Goal: Use online tool/utility: Utilize a website feature to perform a specific function

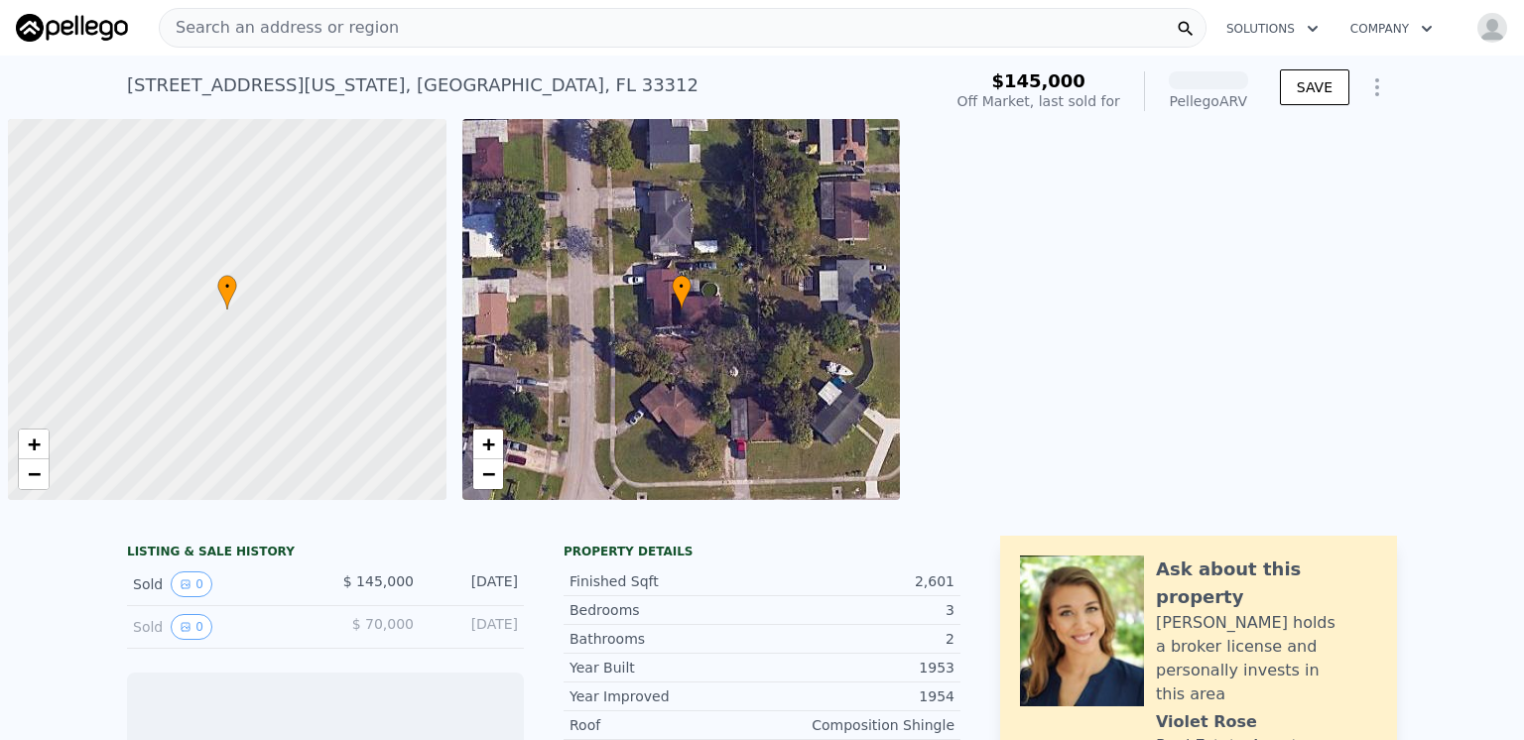
scroll to position [0, 8]
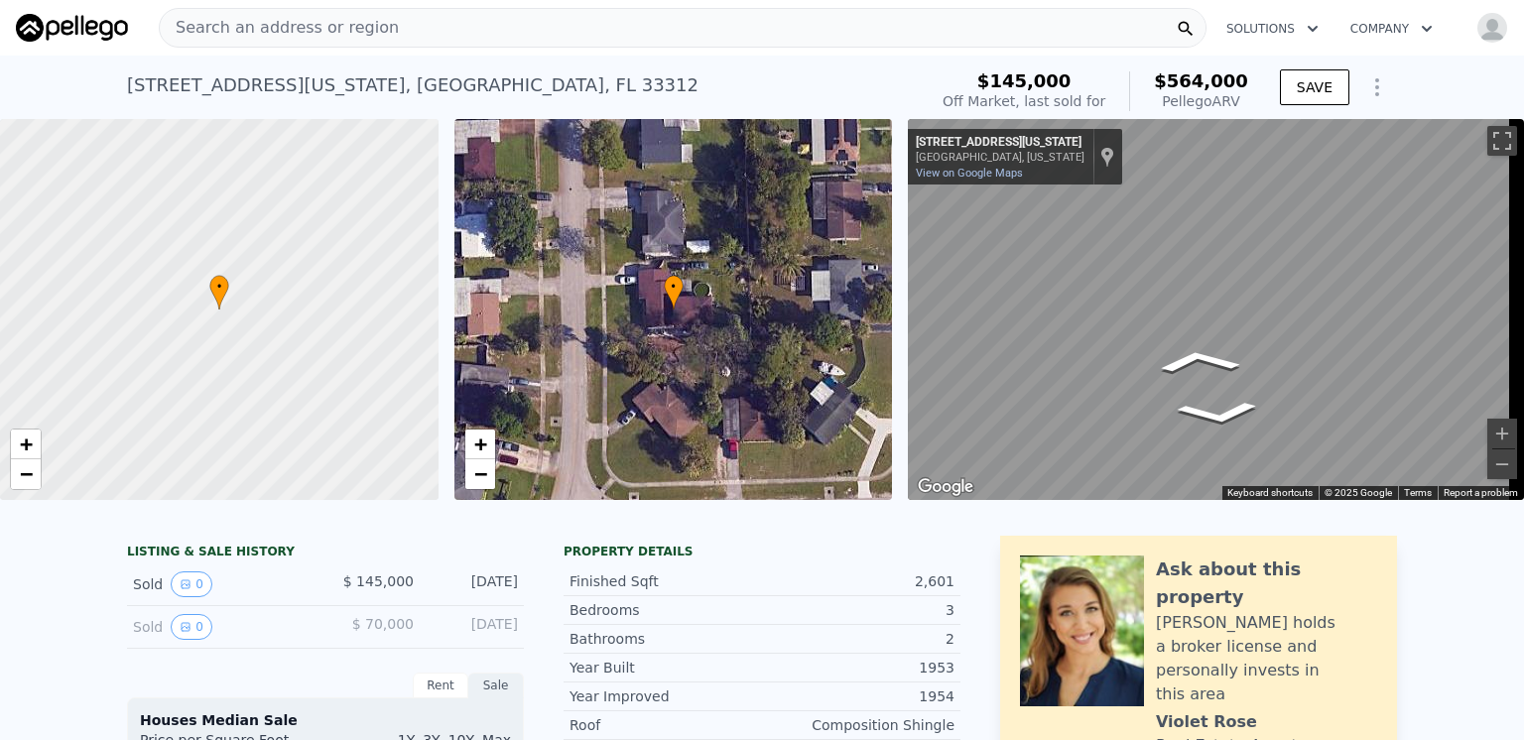
click at [826, 235] on div "• + − • + − ← Move left → Move right ↑ Move up ↓ Move down + Zoom in - Zoom out…" at bounding box center [762, 309] width 1524 height 381
click at [872, 261] on div "• + − • + − ← Move left → Move right ↑ Move up ↓ Move down + Zoom in - Zoom out…" at bounding box center [762, 309] width 1524 height 381
click at [730, 255] on div "• + − • + − ← Move left → Move right ↑ Move up ↓ Move down + Zoom in - Zoom out…" at bounding box center [762, 309] width 1524 height 381
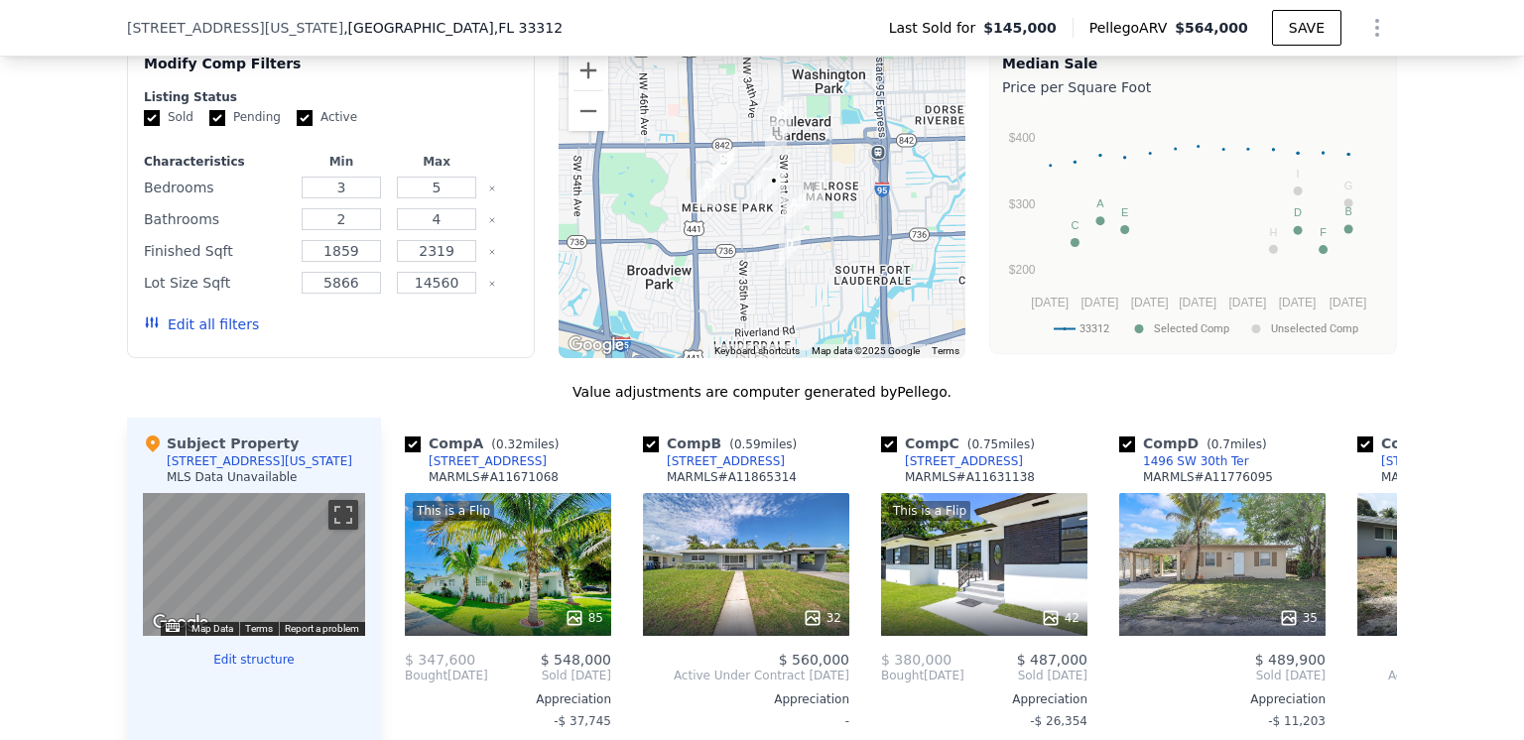
scroll to position [1588, 0]
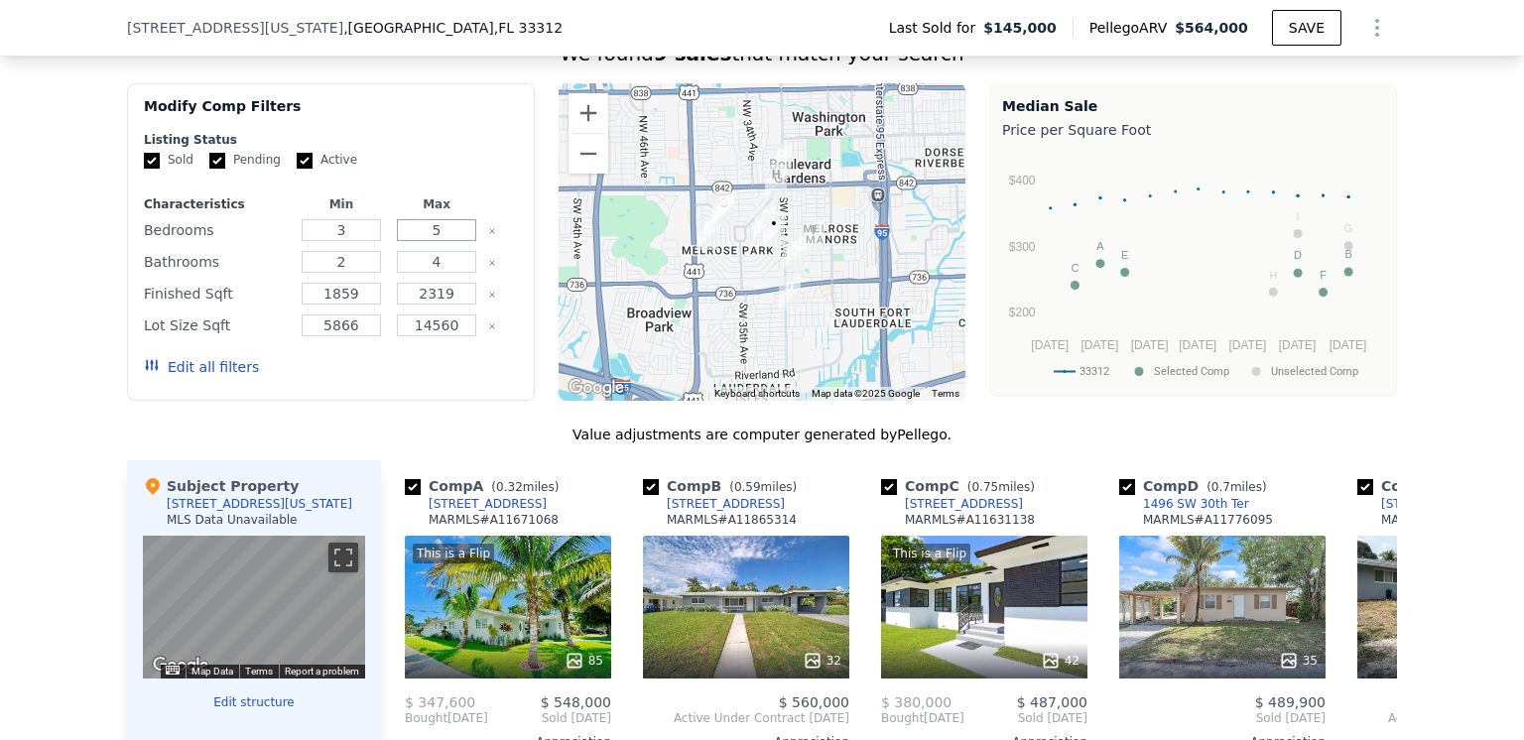
click at [435, 241] on input "5" at bounding box center [436, 230] width 78 height 22
type input "3"
click at [433, 273] on input "4" at bounding box center [436, 262] width 78 height 22
type input "1.75"
click at [445, 305] on input "2319" at bounding box center [436, 294] width 78 height 22
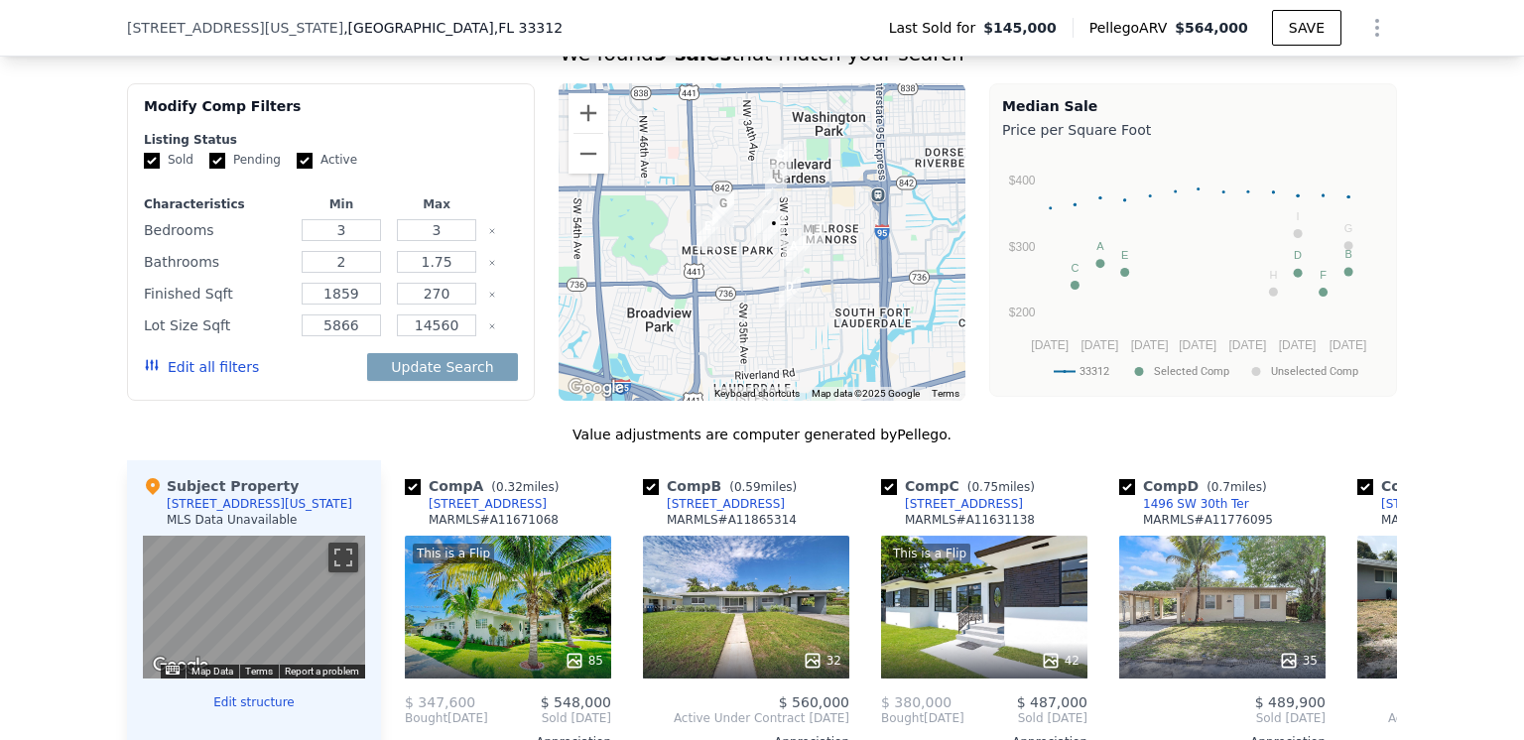
click at [340, 427] on div "We found 9 sales that match your search Filters Map Prices Modify Comp Filters …" at bounding box center [762, 587] width 1270 height 1094
click at [442, 305] on input "270" at bounding box center [436, 294] width 78 height 22
type input "2700"
click at [332, 422] on div "We found 9 sales that match your search Filters Map Prices Modify Comp Filters …" at bounding box center [762, 587] width 1270 height 1094
click at [349, 305] on input "1859" at bounding box center [341, 294] width 78 height 22
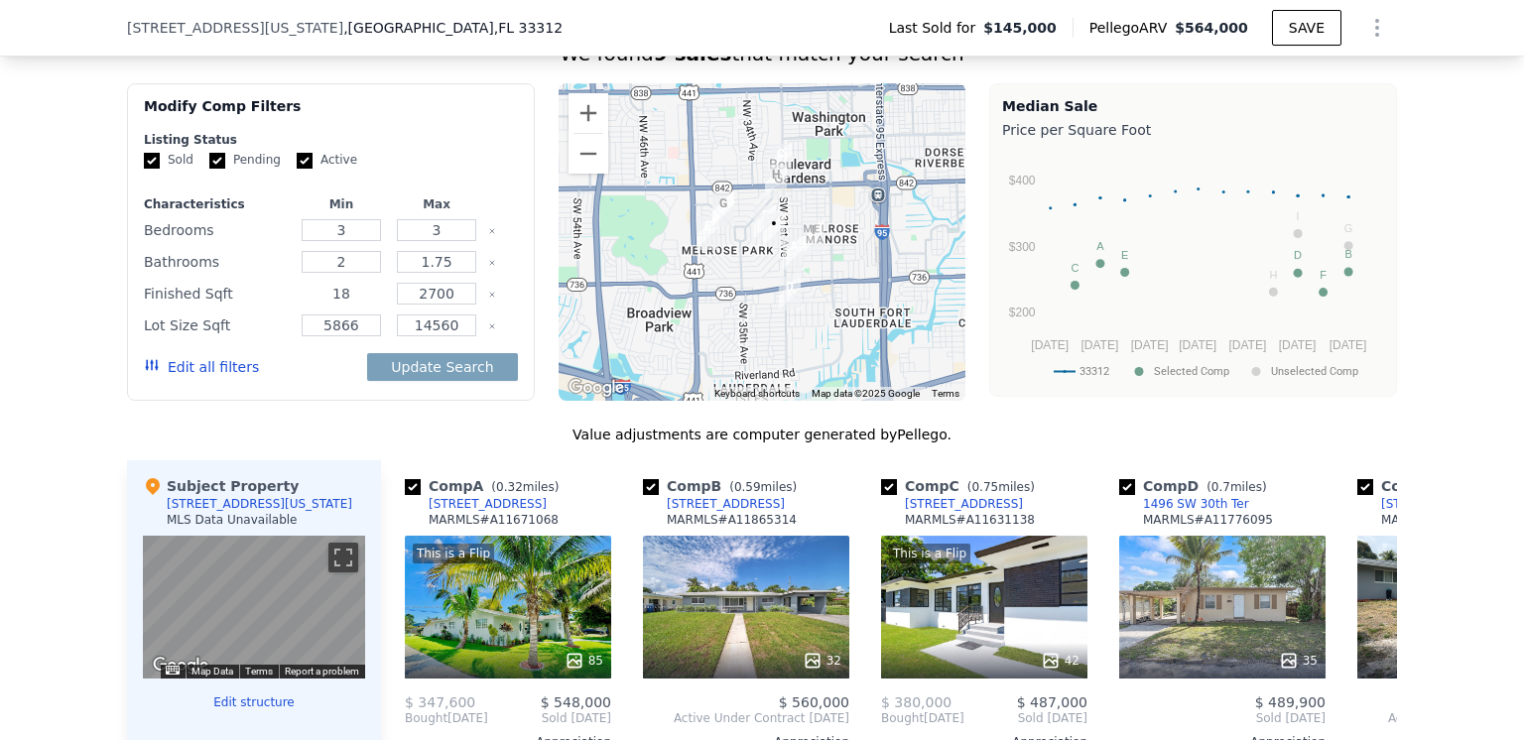
type input "1"
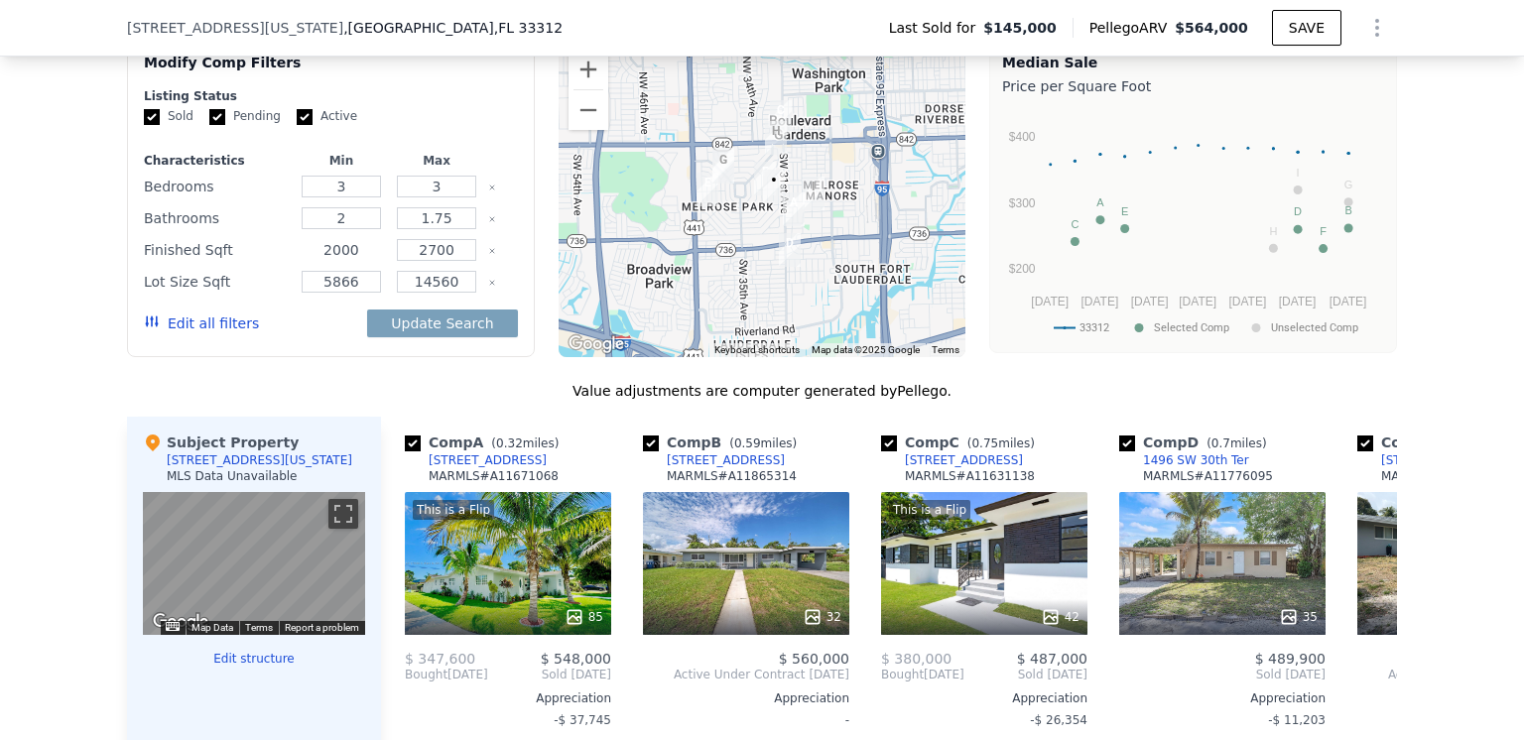
scroll to position [1687, 0]
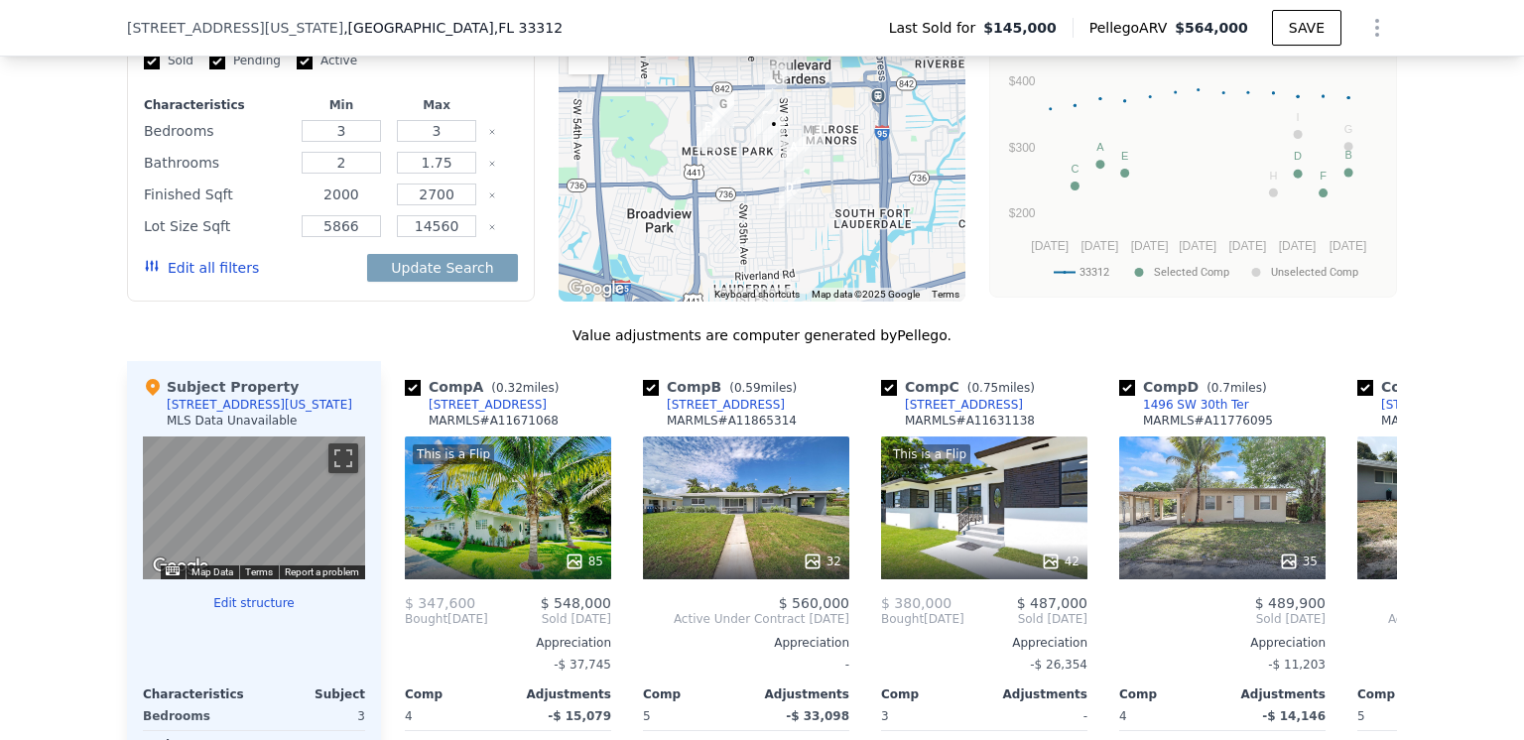
type input "2000"
click at [450, 237] on input "14560" at bounding box center [436, 226] width 78 height 22
type input "10000"
click at [299, 315] on div "We found 9 sales that match your search Filters Map Prices Modify Comp Filters …" at bounding box center [762, 487] width 1270 height 1094
click at [350, 237] on input "5866" at bounding box center [341, 226] width 78 height 22
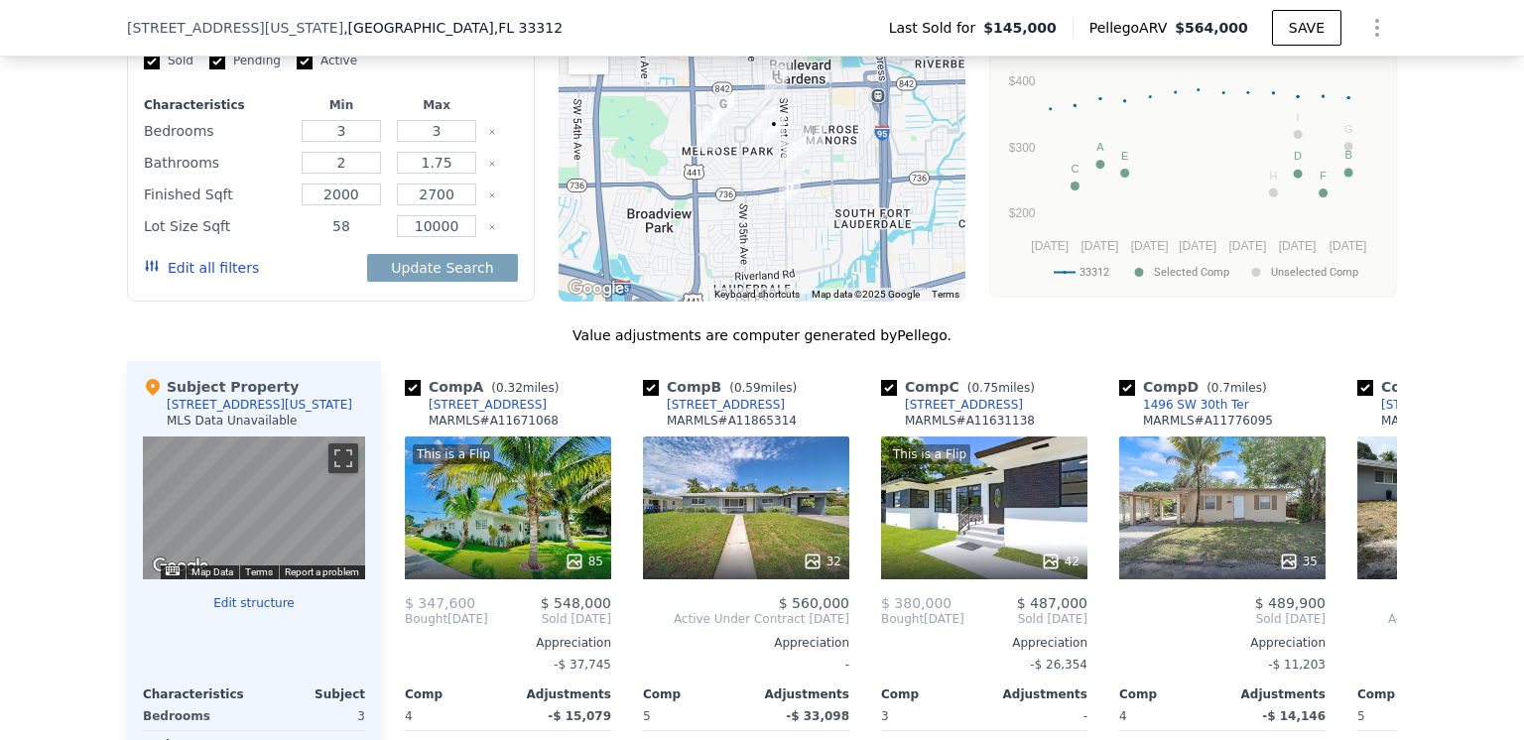
type input "5"
type input "6000"
click at [301, 296] on div "Edit all filters Update Search" at bounding box center [331, 268] width 374 height 56
drag, startPoint x: 408, startPoint y: 275, endPoint x: 369, endPoint y: 282, distance: 39.3
click at [408, 275] on button "Update Search" at bounding box center [442, 268] width 150 height 28
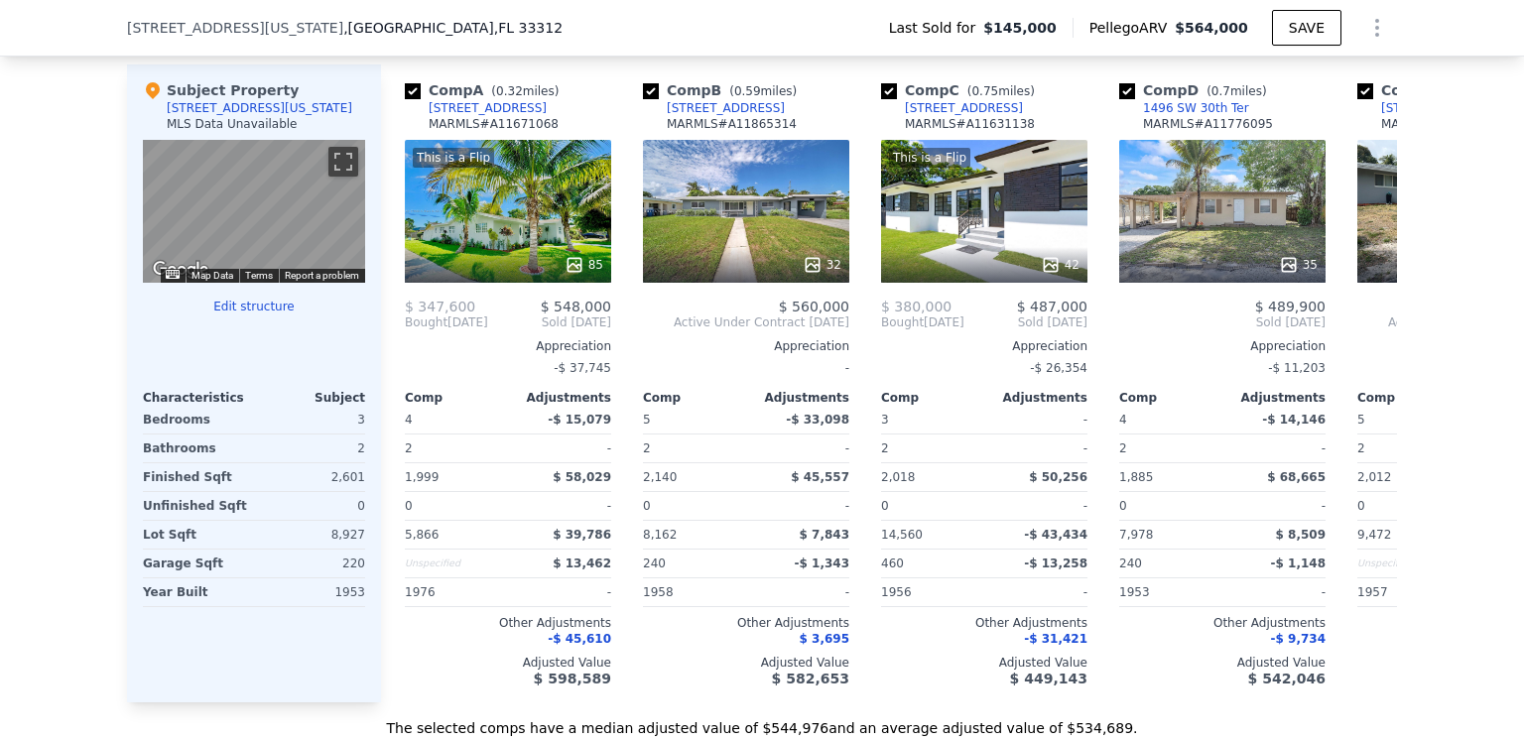
scroll to position [1984, 0]
click at [1366, 327] on icon at bounding box center [1373, 322] width 40 height 40
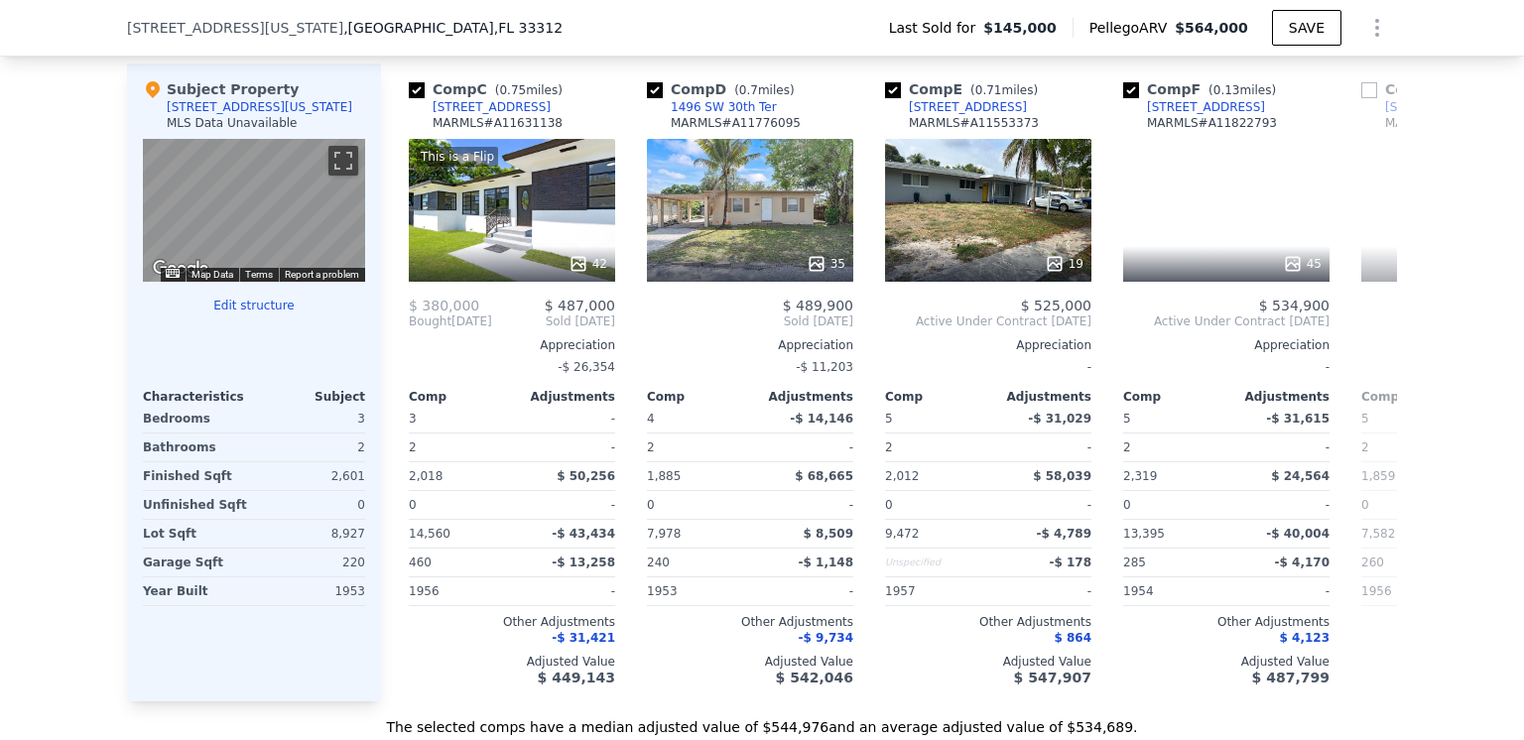
scroll to position [0, 476]
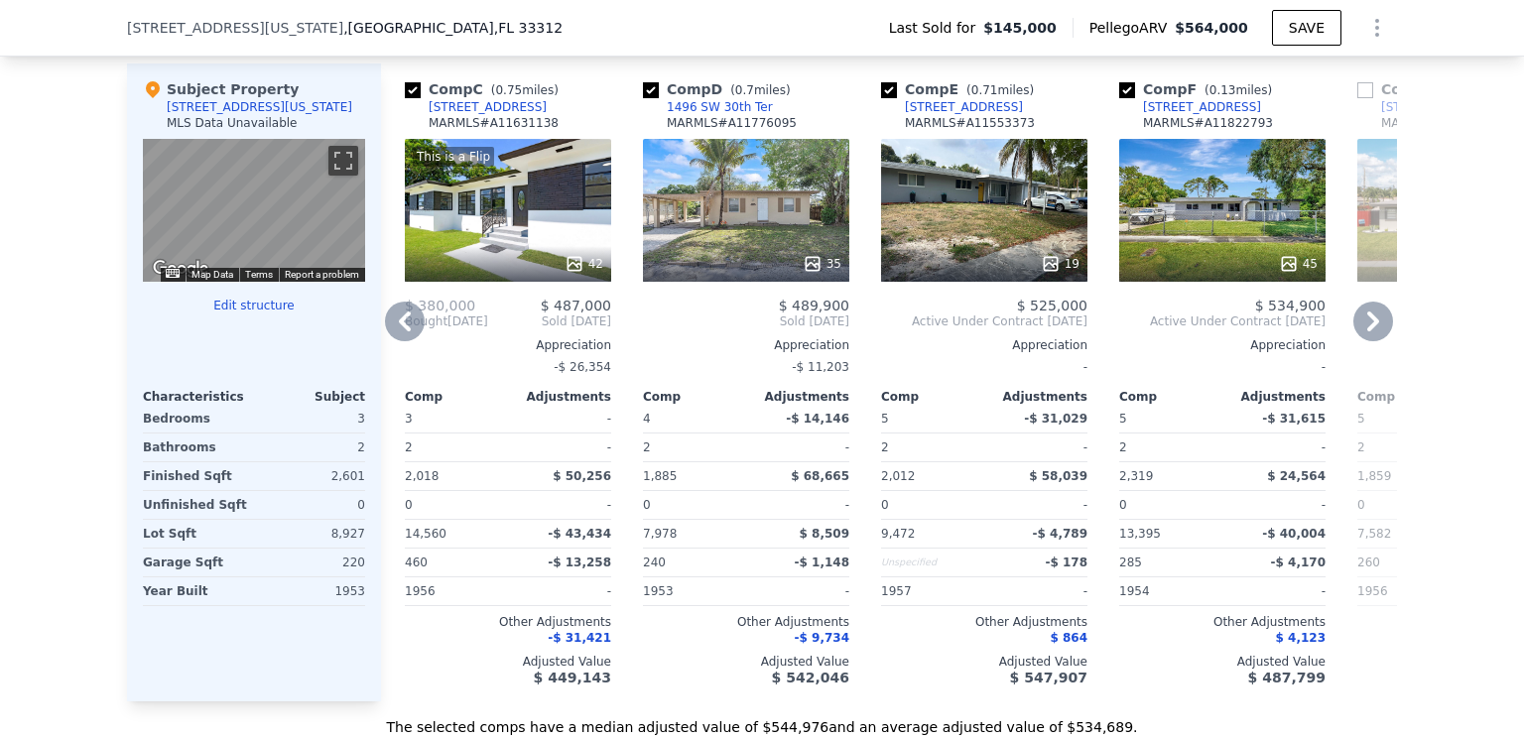
click at [1367, 331] on icon at bounding box center [1373, 322] width 12 height 20
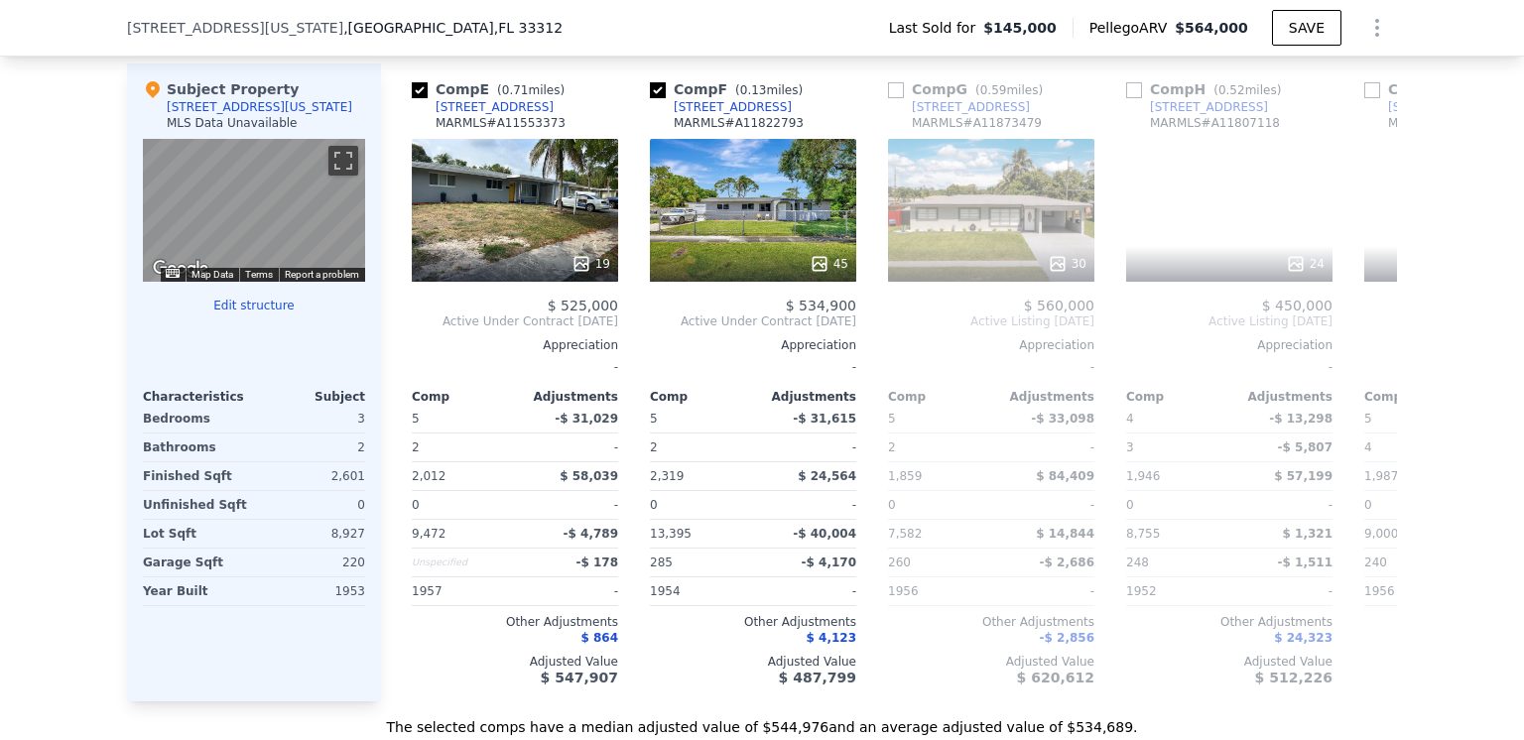
scroll to position [0, 953]
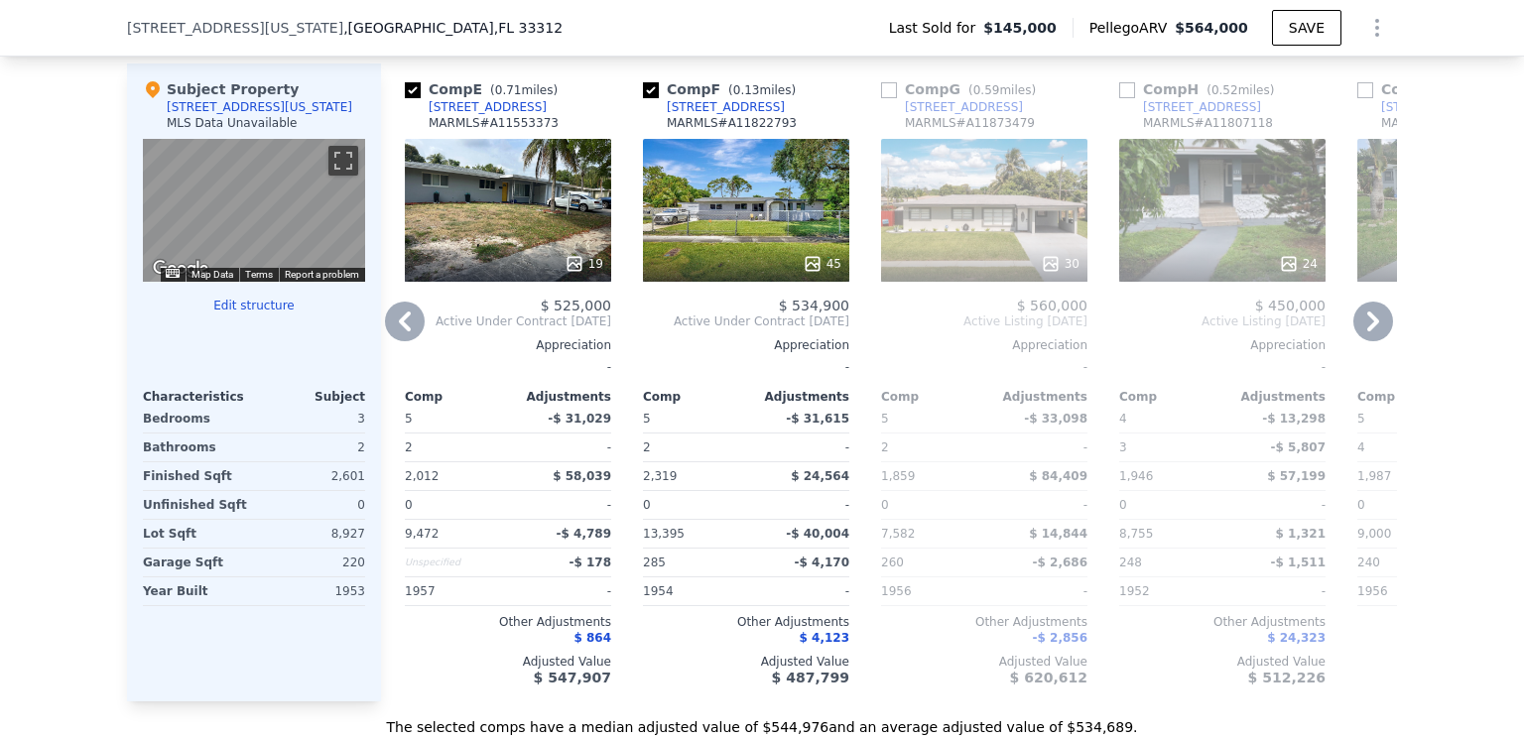
click at [1369, 331] on icon at bounding box center [1373, 322] width 12 height 20
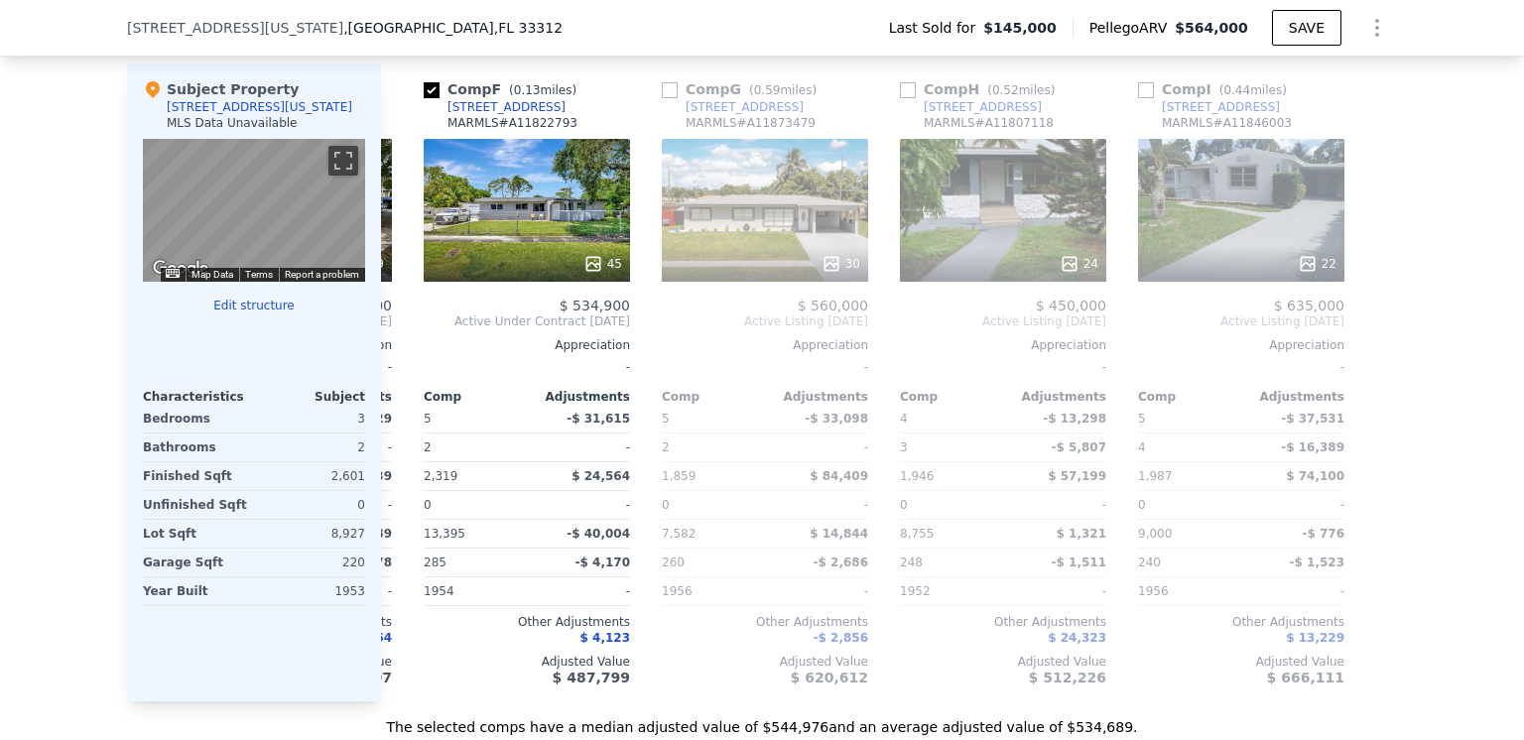
scroll to position [0, 1175]
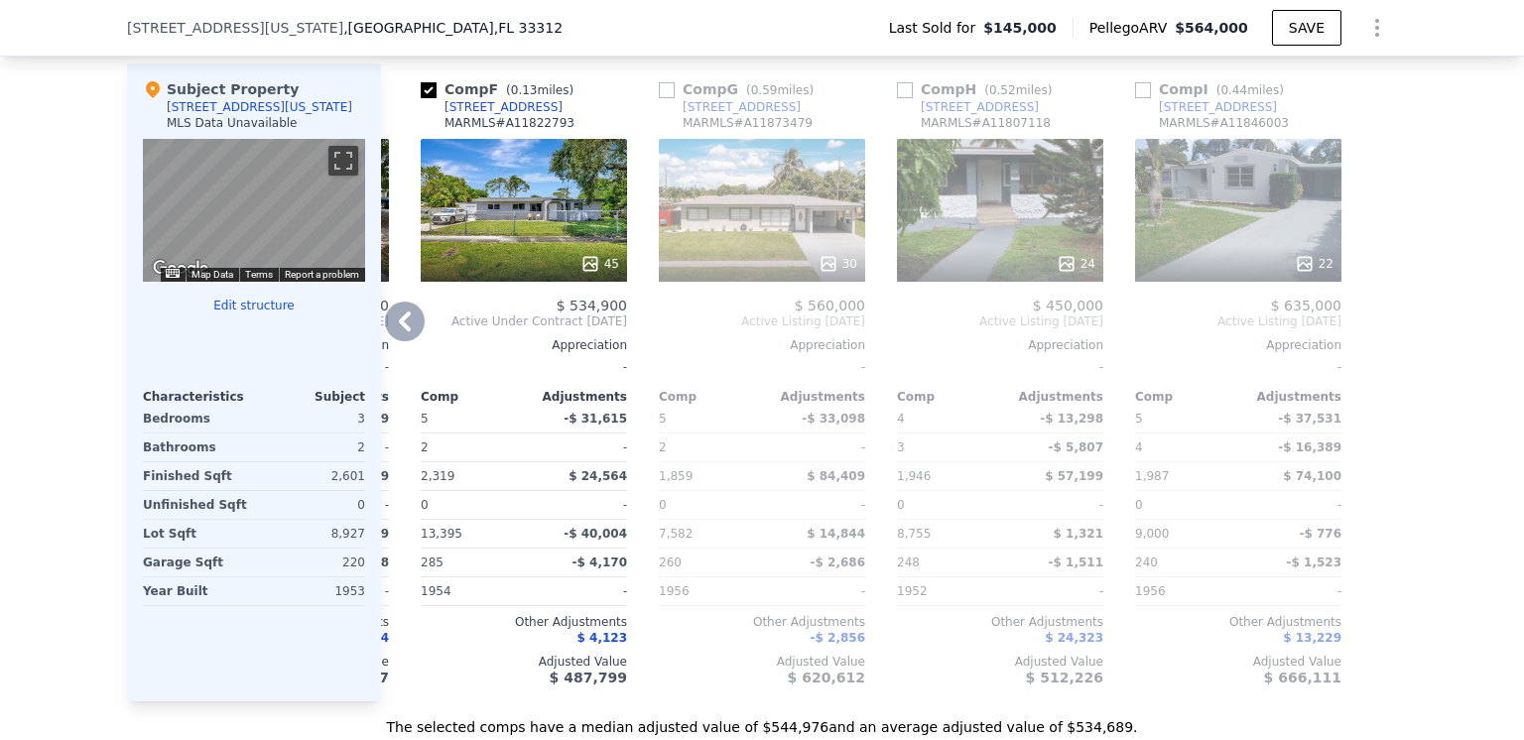
click at [399, 331] on icon at bounding box center [405, 322] width 12 height 20
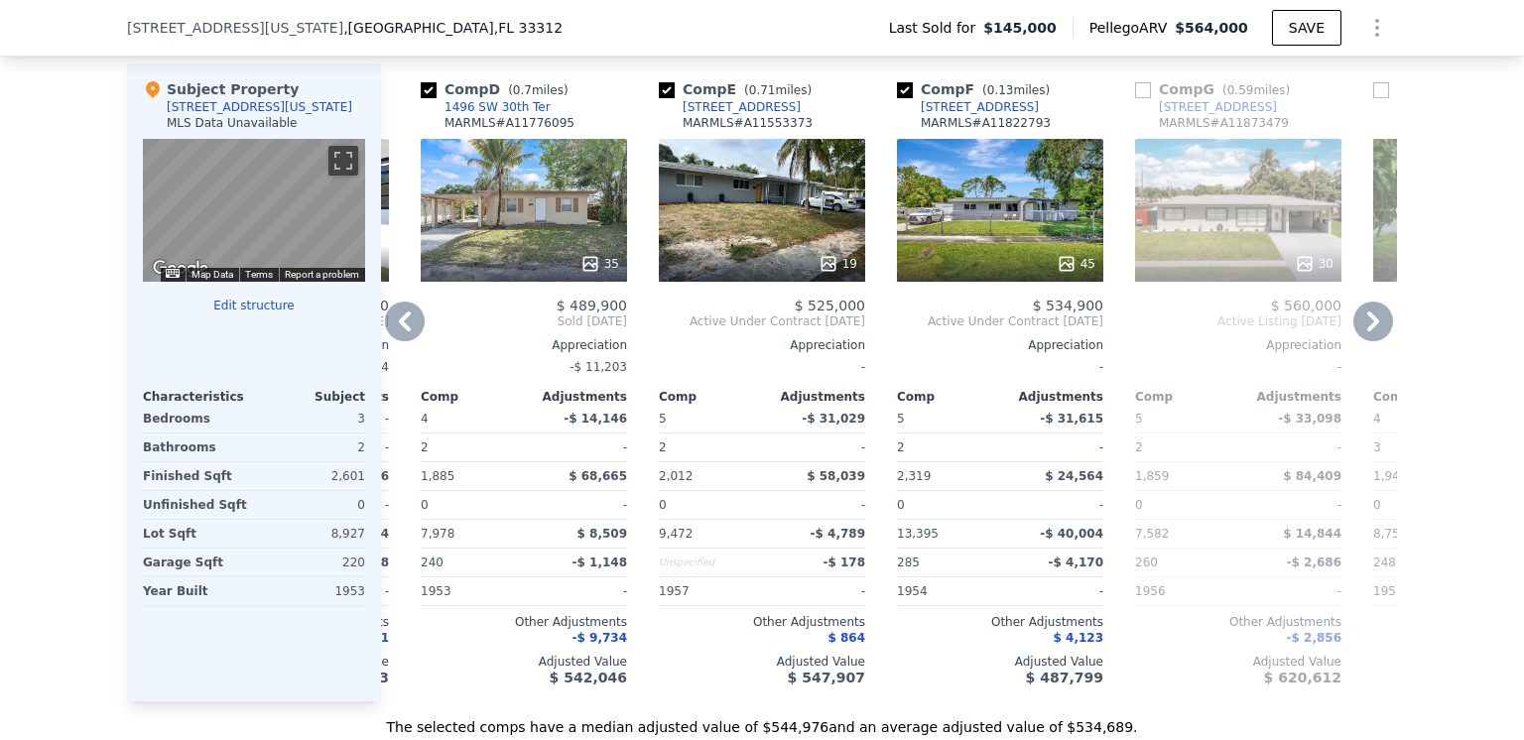
click at [399, 331] on icon at bounding box center [405, 322] width 12 height 20
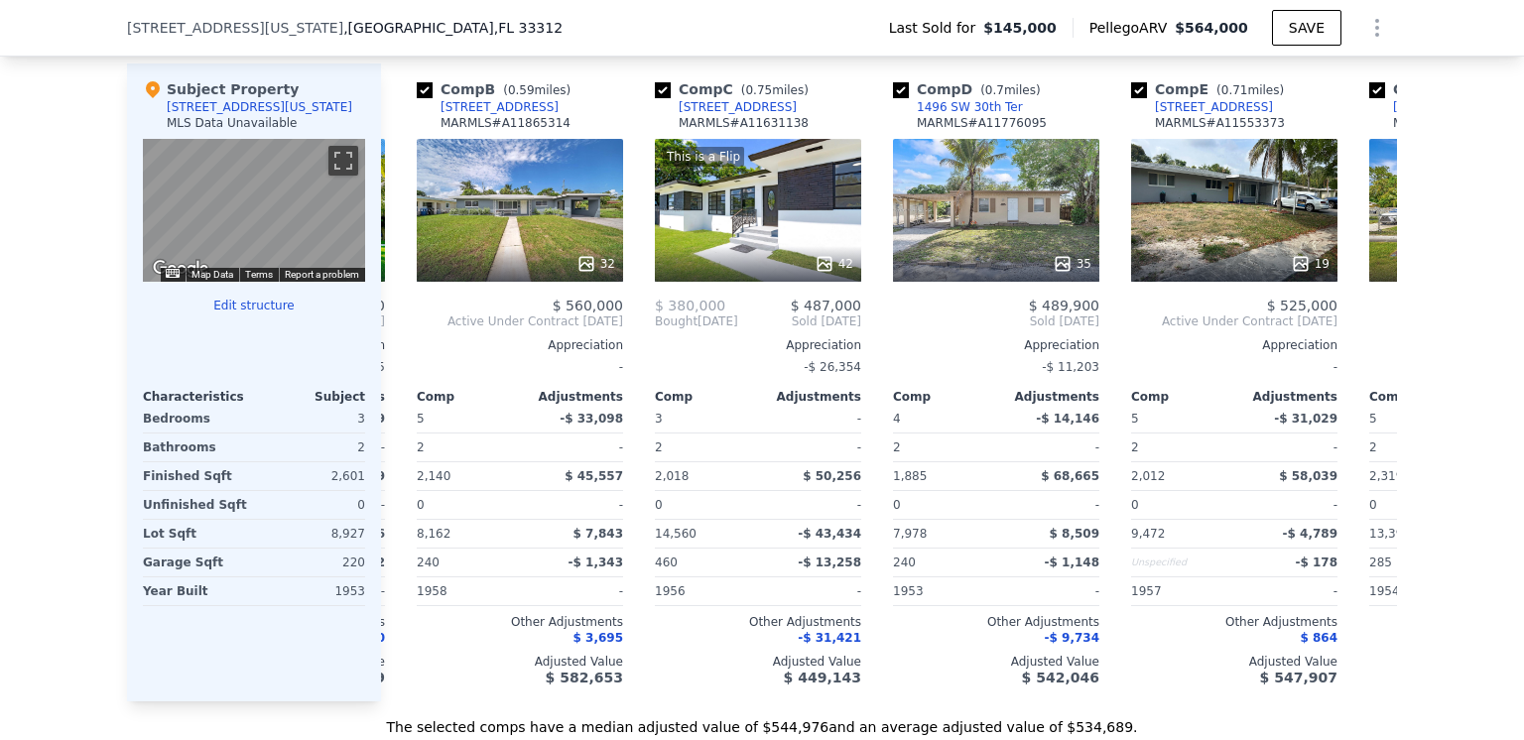
scroll to position [0, 222]
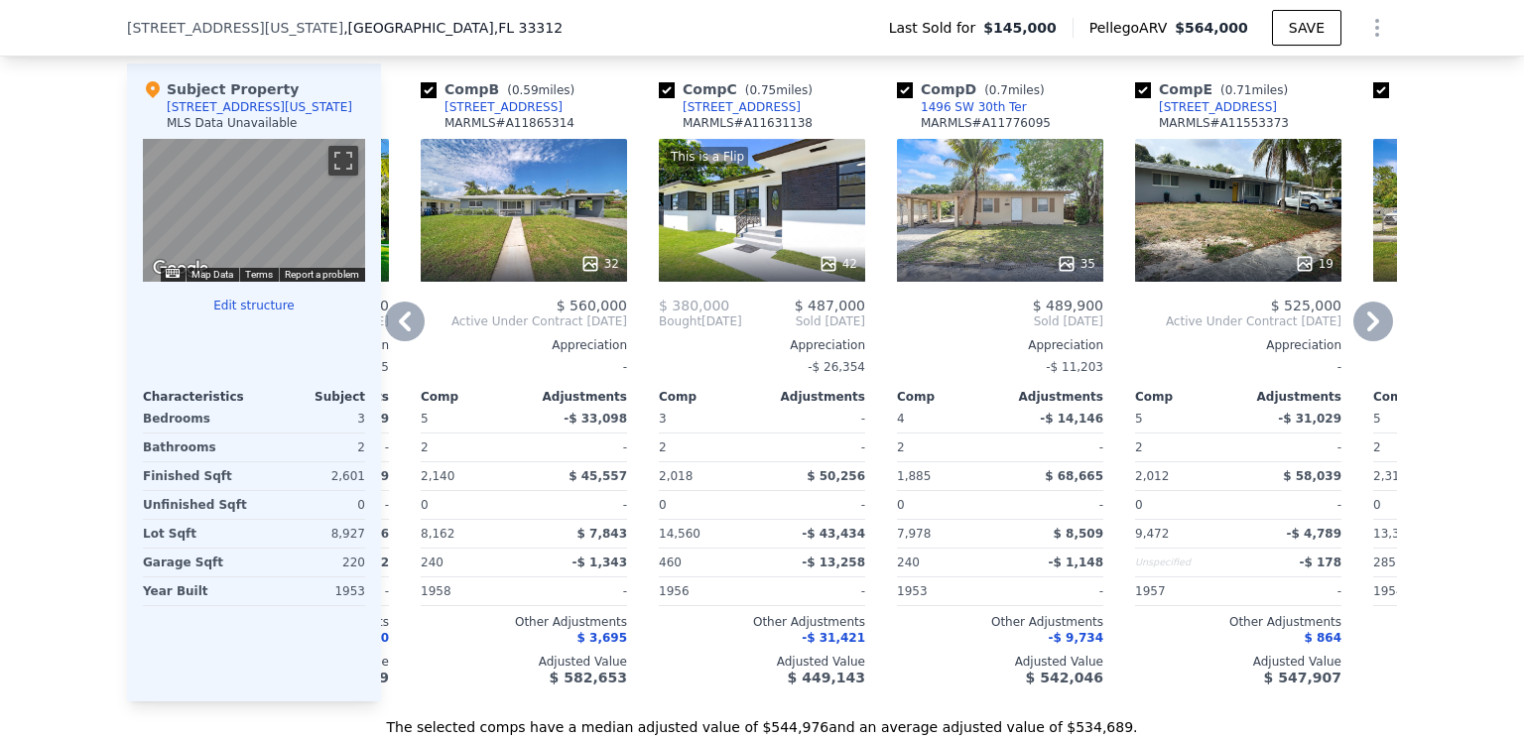
click at [1364, 334] on icon at bounding box center [1373, 322] width 40 height 40
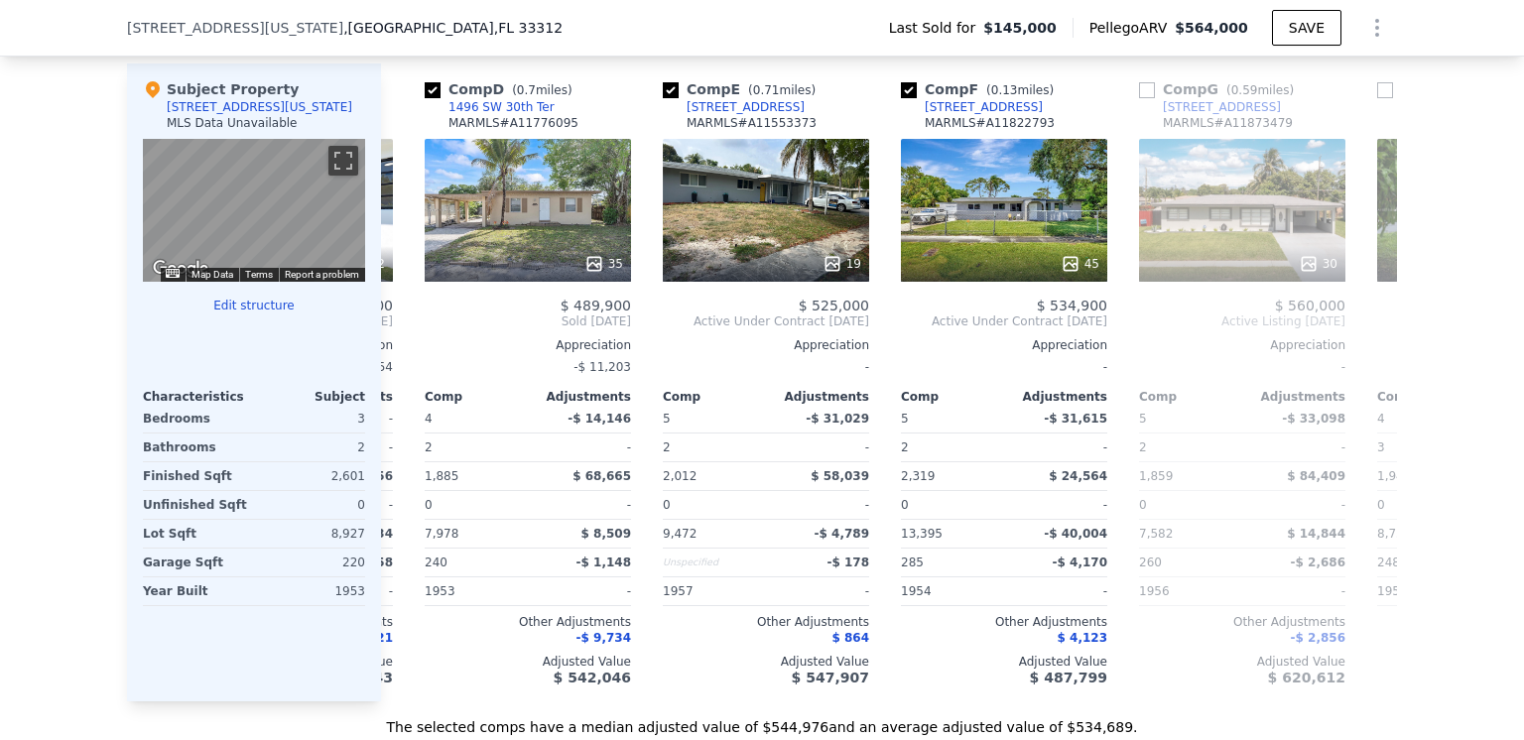
scroll to position [0, 699]
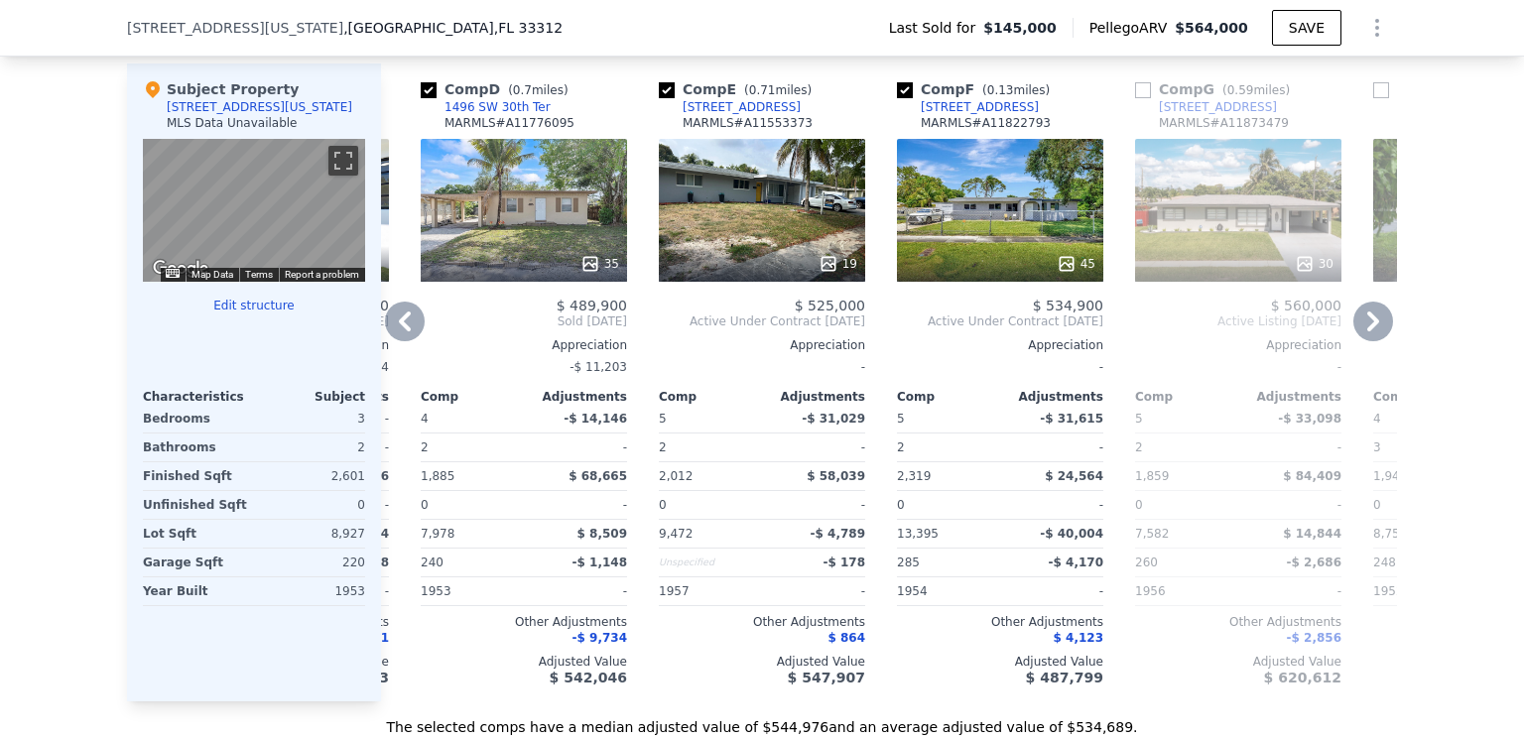
click at [898, 98] on input "checkbox" at bounding box center [905, 90] width 16 height 16
checkbox input "false"
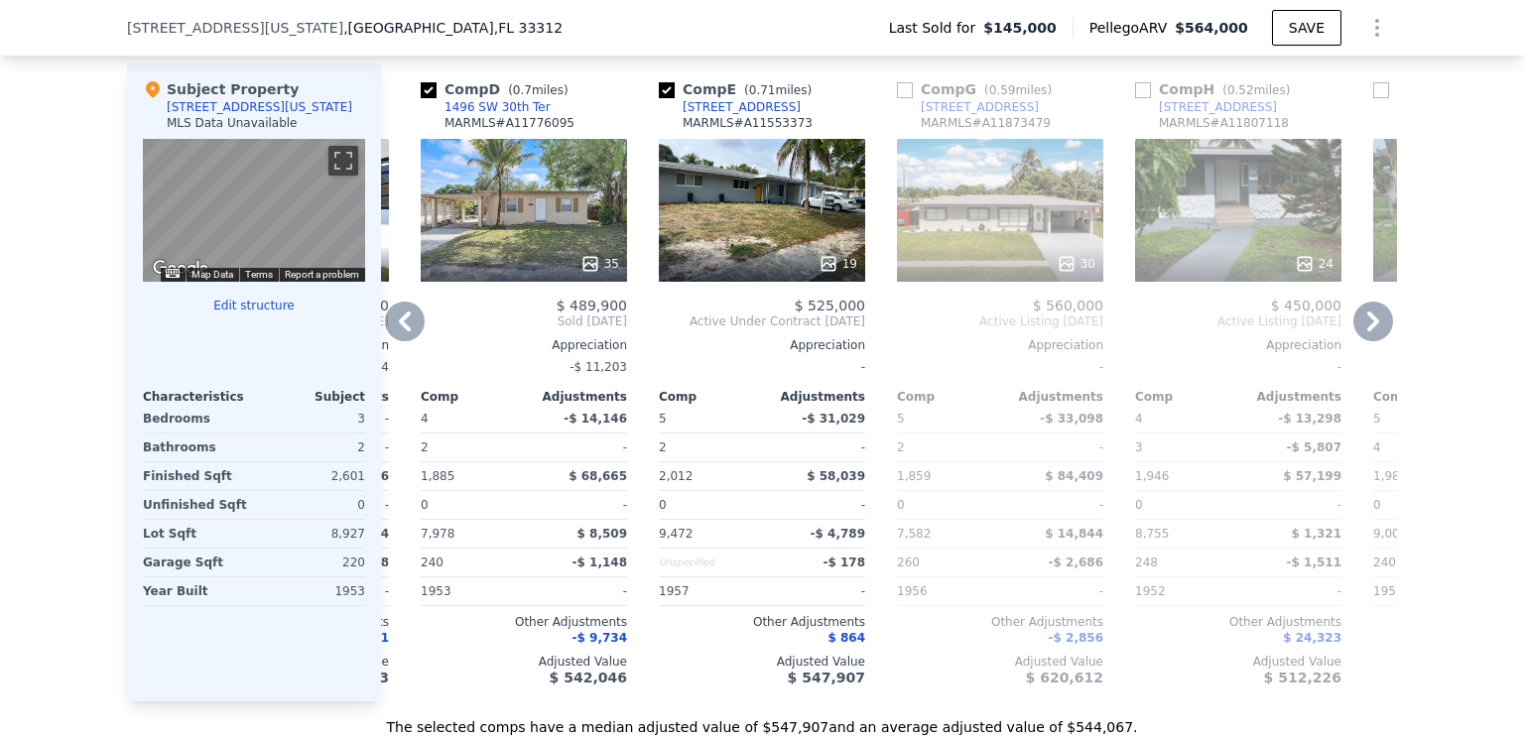
click at [659, 98] on input "checkbox" at bounding box center [667, 90] width 16 height 16
checkbox input "false"
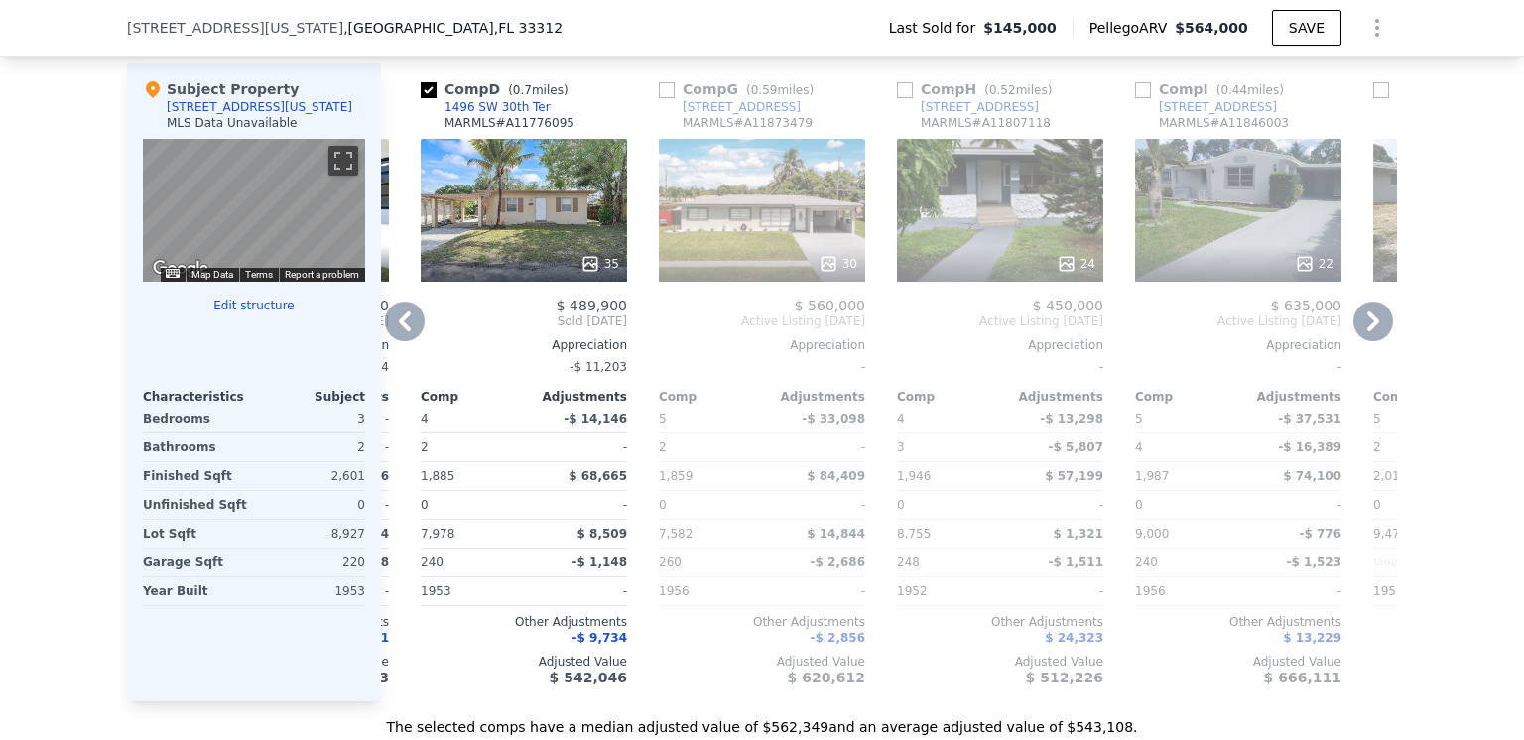
click at [399, 331] on icon at bounding box center [405, 322] width 12 height 20
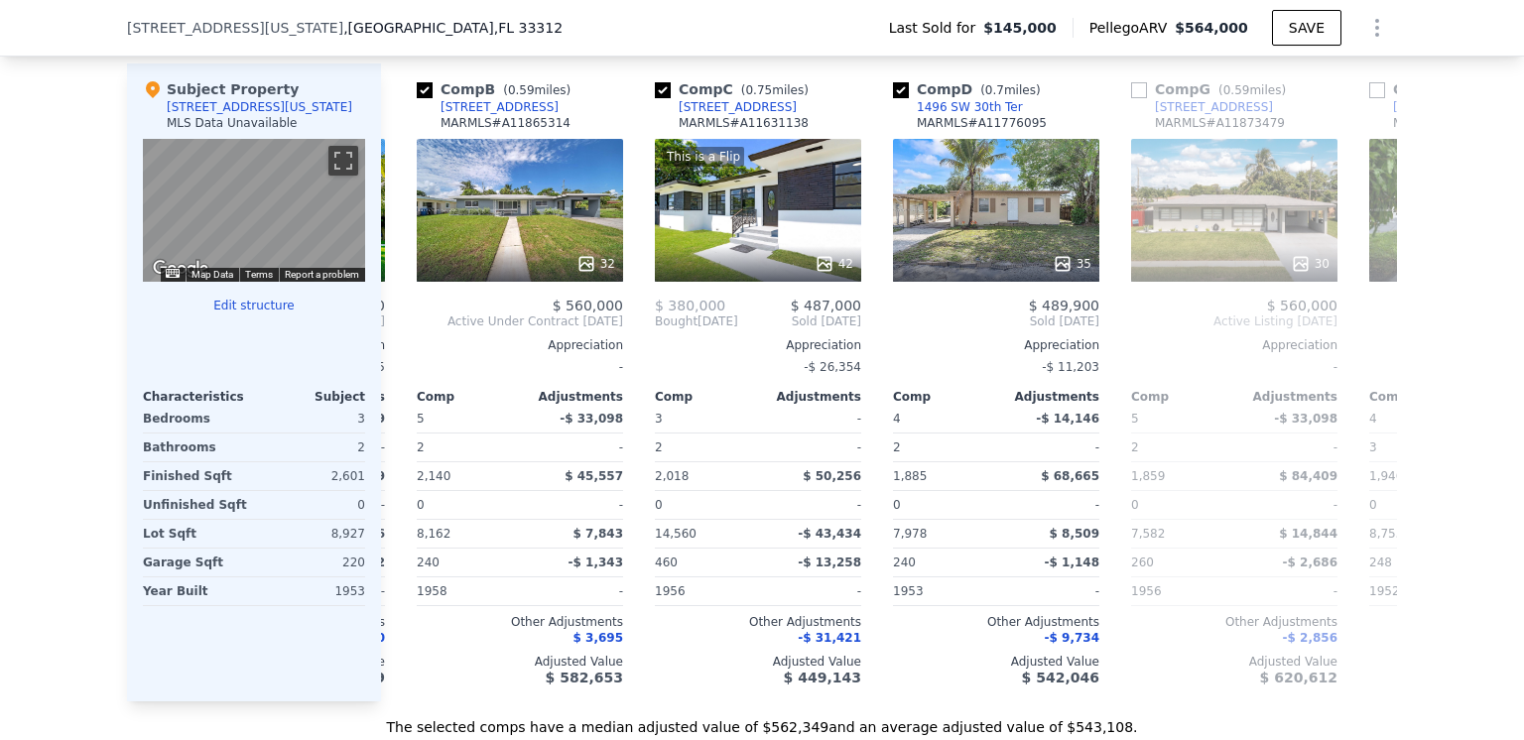
scroll to position [0, 222]
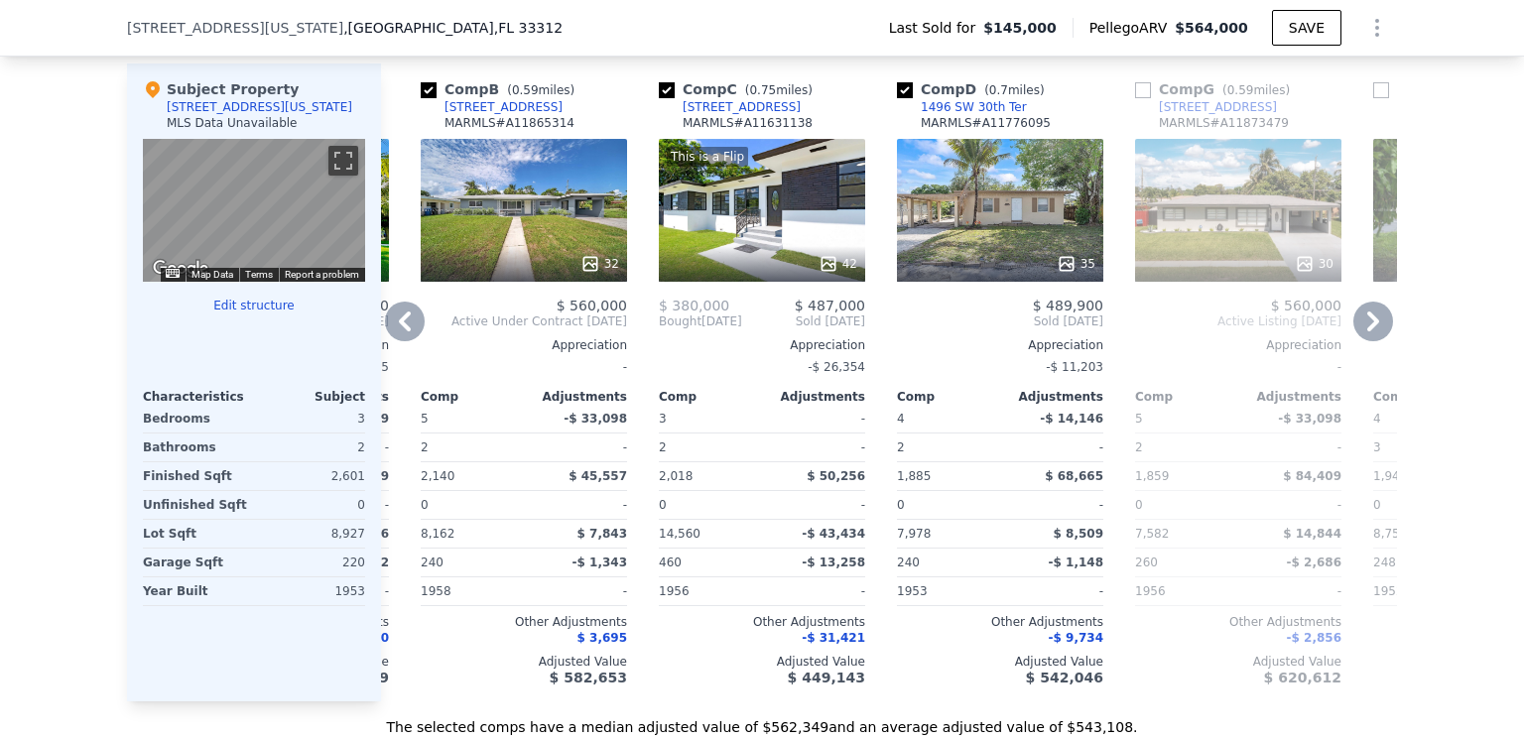
click at [424, 98] on input "checkbox" at bounding box center [429, 90] width 16 height 16
checkbox input "false"
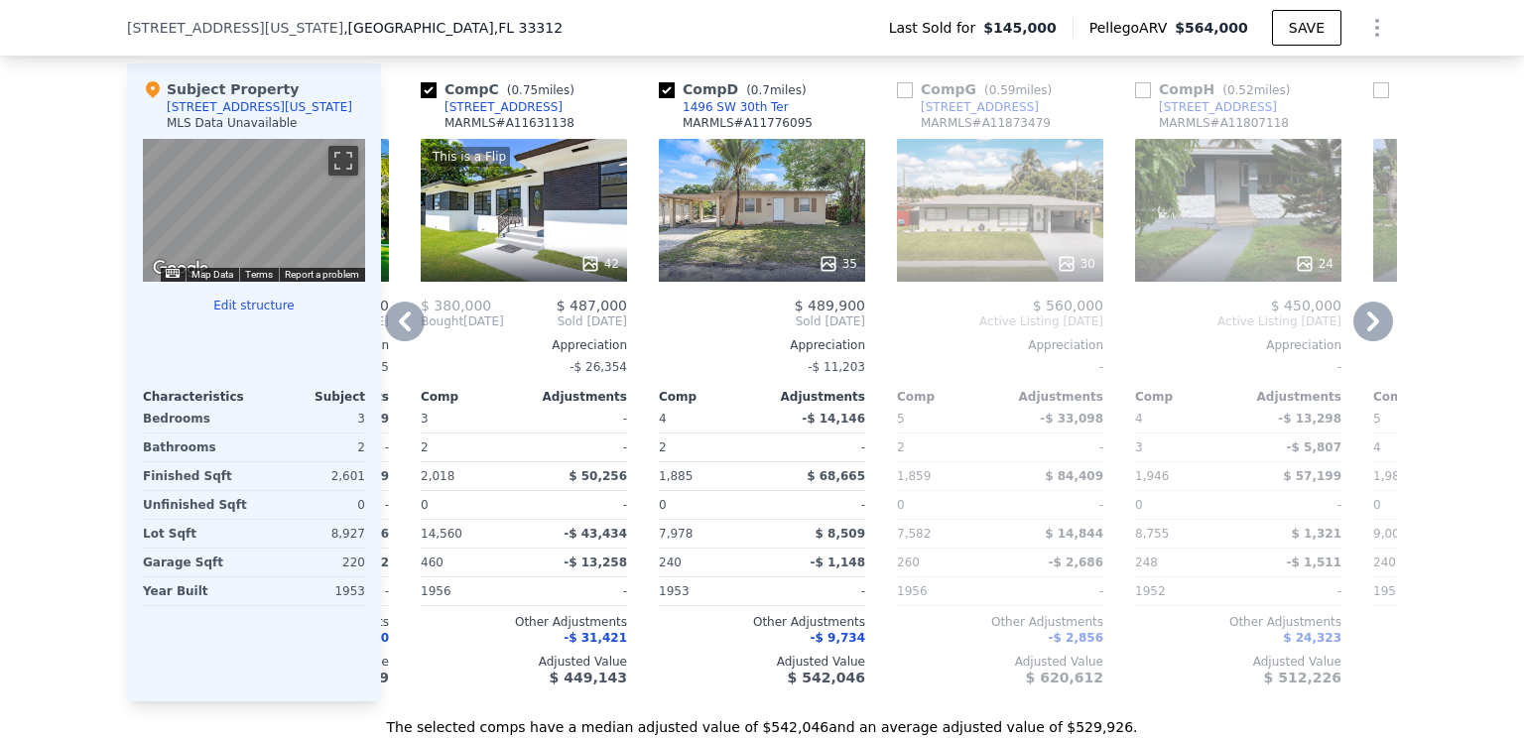
click at [399, 330] on icon at bounding box center [405, 322] width 12 height 20
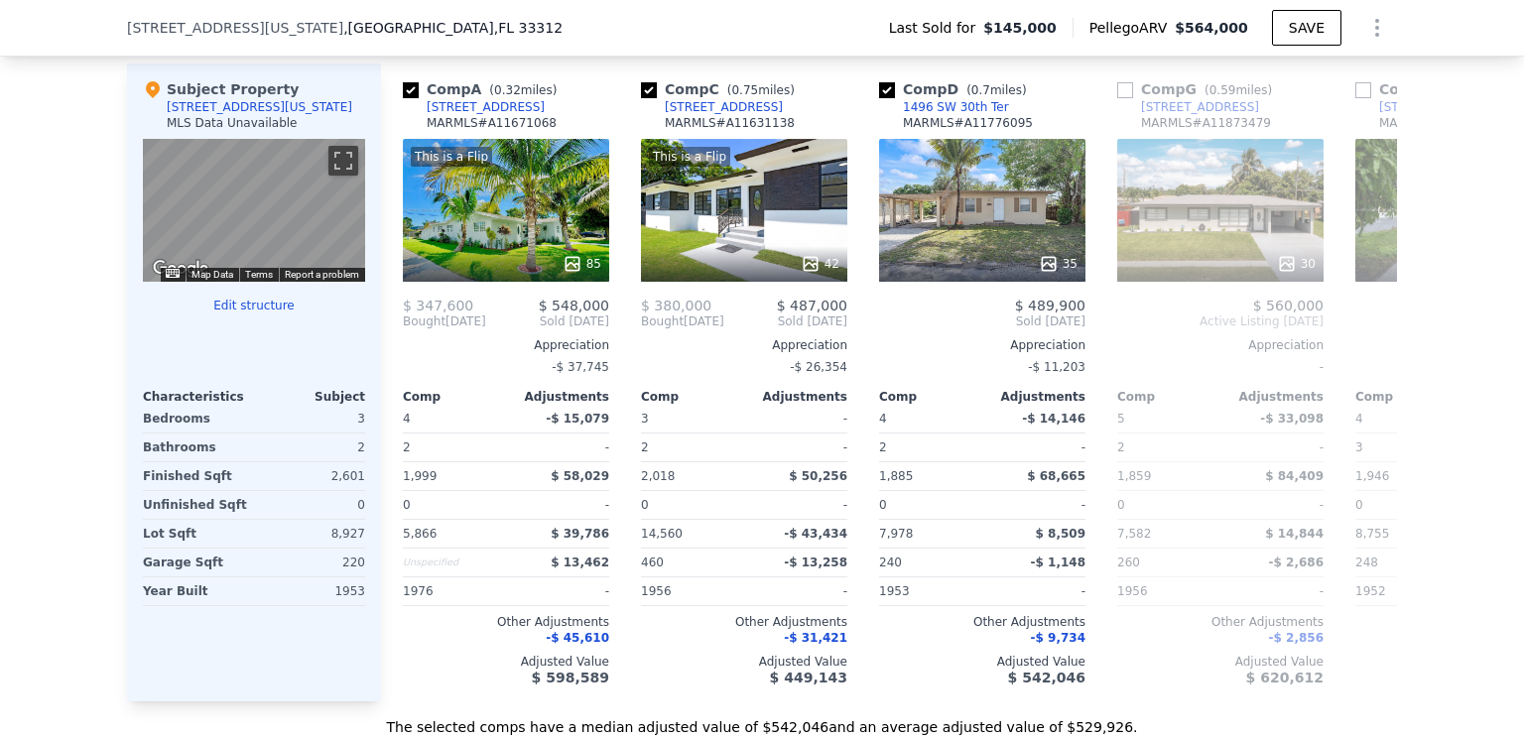
scroll to position [0, 0]
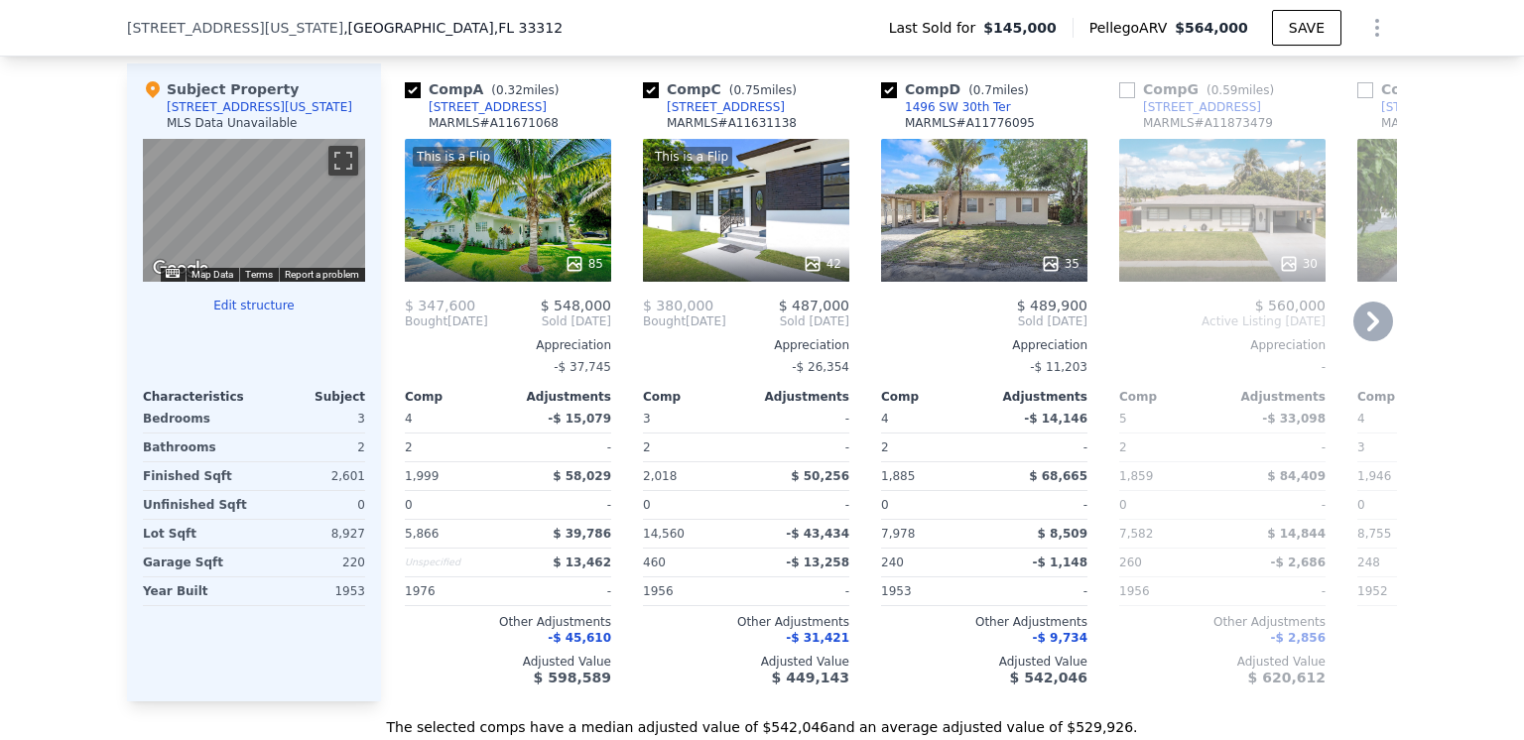
click at [881, 98] on input "checkbox" at bounding box center [889, 90] width 16 height 16
checkbox input "false"
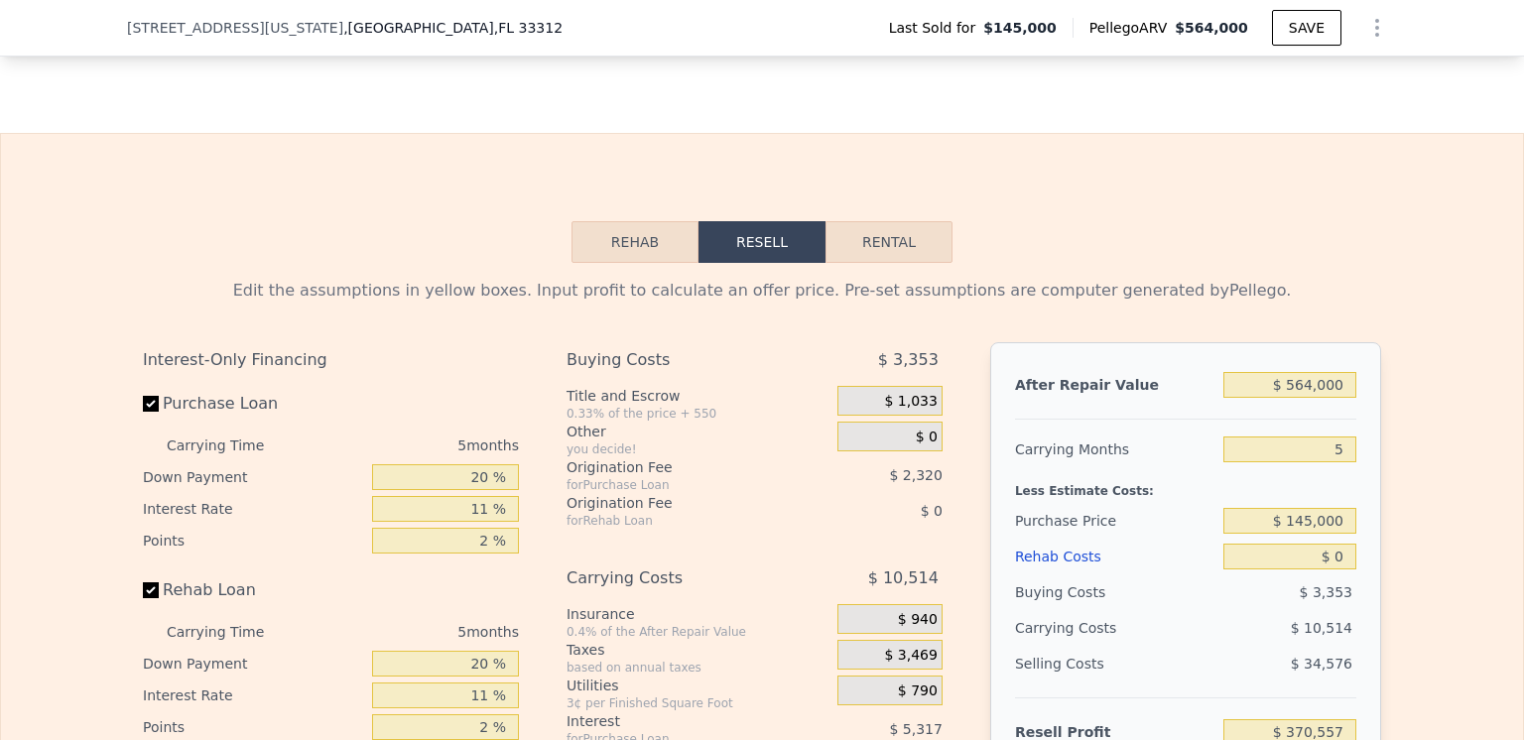
scroll to position [2778, 0]
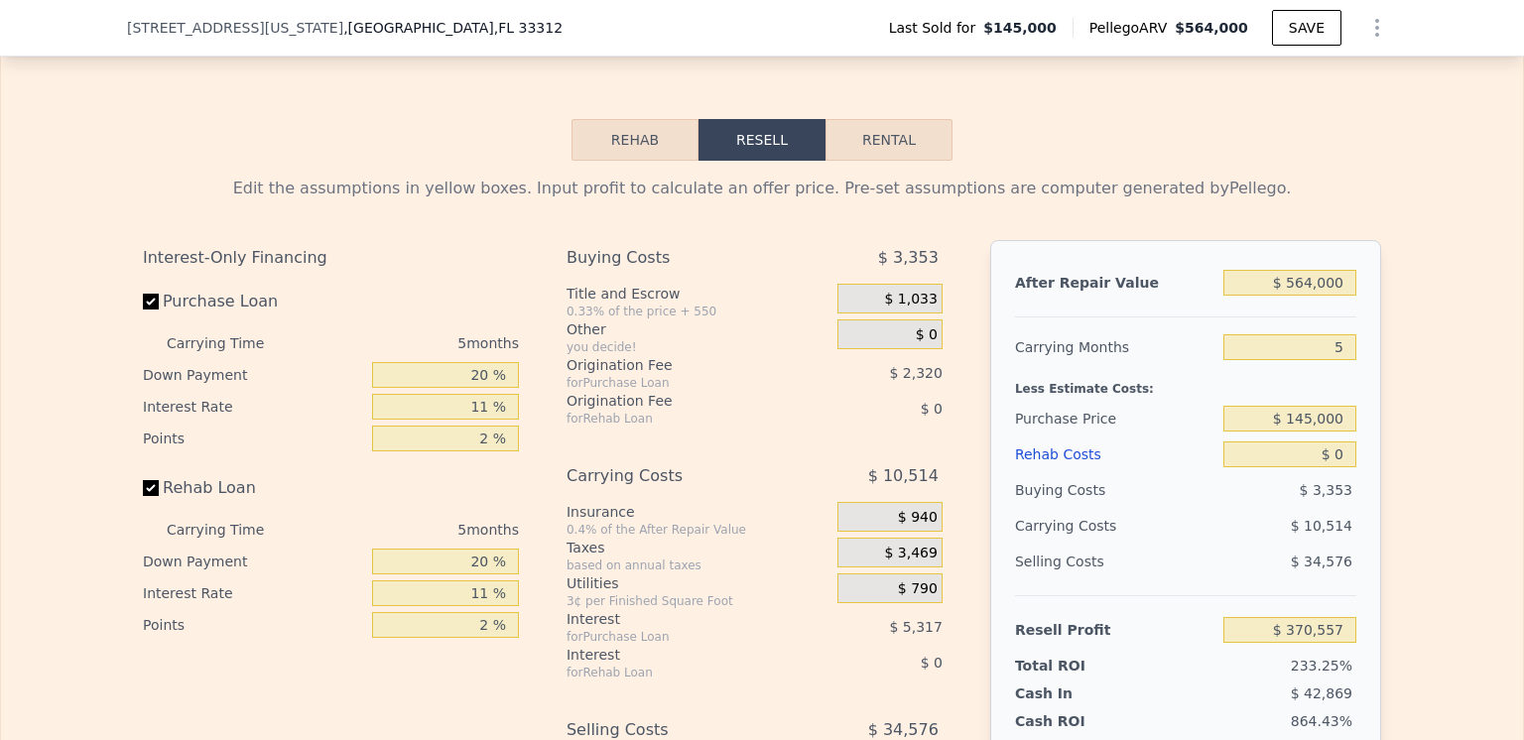
type input "5"
type input "4"
type input "1859"
type input "2319"
type input "5866"
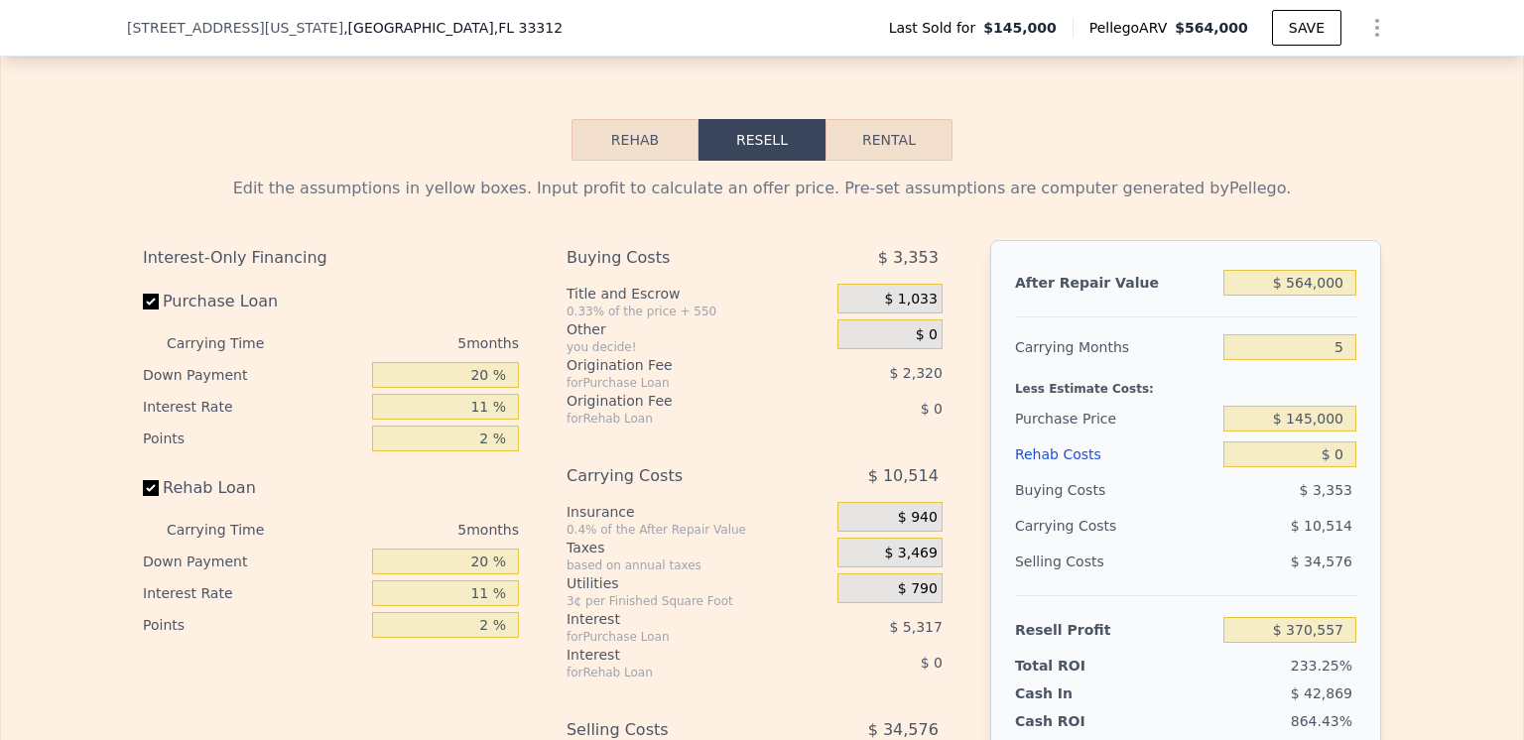
type input "14560"
checkbox input "true"
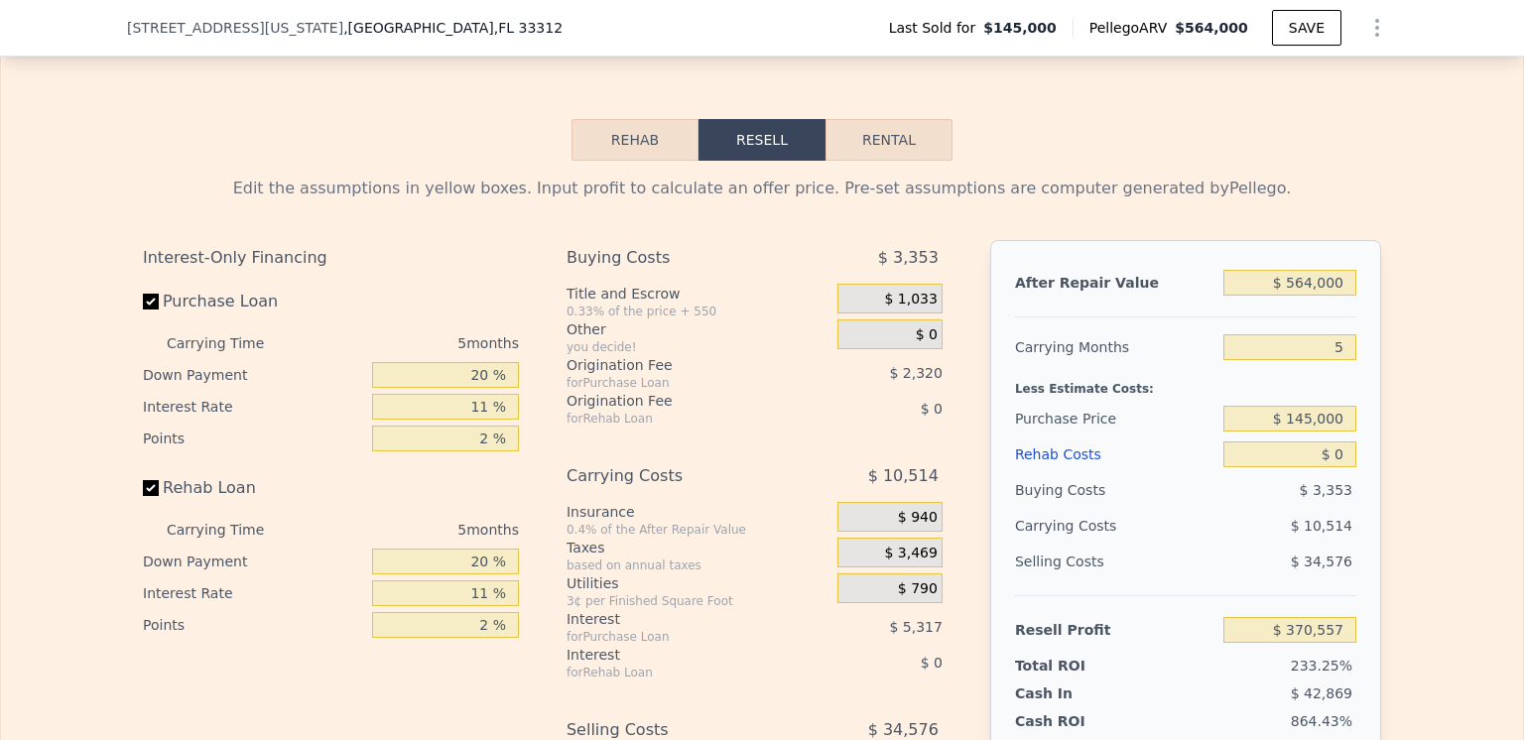
click at [1048, 472] on div "Rehab Costs" at bounding box center [1115, 455] width 200 height 36
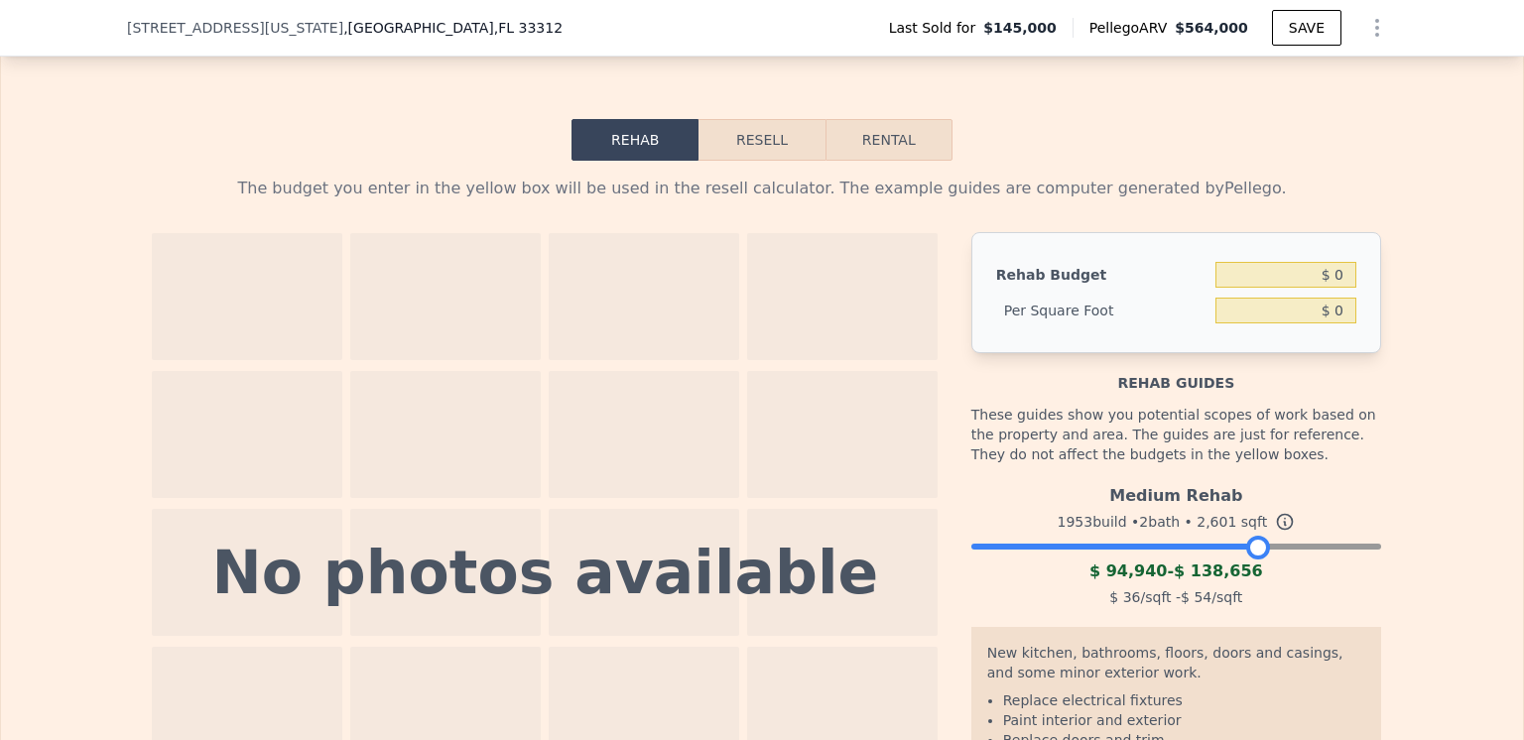
drag, startPoint x: 1360, startPoint y: 575, endPoint x: 1248, endPoint y: 573, distance: 112.1
click at [1248, 560] on div at bounding box center [1258, 548] width 24 height 24
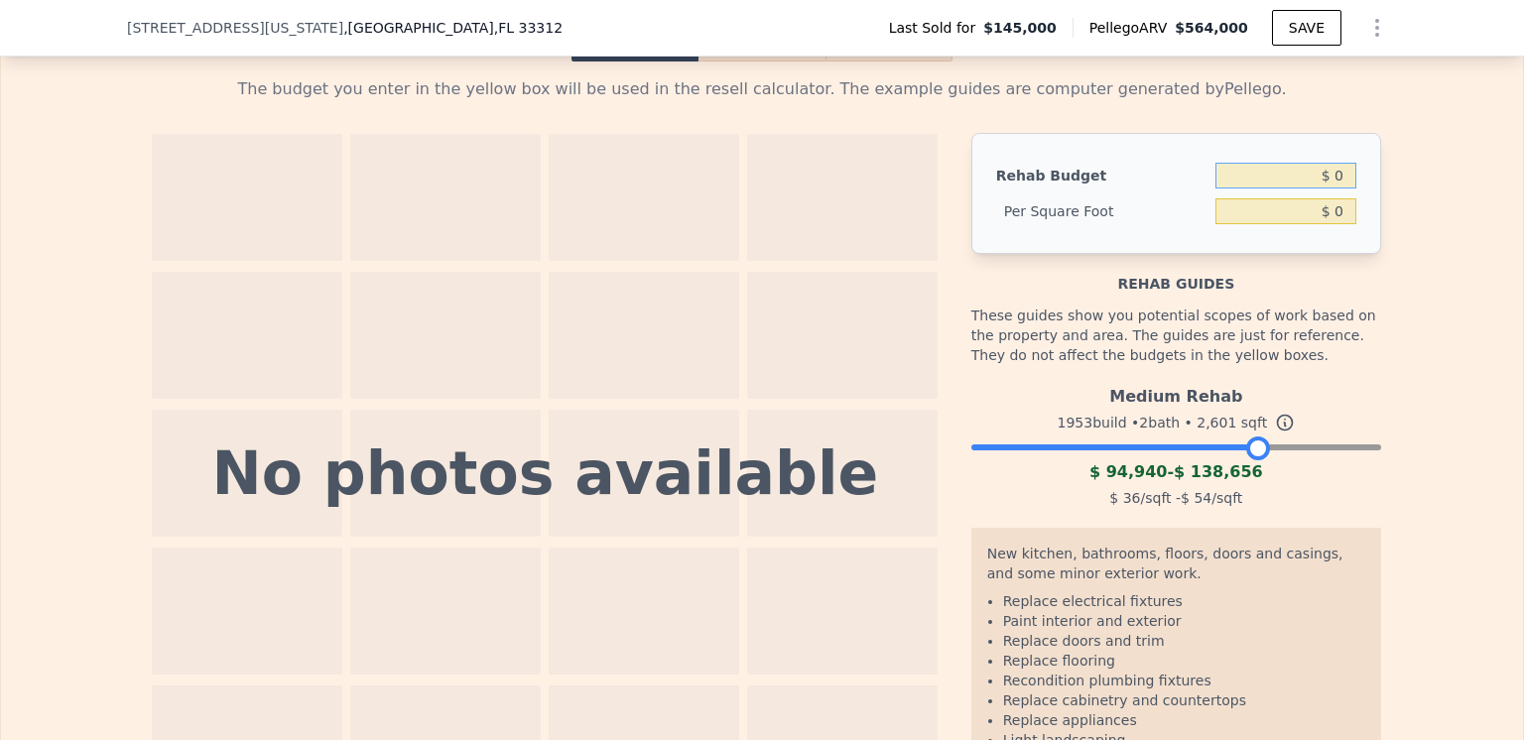
click at [1335, 189] on input "$ 0" at bounding box center [1285, 176] width 141 height 26
type input "$ 130,000"
click at [1490, 199] on div "The budget you enter in the yellow box will be used in the resell calculator. T…" at bounding box center [762, 438] width 1522 height 752
type input "$ 49.98"
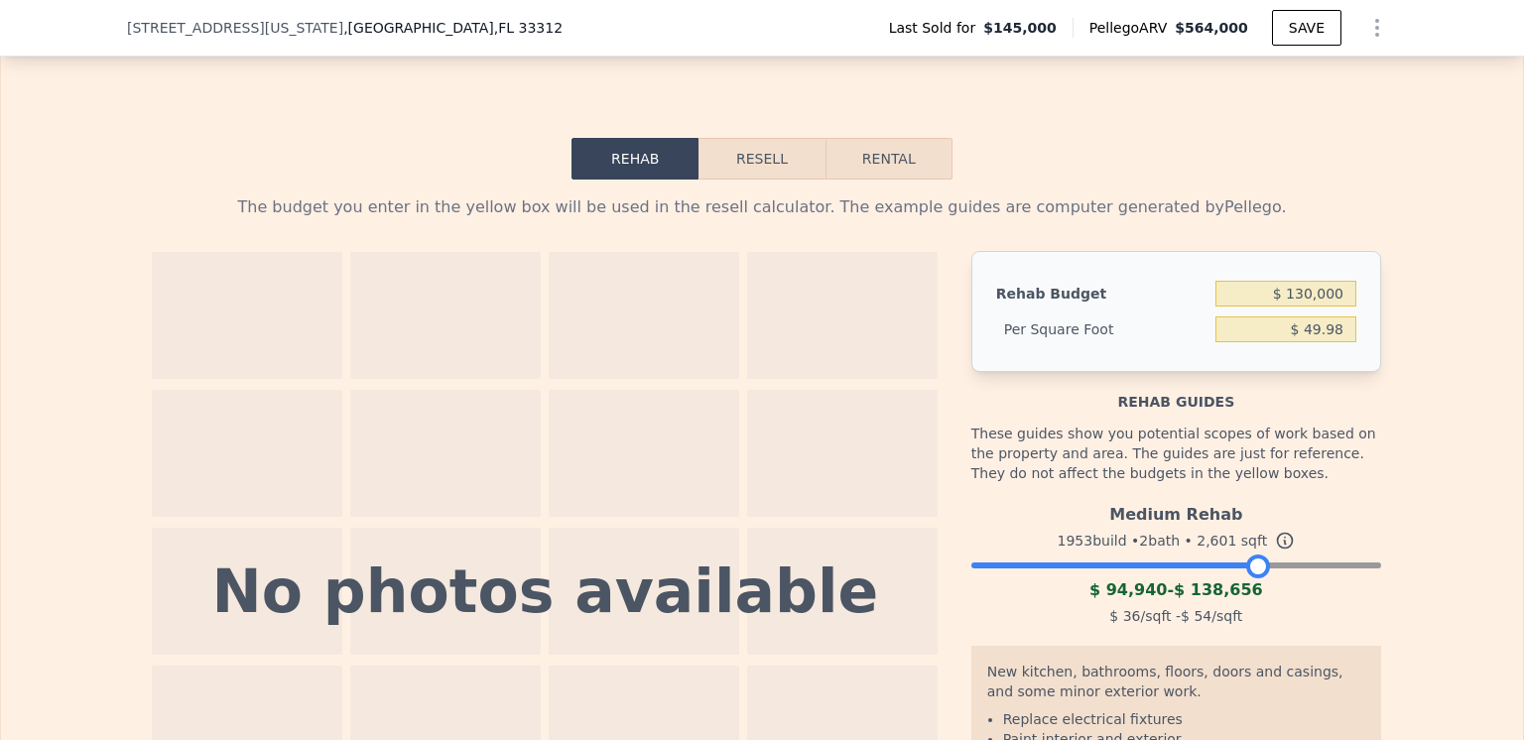
scroll to position [2679, 0]
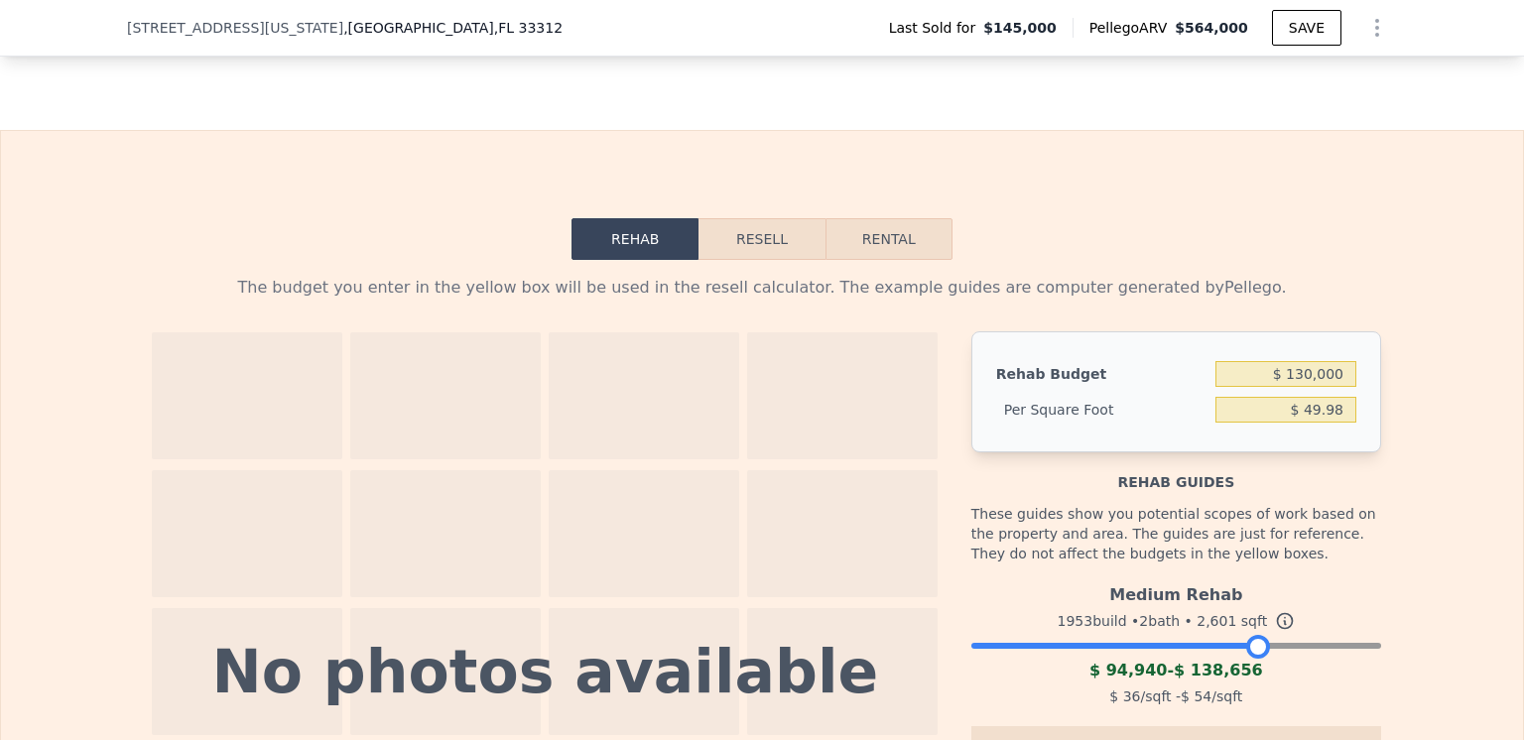
click at [750, 260] on button "Resell" at bounding box center [762, 239] width 126 height 42
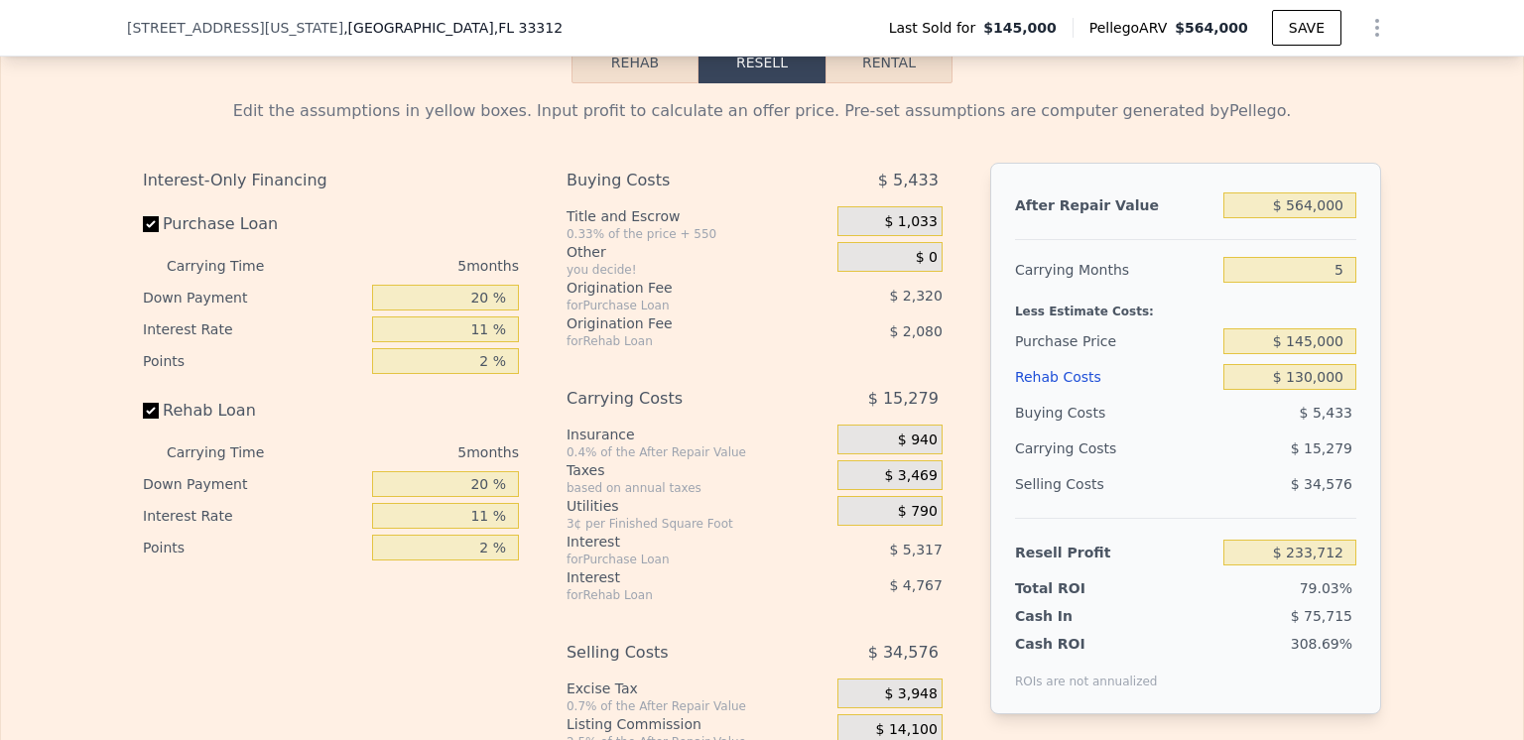
scroll to position [2877, 0]
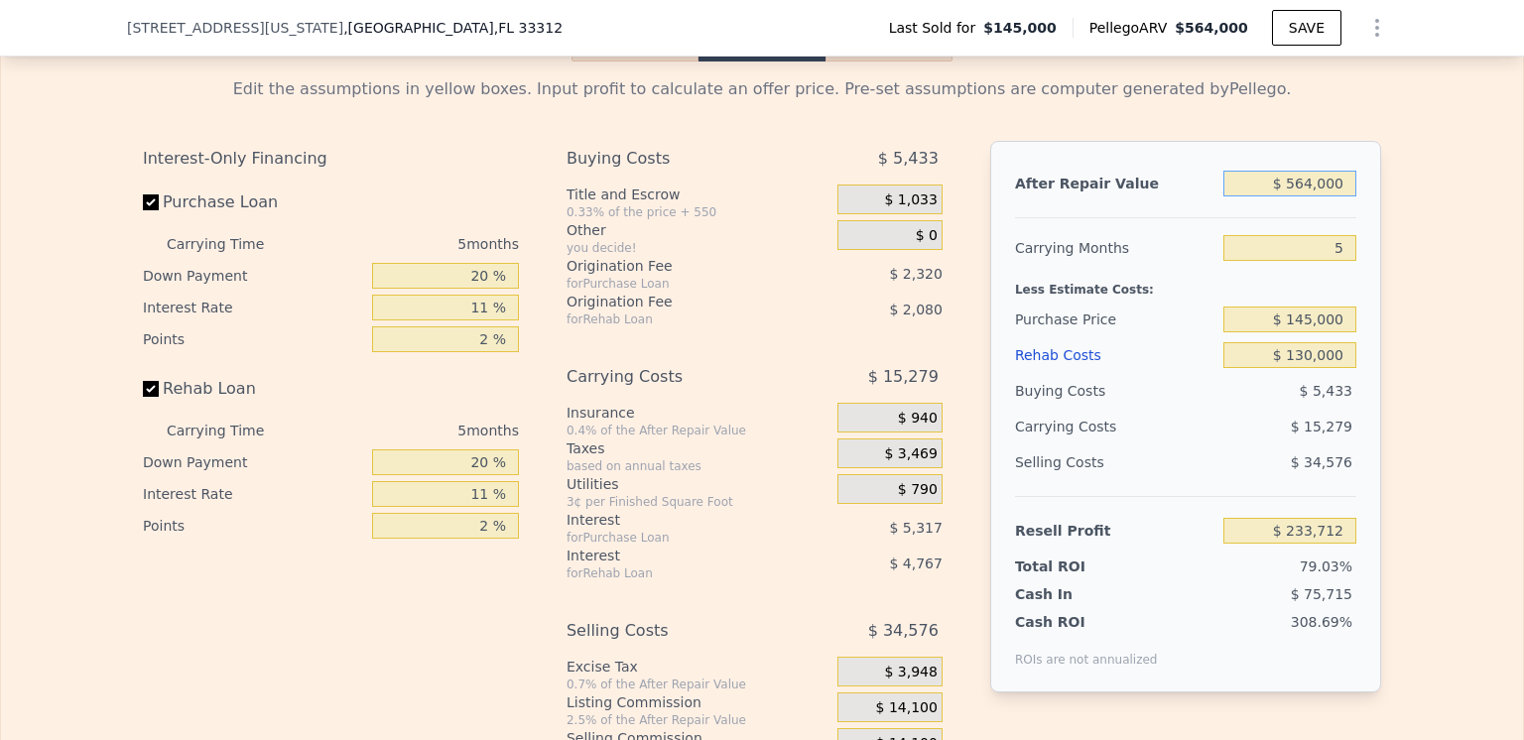
click at [1308, 196] on input "$ 564,000" at bounding box center [1289, 184] width 133 height 26
type input "$ 56,000"
type input "-$ 242,793"
type input "$ 5,000"
type input "-$ 290,632"
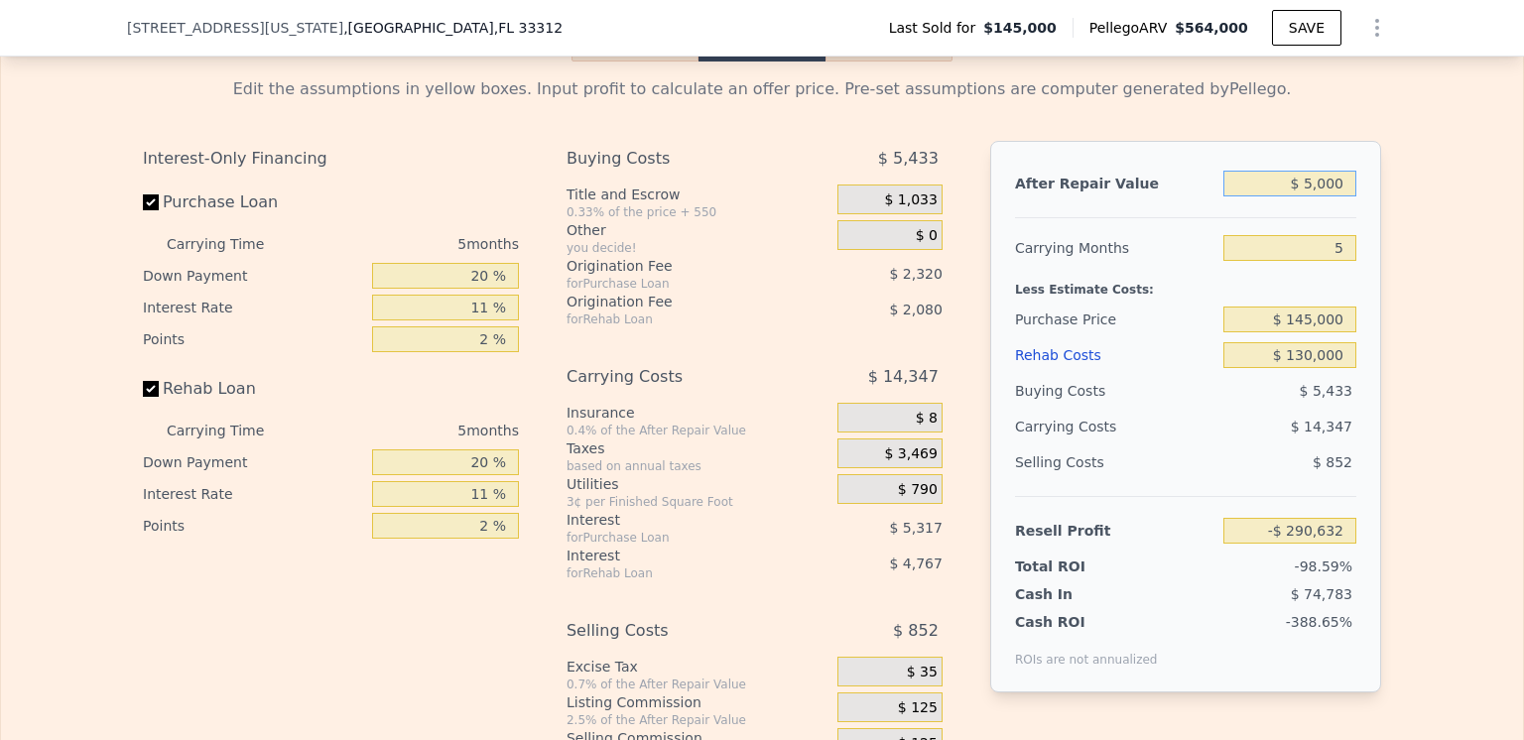
type input "$ 55,000"
type input "-$ 243,732"
type input "$ 550,000"
type input "$ 220,579"
type input "$ 550,000"
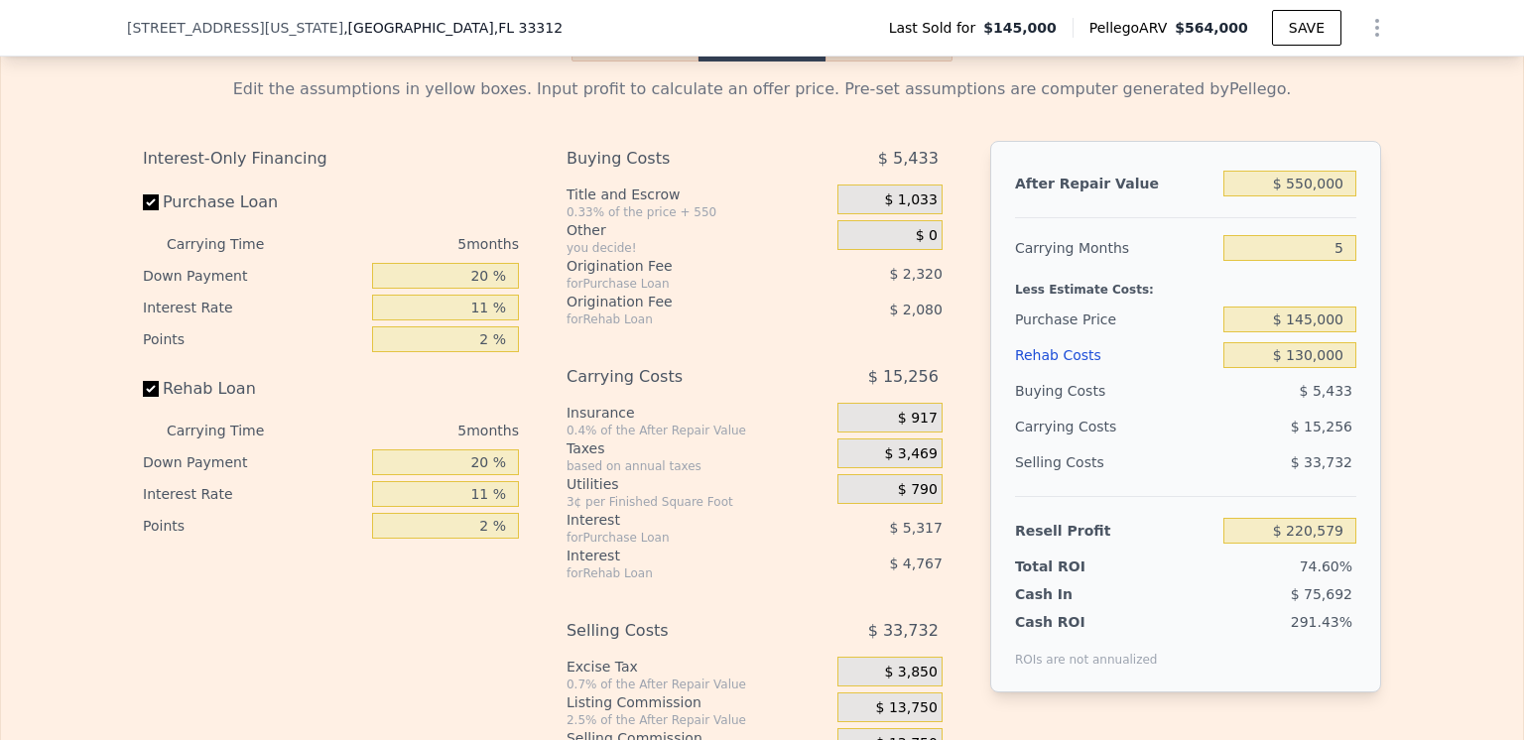
click at [1191, 335] on div "Purchase Price" at bounding box center [1115, 320] width 200 height 36
click at [1184, 337] on div "Purchase Price" at bounding box center [1115, 320] width 200 height 36
click at [888, 62] on button "Rental" at bounding box center [889, 41] width 127 height 42
select select "30"
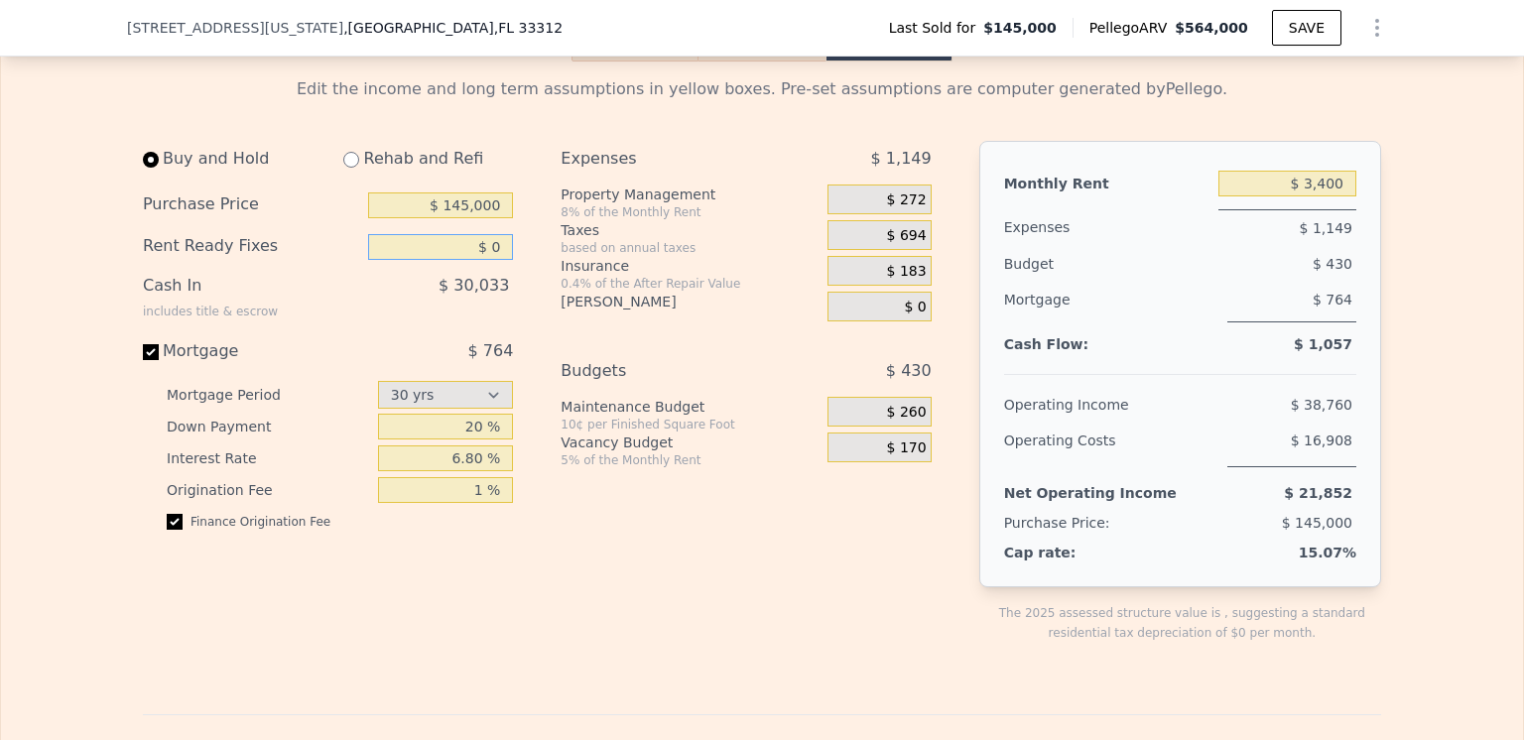
click at [493, 260] on input "$ 0" at bounding box center [440, 247] width 145 height 26
type input "$ 100,000"
click at [531, 263] on div "Buy and Hold Rehab and Refi Purchase Price $ 145,000 Rent Ready Fixes $ 100,000…" at bounding box center [545, 408] width 805 height 534
click at [466, 218] on input "$ 145,000" at bounding box center [440, 205] width 145 height 26
type input "$ 140,000"
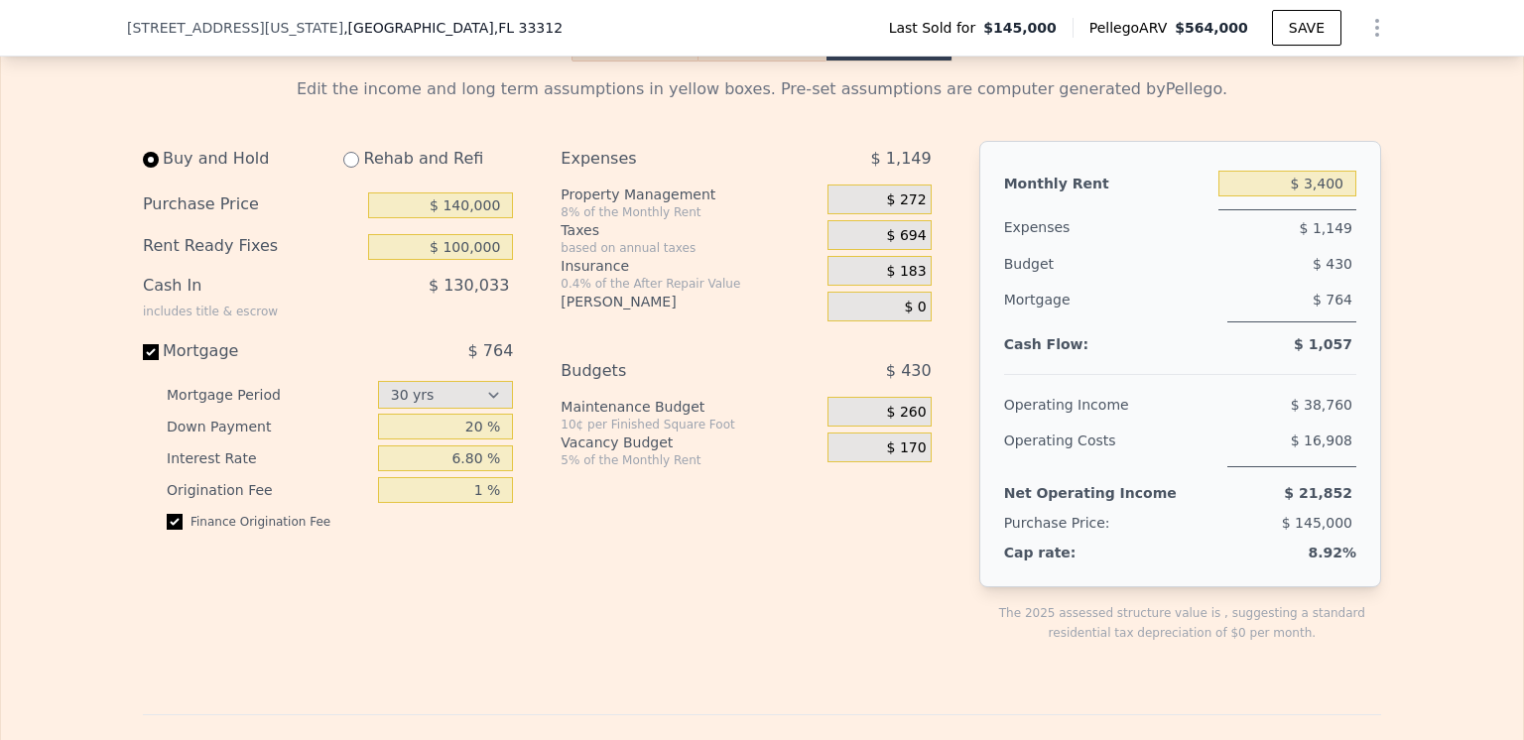
click at [517, 280] on div "Buy and Hold Rehab and Refi Purchase Price $ 140,000 Rent Ready Fixes $ 100,000…" at bounding box center [336, 408] width 386 height 534
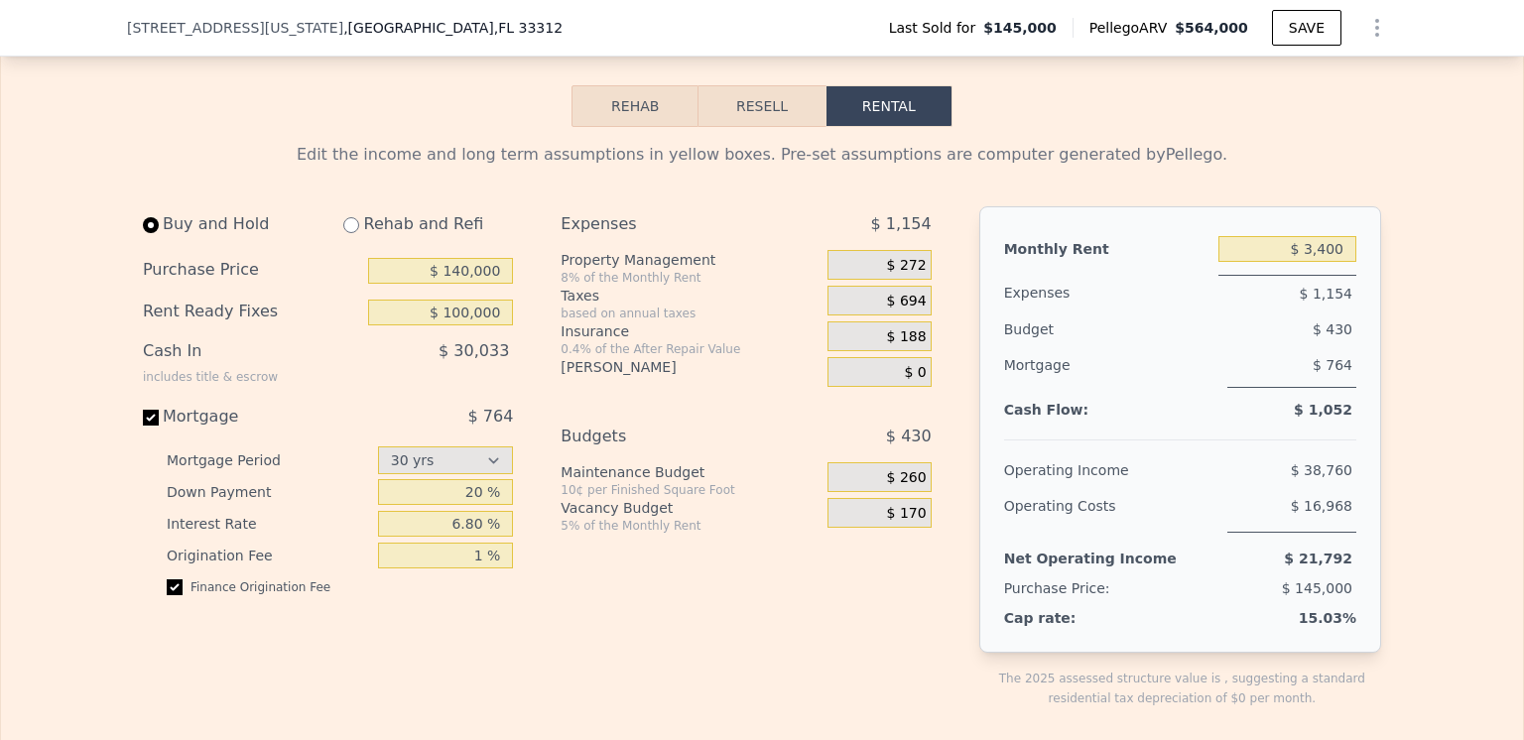
scroll to position [2778, 0]
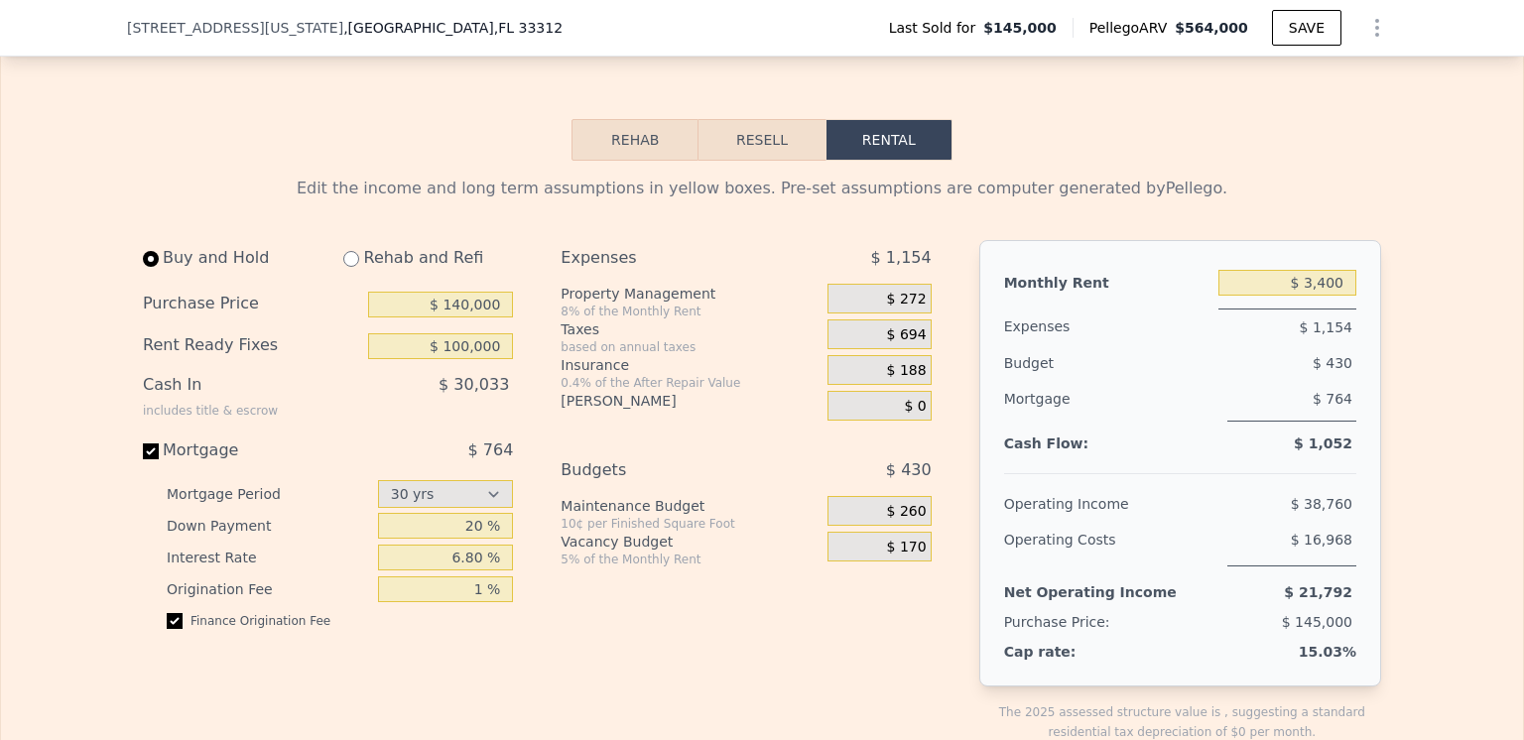
click at [758, 161] on button "Resell" at bounding box center [762, 140] width 126 height 42
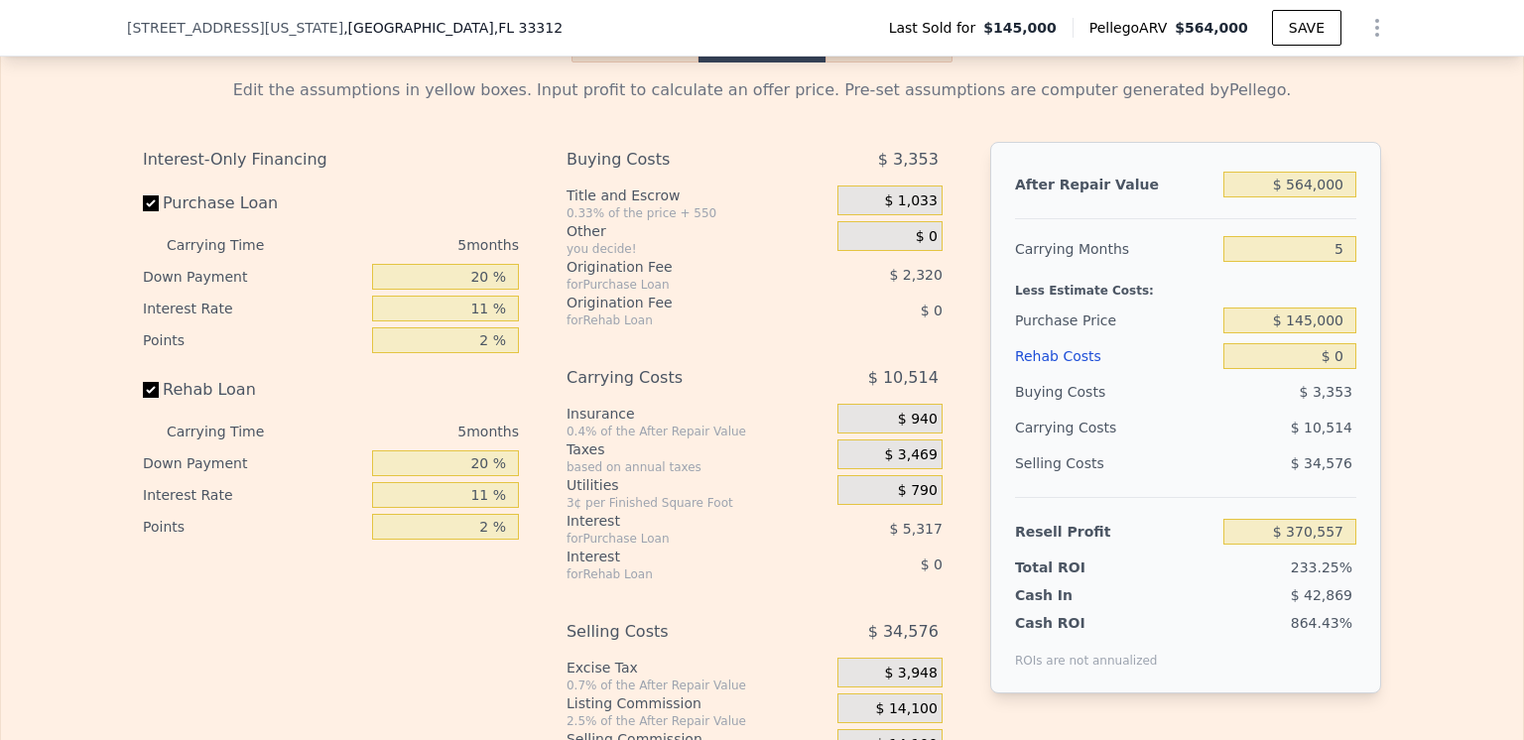
scroll to position [2877, 0]
click at [1050, 373] on div "Rehab Costs" at bounding box center [1115, 355] width 200 height 36
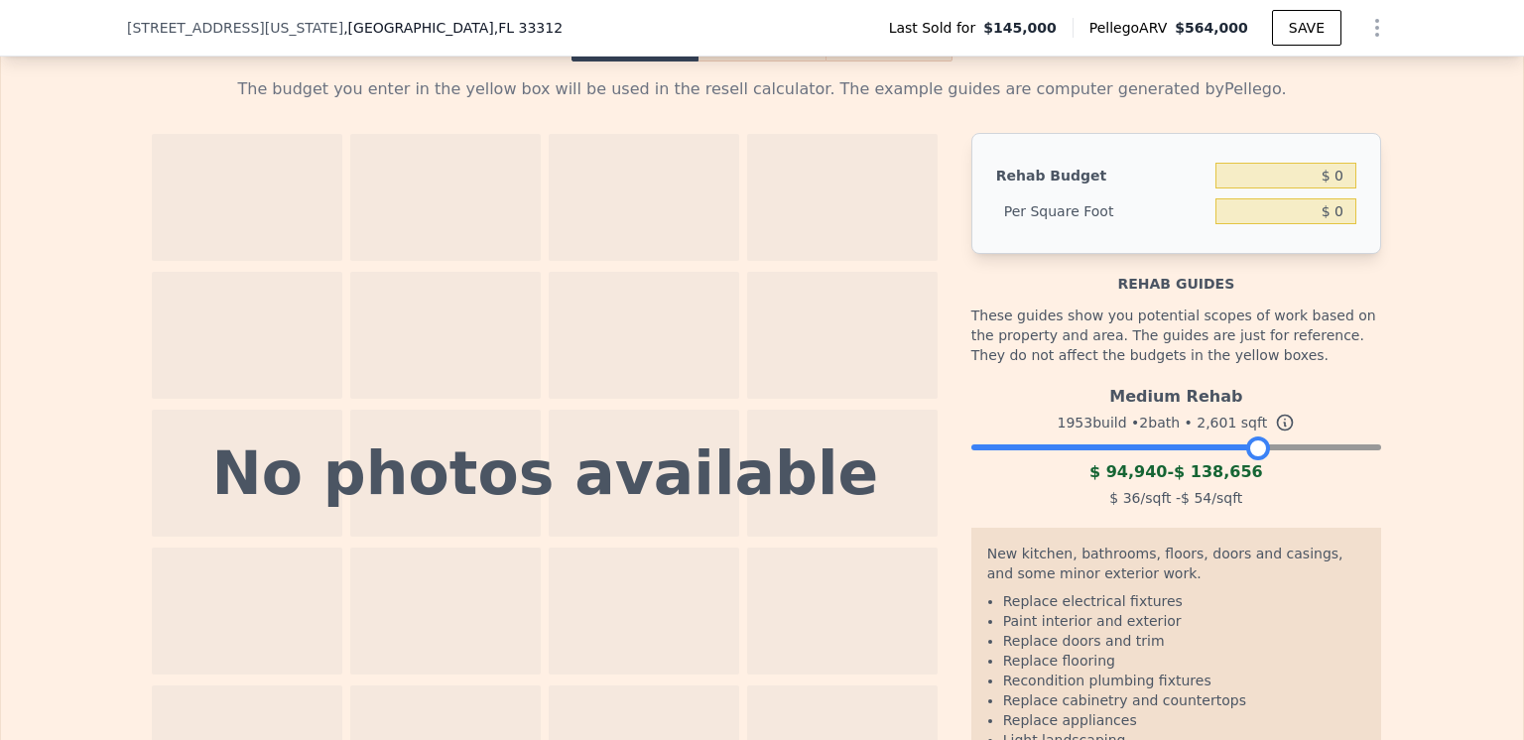
drag, startPoint x: 1365, startPoint y: 477, endPoint x: 1257, endPoint y: 465, distance: 108.8
click at [1257, 460] on div at bounding box center [1258, 449] width 24 height 24
click at [1335, 189] on input "$ 0" at bounding box center [1285, 176] width 141 height 26
type input "$ 100,000"
click at [1469, 204] on div "The budget you enter in the yellow box will be used in the resell calculator. T…" at bounding box center [762, 438] width 1522 height 752
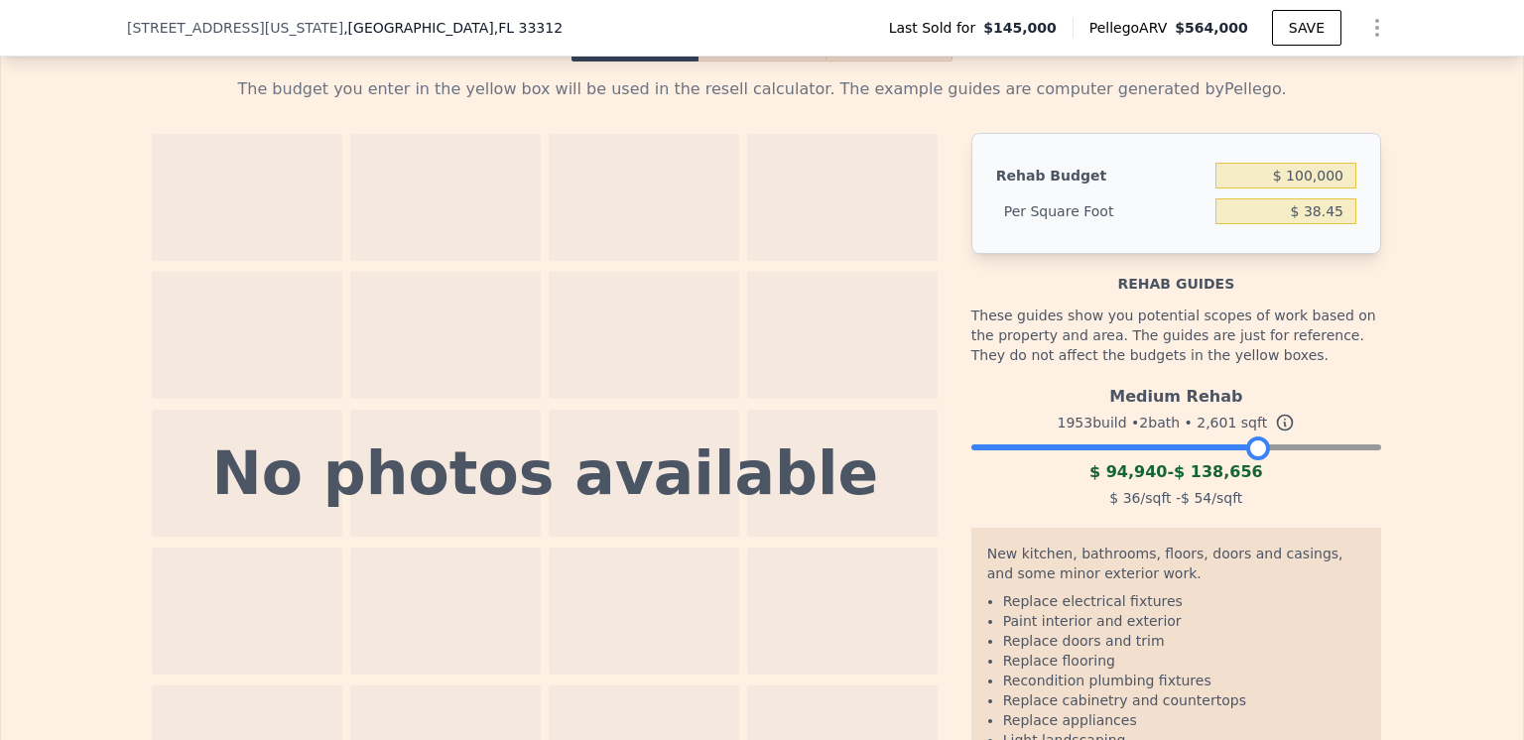
type input "$ 38.45"
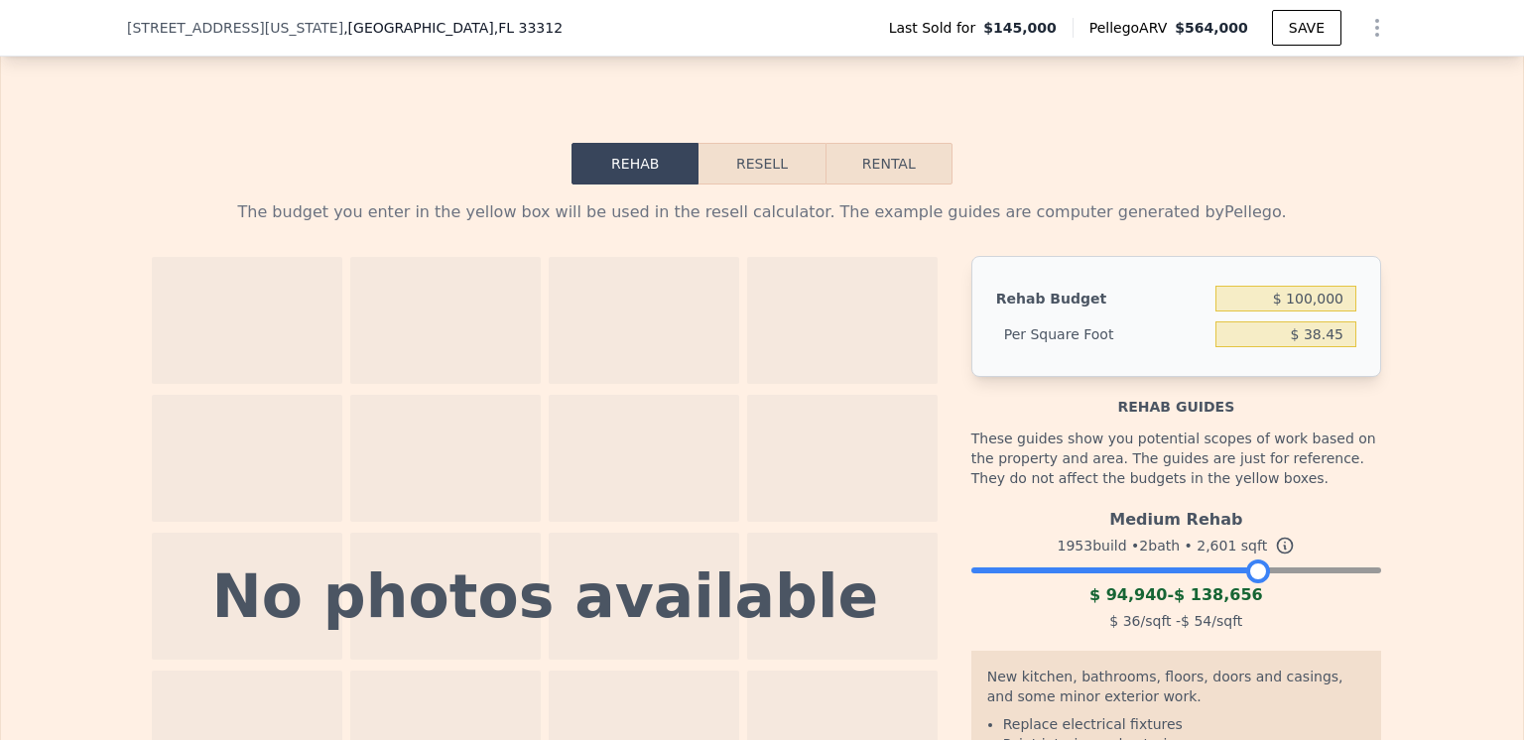
scroll to position [2580, 0]
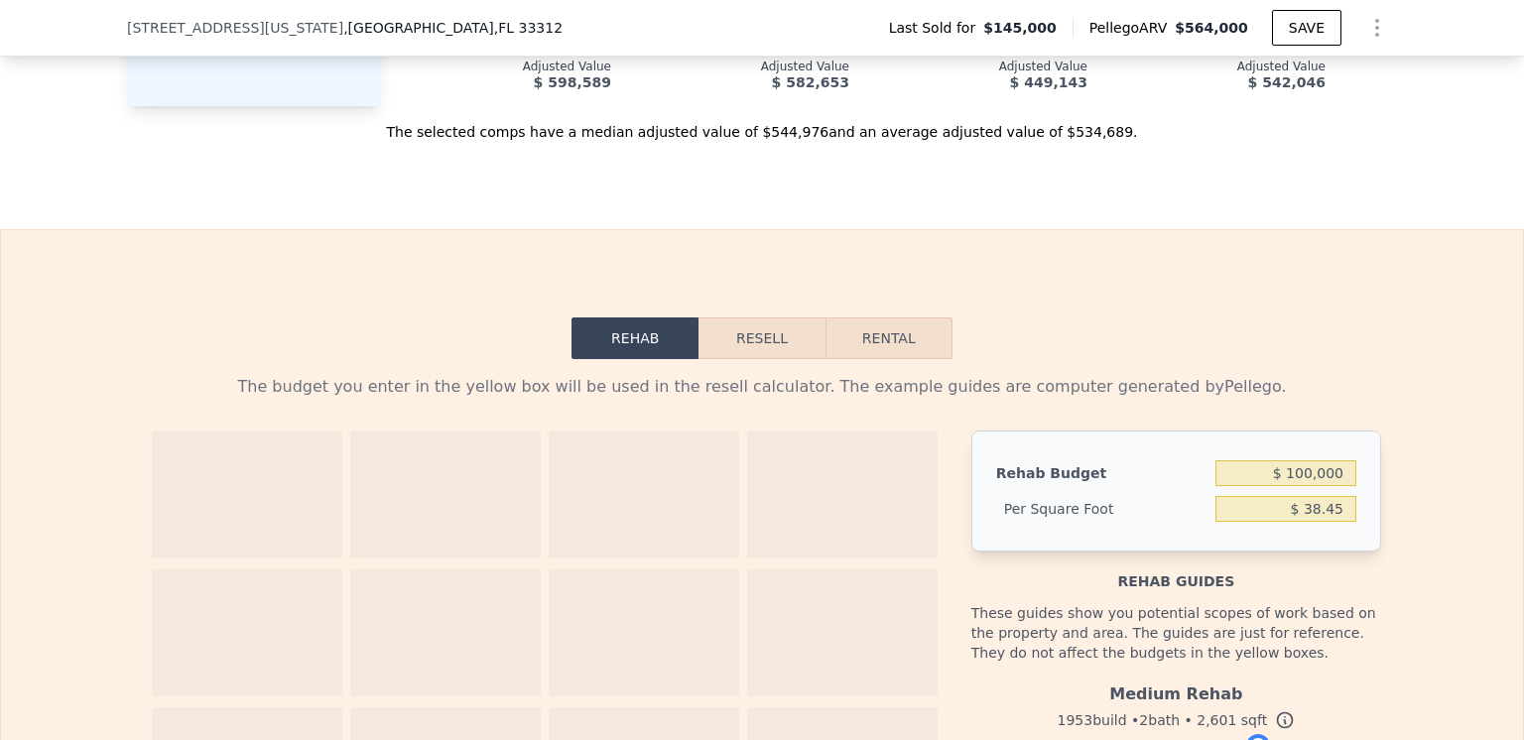
click at [741, 359] on button "Resell" at bounding box center [762, 339] width 126 height 42
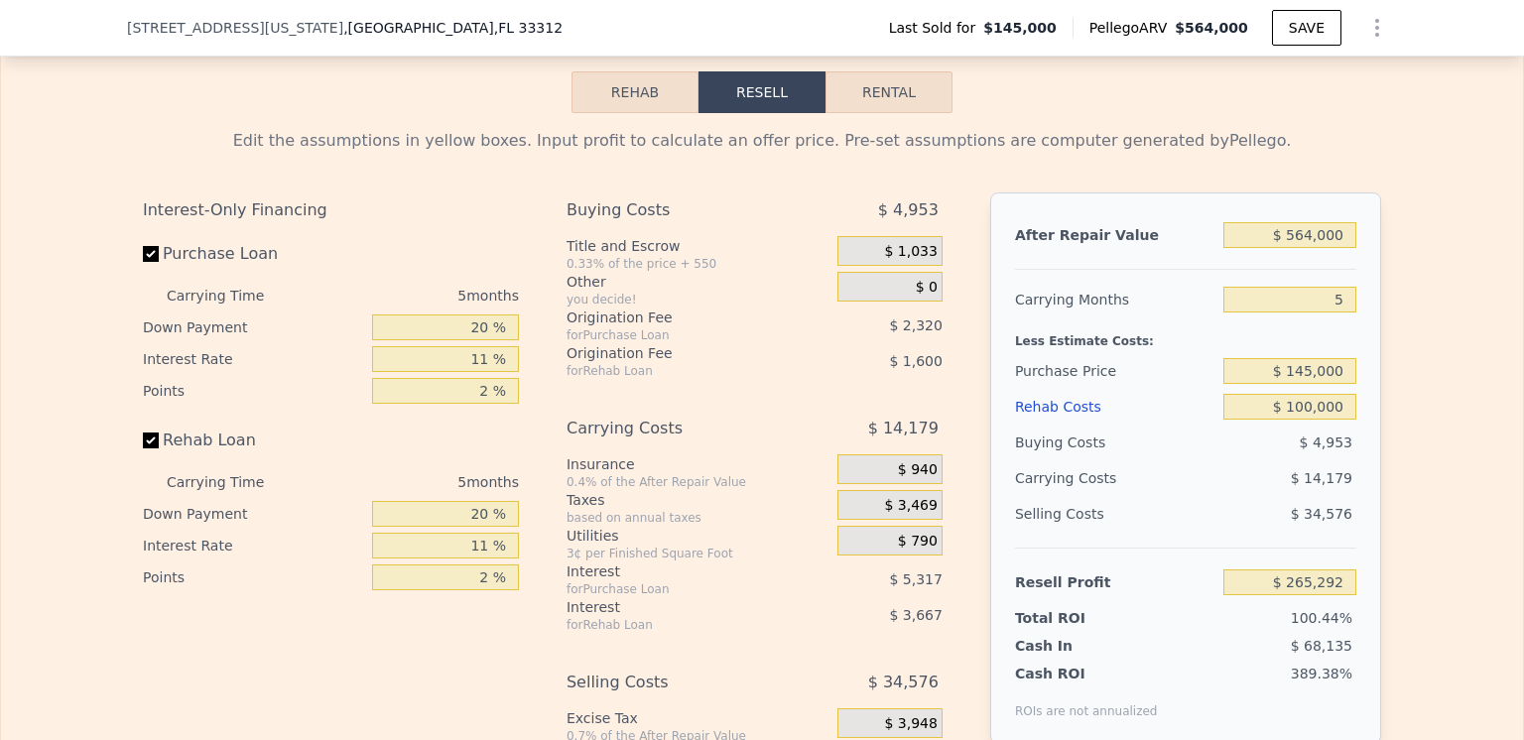
scroll to position [2877, 0]
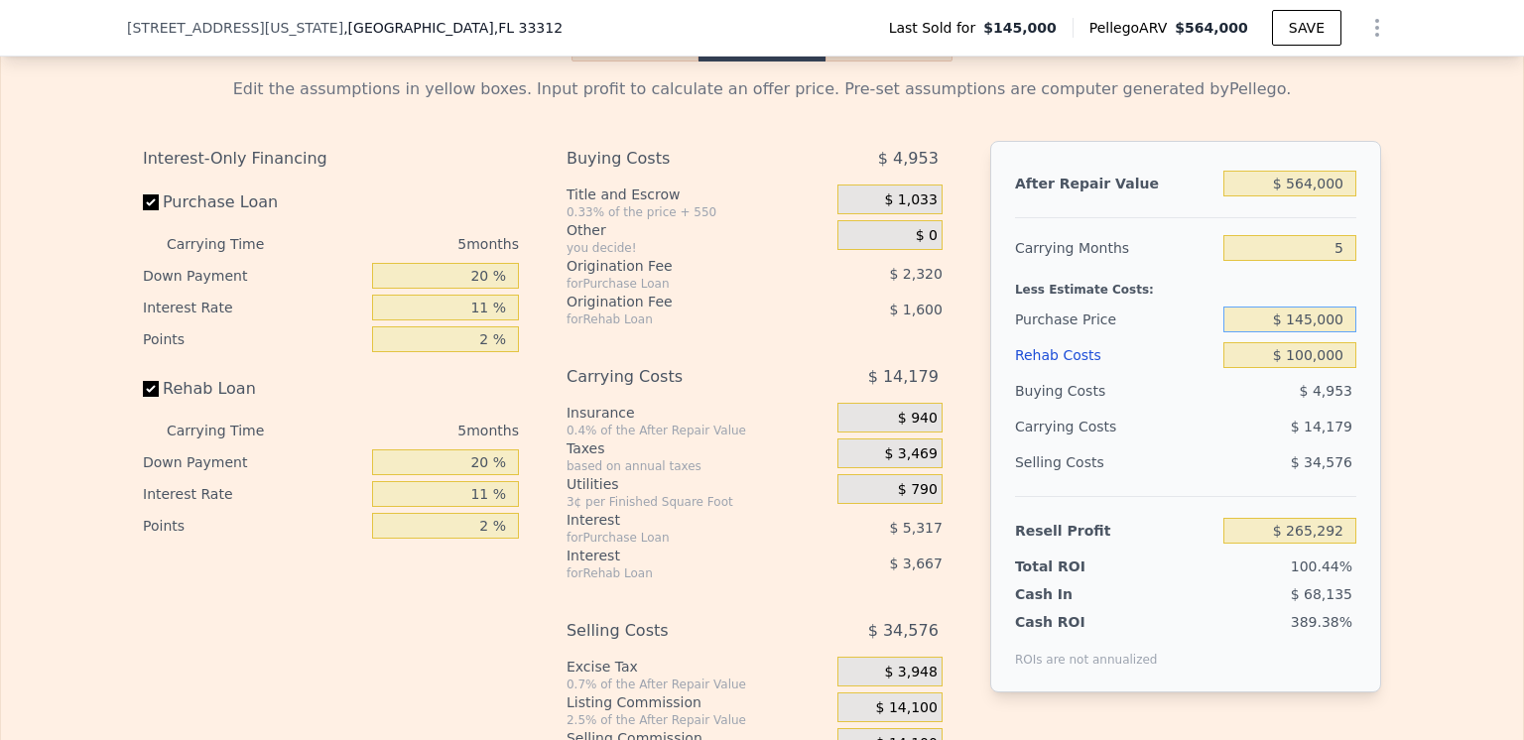
click at [1308, 332] on input "$ 145,000" at bounding box center [1289, 320] width 133 height 26
type input "$ 182,000"
click at [1204, 474] on div "Selling Costs" at bounding box center [1115, 463] width 200 height 36
type input "$ 226,217"
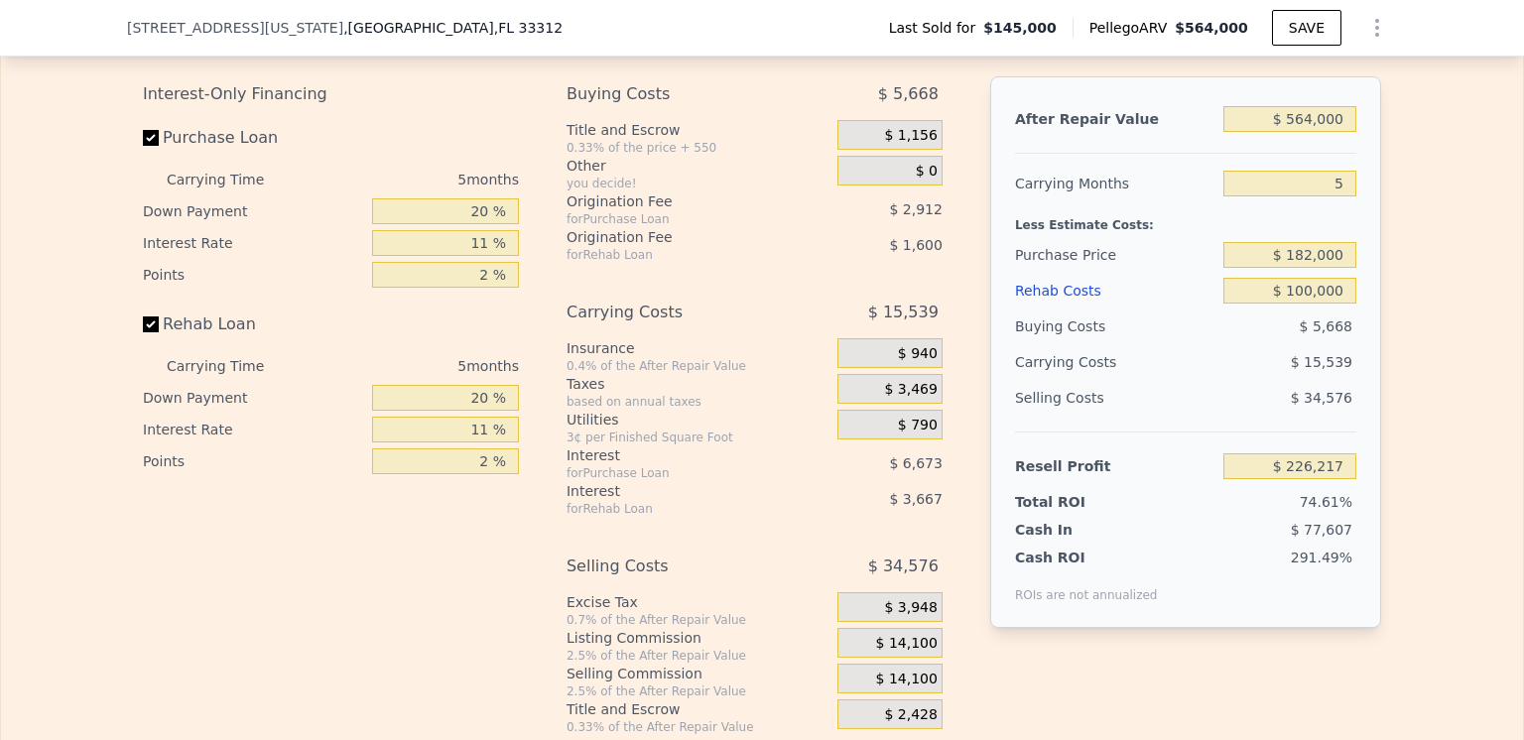
scroll to position [2977, 0]
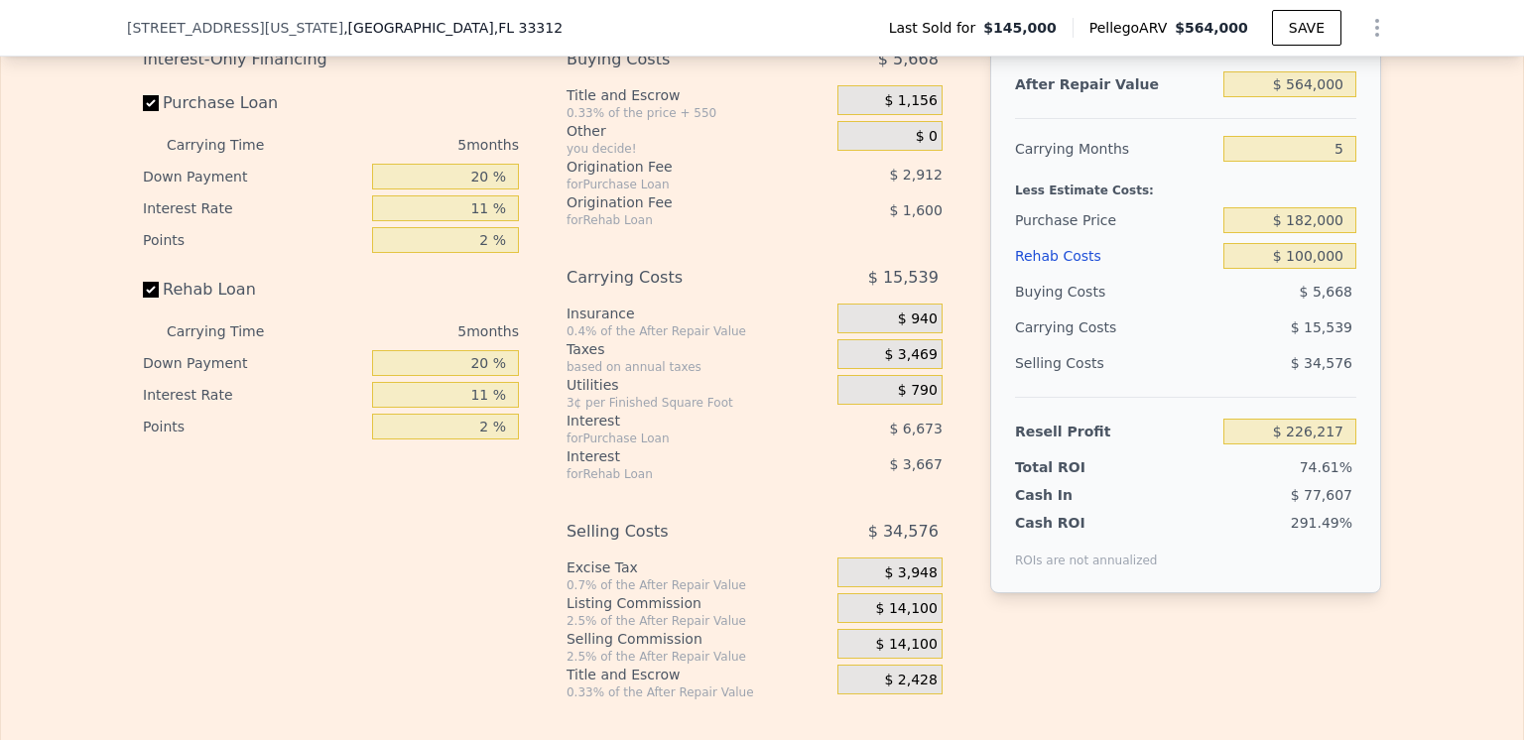
click at [919, 328] on span "$ 940" at bounding box center [918, 320] width 40 height 18
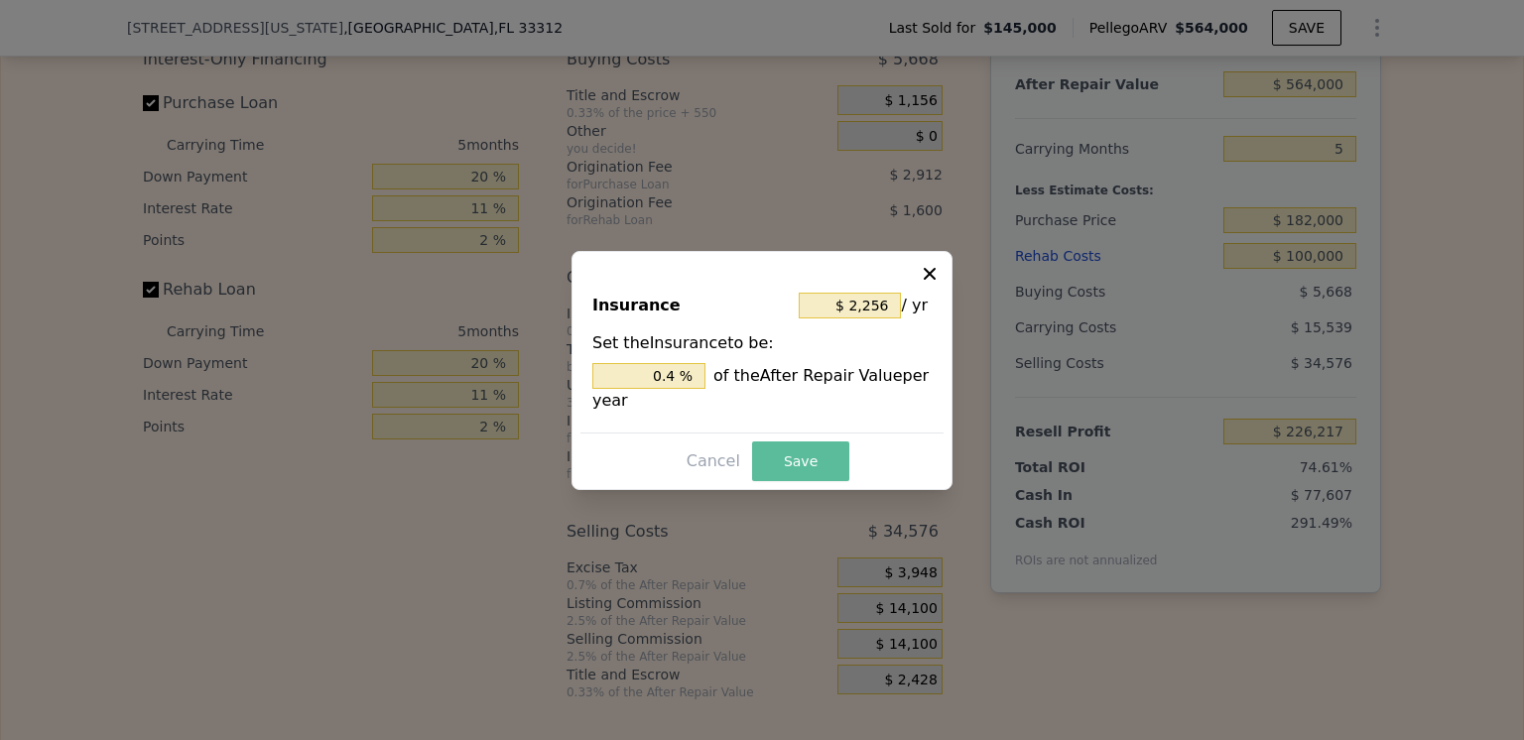
click at [786, 460] on button "Save" at bounding box center [800, 462] width 97 height 40
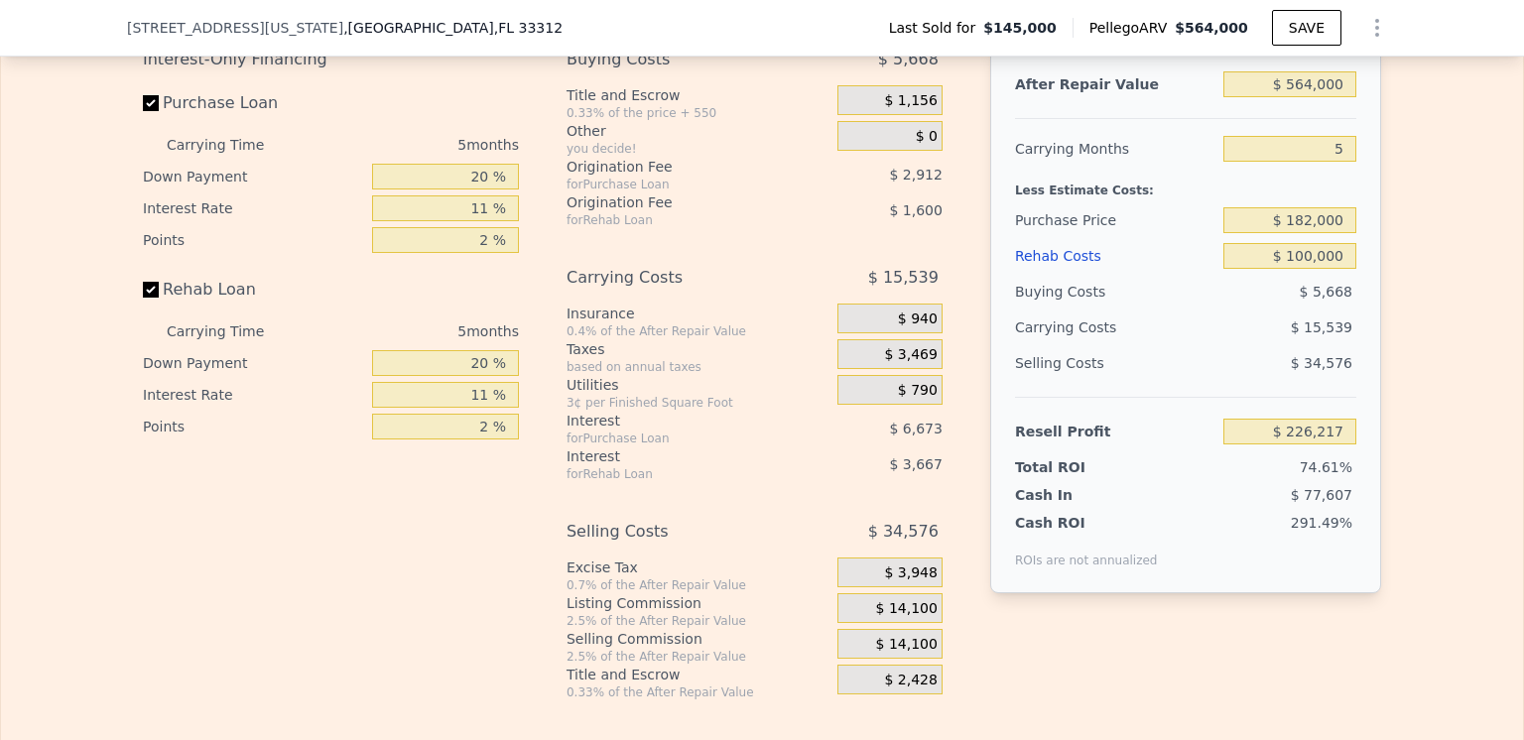
click at [906, 364] on span "$ 3,469" at bounding box center [910, 355] width 53 height 18
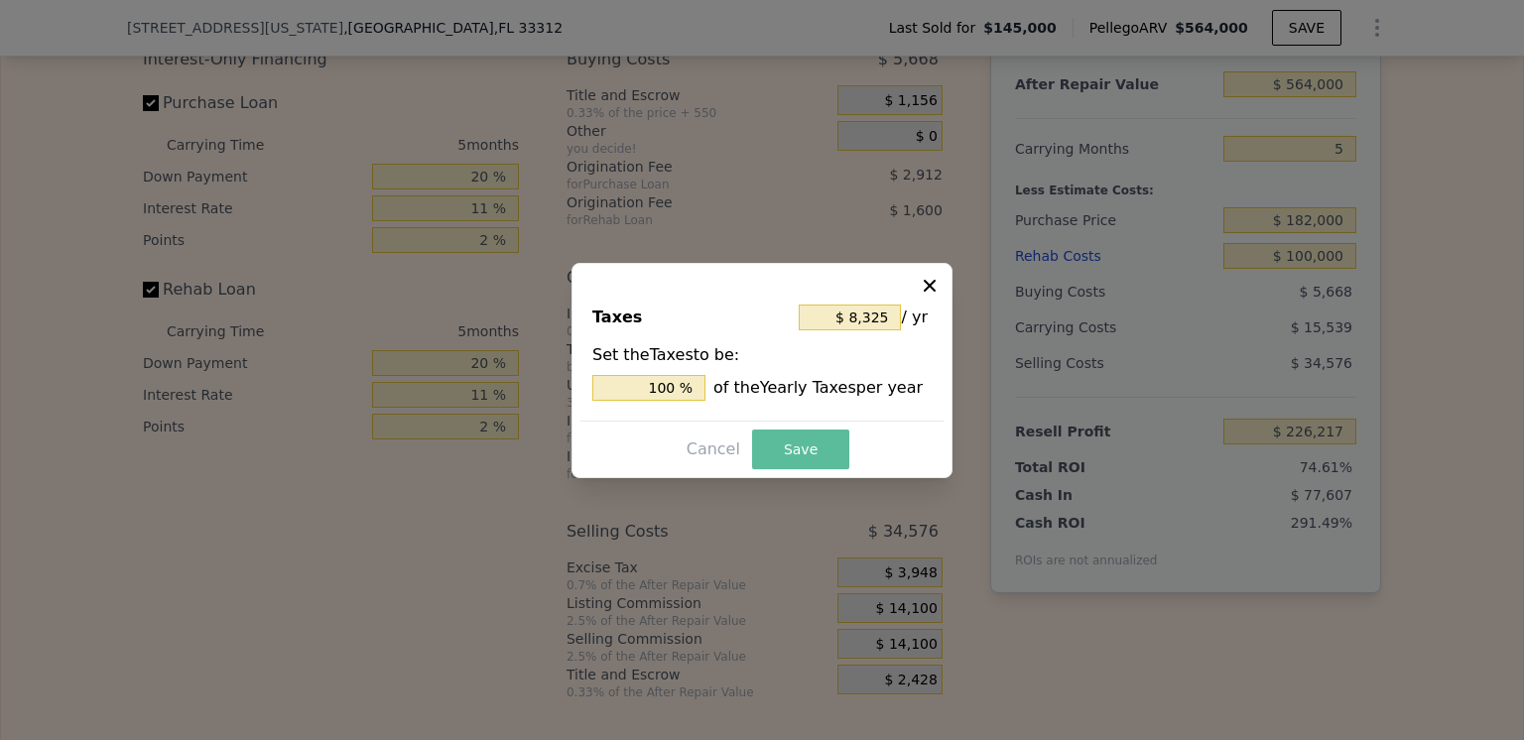
click at [798, 448] on button "Save" at bounding box center [800, 450] width 97 height 40
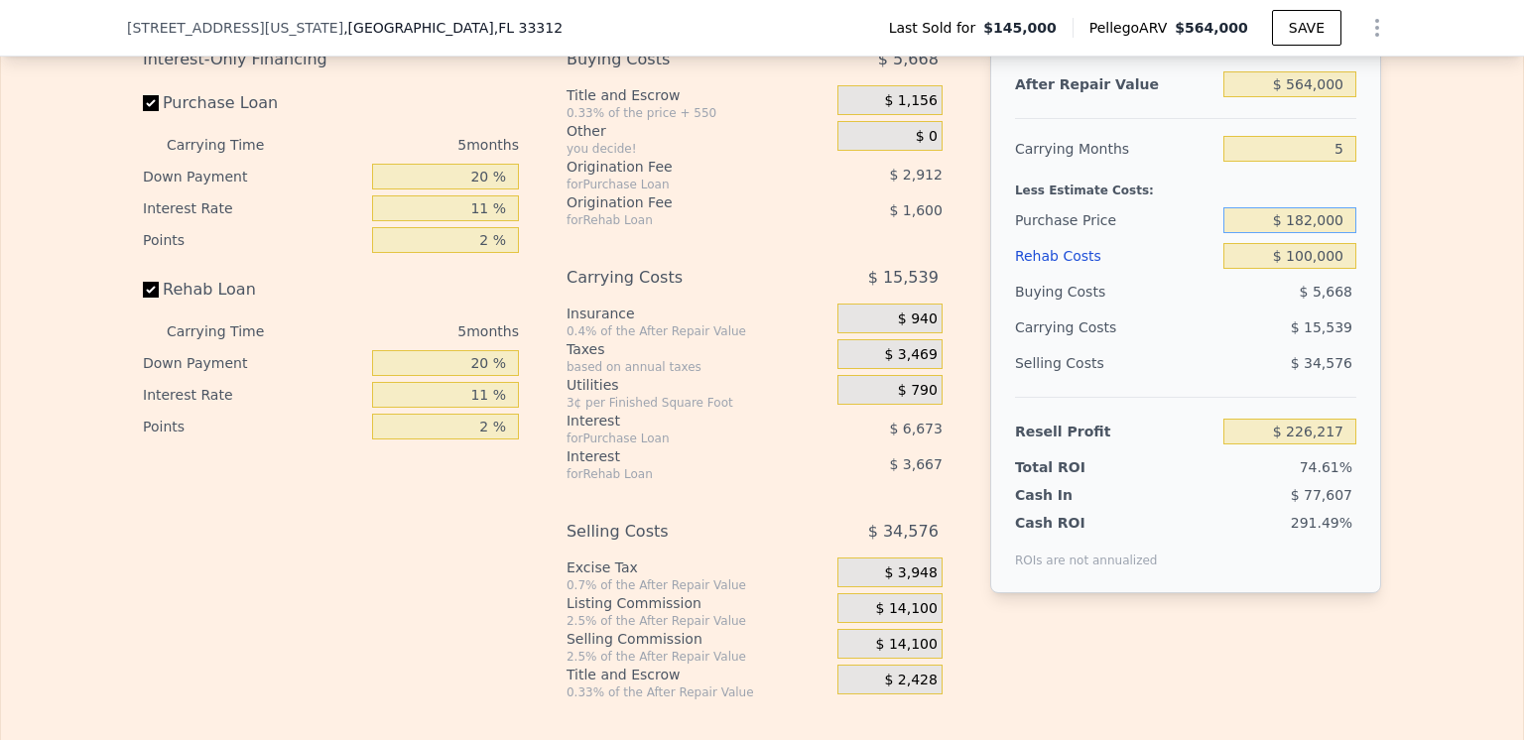
click at [1308, 233] on input "$ 182,000" at bounding box center [1289, 220] width 133 height 26
type input "$ 200,000"
click at [1203, 381] on div "Selling Costs" at bounding box center [1115, 363] width 200 height 36
type input "$ 207,209"
click at [1310, 269] on input "$ 100,000" at bounding box center [1289, 256] width 133 height 26
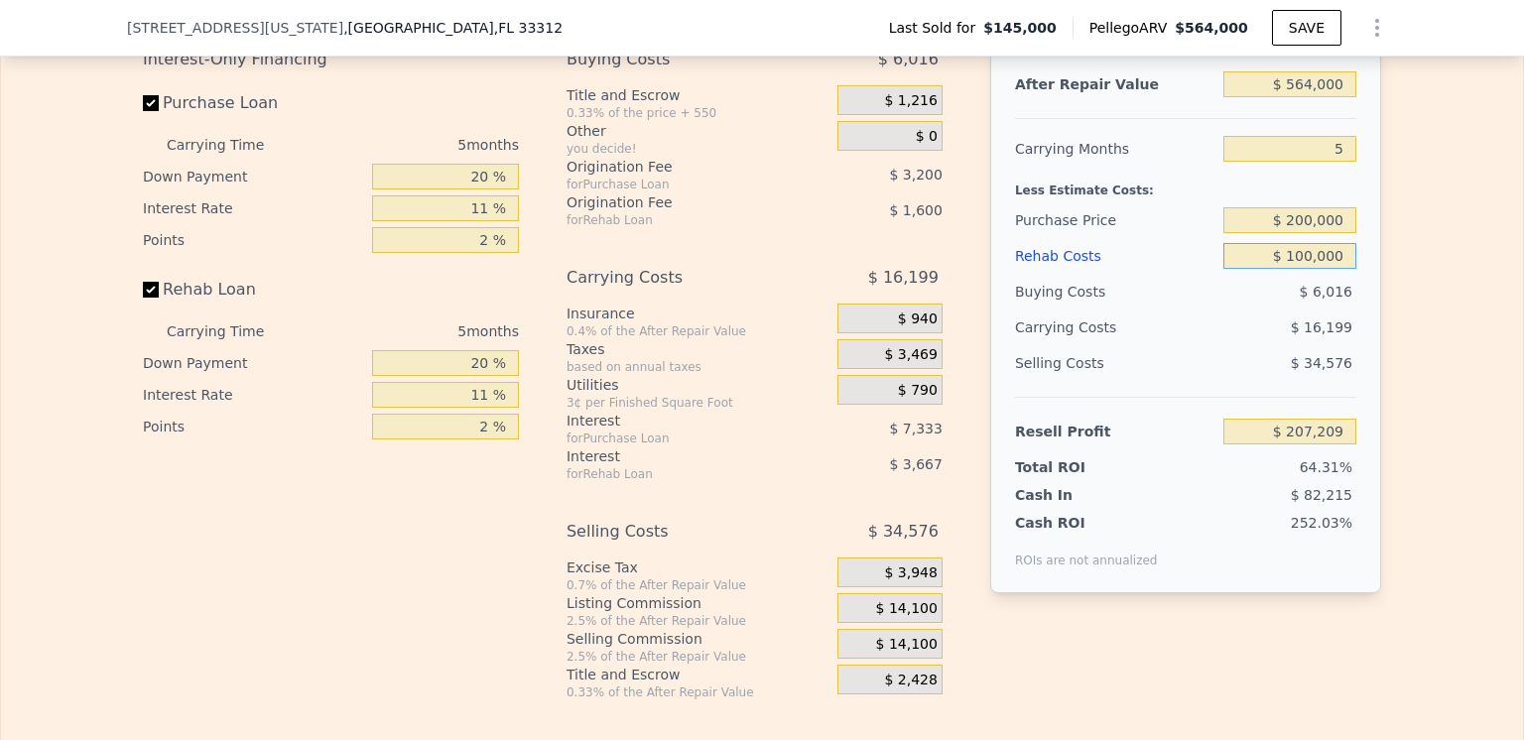
type input "$ 10,000"
type input "$ 301,949"
type input "$ 1,000"
type input "$ 311,423"
type input "$ 12,000"
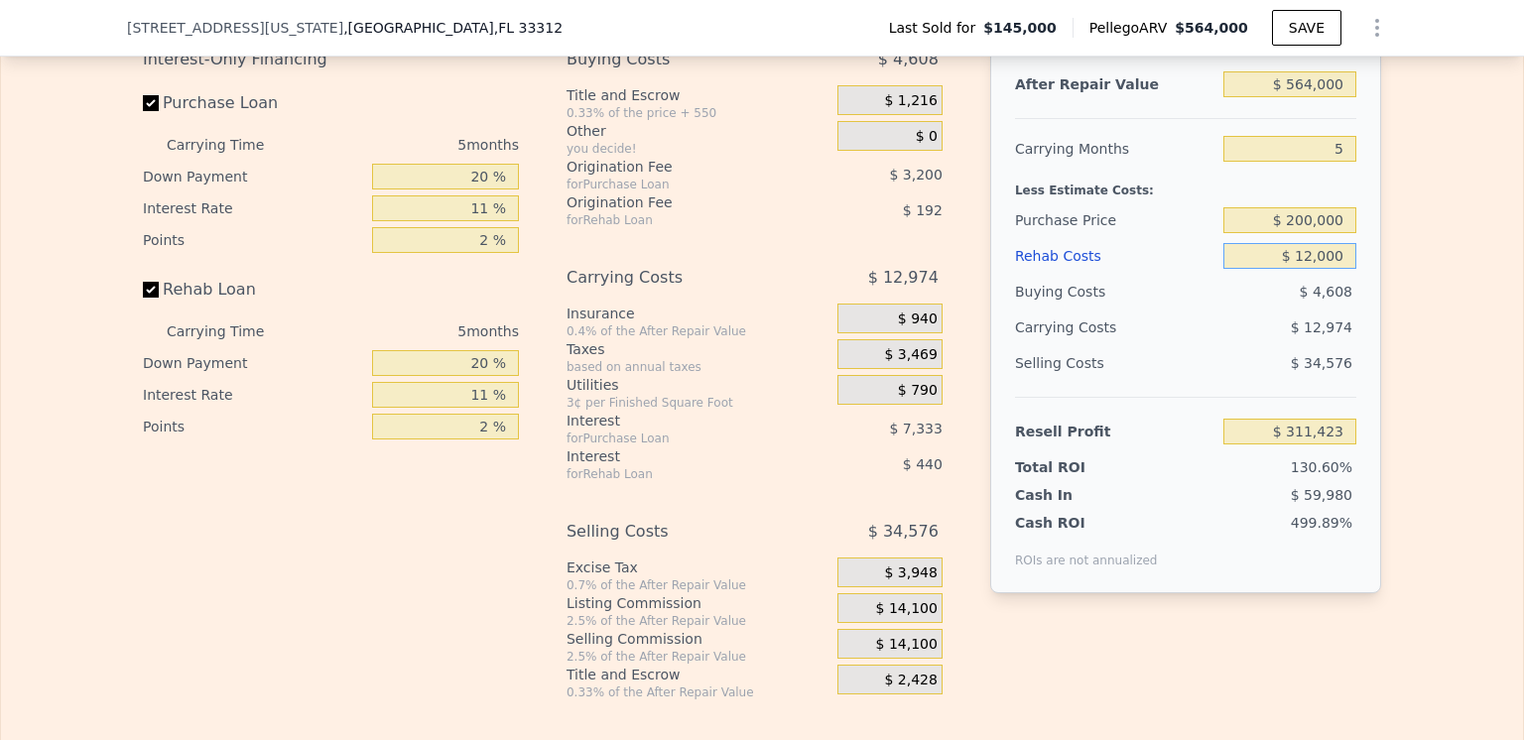
type input "$ 299,842"
type input "$ 125,000"
type input "$ 180,889"
click at [1238, 310] on div "$ 6,416" at bounding box center [1290, 292] width 134 height 36
click at [1217, 345] on div "$ 17,119" at bounding box center [1251, 328] width 209 height 36
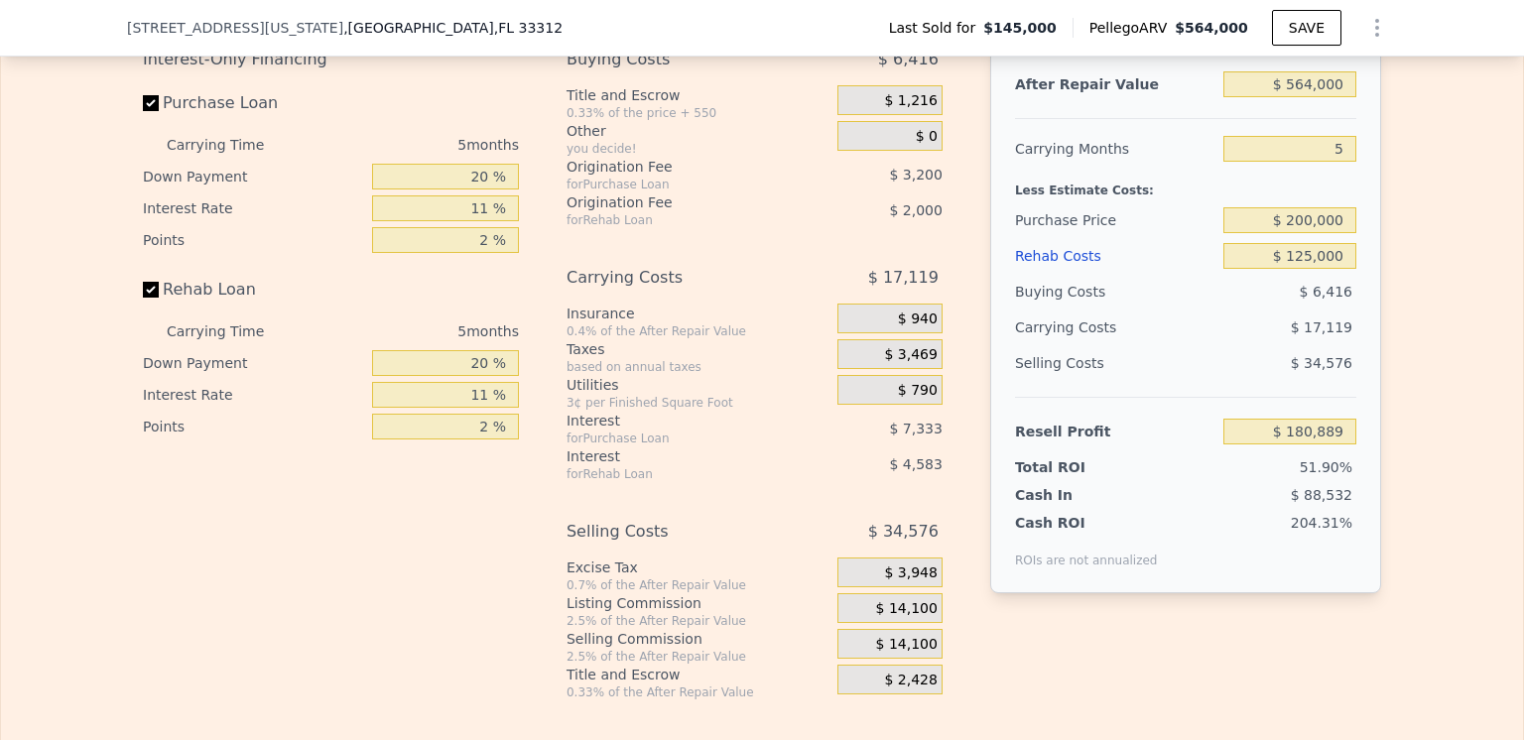
click at [1280, 202] on div "Less Estimate Costs:" at bounding box center [1185, 185] width 341 height 36
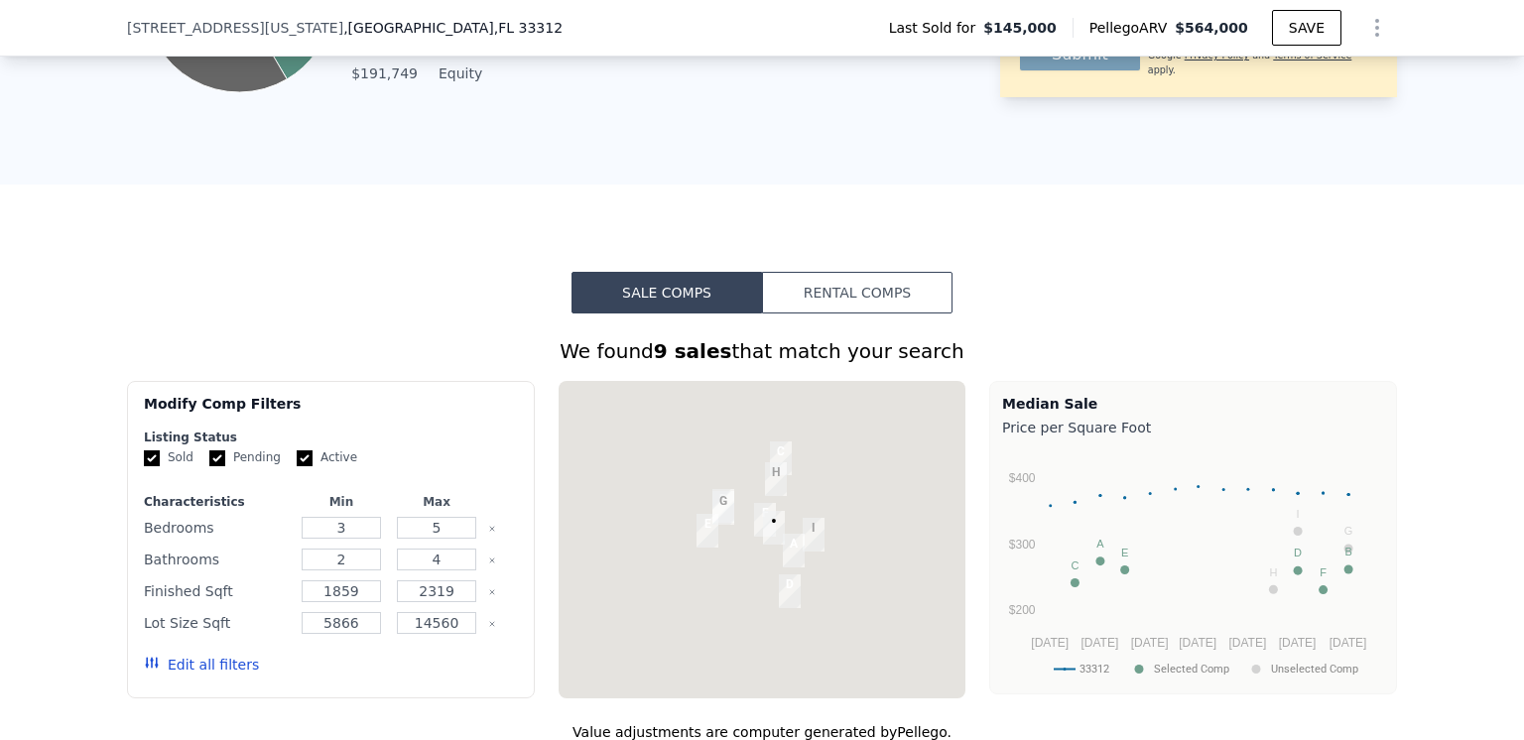
scroll to position [1091, 0]
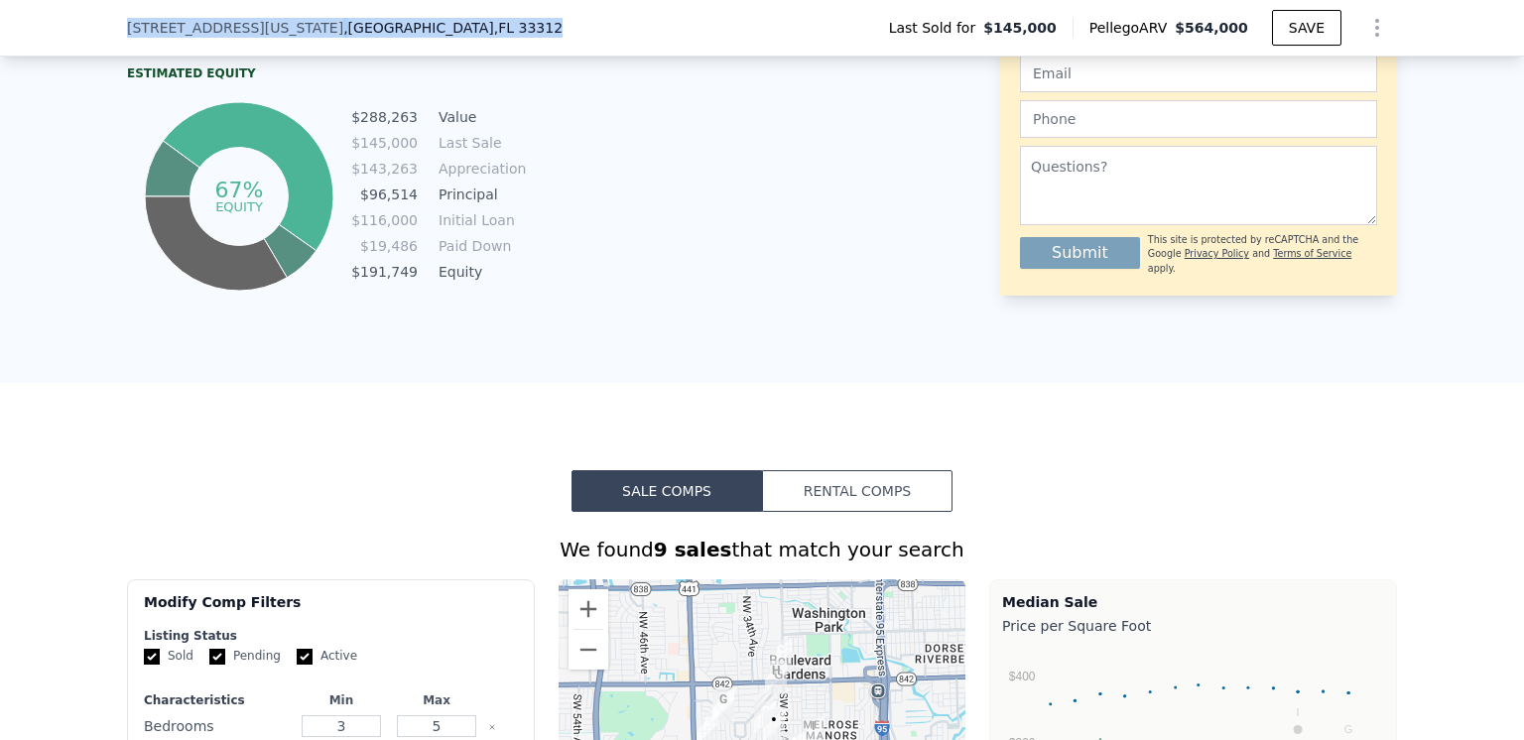
drag, startPoint x: 396, startPoint y: 26, endPoint x: 117, endPoint y: 41, distance: 279.2
click at [117, 41] on div "[STREET_ADDRESS][US_STATE] Last Sold for $145,000 Pellego ARV $564,000 SAVE" at bounding box center [762, 28] width 1524 height 57
copy div "[STREET_ADDRESS][US_STATE]"
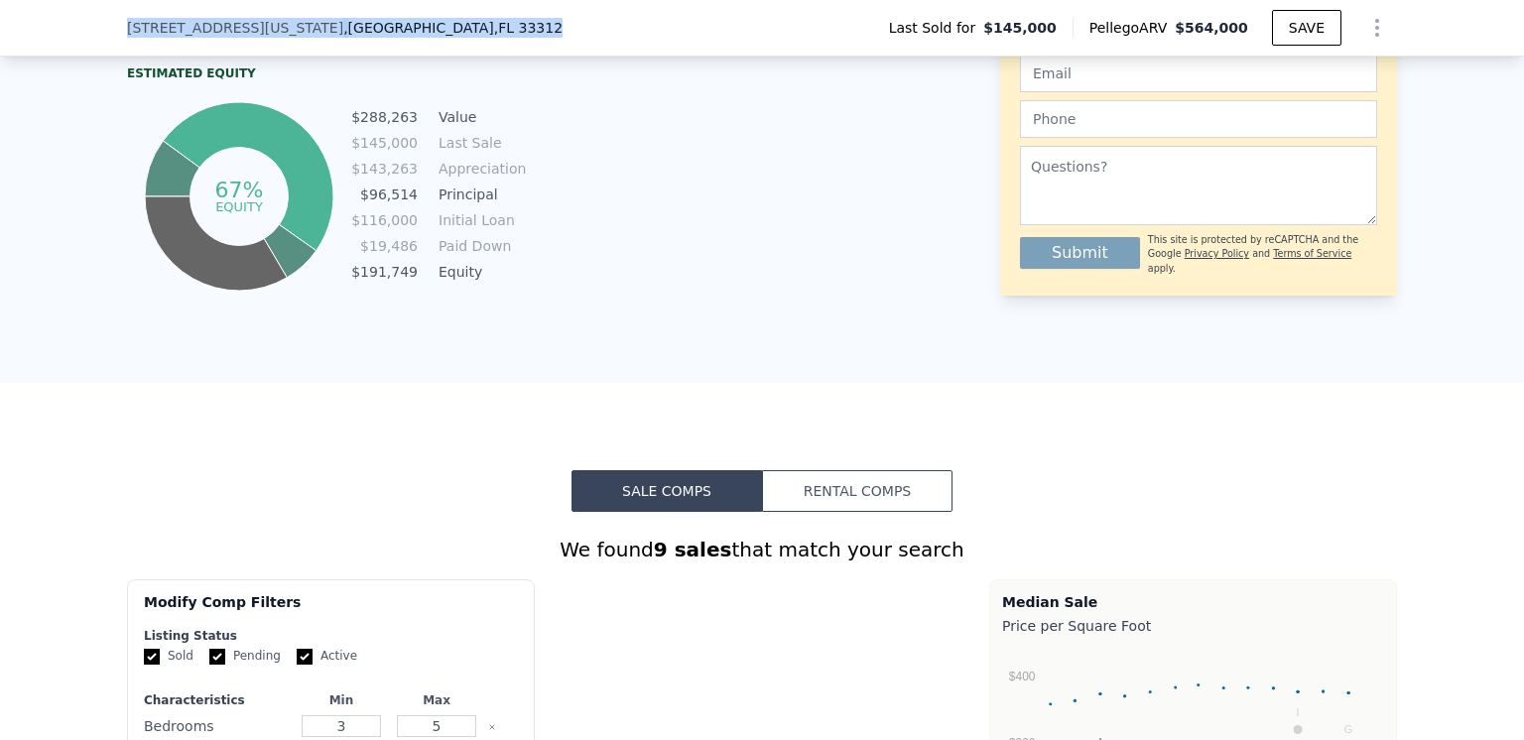
type input "$ 0"
type input "$ 370,557"
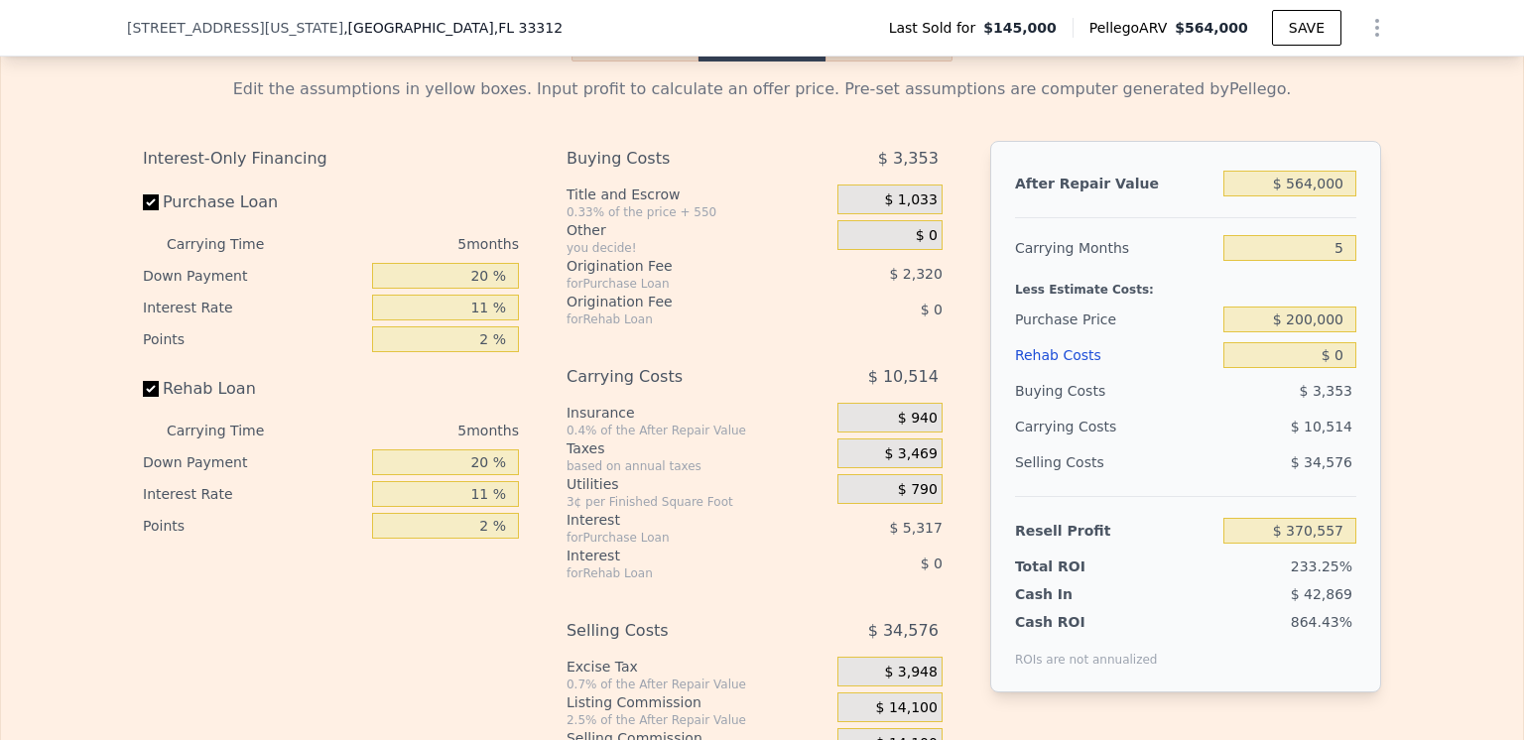
scroll to position [2977, 0]
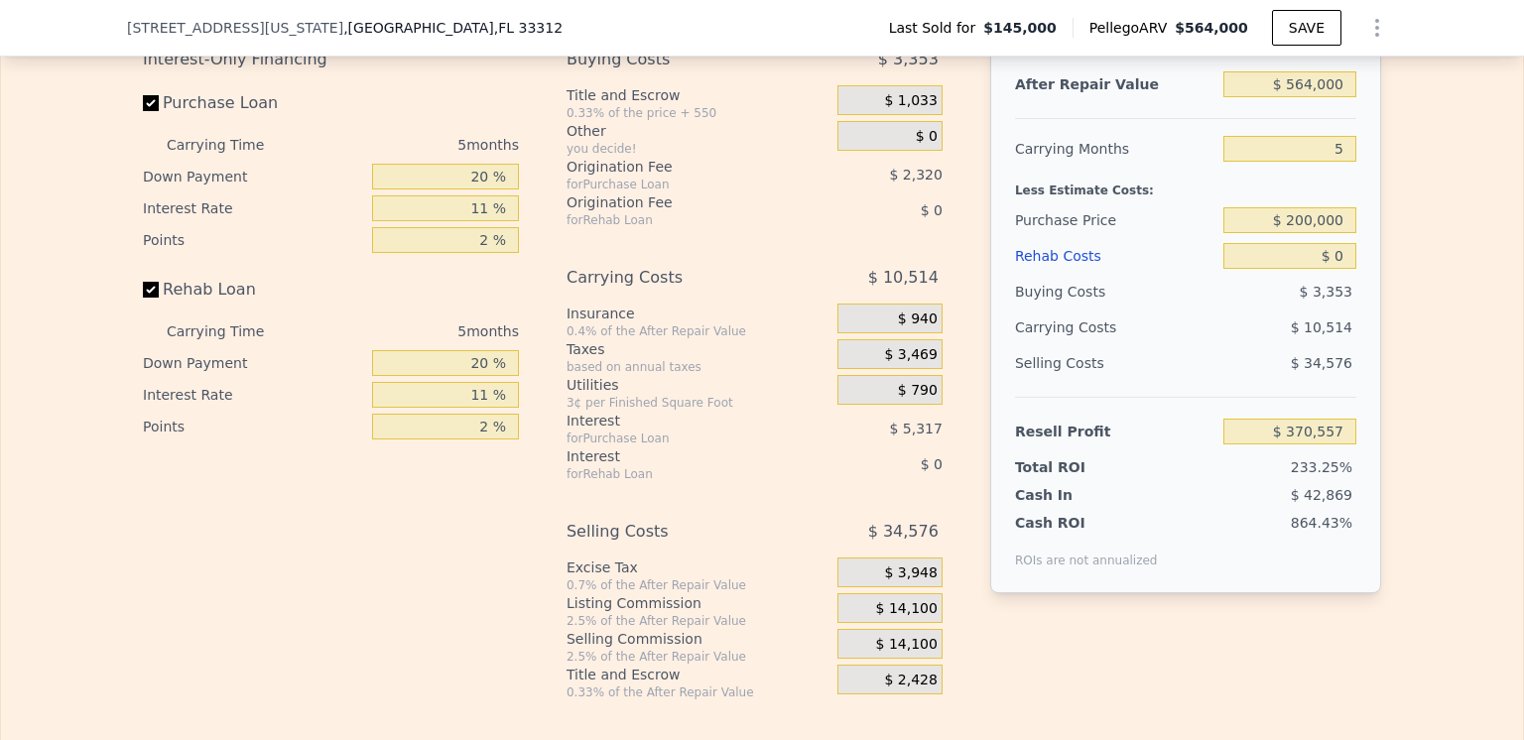
click at [1048, 274] on div "Rehab Costs" at bounding box center [1115, 256] width 200 height 36
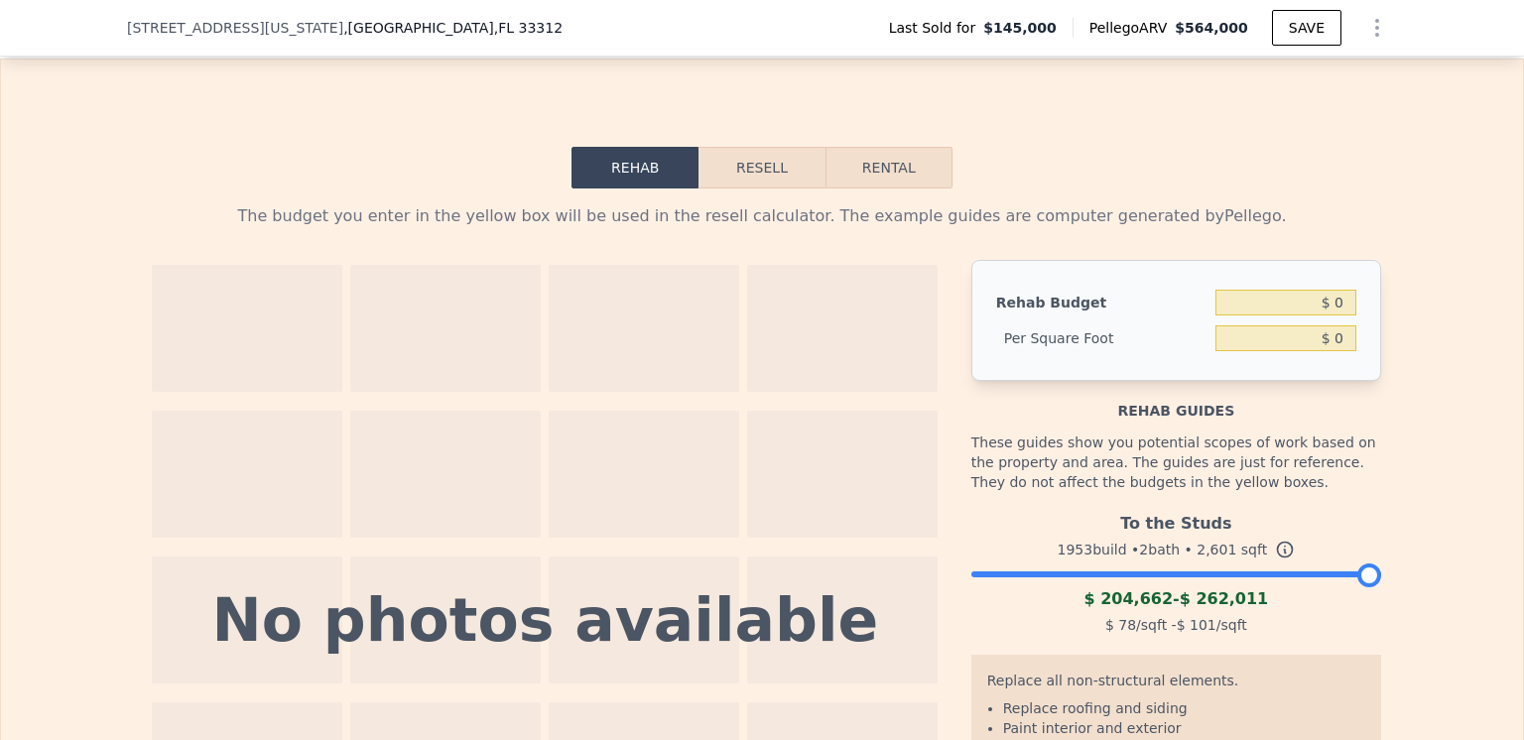
scroll to position [2949, 0]
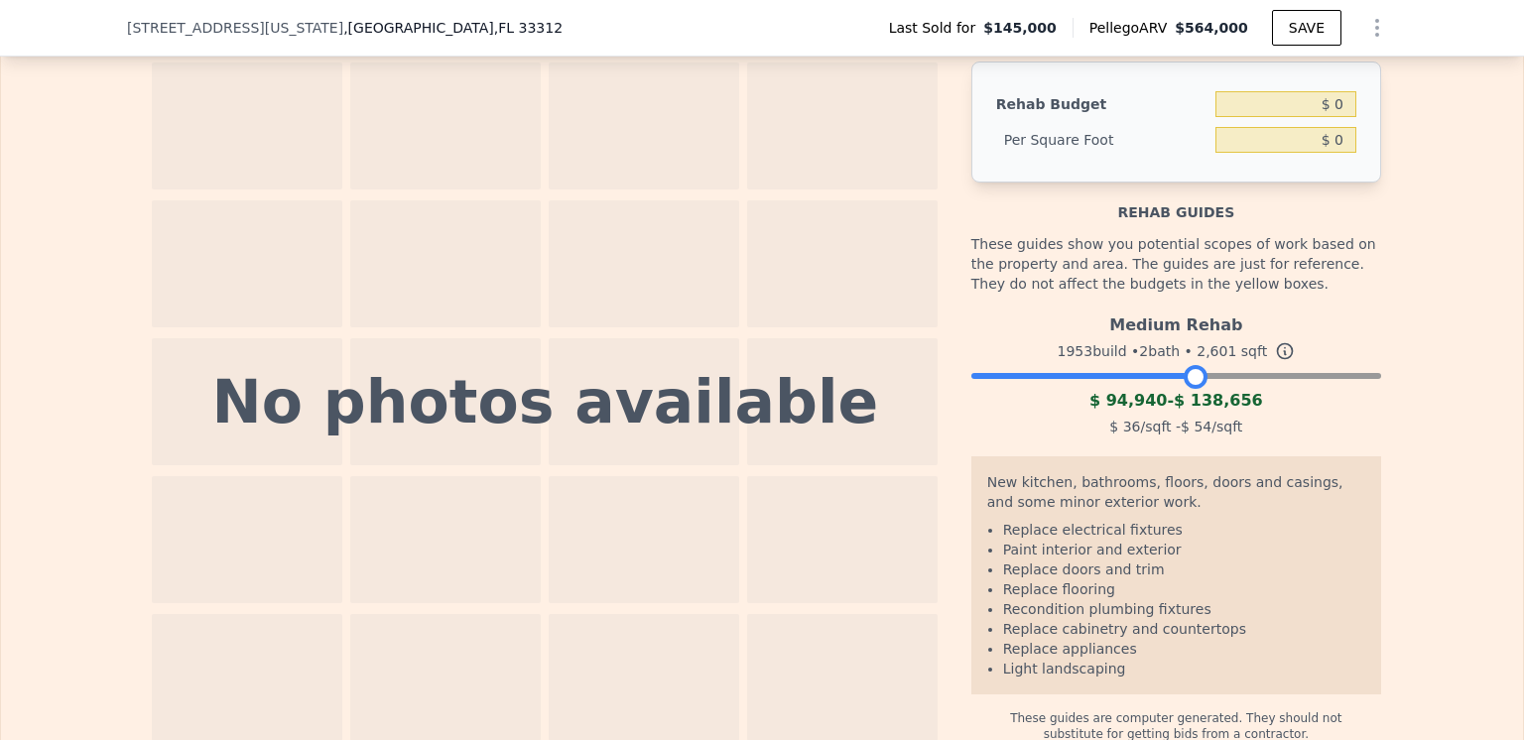
drag, startPoint x: 1361, startPoint y: 402, endPoint x: 1187, endPoint y: 390, distance: 175.0
click at [1187, 390] on div "Medium Rehab 1953 build • 2 bath • 2,601 sqft $ 94,940 - $ 138,656 $ 36 /sqft -…" at bounding box center [1176, 373] width 410 height 135
click at [1327, 117] on input "$ 0" at bounding box center [1285, 104] width 141 height 26
type input "$ 125,000"
click at [1387, 132] on div "The budget you enter in the yellow box will be used in the resell calculator. T…" at bounding box center [762, 366] width 1270 height 752
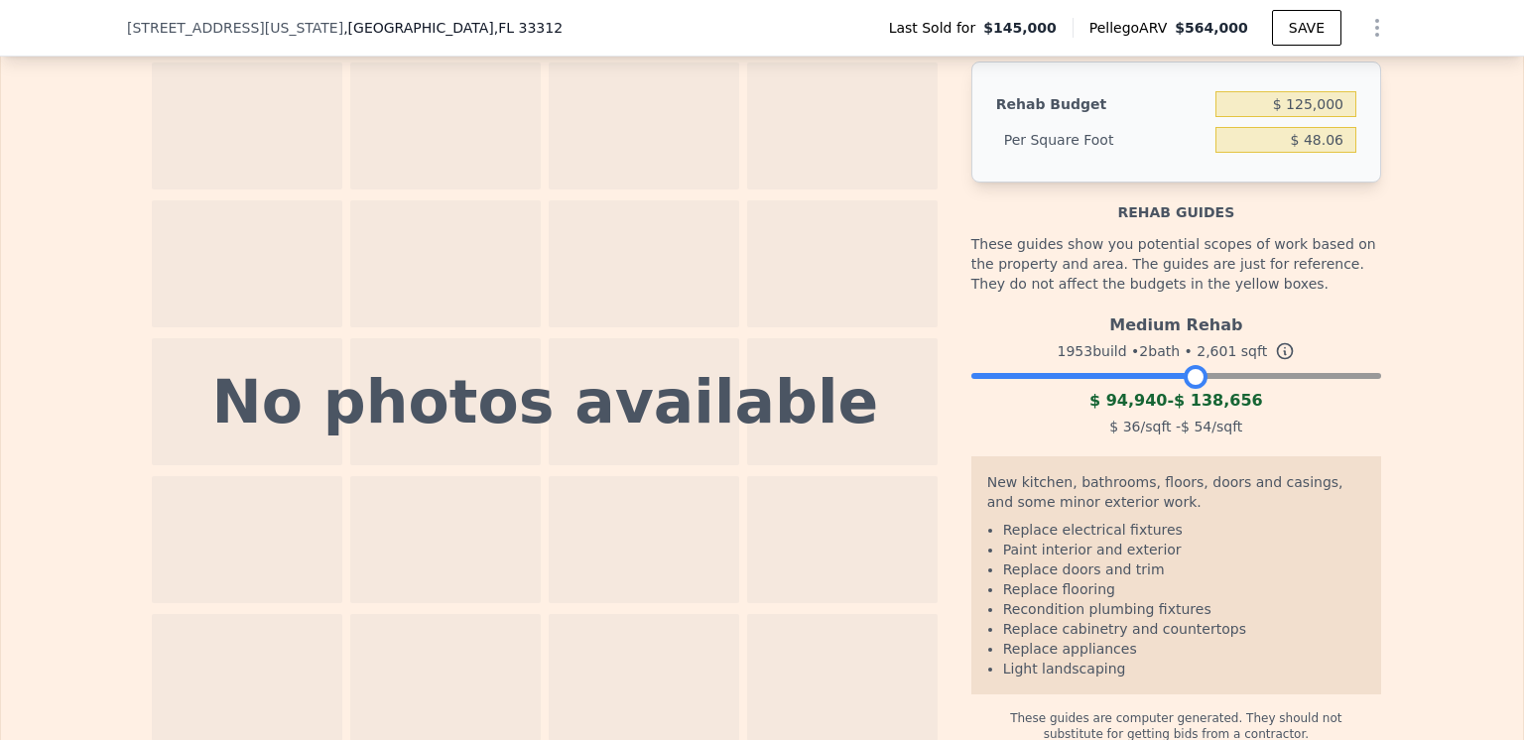
type input "$ 48.06"
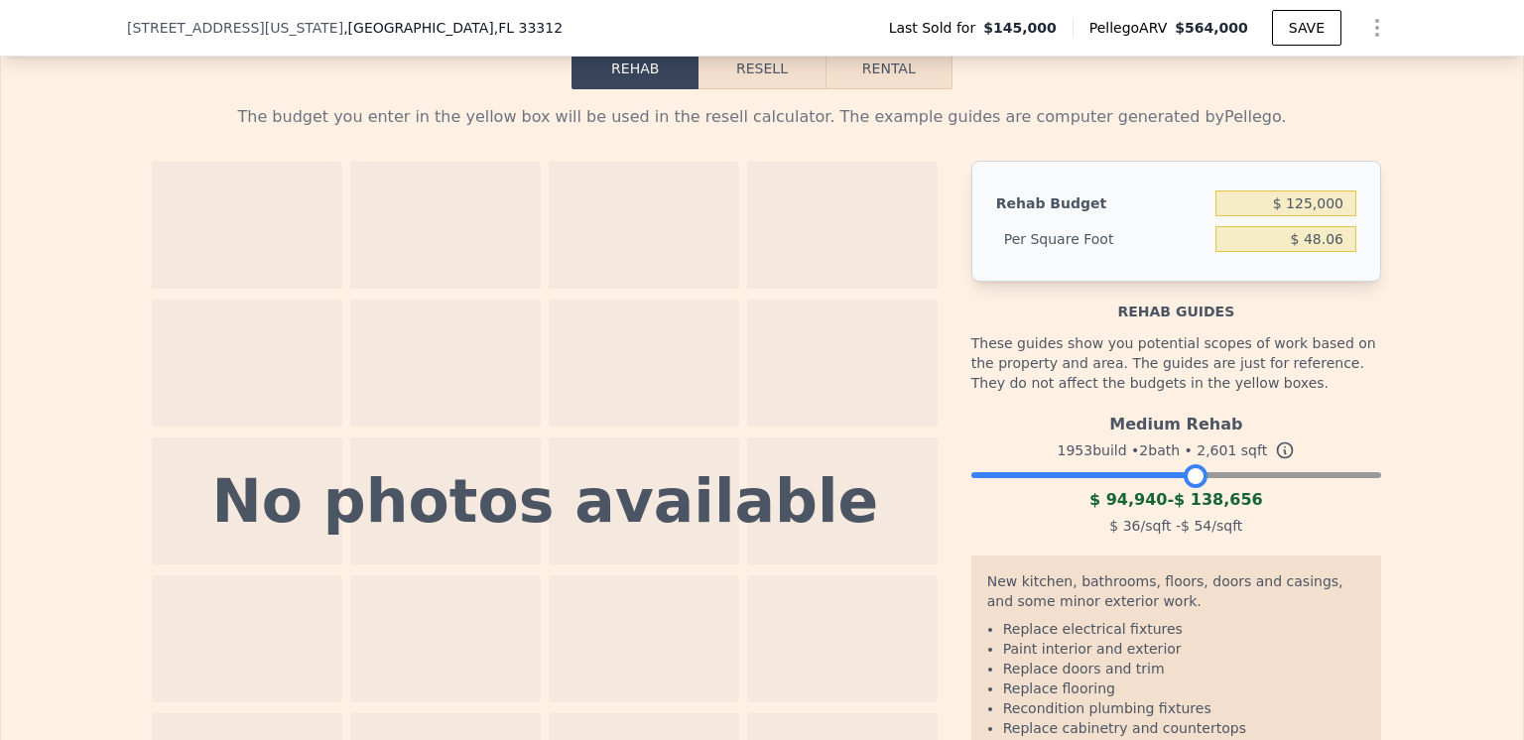
scroll to position [2750, 0]
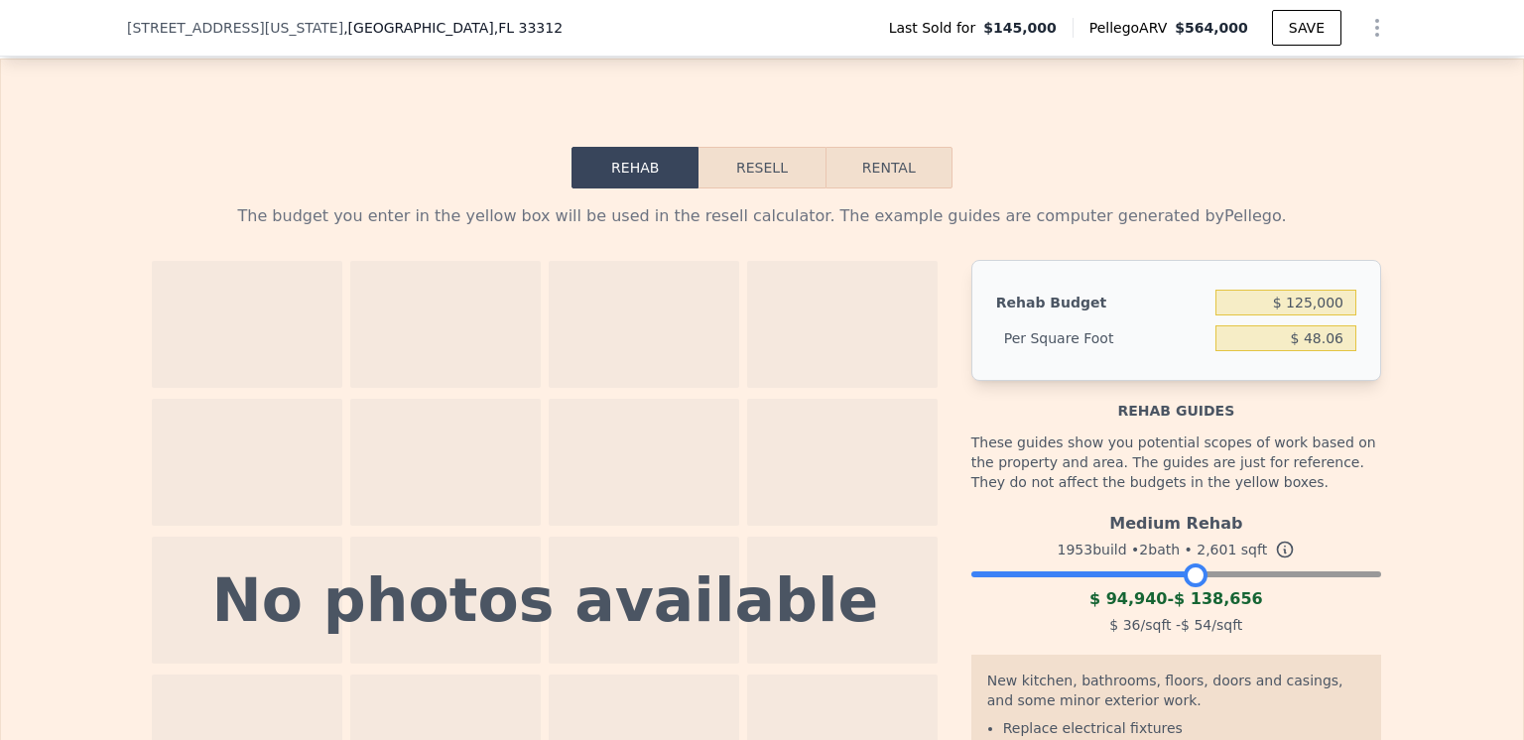
click at [750, 189] on button "Resell" at bounding box center [762, 168] width 126 height 42
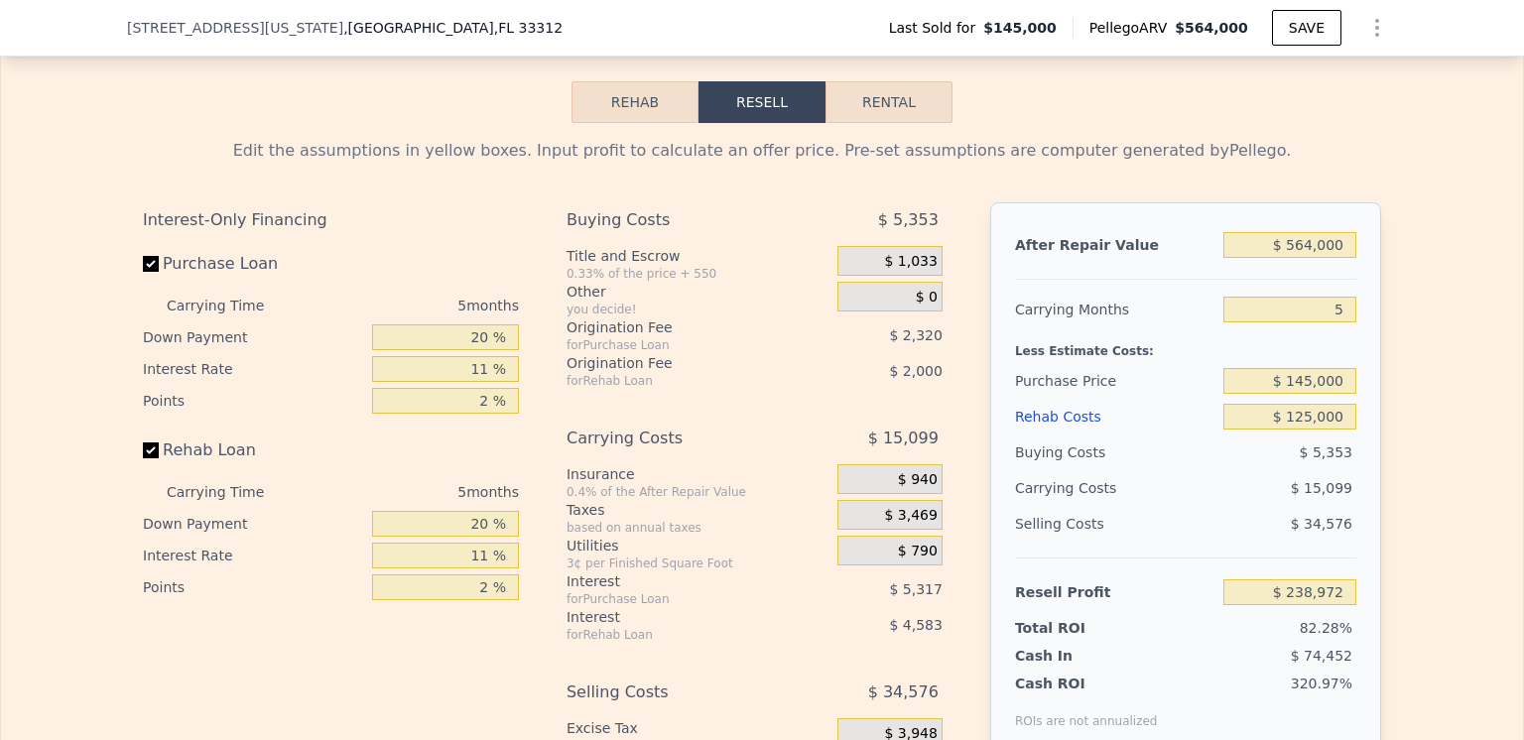
scroll to position [2850, 0]
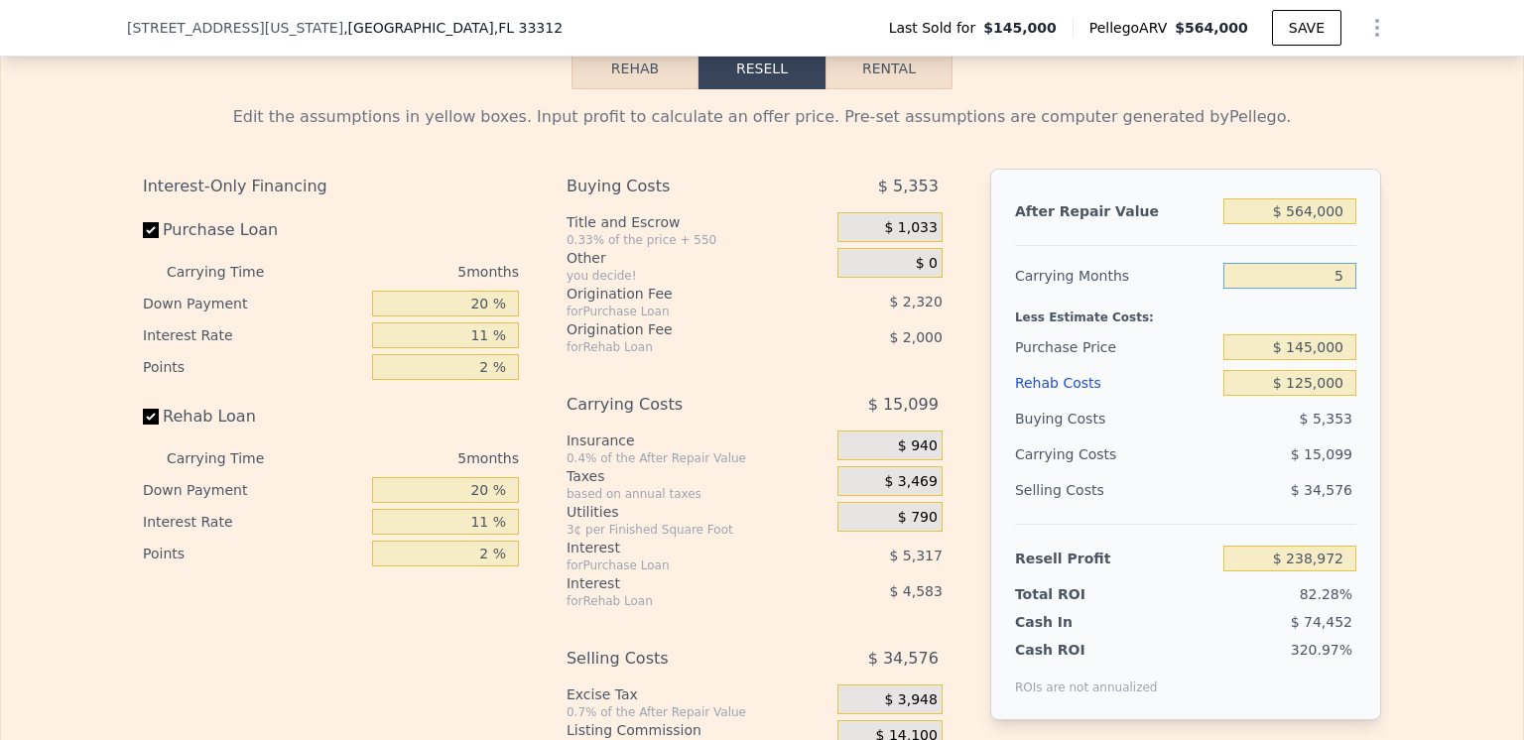
click at [1335, 289] on input "5" at bounding box center [1289, 276] width 133 height 26
type input "6"
type input "$ 235,952"
type input "6"
click at [1165, 505] on div "Selling Costs" at bounding box center [1115, 490] width 200 height 36
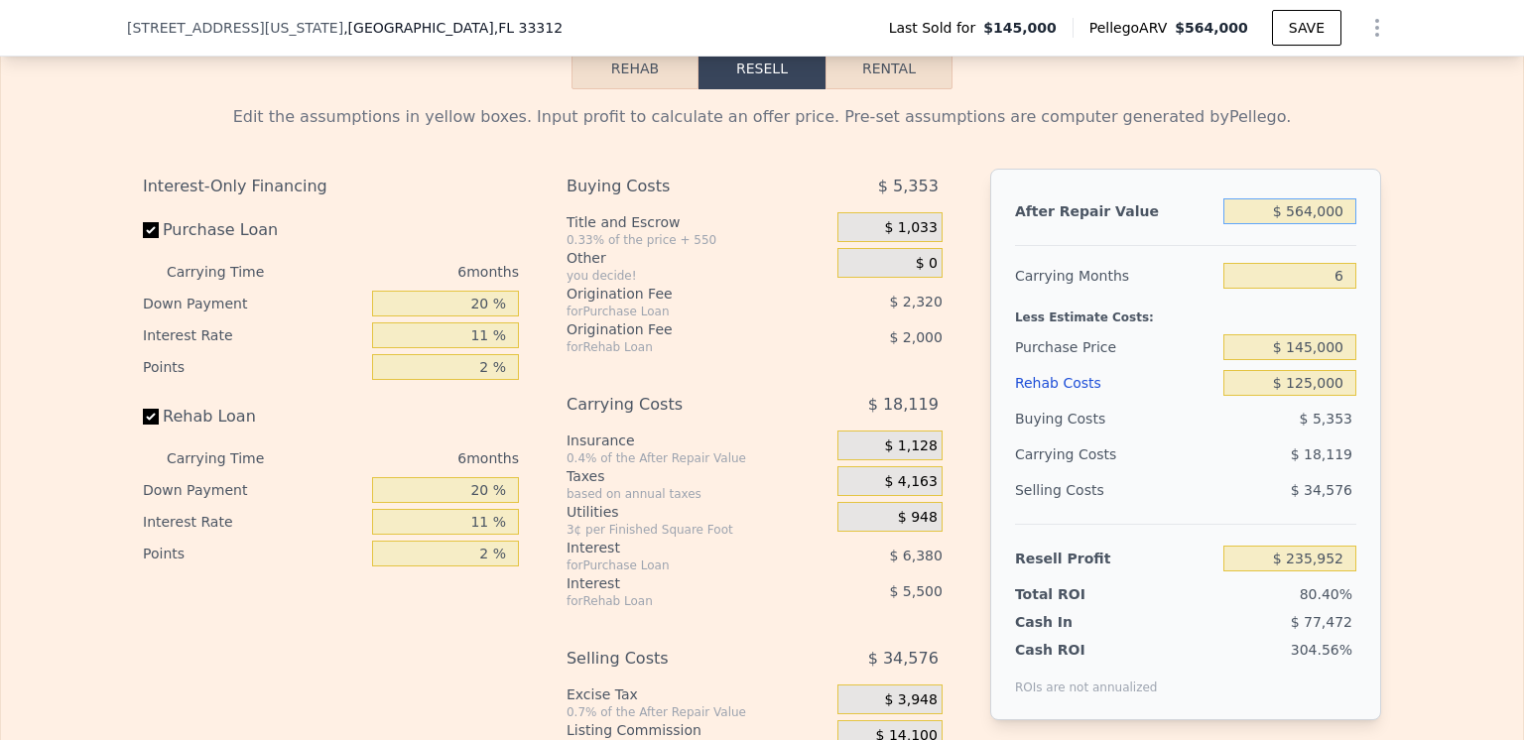
click at [1310, 224] on input "$ 564,000" at bounding box center [1289, 211] width 133 height 26
type input "$ 56,000"
type input "-$ 240,384"
type input "$ 5,000"
type input "-$ 288,206"
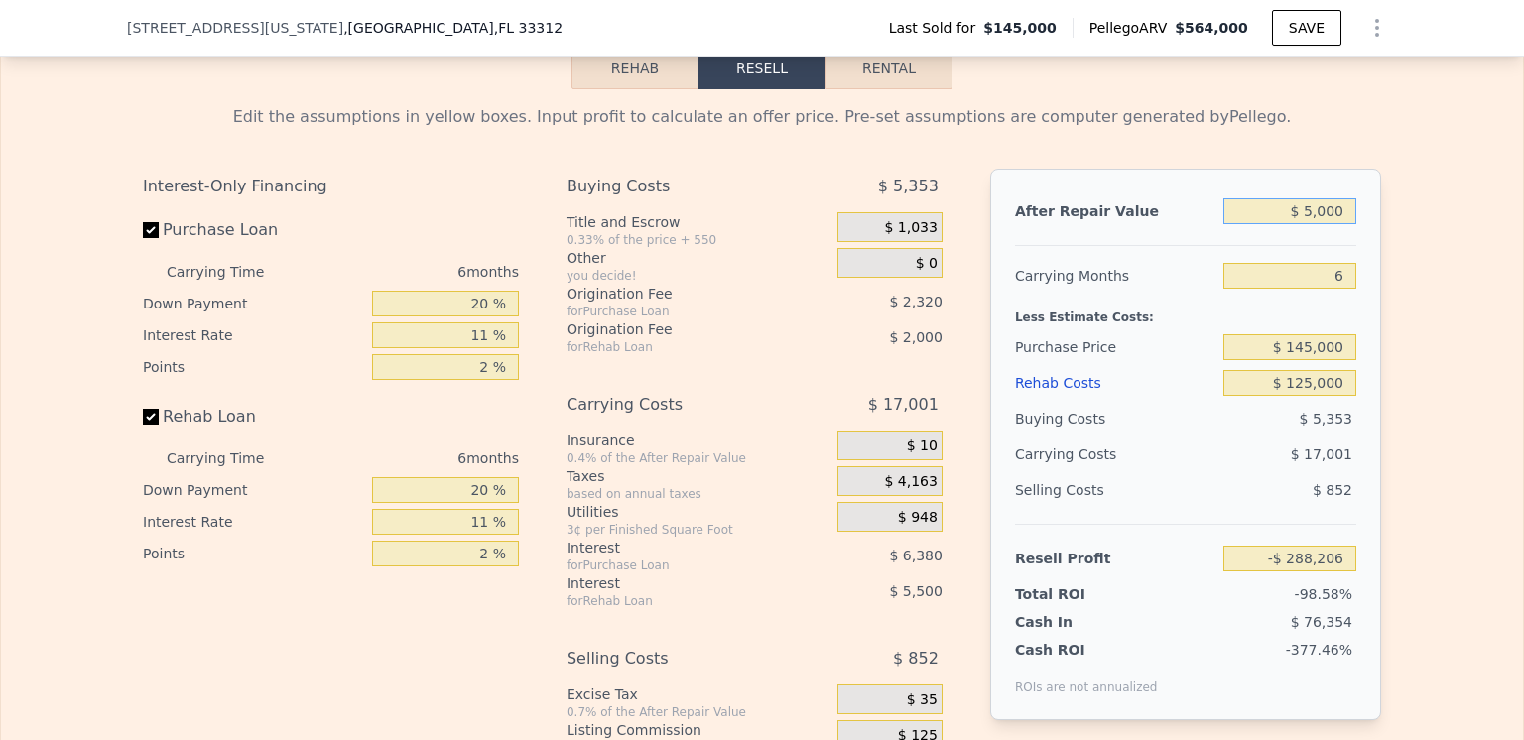
type input "$ 55,000"
type input "-$ 241,322"
type input "$ 550,000"
type input "$ 222,824"
type input "$ 550,000"
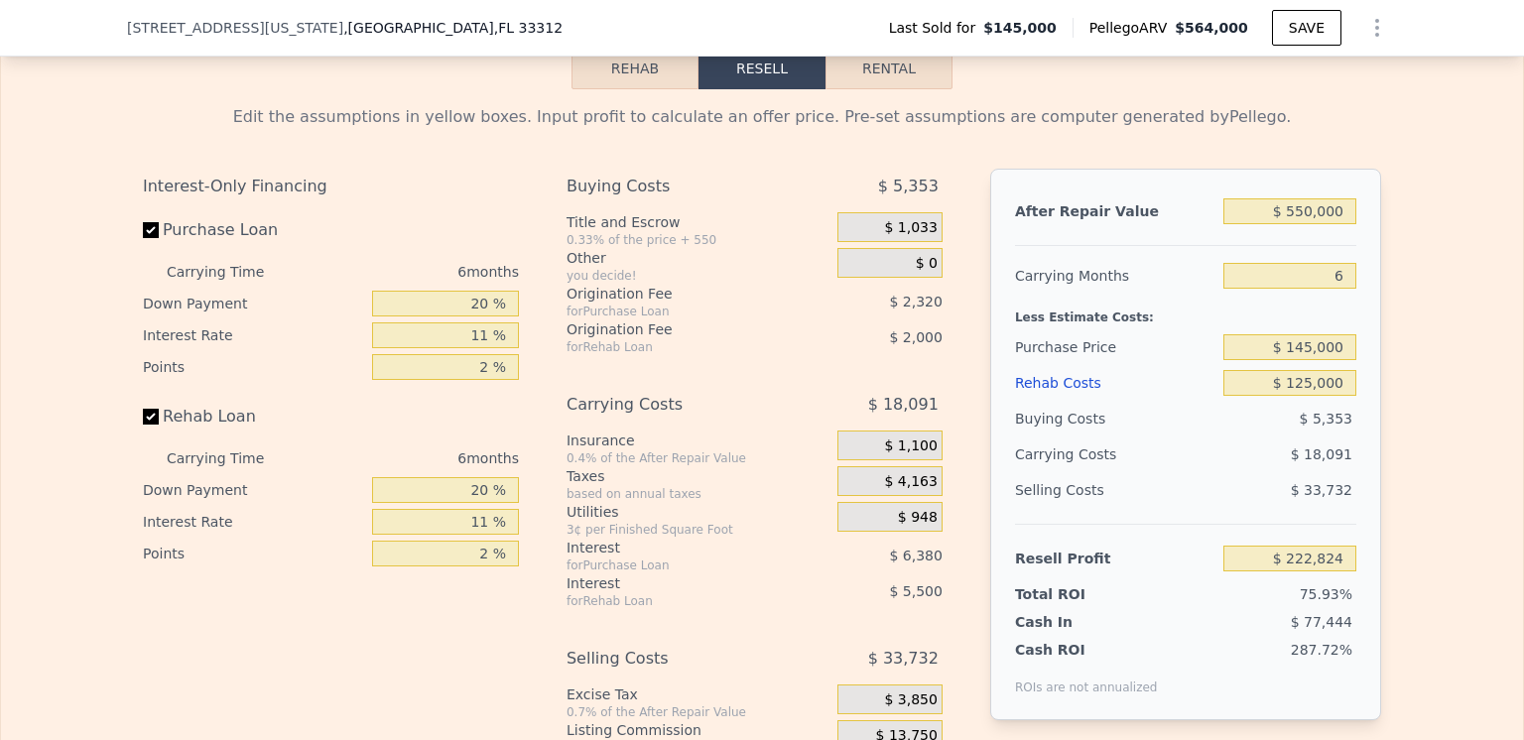
click at [1187, 365] on div "Purchase Price" at bounding box center [1115, 347] width 200 height 36
click at [1171, 437] on div "Buying Costs" at bounding box center [1115, 419] width 200 height 36
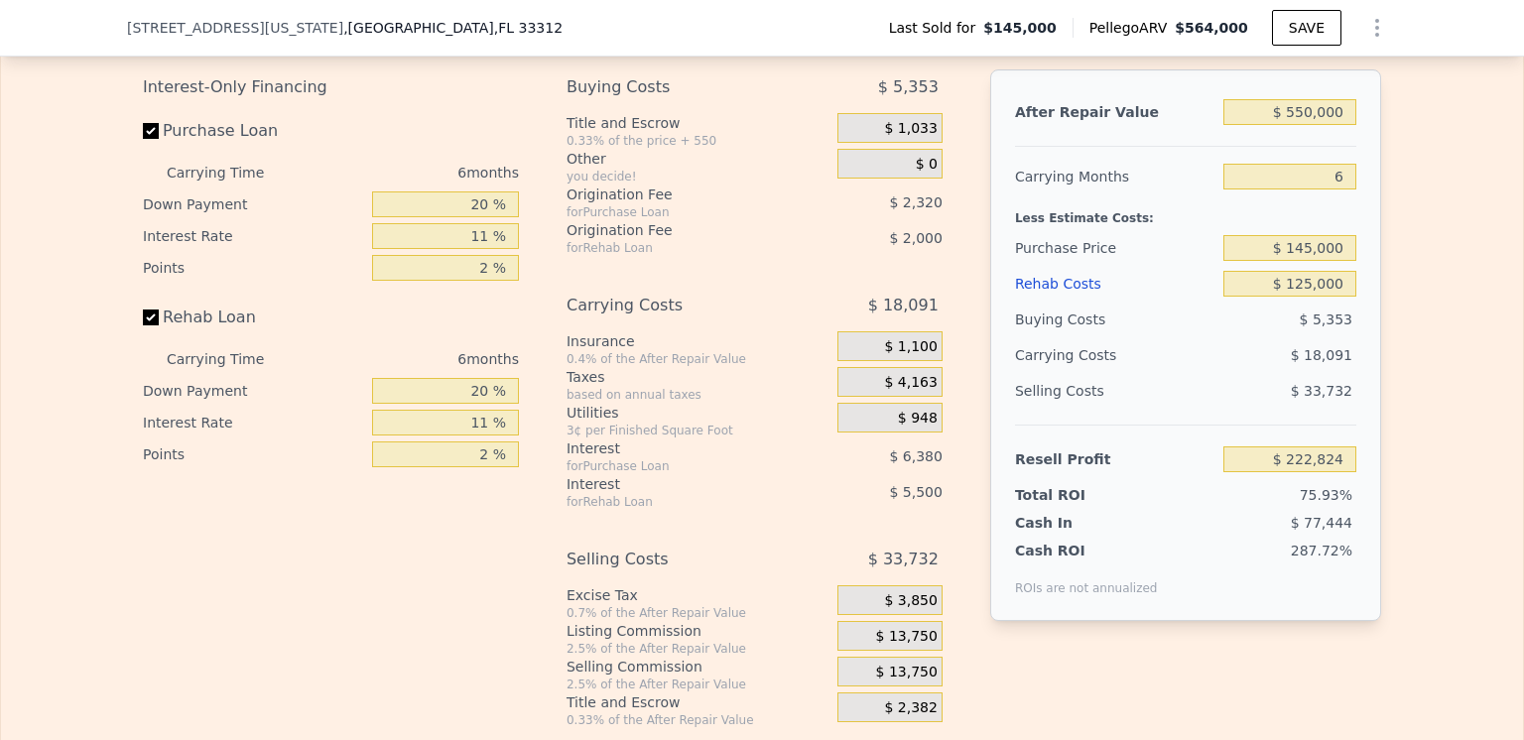
scroll to position [2453, 0]
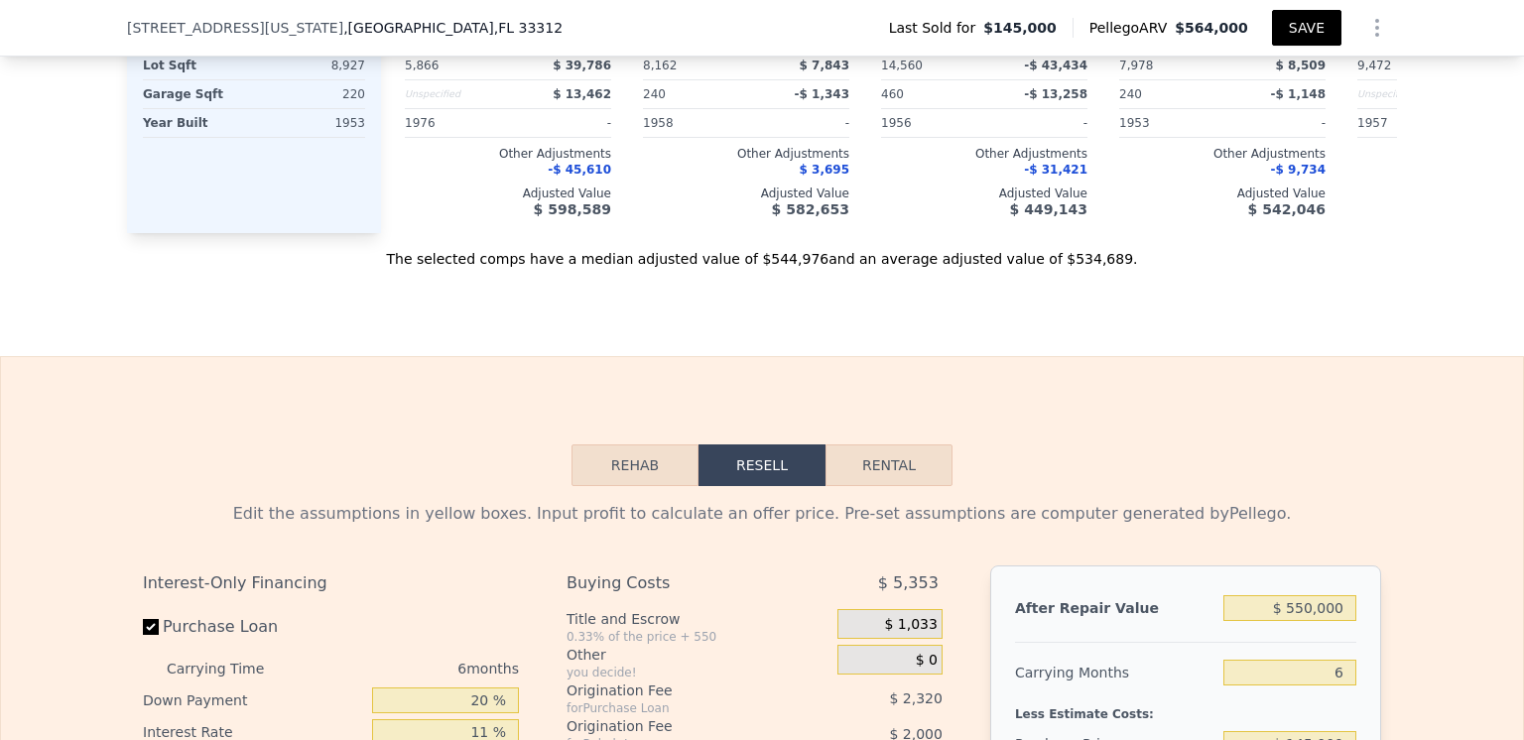
click at [1298, 31] on button "SAVE" at bounding box center [1306, 28] width 69 height 36
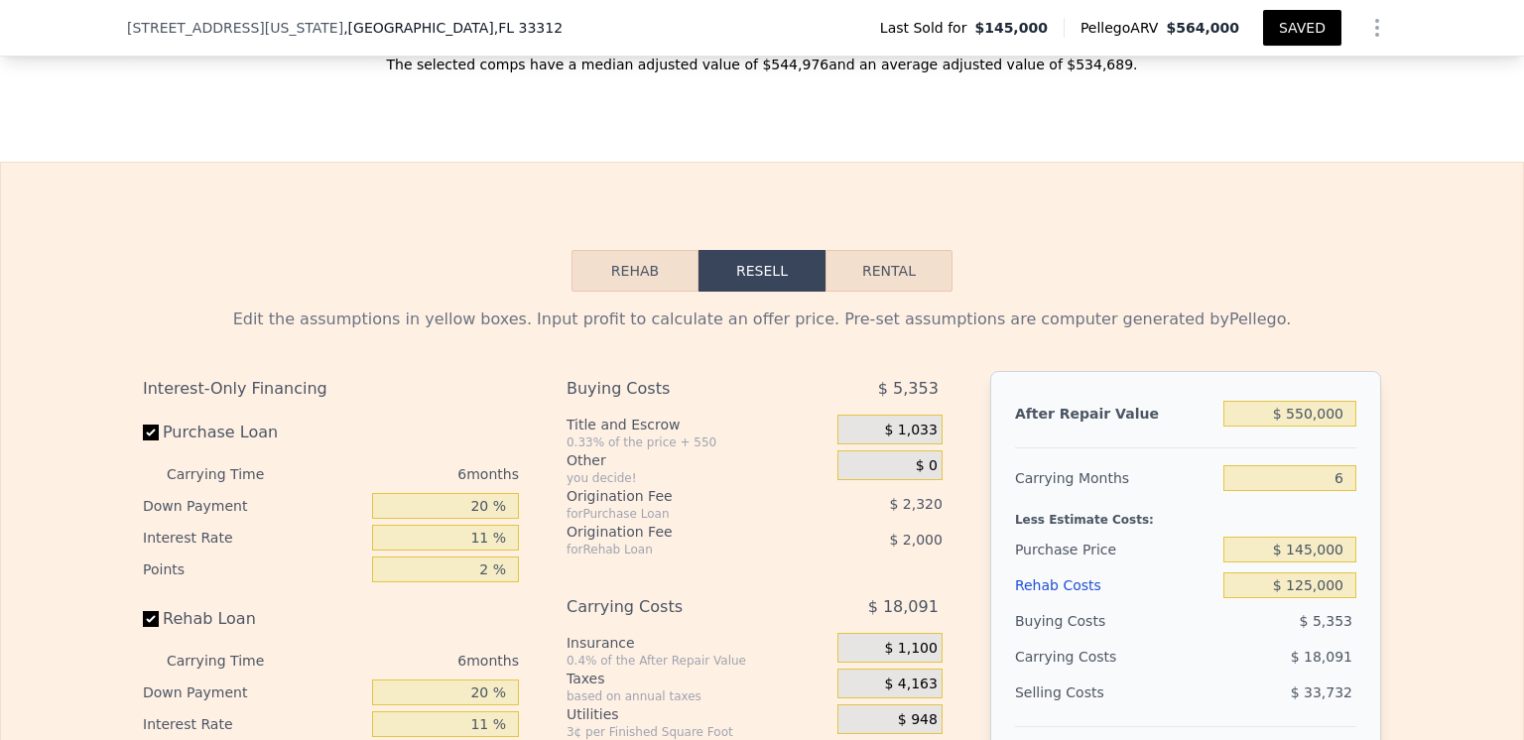
scroll to position [2651, 0]
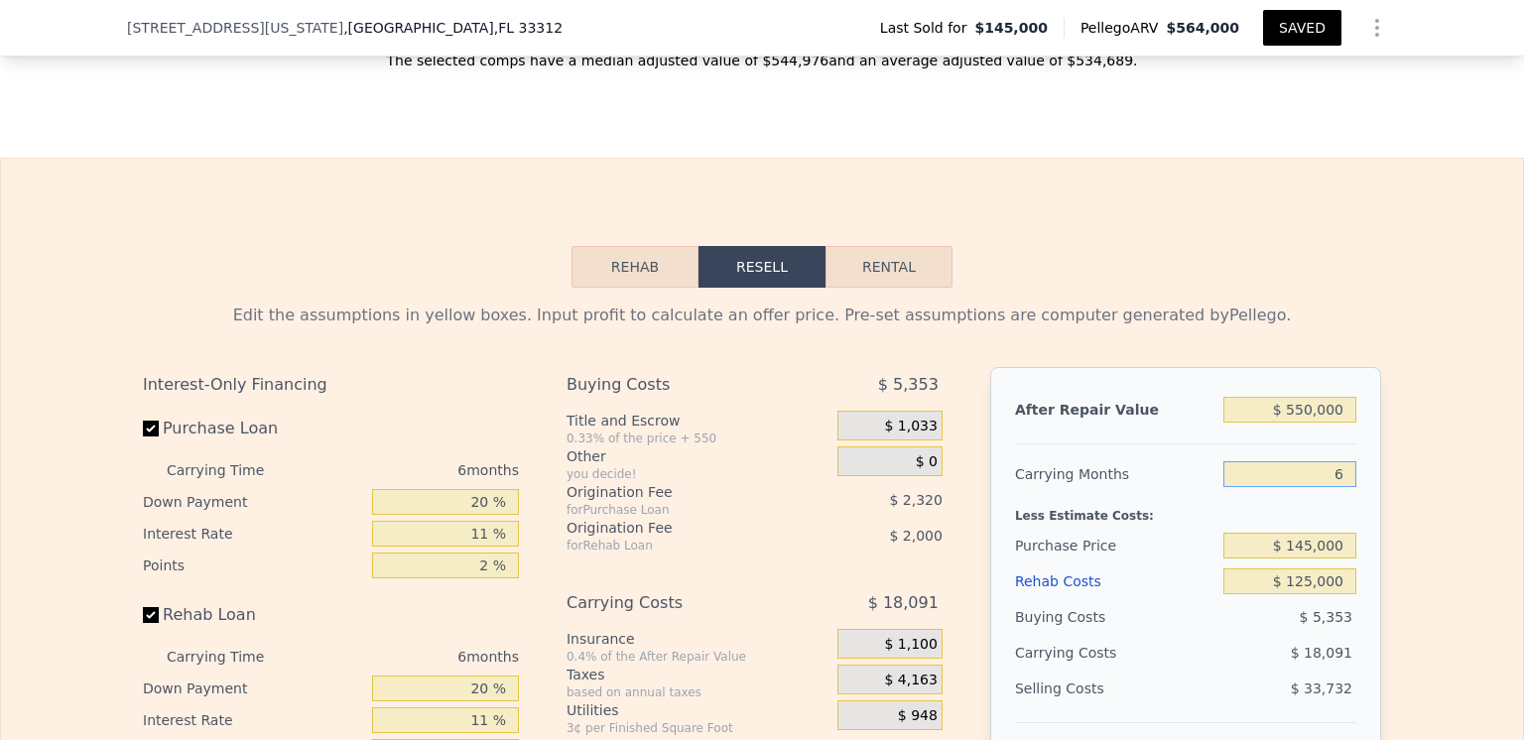
click at [1336, 487] on input "6" at bounding box center [1289, 474] width 133 height 26
type input "5"
type input "$ 225,839"
type input "1705"
type input "6"
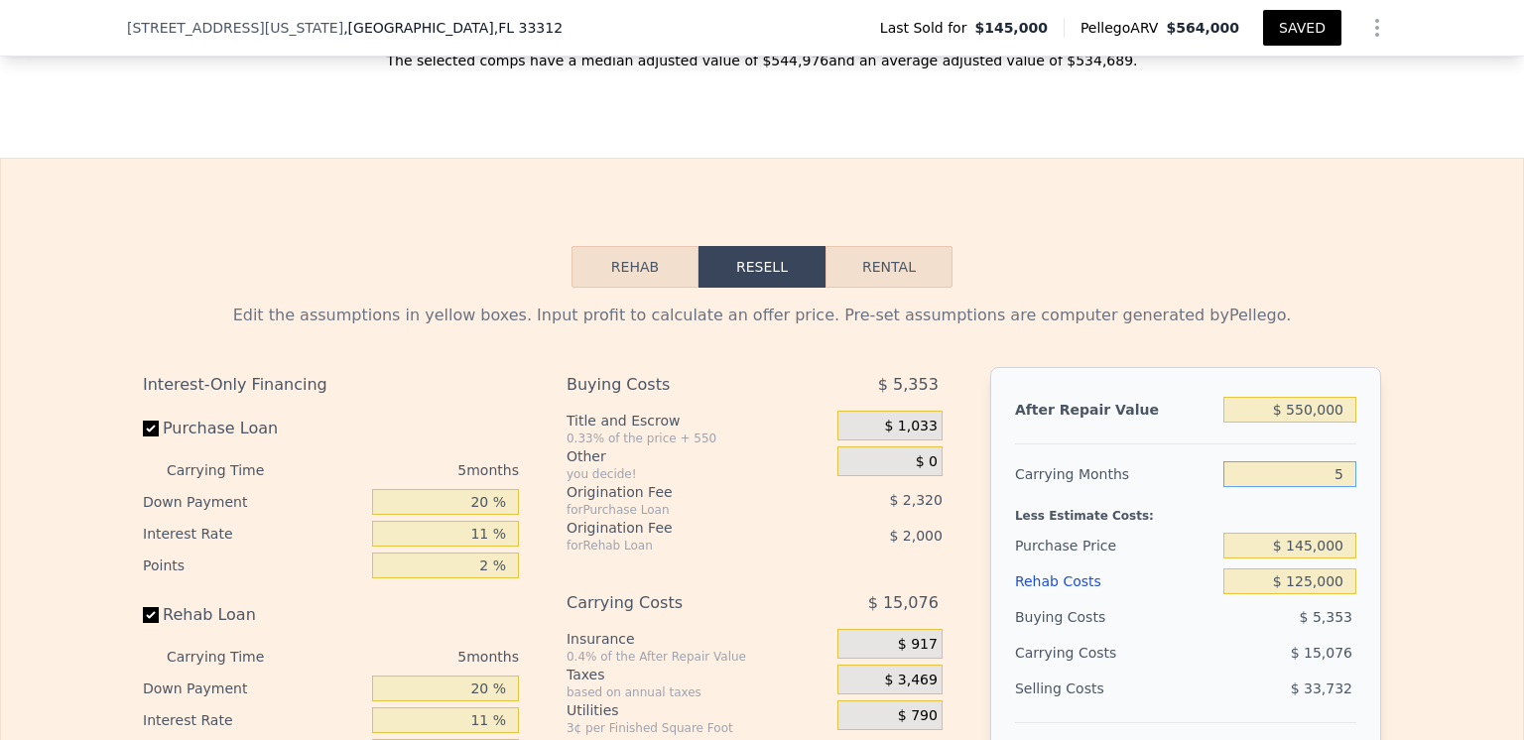
type input "$ 222,824"
click at [1393, 500] on div "Edit the assumptions in yellow boxes. Input profit to calculate an offer price.…" at bounding box center [762, 657] width 1522 height 738
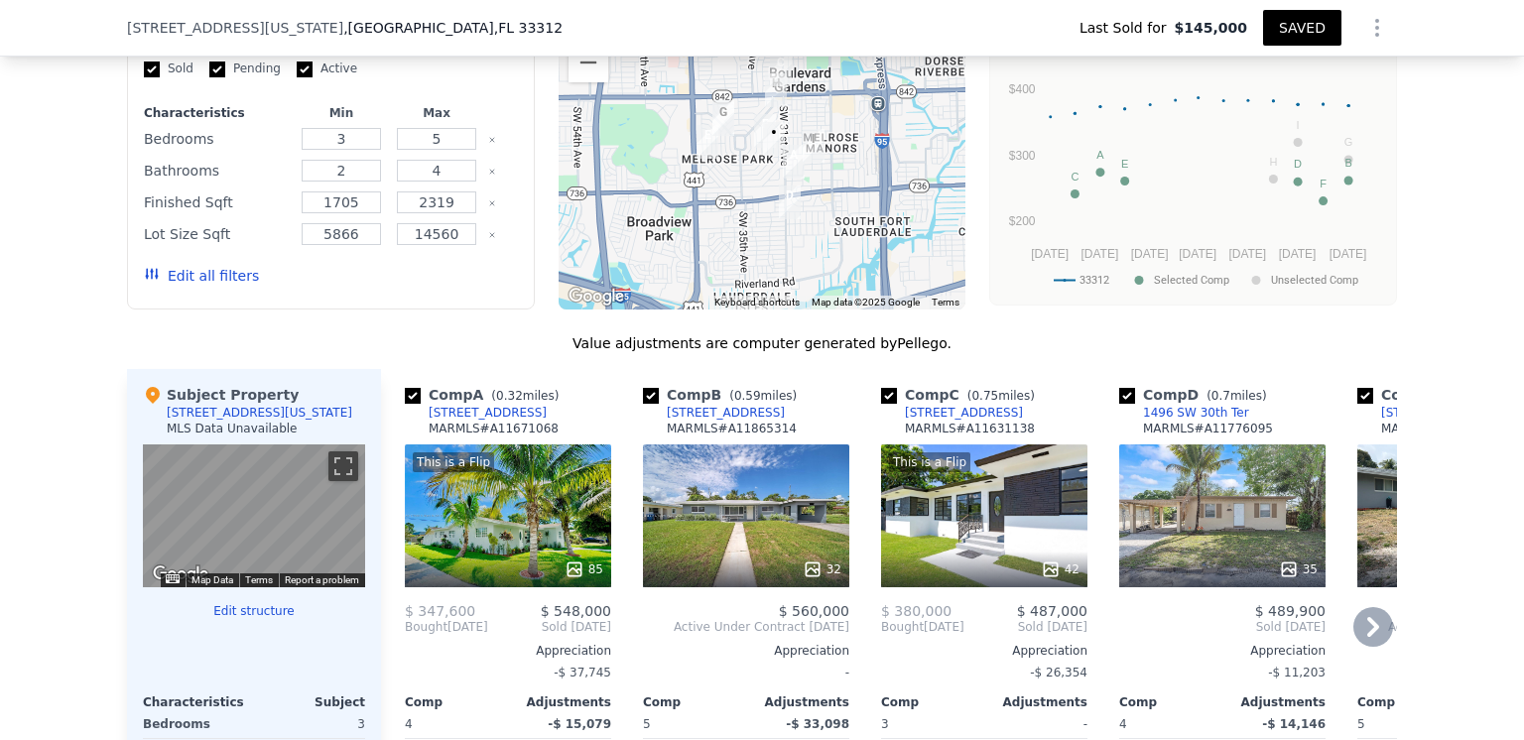
scroll to position [1778, 0]
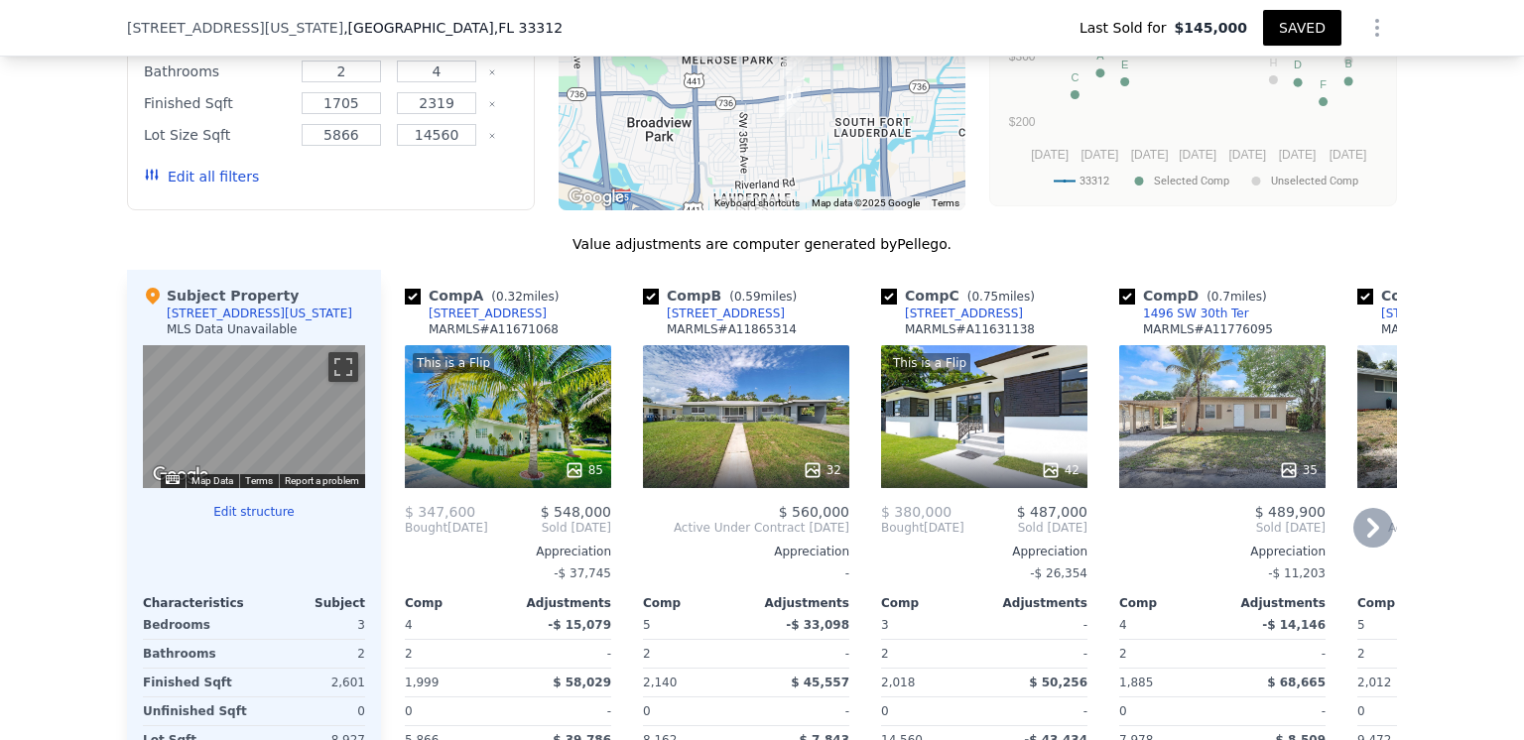
click at [1373, 548] on icon at bounding box center [1373, 528] width 40 height 40
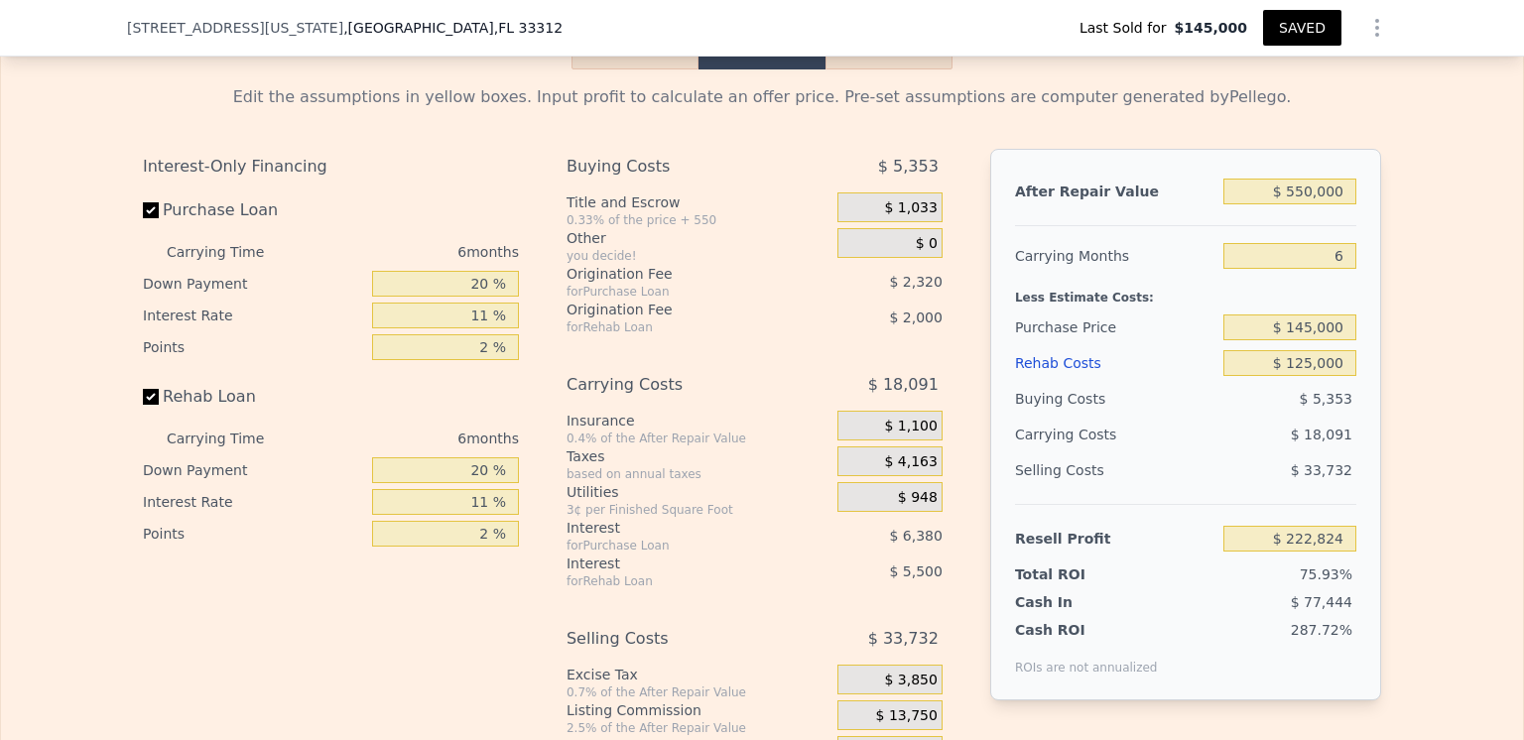
scroll to position [2671, 0]
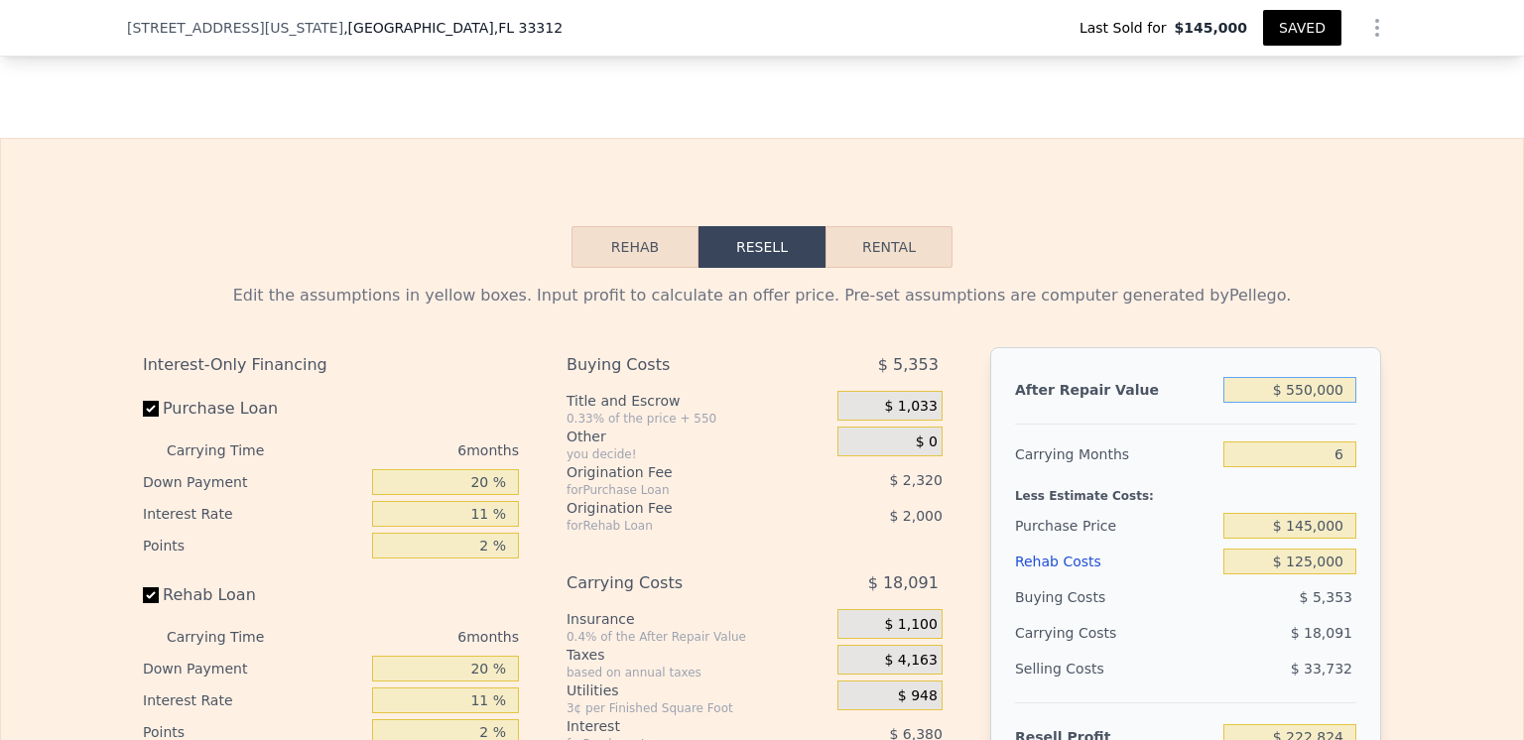
click at [1308, 403] on input "$ 550,000" at bounding box center [1289, 390] width 133 height 26
type input "$ 55,000"
type input "-$ 241,322"
type input "$ 5,000"
type input "-$ 288,206"
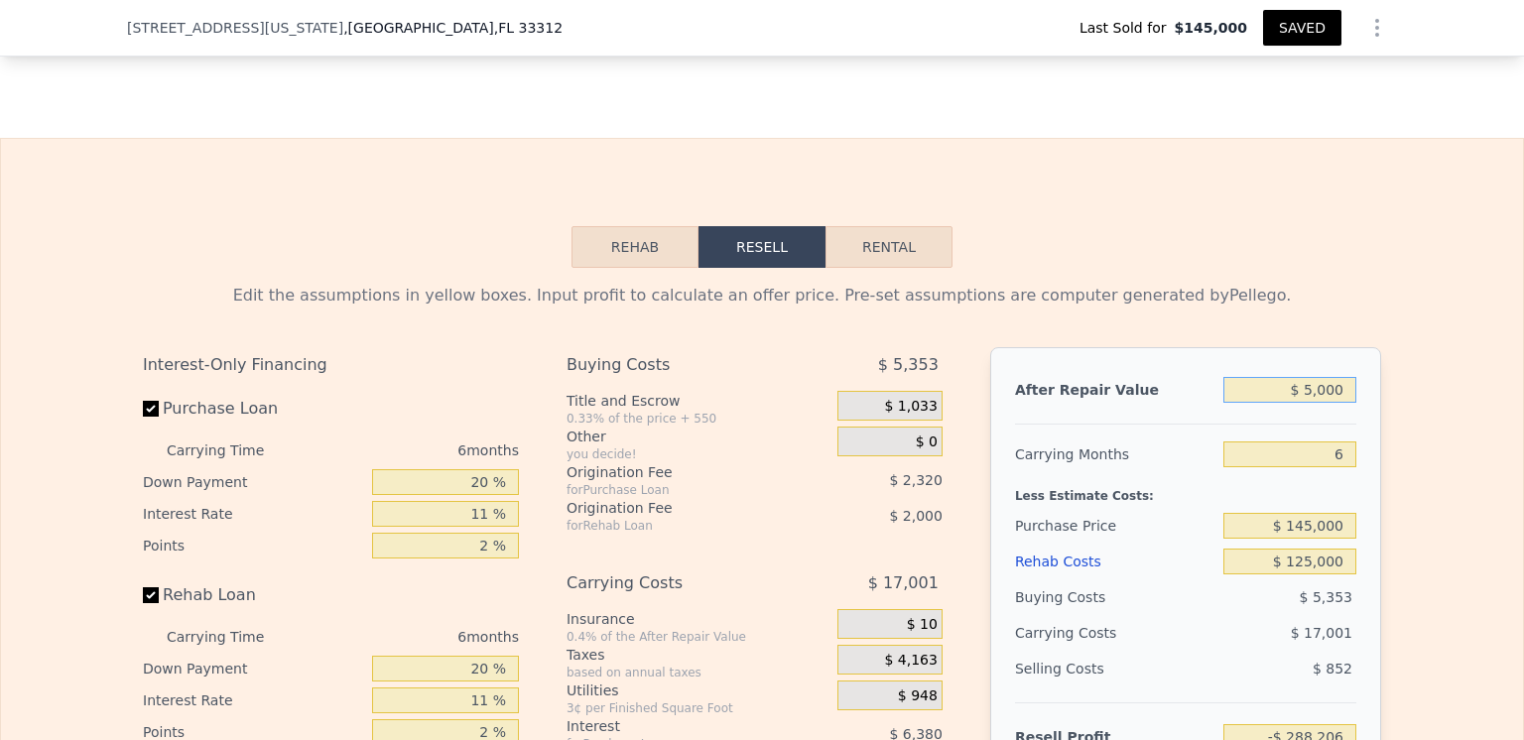
type input "$ 56,000"
type input "-$ 240,384"
type input "$ 565,000"
type input "$ 236,890"
type input "$ 565,000"
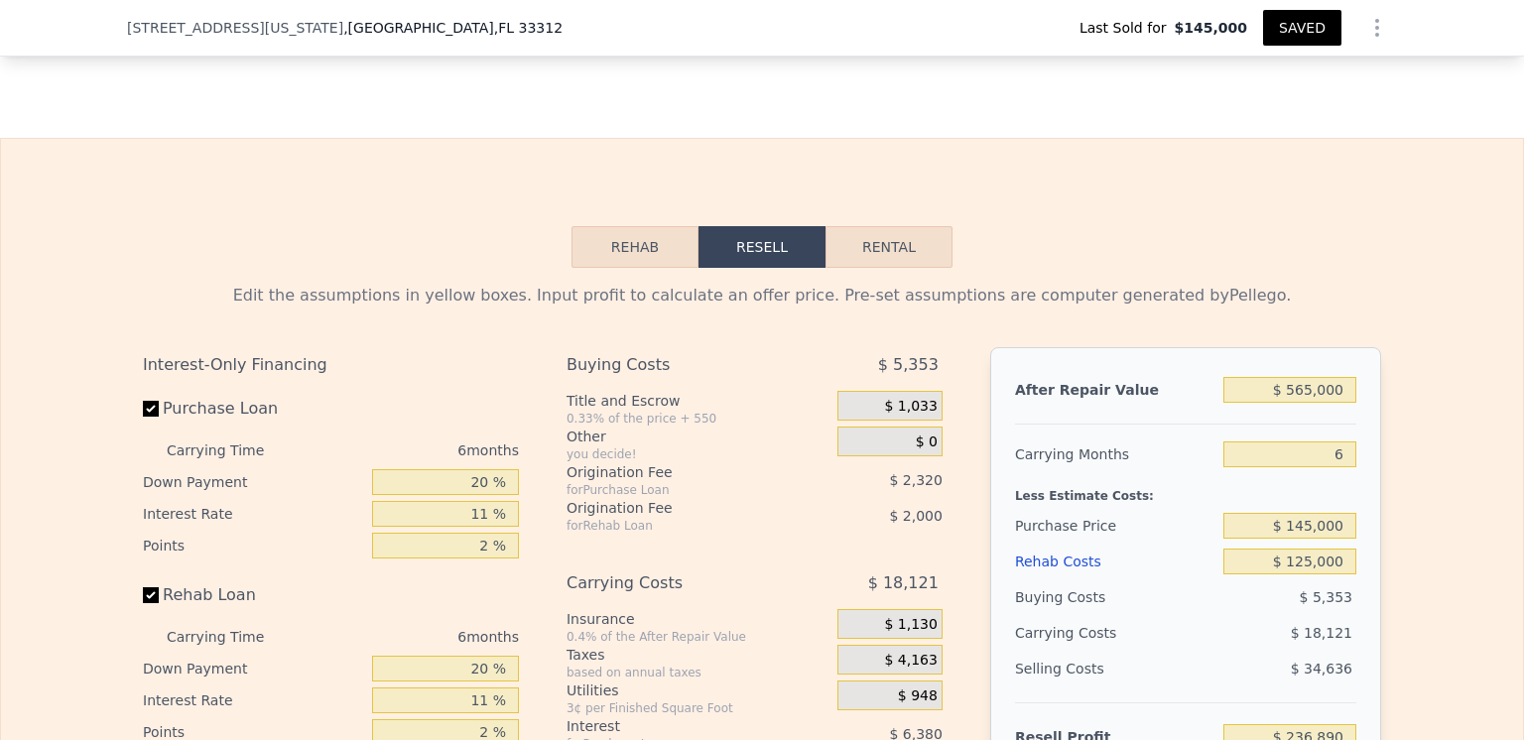
click at [1161, 425] on div at bounding box center [1185, 416] width 341 height 17
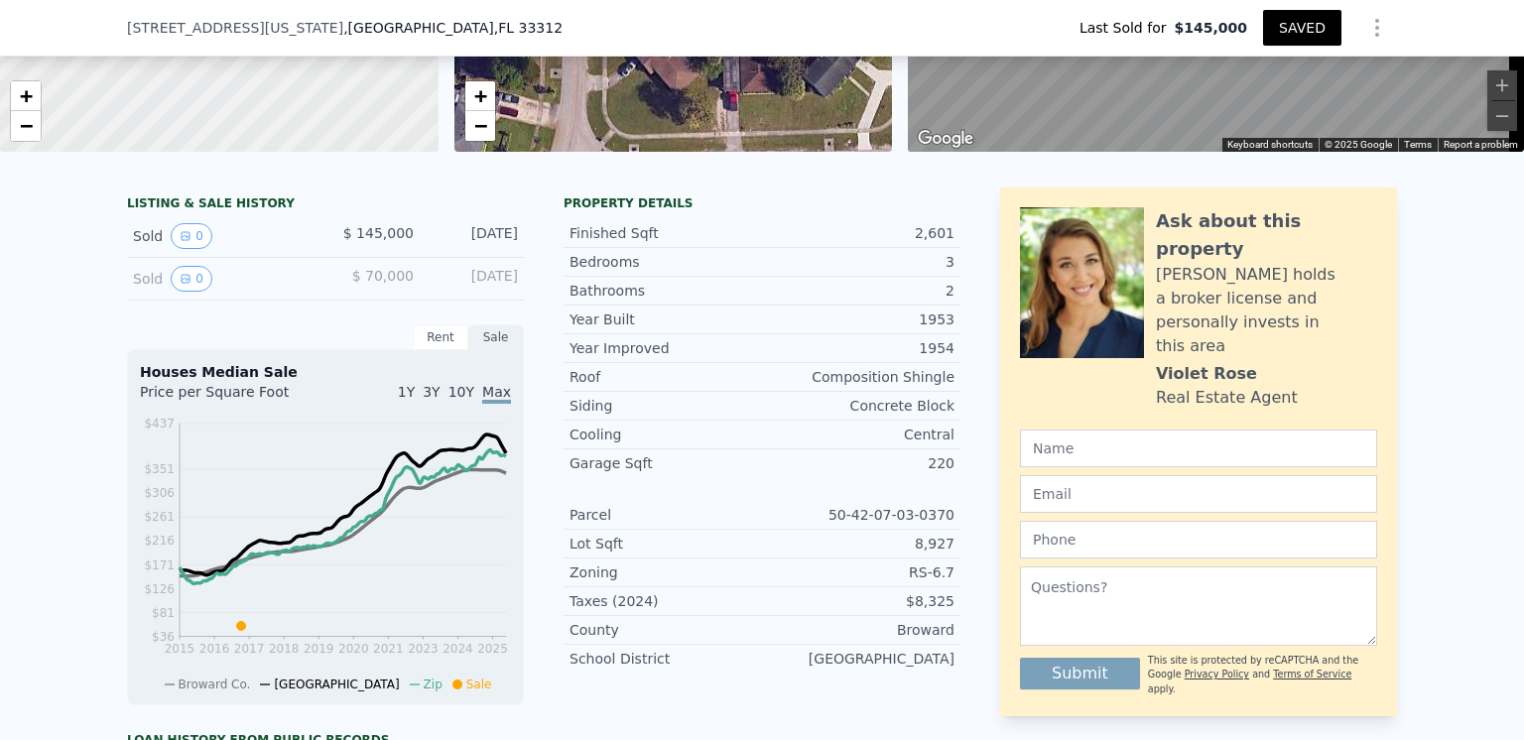
scroll to position [191, 0]
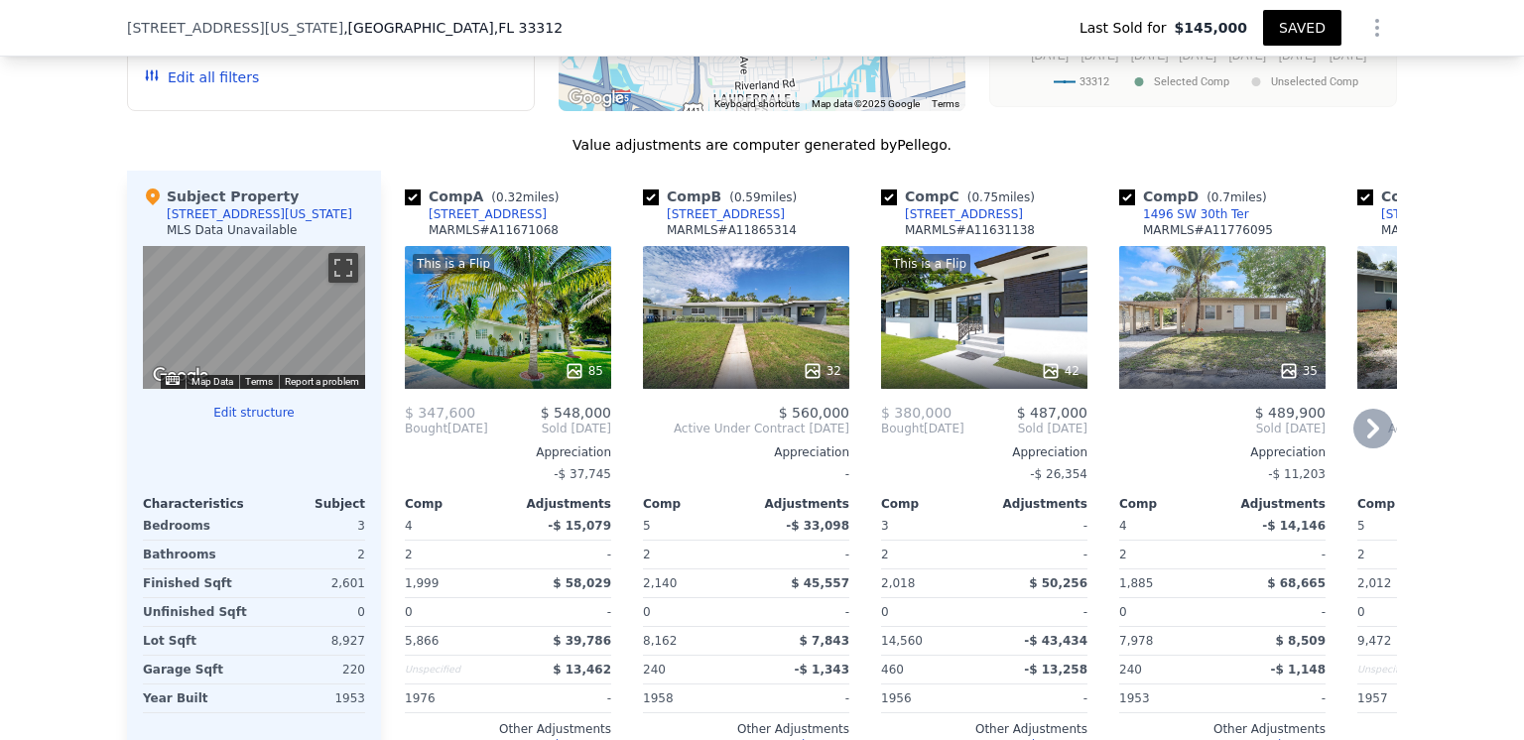
scroll to position [1381, 0]
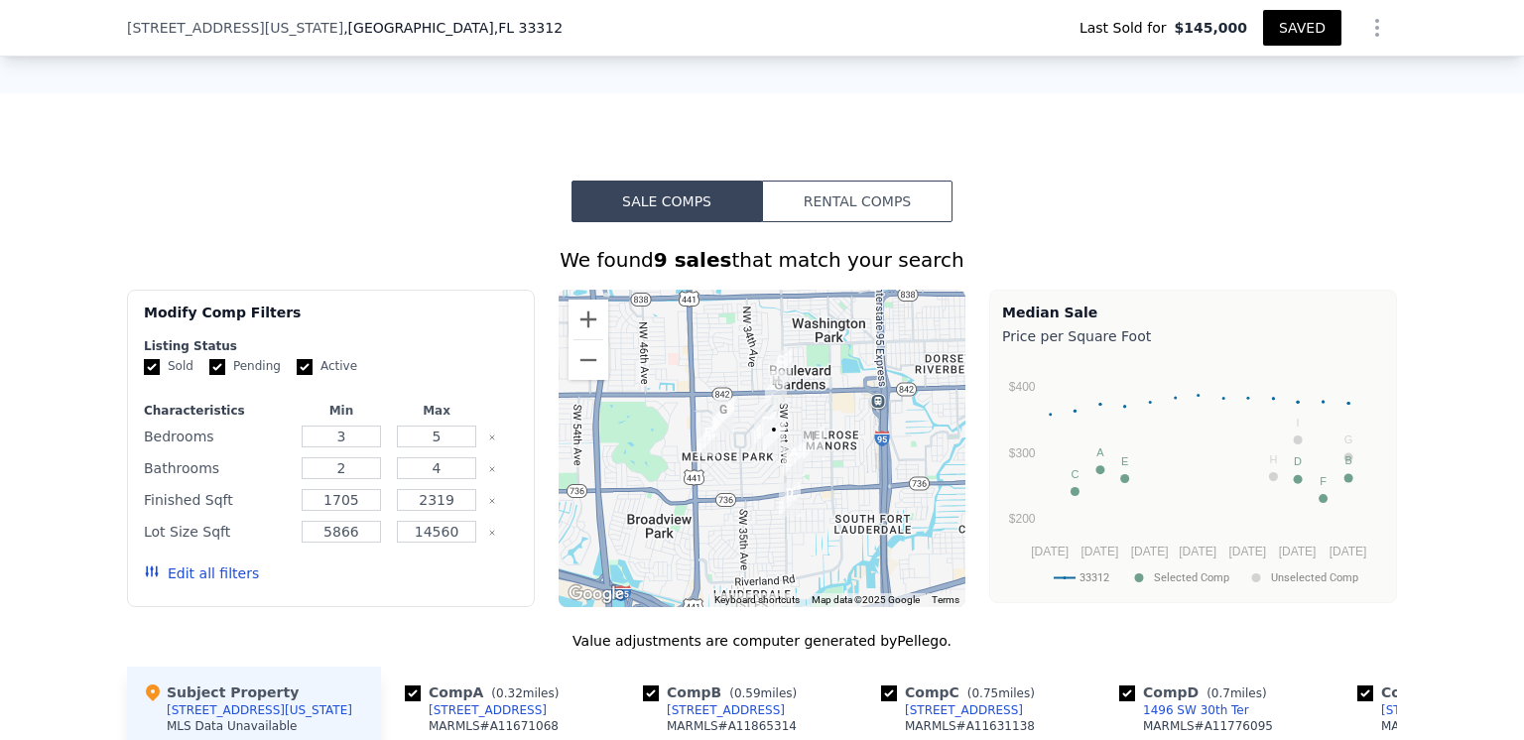
click at [297, 375] on input "Active" at bounding box center [305, 367] width 16 height 16
checkbox input "false"
click at [209, 375] on input "Pending" at bounding box center [217, 367] width 16 height 16
checkbox input "false"
click at [434, 447] on input "5" at bounding box center [436, 437] width 78 height 22
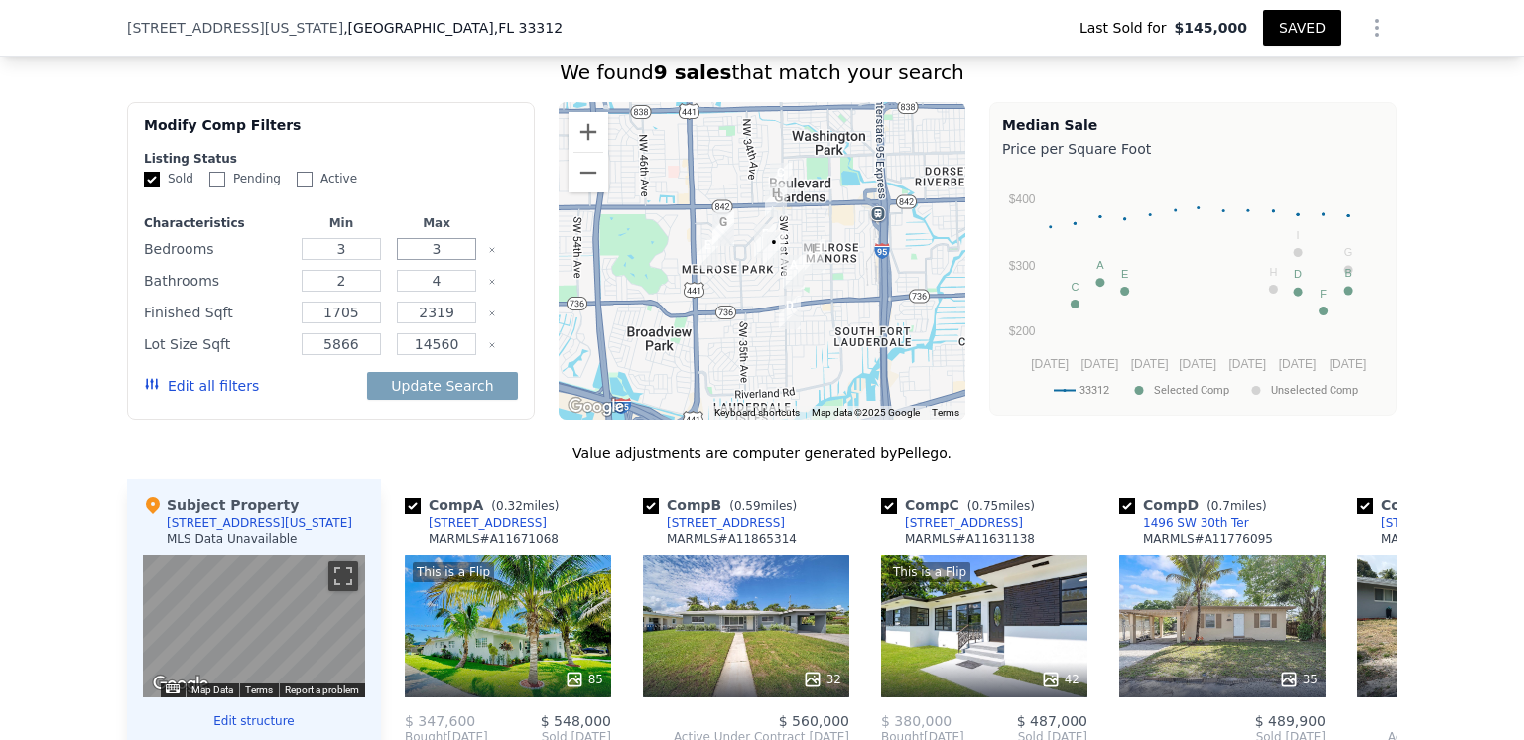
scroll to position [1480, 0]
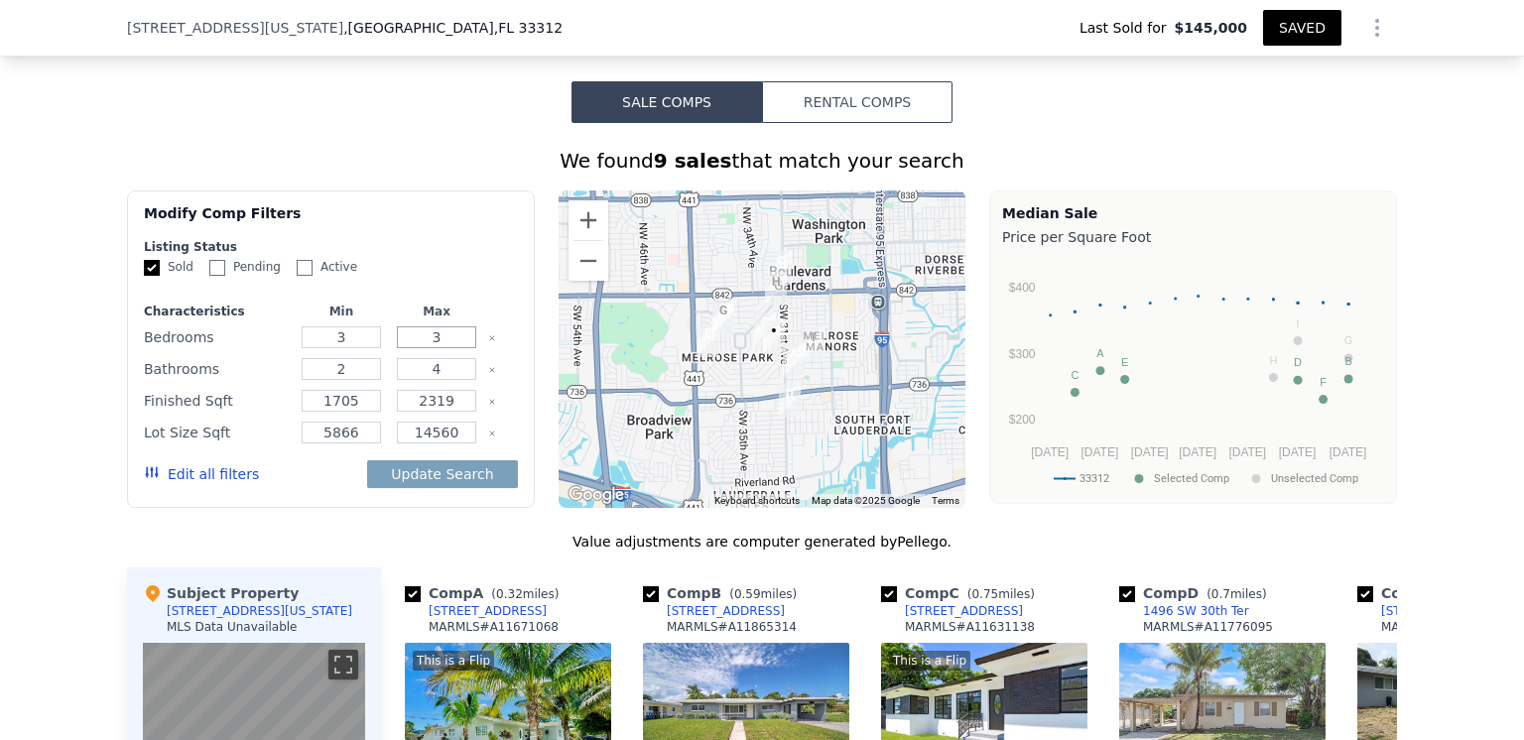
type input "3"
click at [433, 380] on input "4" at bounding box center [436, 369] width 78 height 22
type input "2"
click at [302, 528] on div "We found 9 sales that match your search Filters Map Prices Modify Comp Filters …" at bounding box center [762, 694] width 1270 height 1094
drag, startPoint x: 349, startPoint y: 445, endPoint x: 313, endPoint y: 447, distance: 36.8
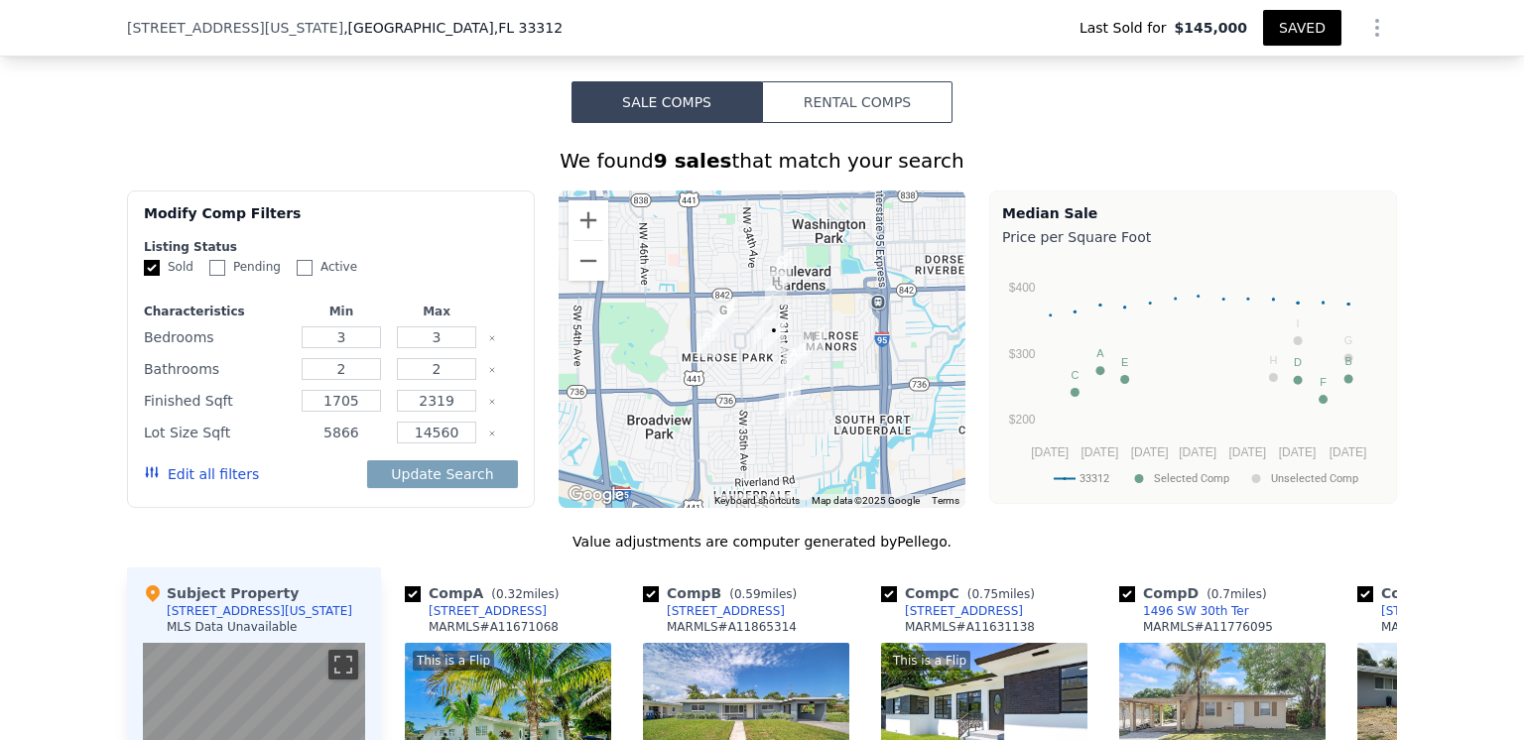
click at [313, 444] on input "5866" at bounding box center [341, 433] width 78 height 22
type input "6000"
click at [448, 443] on input "14560" at bounding box center [436, 433] width 78 height 22
type input "10000"
click at [317, 508] on div "Modify Comp Filters Listing Status Sold Pending Active Characteristics Min Max …" at bounding box center [331, 350] width 408 height 318
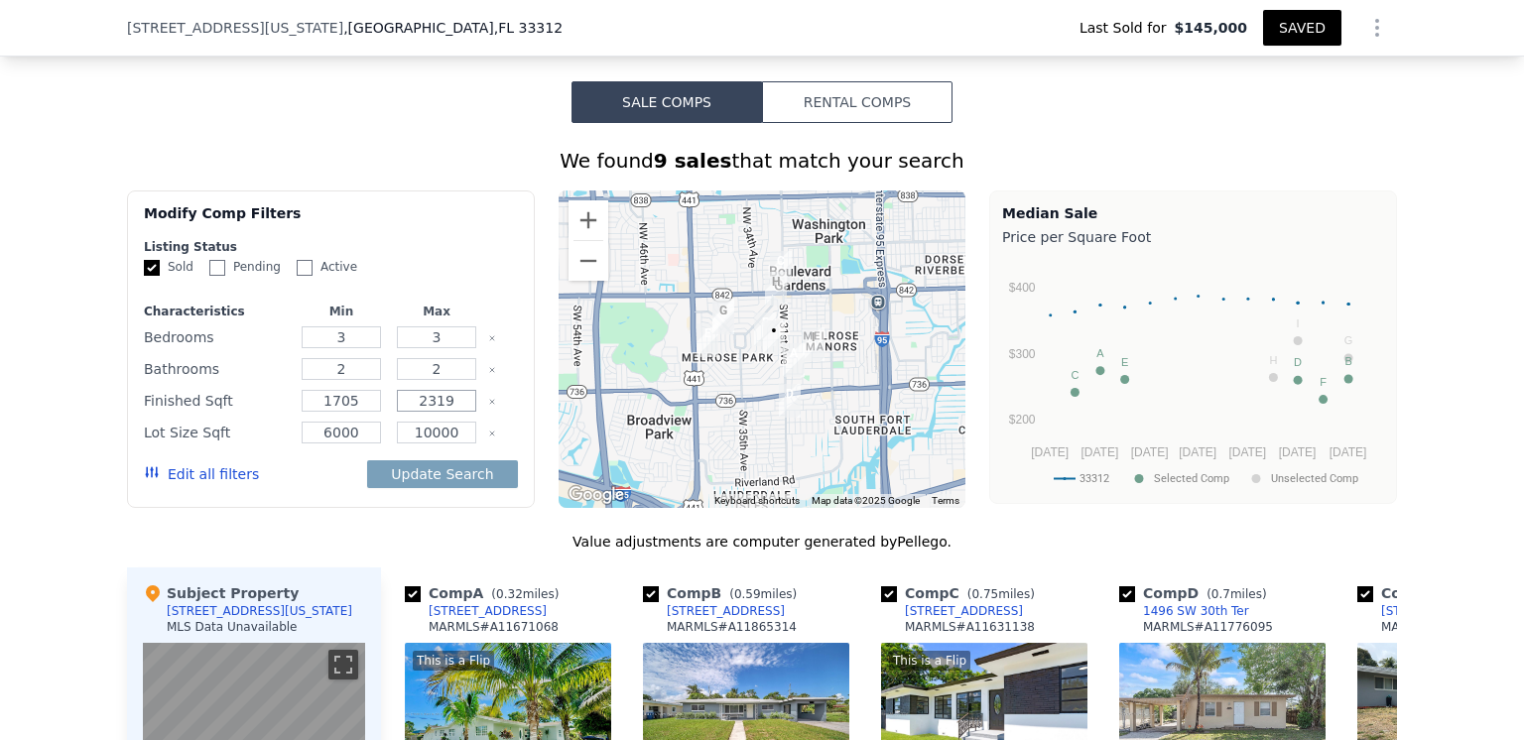
click at [449, 412] on input "2319" at bounding box center [436, 401] width 78 height 22
type input "2700"
drag, startPoint x: 318, startPoint y: 531, endPoint x: 318, endPoint y: 493, distance: 37.7
click at [318, 530] on div "We found 9 sales that match your search Filters Map Prices Modify Comp Filters …" at bounding box center [762, 694] width 1270 height 1094
drag, startPoint x: 350, startPoint y: 415, endPoint x: 328, endPoint y: 418, distance: 22.0
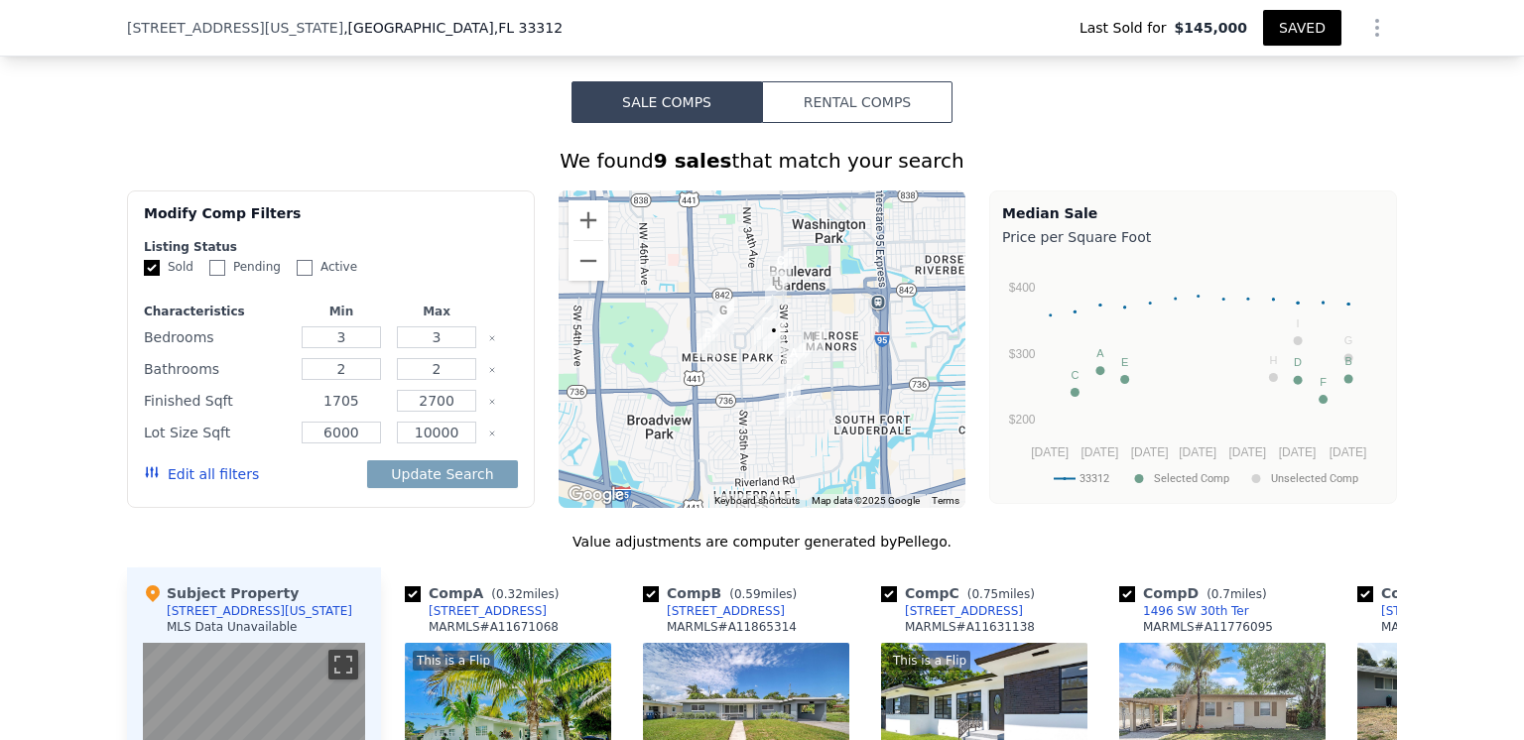
click at [328, 412] on input "1705" at bounding box center [341, 401] width 78 height 22
type input "1900"
click at [318, 500] on div "Edit all filters Update Search" at bounding box center [331, 474] width 374 height 56
click at [422, 485] on button "Update Search" at bounding box center [442, 474] width 150 height 28
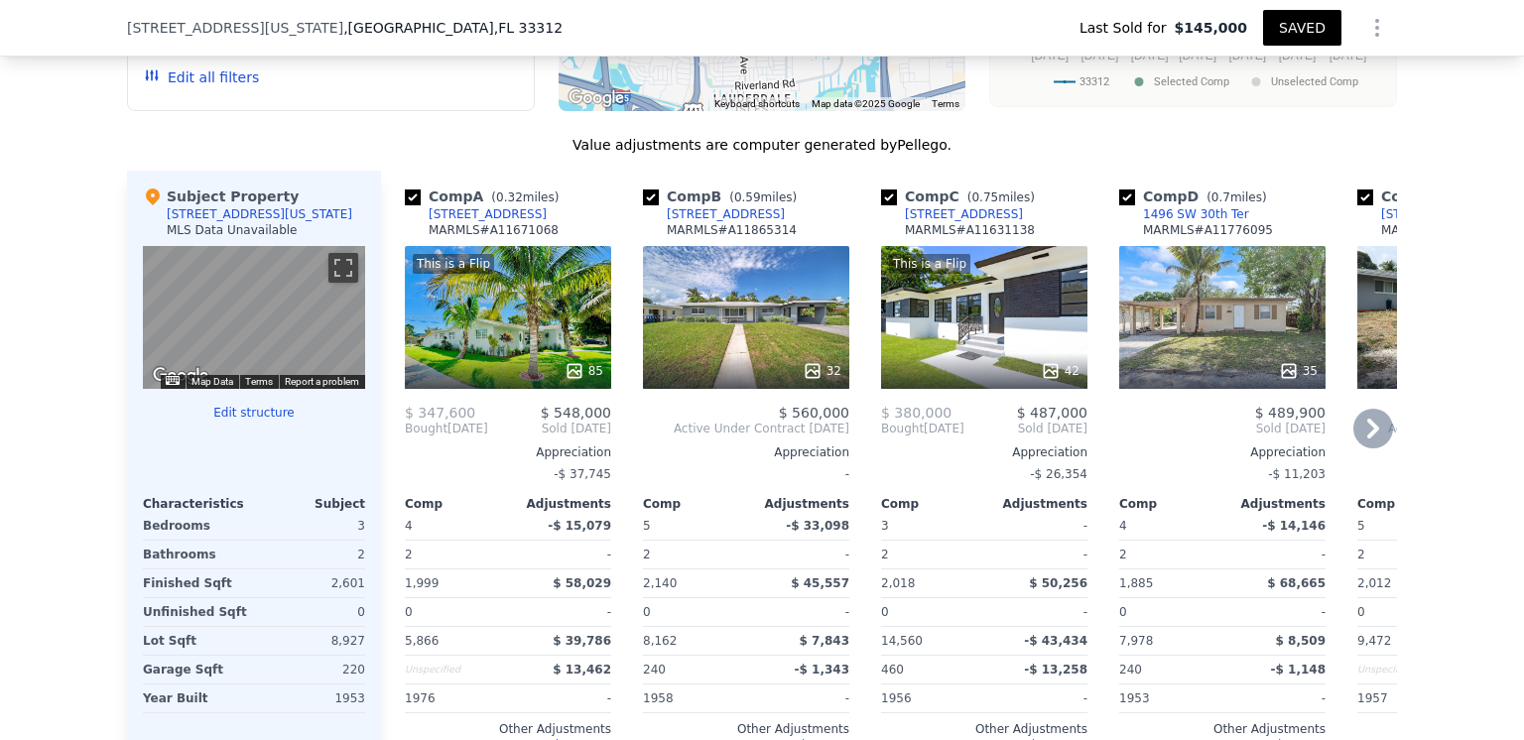
scroll to position [1976, 0]
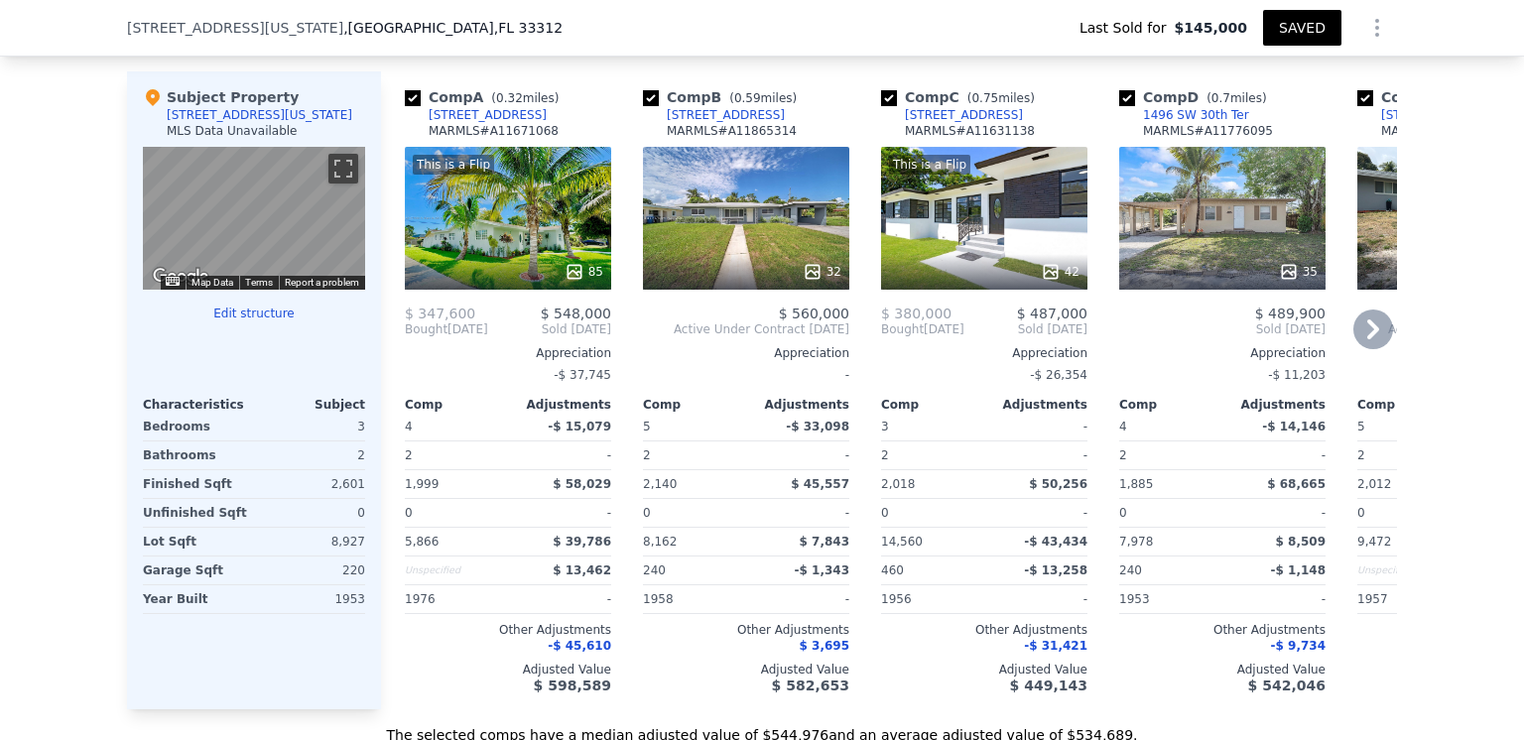
click at [1361, 337] on icon at bounding box center [1373, 330] width 40 height 40
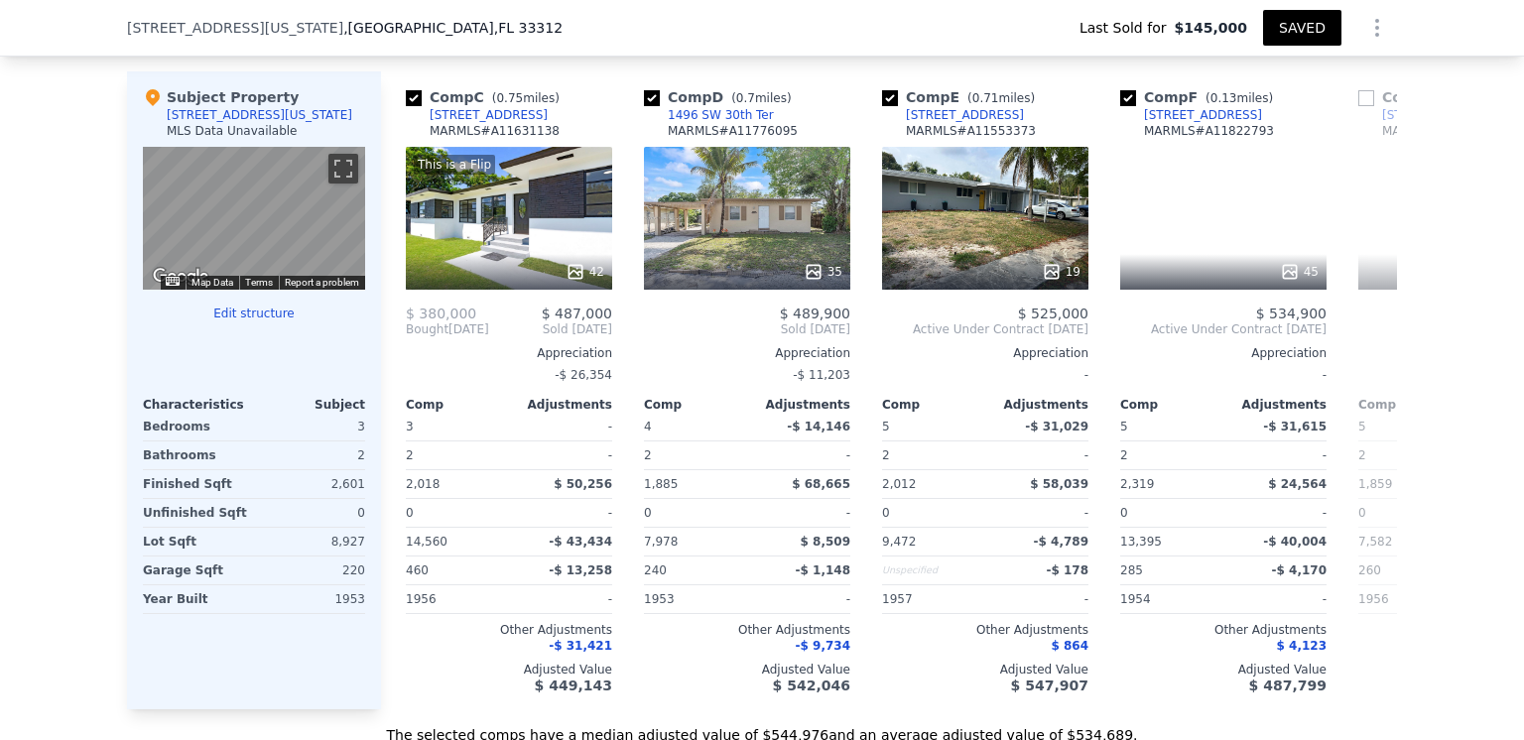
scroll to position [0, 476]
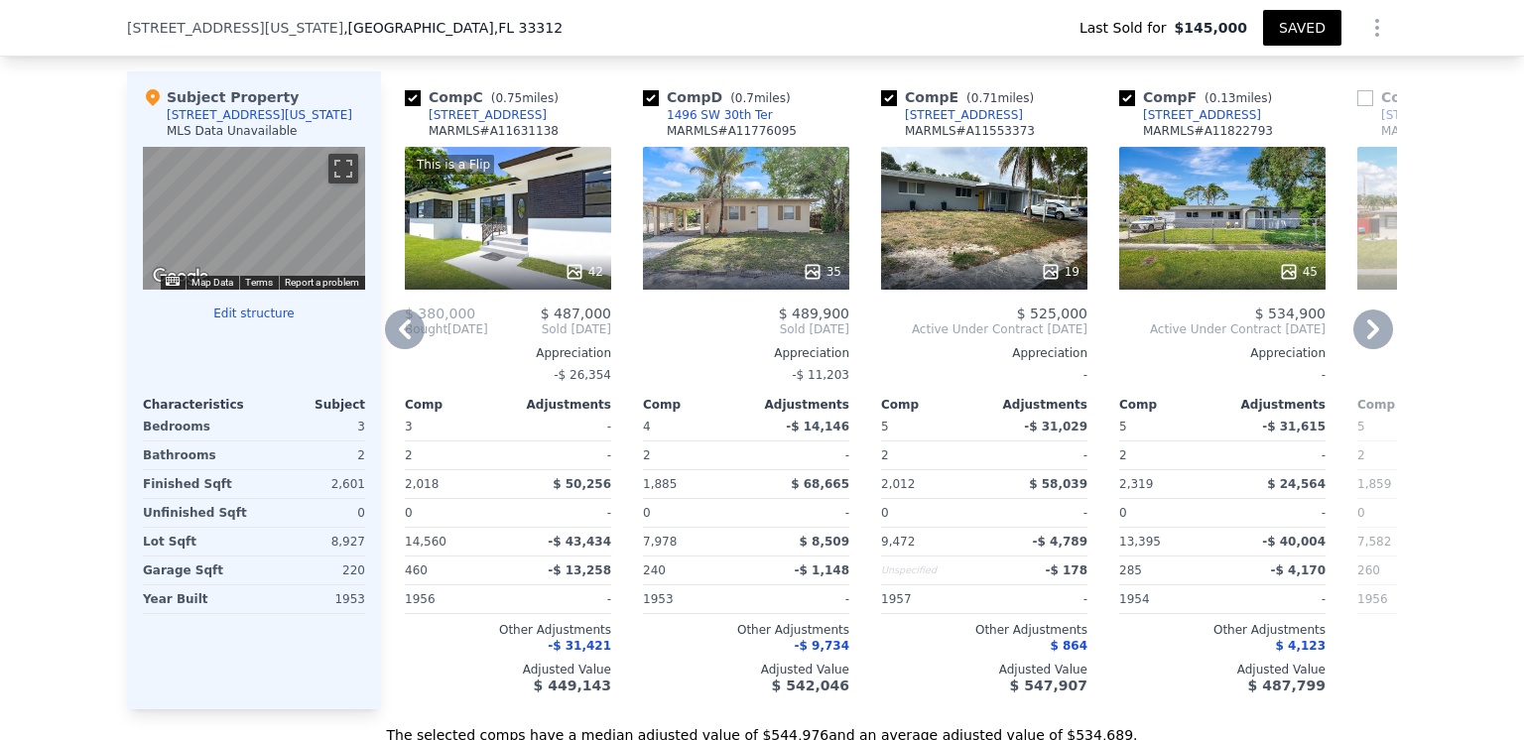
click at [1361, 337] on icon at bounding box center [1373, 330] width 40 height 40
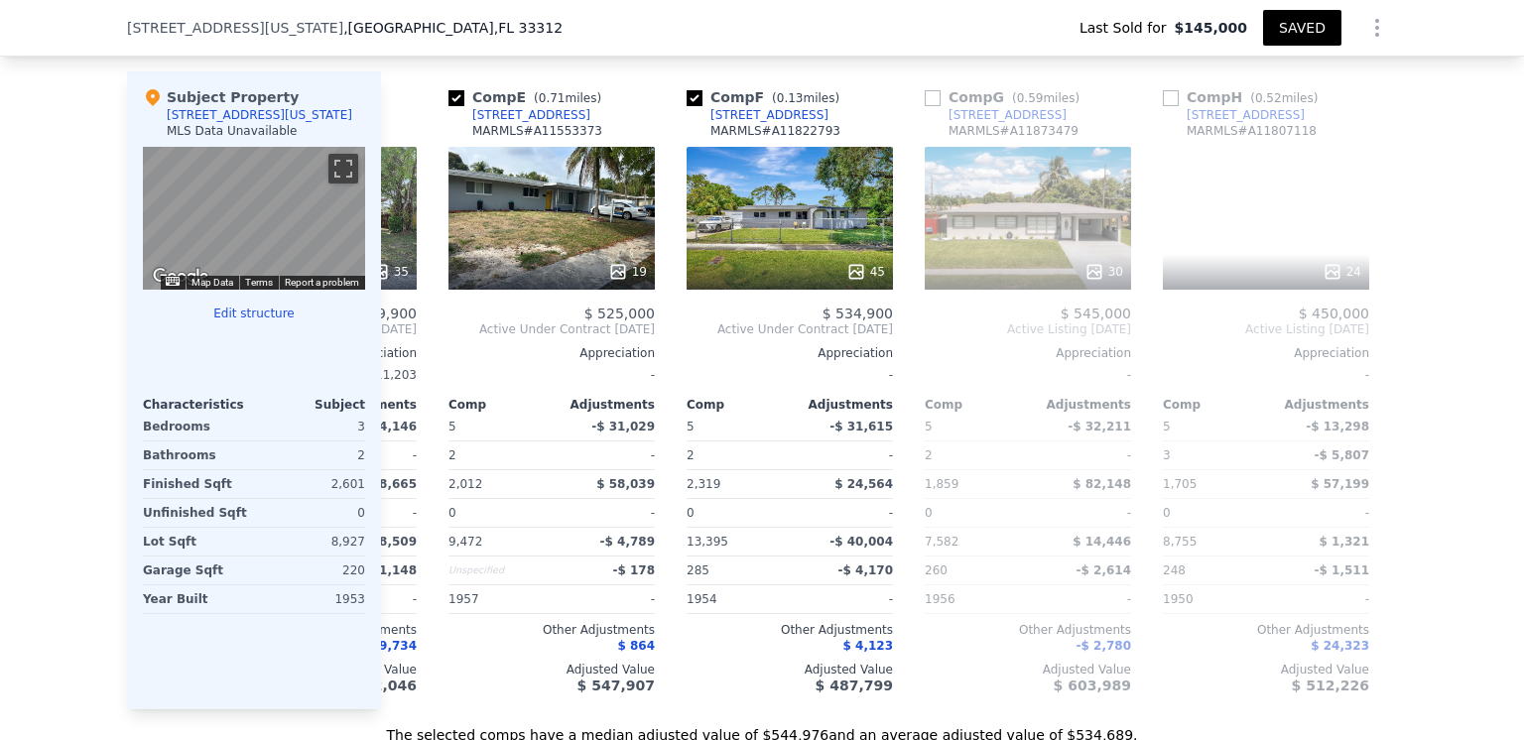
scroll to position [0, 953]
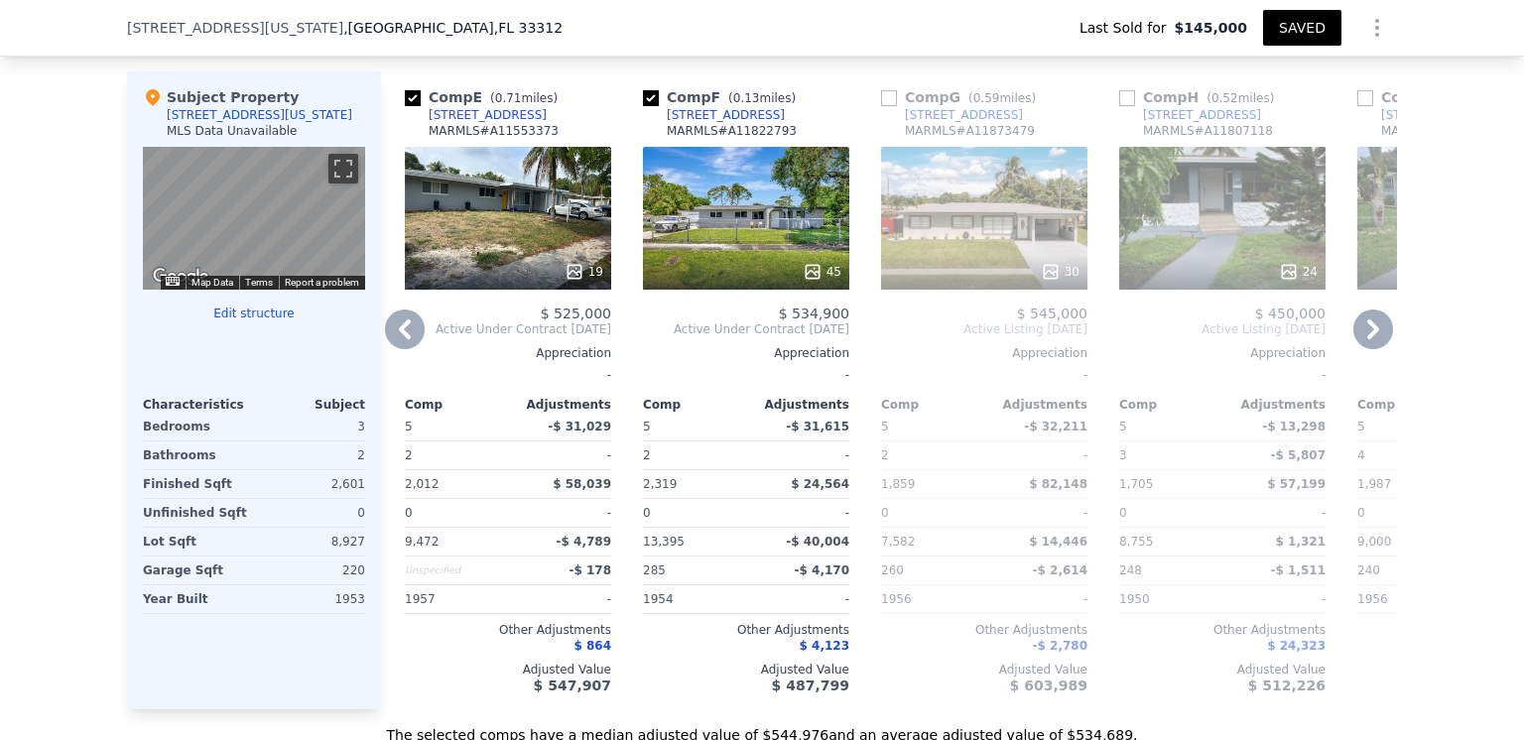
click at [1361, 337] on icon at bounding box center [1373, 330] width 40 height 40
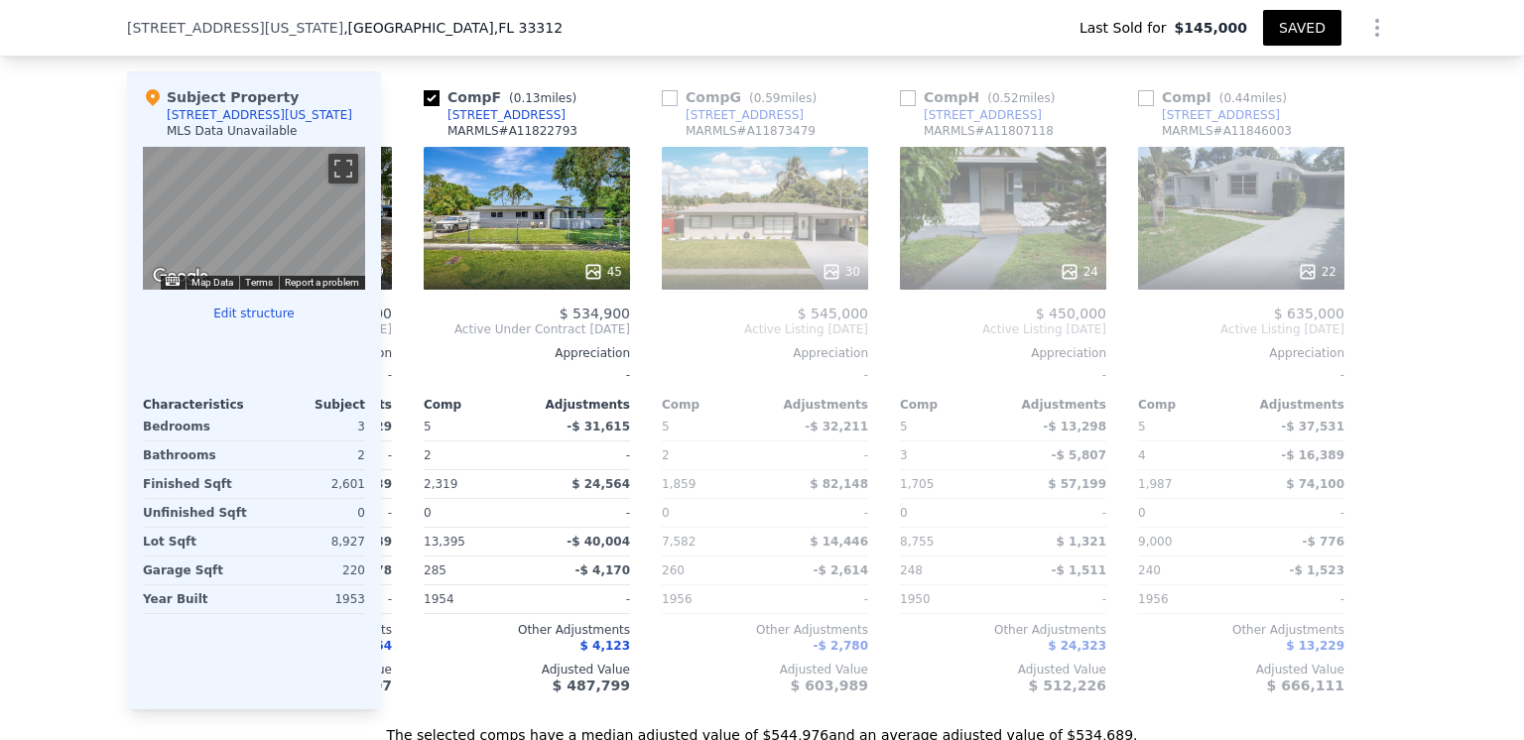
scroll to position [0, 1175]
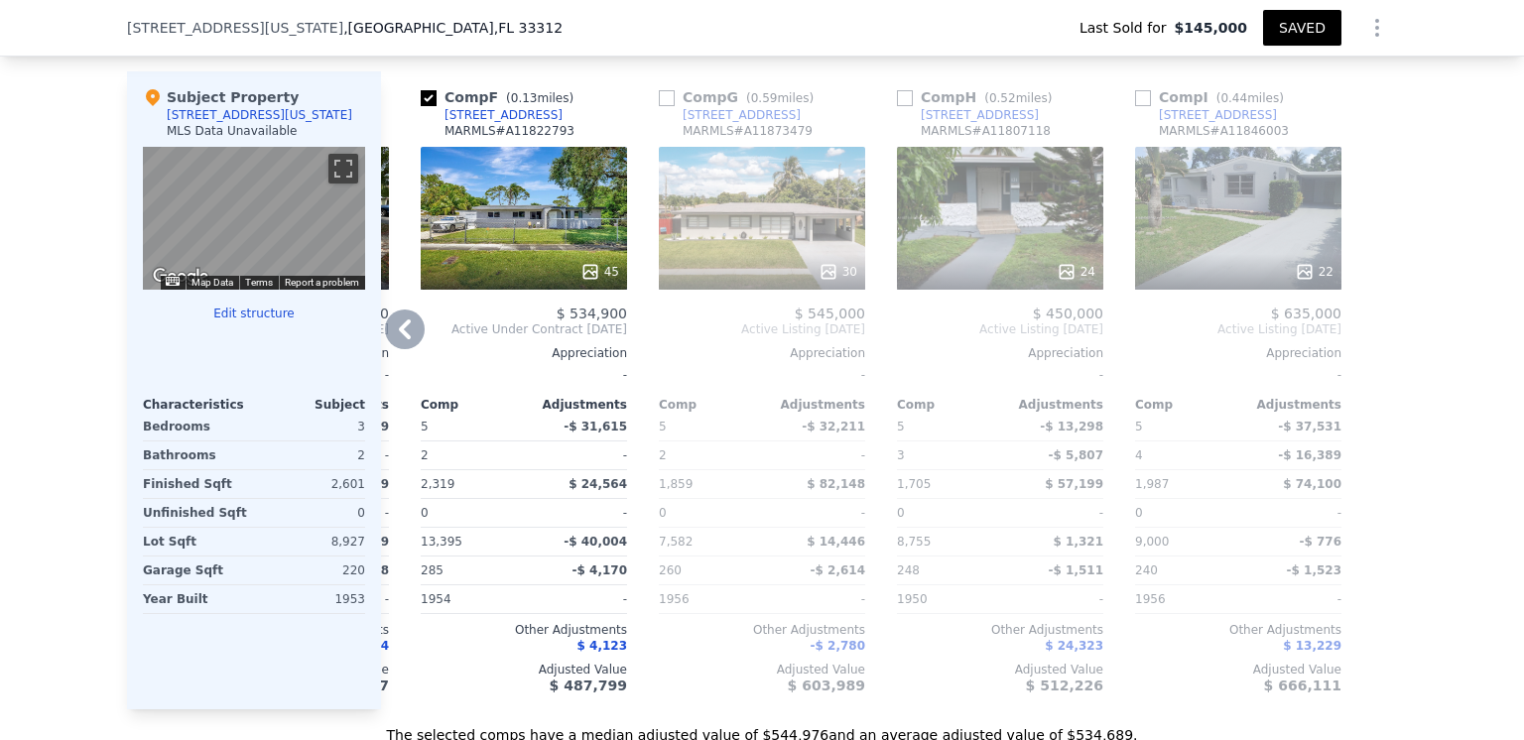
click at [399, 339] on icon at bounding box center [405, 329] width 12 height 20
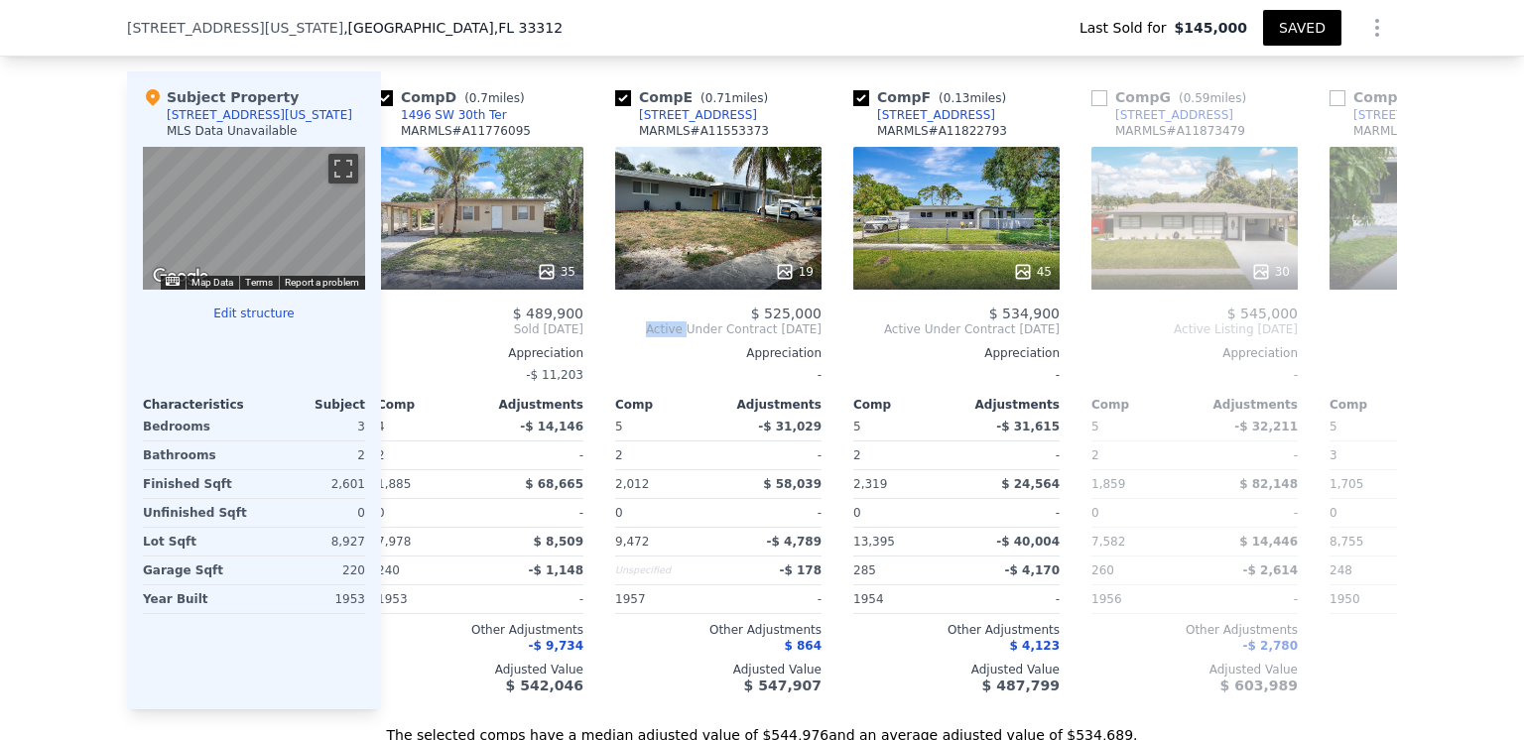
click at [394, 343] on div "Comp A ( 0.32 miles) 2960 SW 11th St MARMLS # A11671068 This is a Flip 85 $ 347…" at bounding box center [889, 390] width 1016 height 638
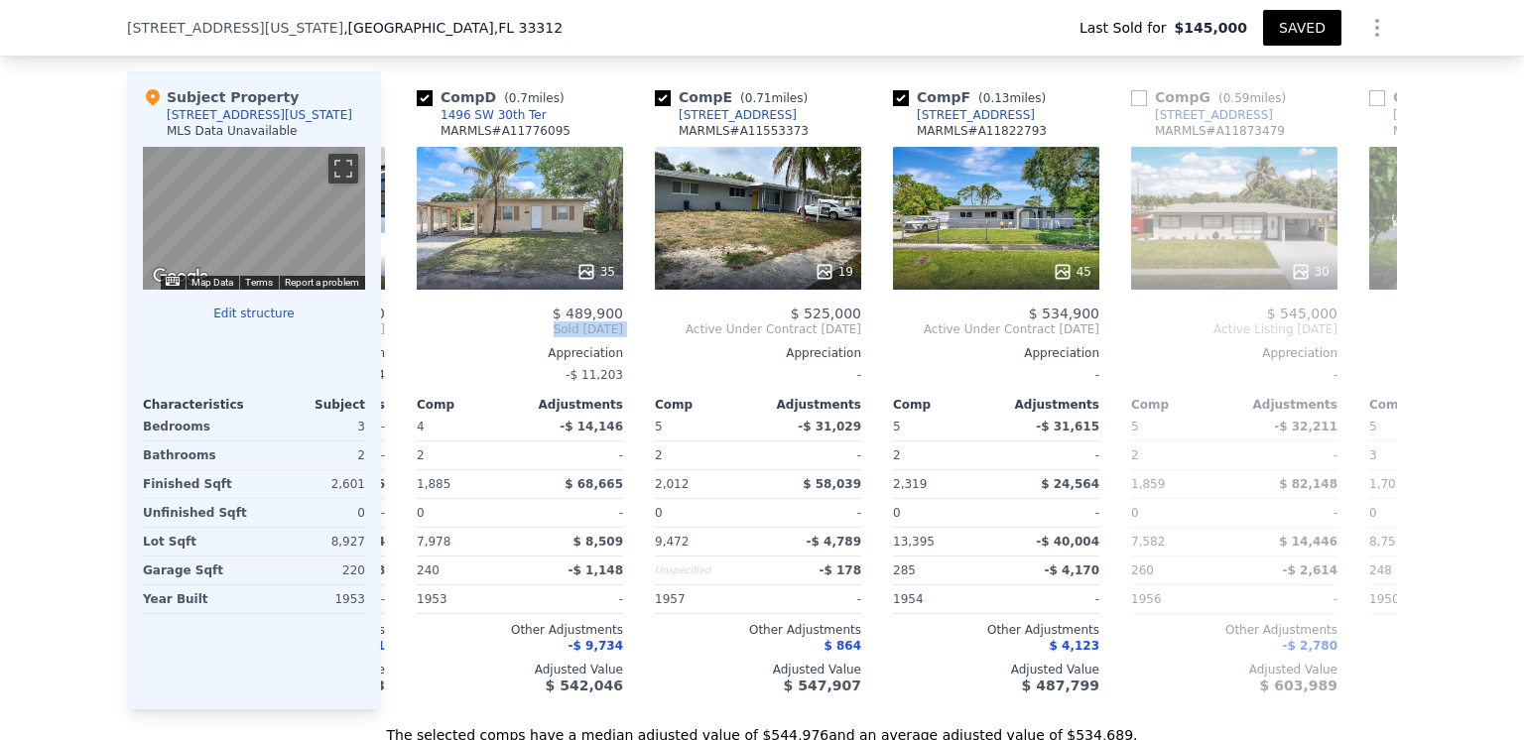
scroll to position [0, 699]
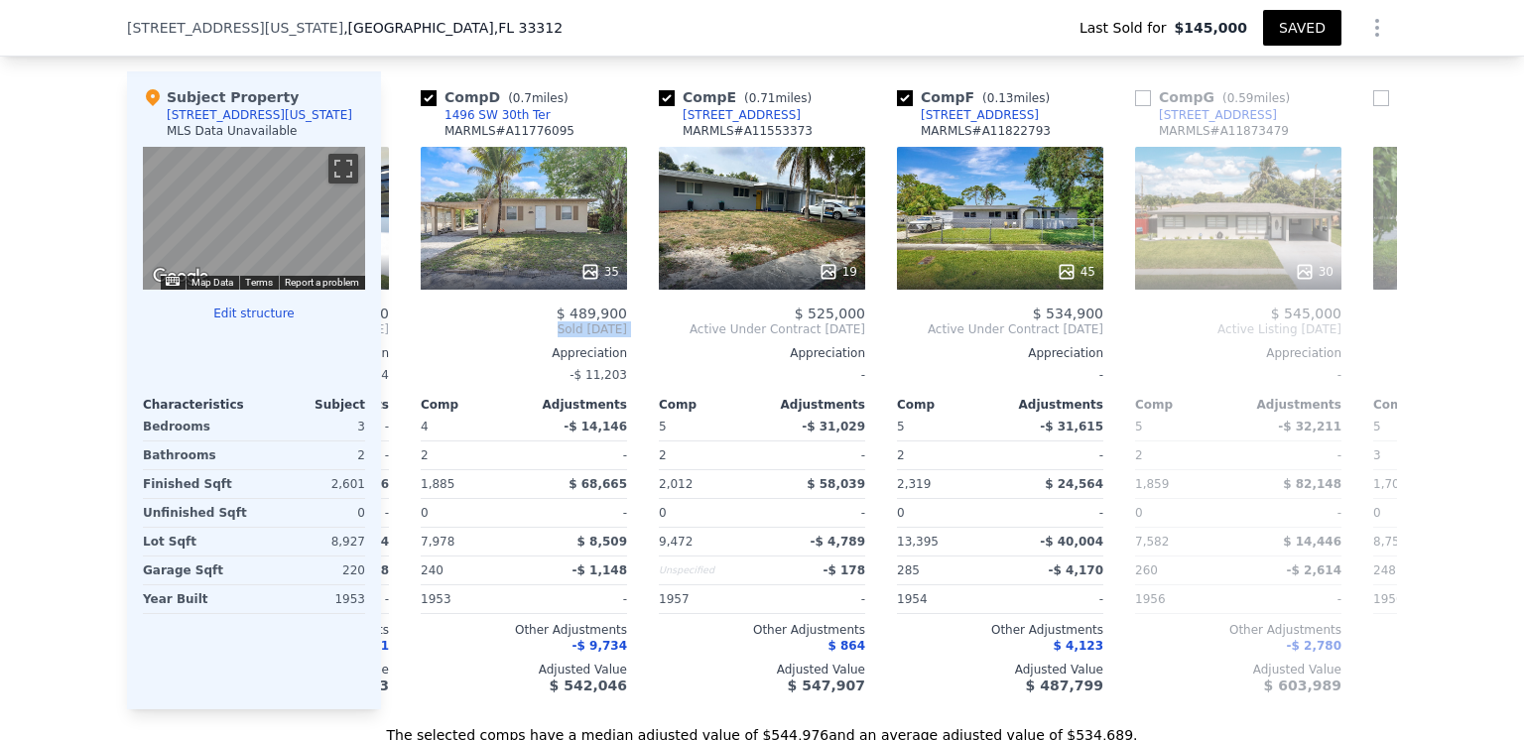
click at [394, 343] on div "Comp A ( 0.32 miles) 2960 SW 11th St MARMLS # A11671068 This is a Flip 85 $ 347…" at bounding box center [889, 390] width 1016 height 638
click at [399, 339] on icon at bounding box center [405, 329] width 12 height 20
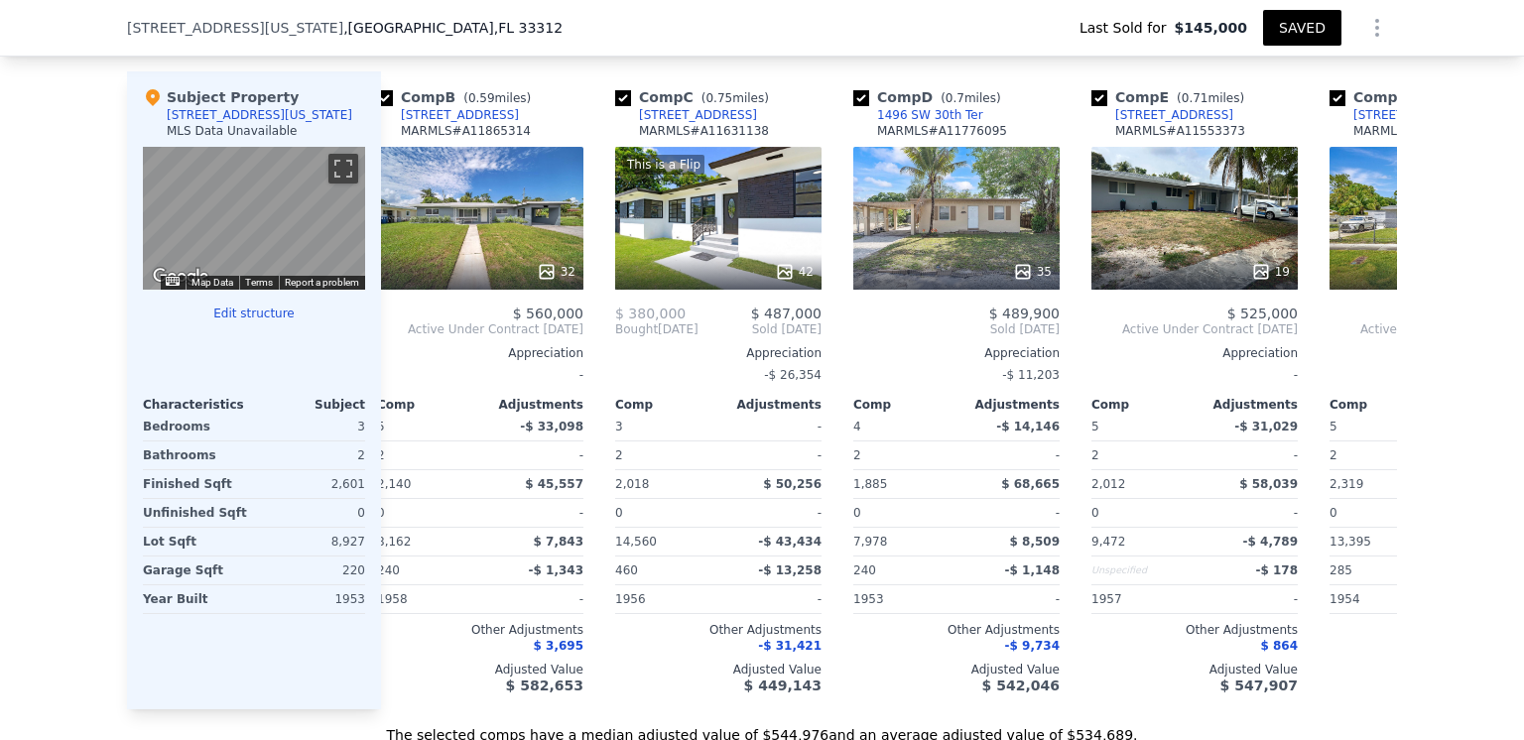
scroll to position [0, 222]
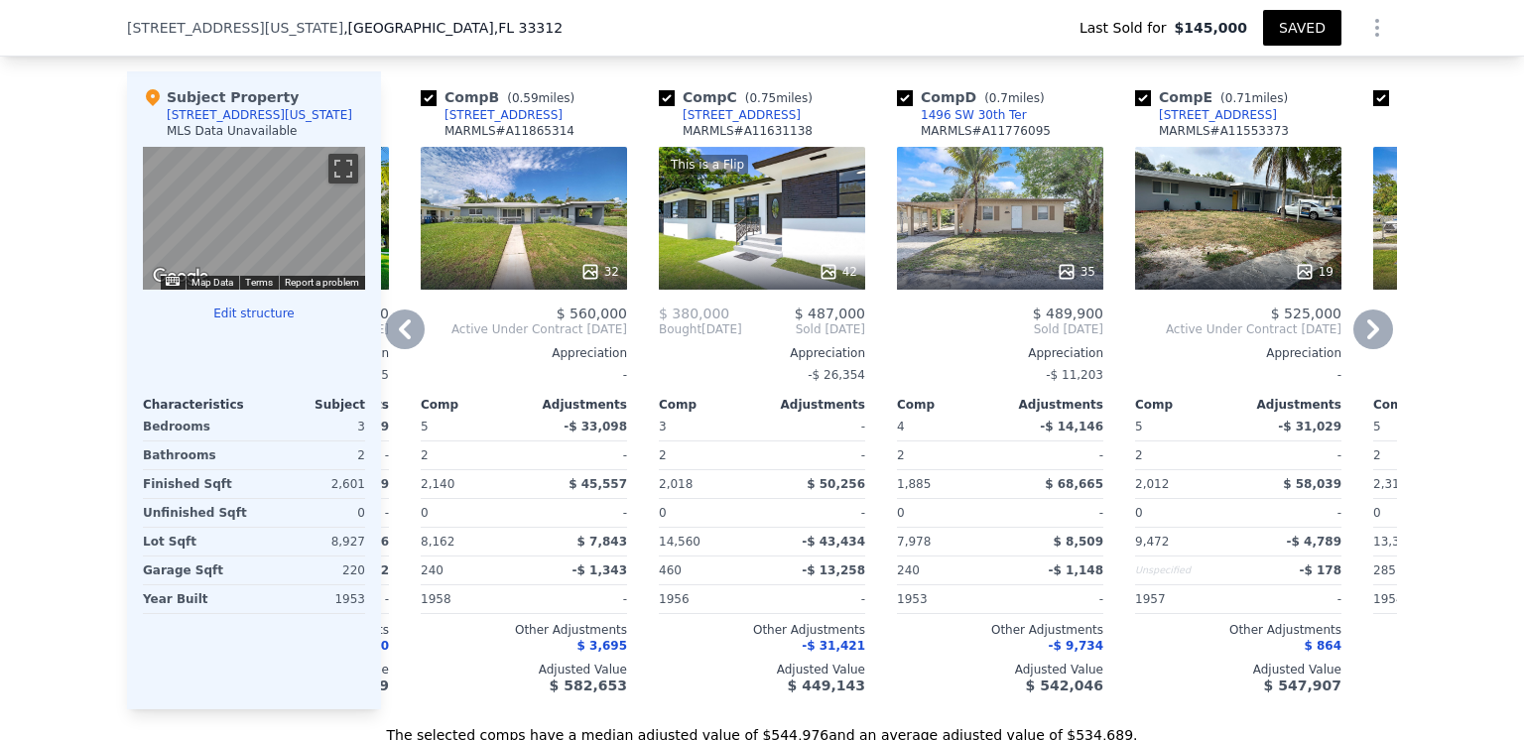
click at [398, 341] on icon at bounding box center [405, 330] width 40 height 40
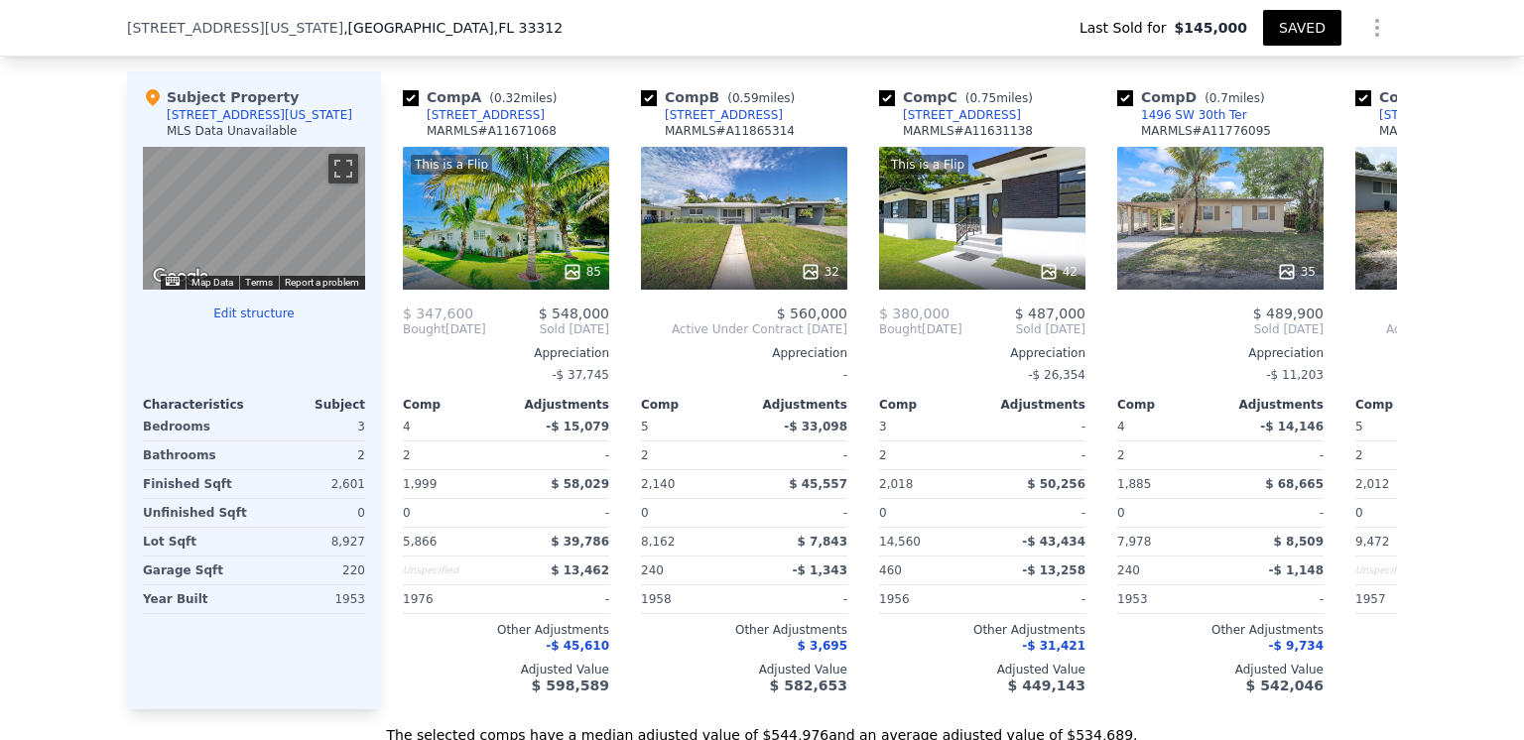
scroll to position [0, 0]
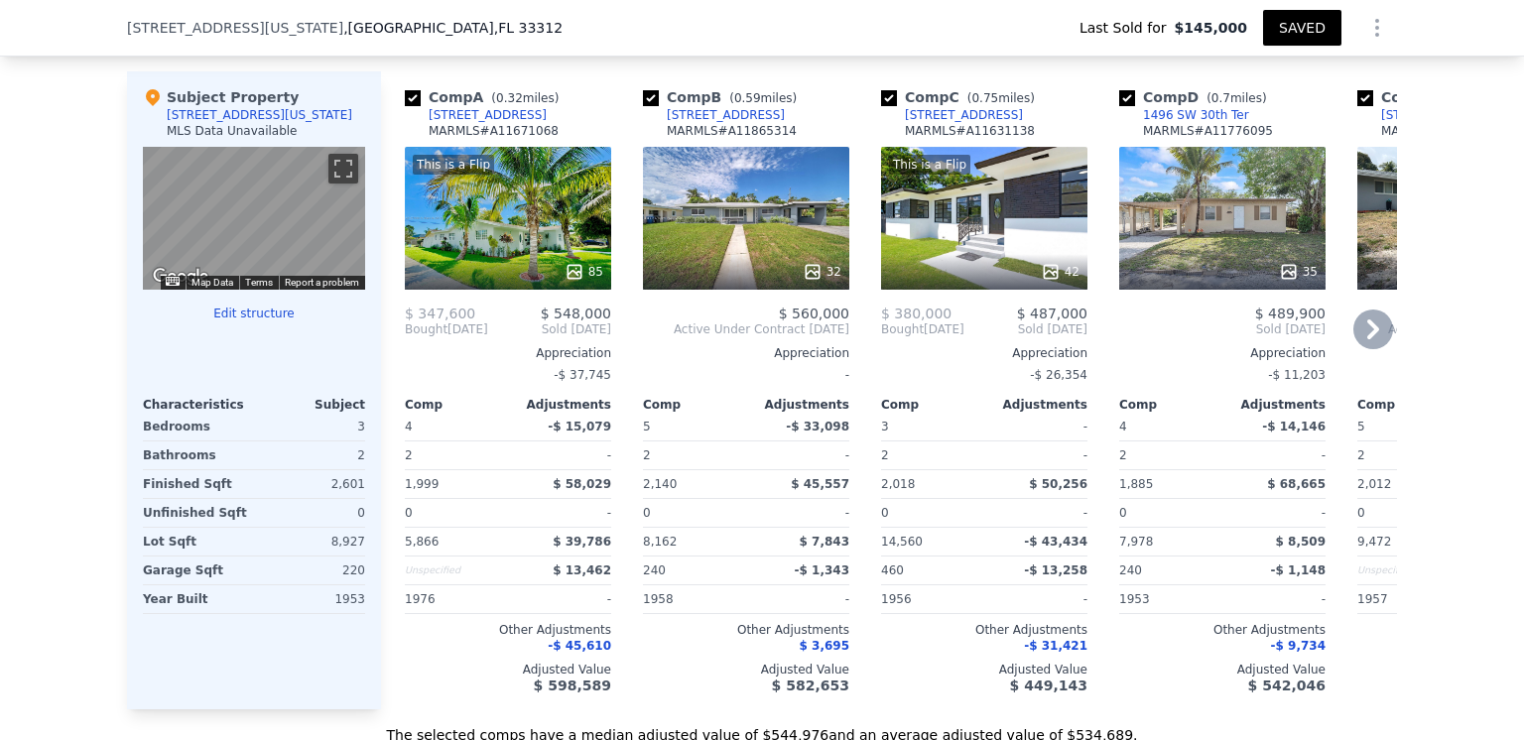
click at [645, 106] on input "checkbox" at bounding box center [651, 98] width 16 height 16
checkbox input "false"
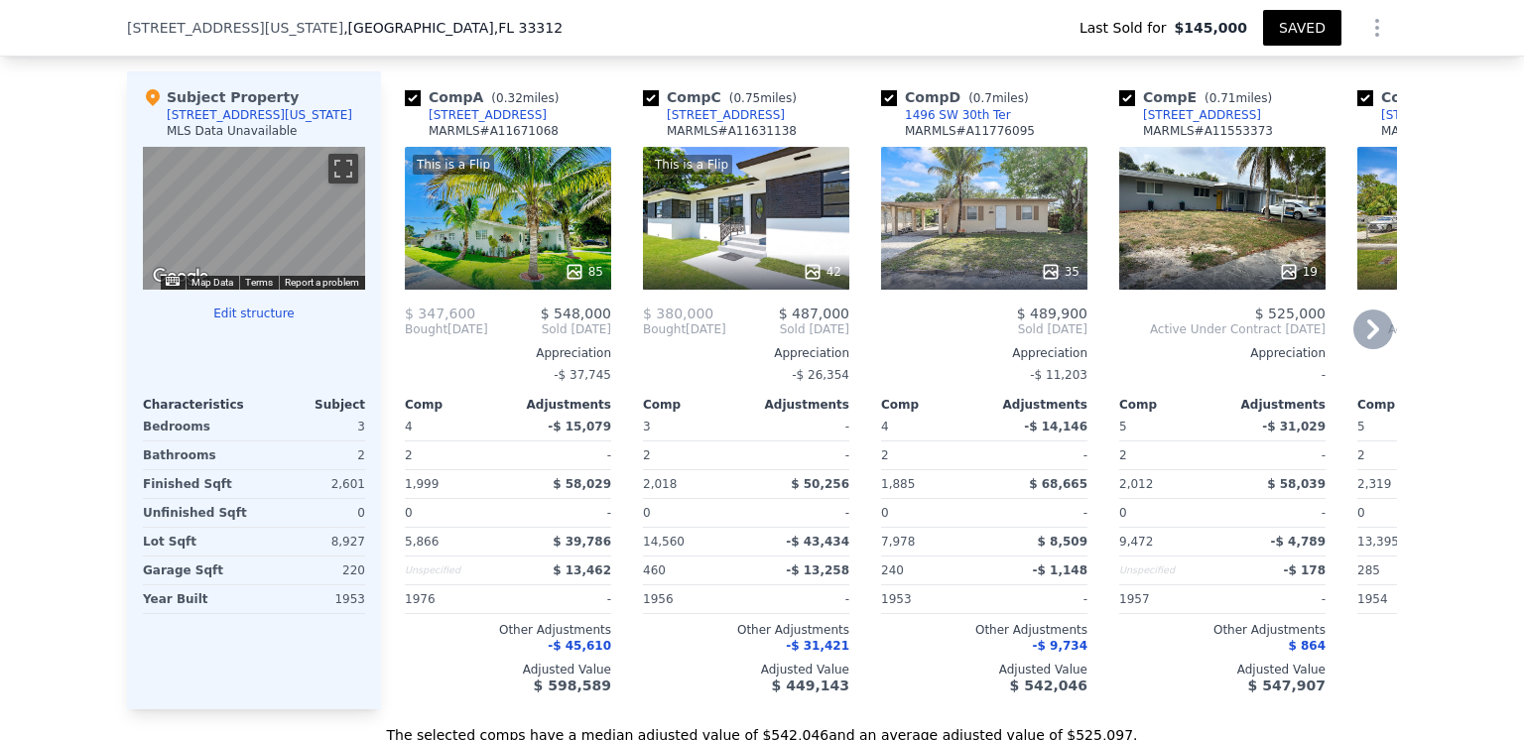
click at [1121, 106] on input "checkbox" at bounding box center [1127, 98] width 16 height 16
checkbox input "false"
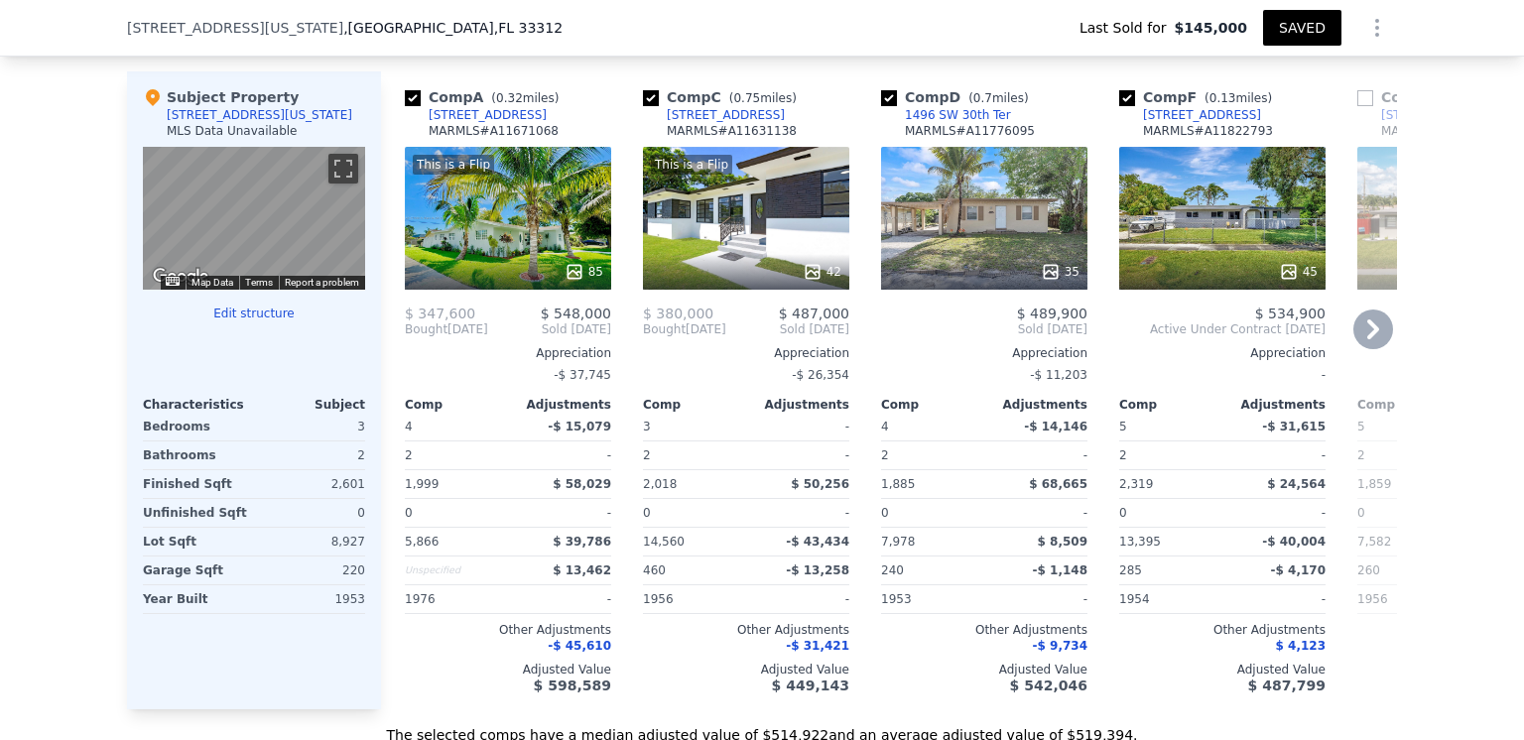
click at [1119, 106] on input "checkbox" at bounding box center [1127, 98] width 16 height 16
checkbox input "false"
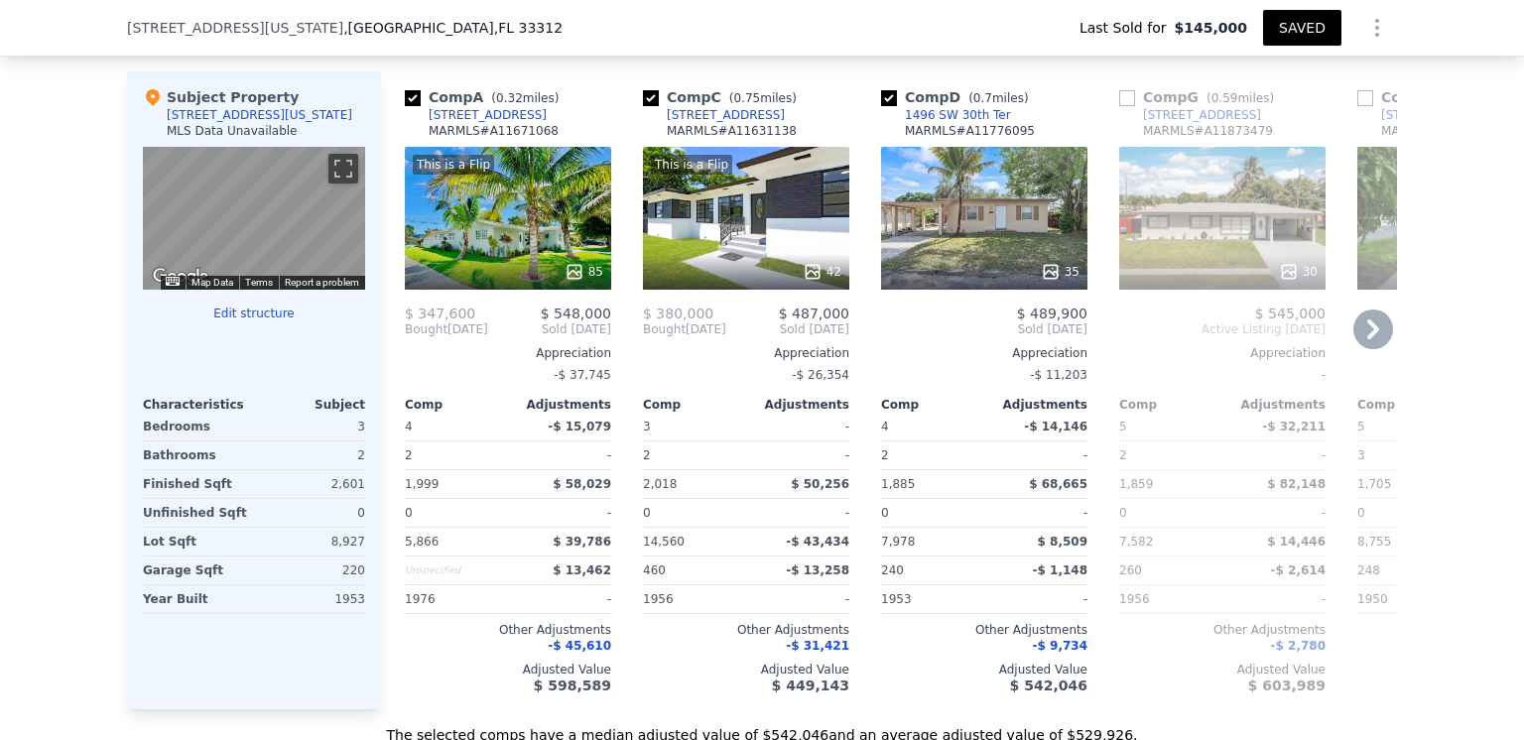
click at [1360, 342] on icon at bounding box center [1373, 330] width 40 height 40
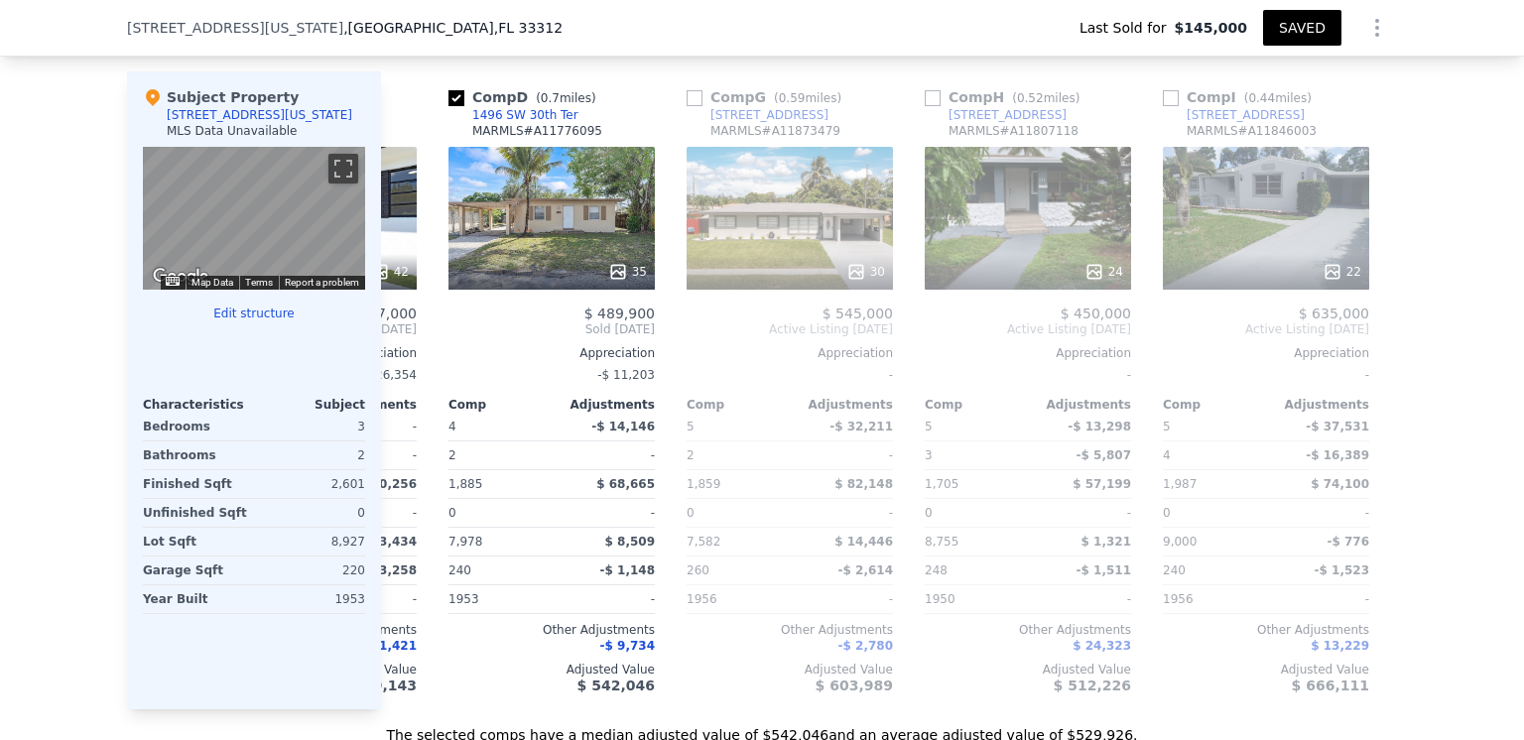
scroll to position [0, 476]
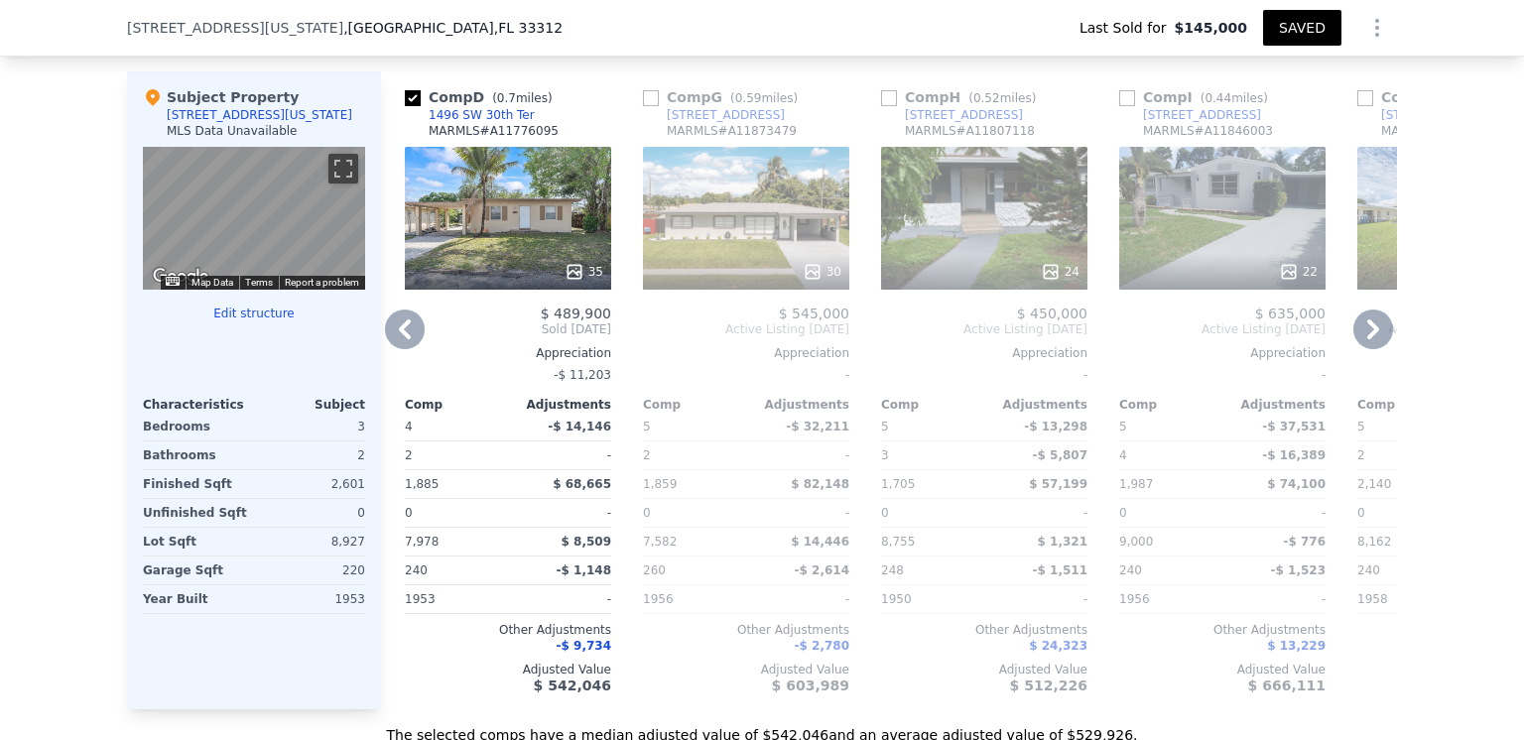
click at [399, 338] on icon at bounding box center [405, 329] width 12 height 20
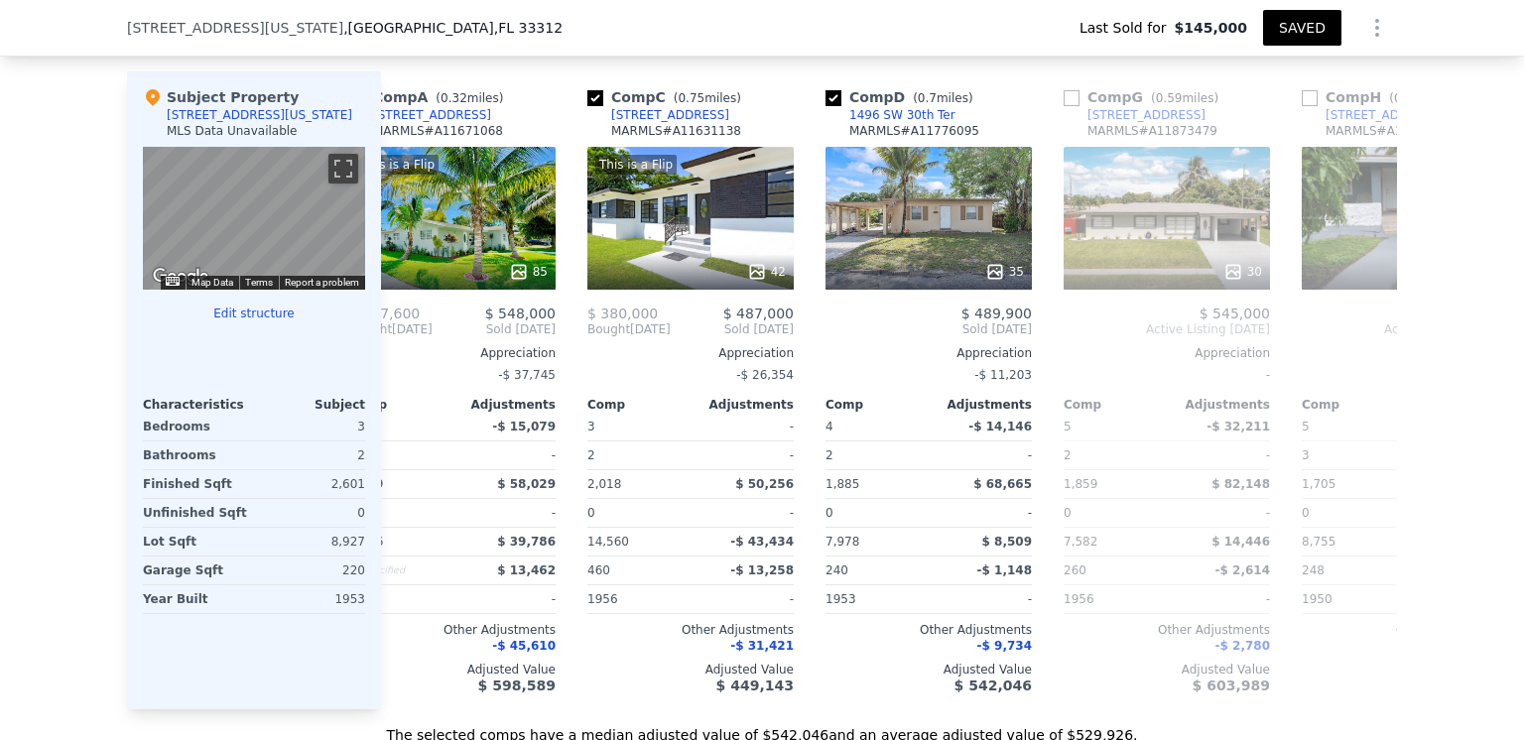
scroll to position [0, 0]
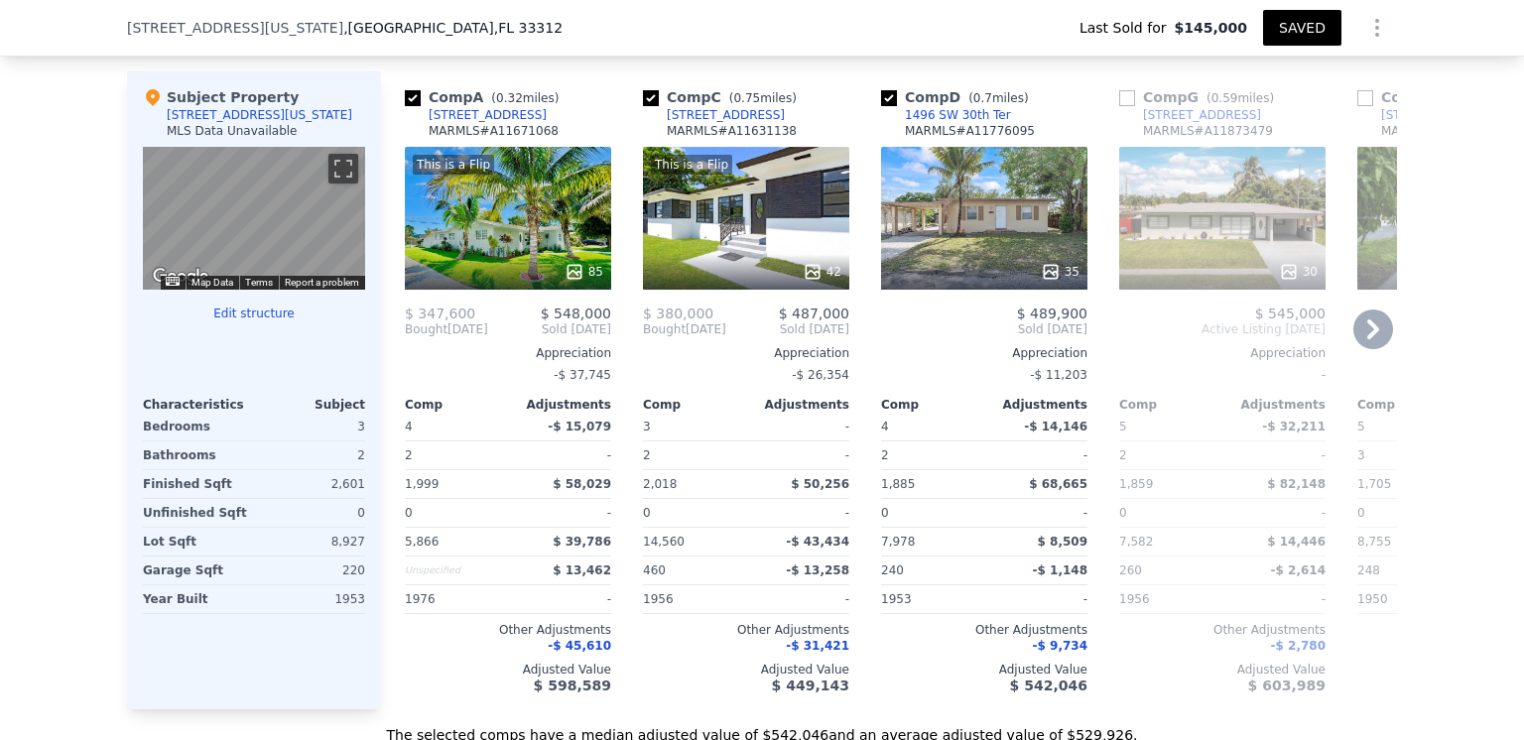
click at [397, 338] on div "Comp A ( 0.32 miles) 2960 SW 11th St MARMLS # A11671068 This is a Flip 85 $ 347…" at bounding box center [508, 390] width 222 height 638
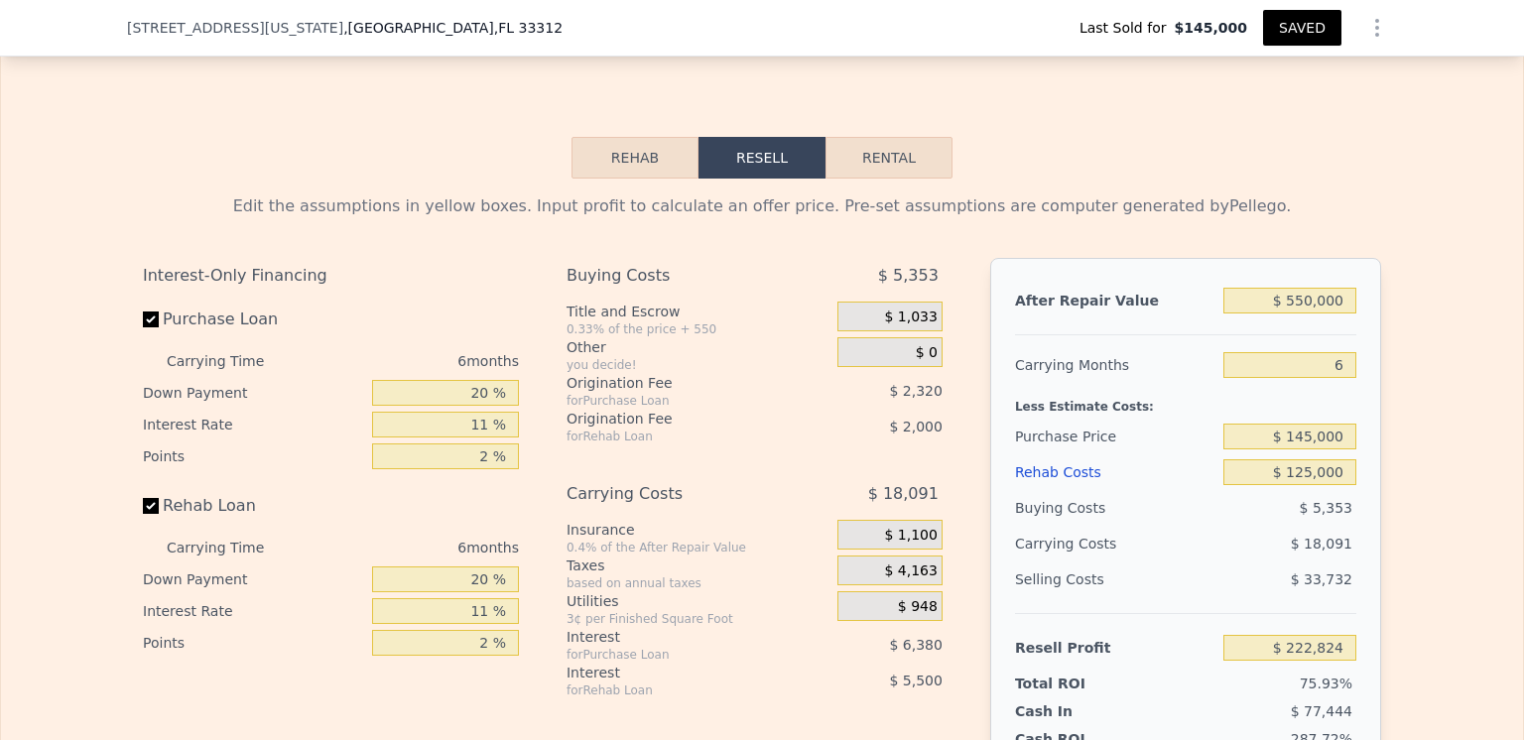
scroll to position [2778, 0]
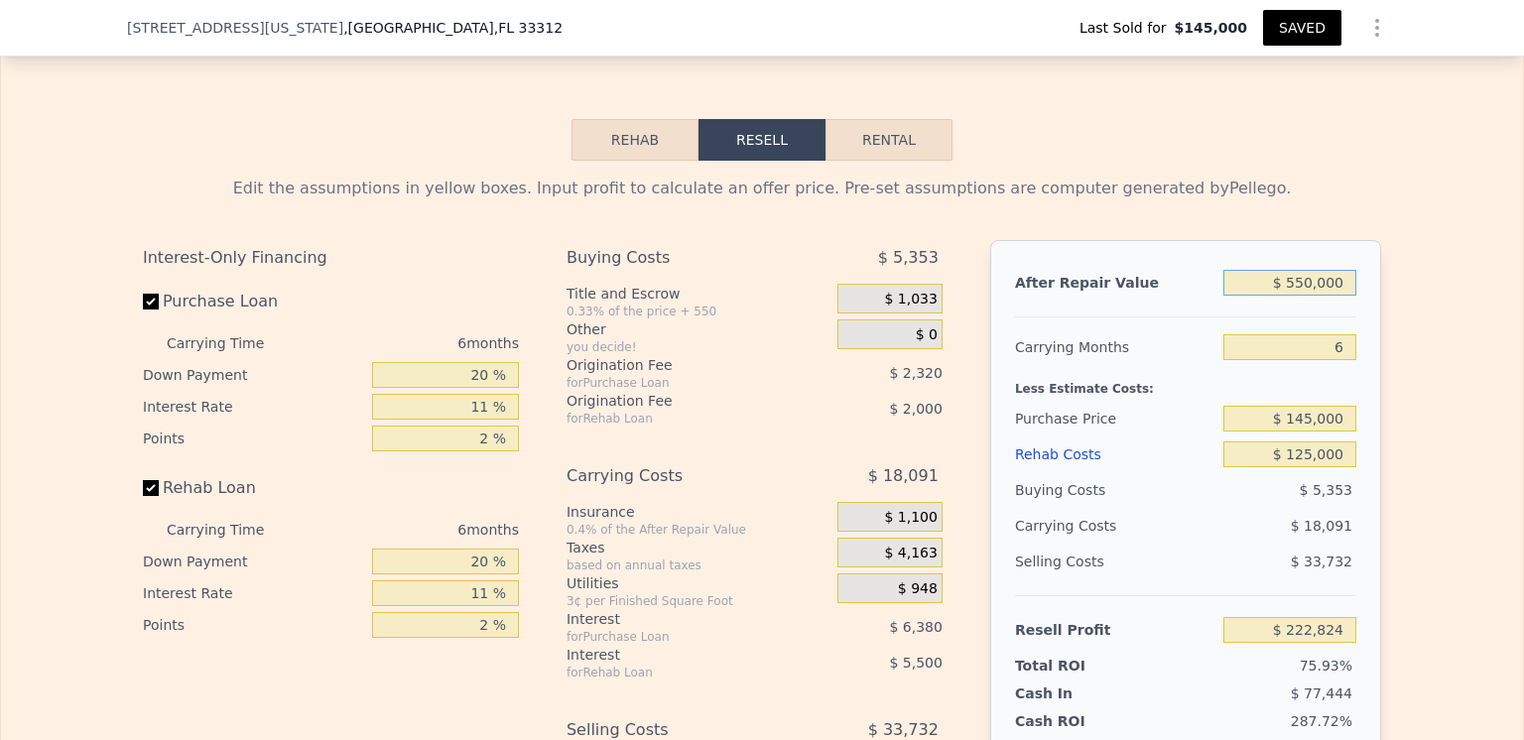
click at [1310, 296] on input "$ 550,000" at bounding box center [1289, 283] width 133 height 26
type input "$ 5,000"
type input "-$ 288,206"
type input "$ 56,000"
type input "-$ 240,384"
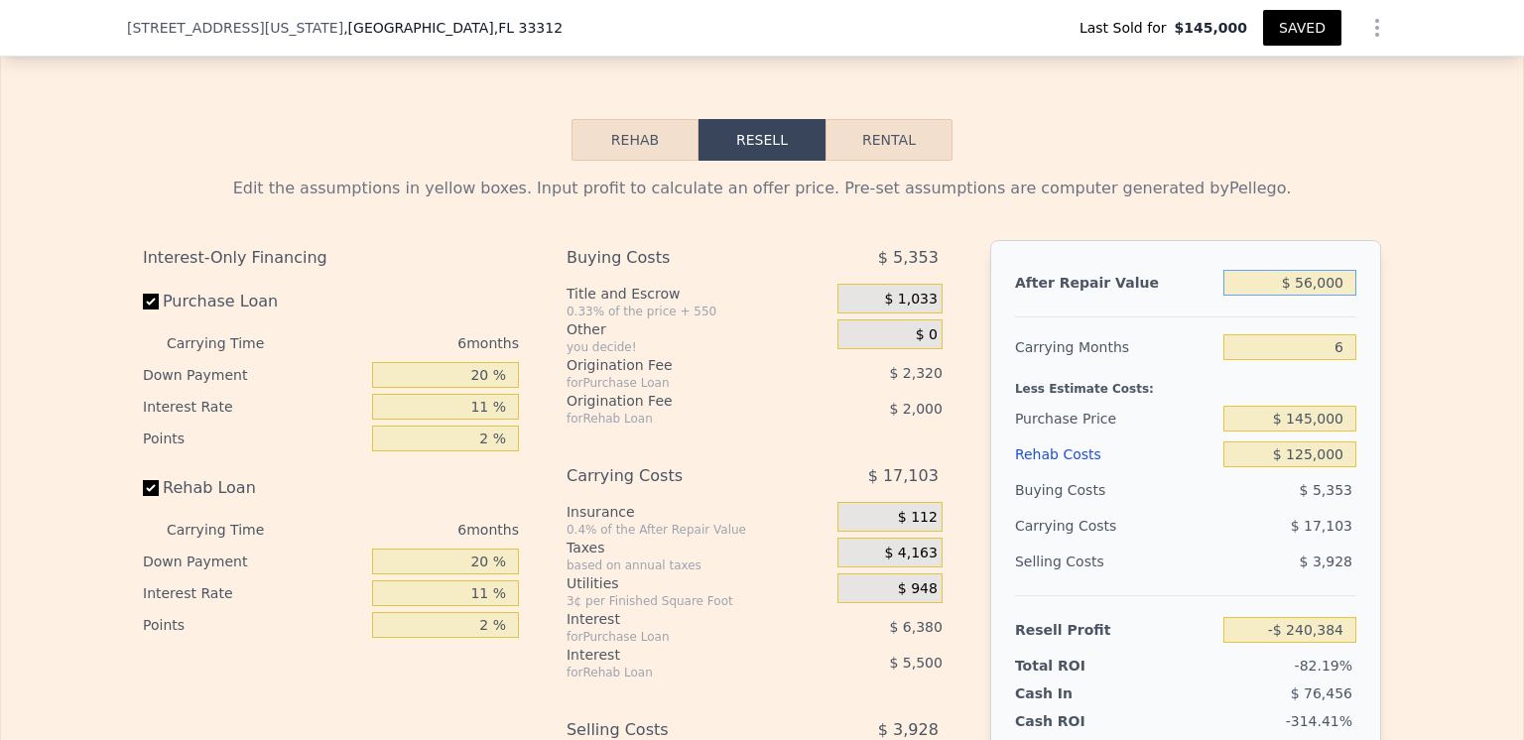
type input "$ 565,000"
type input "$ 236,890"
type input "$ 565,000"
click at [1160, 365] on div "Carrying Months" at bounding box center [1115, 347] width 200 height 36
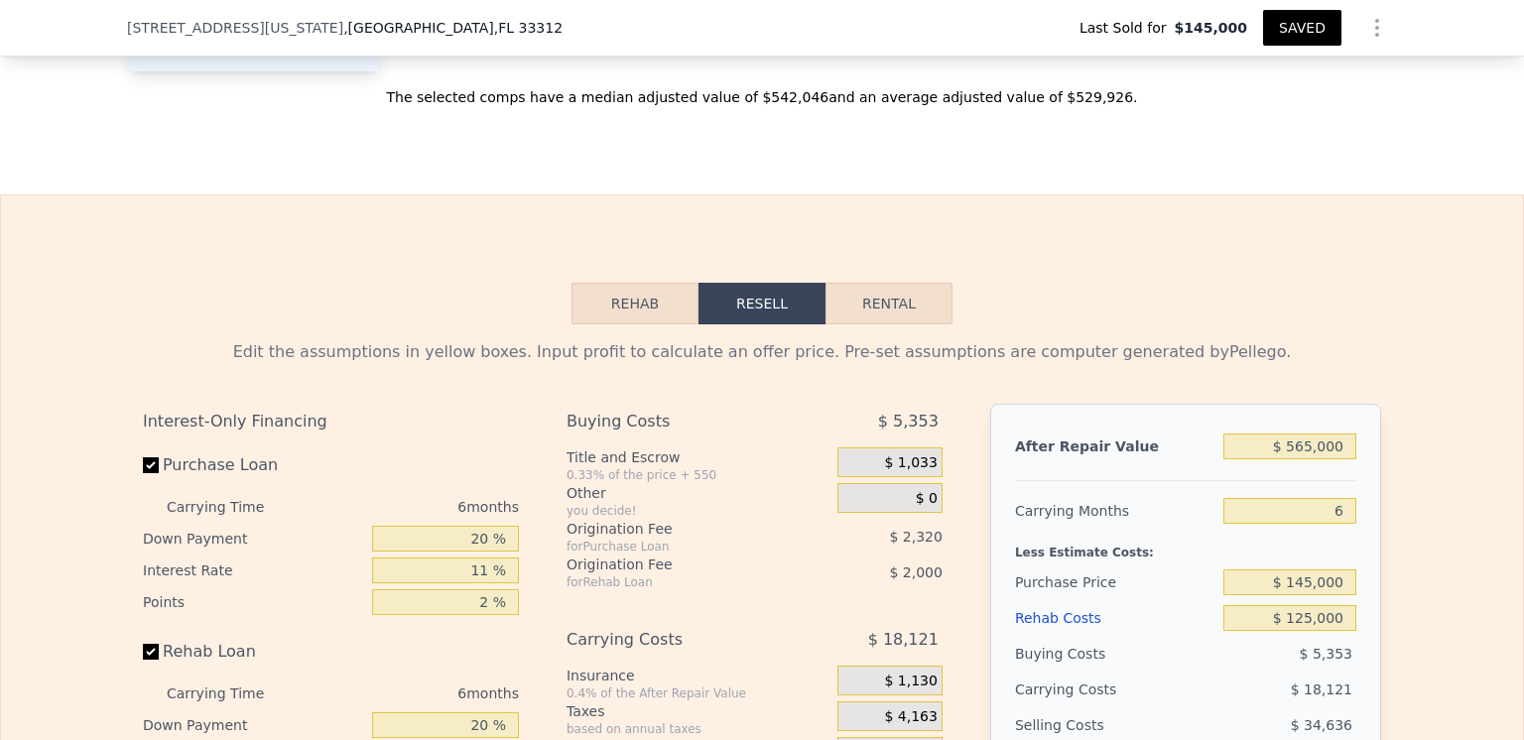
scroll to position [2977, 0]
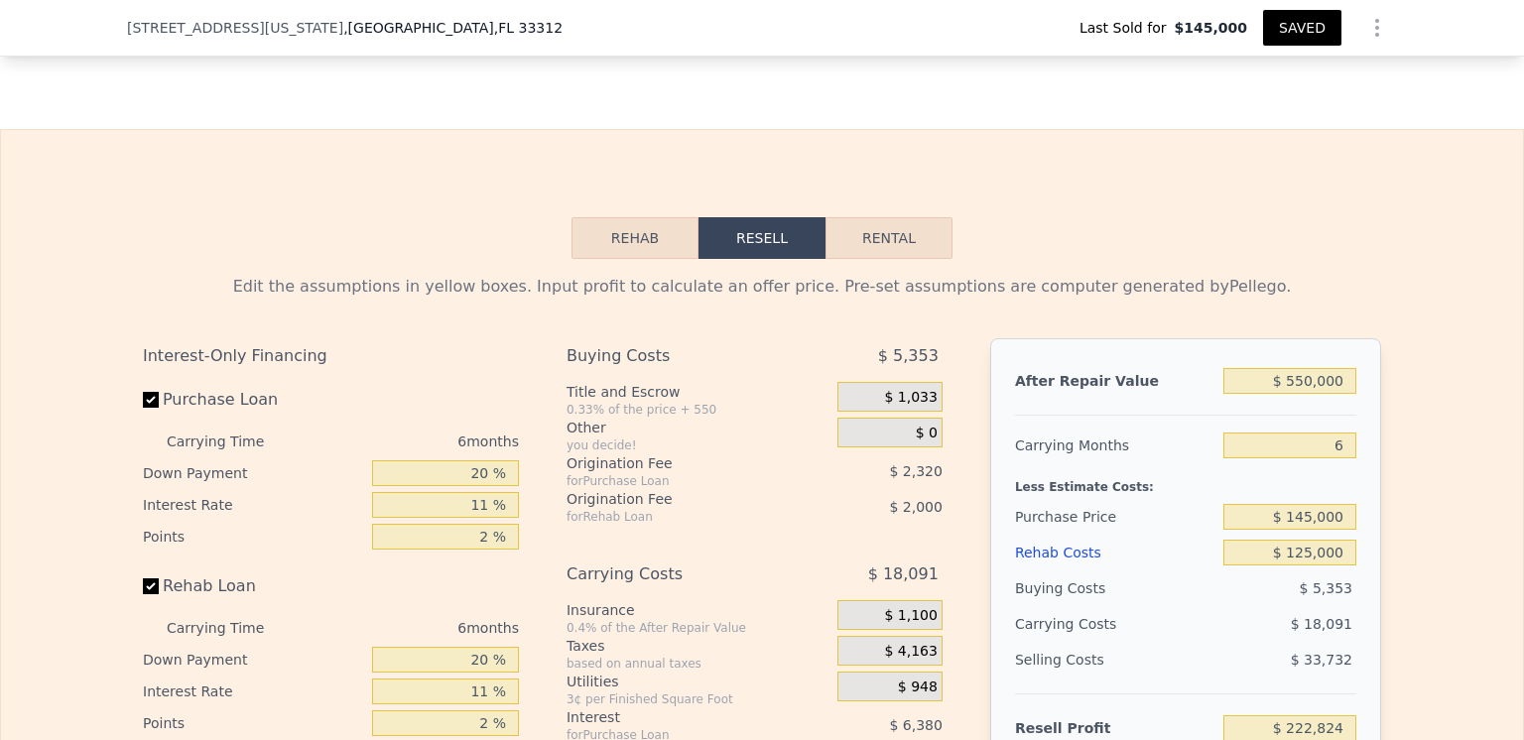
scroll to position [2671, 0]
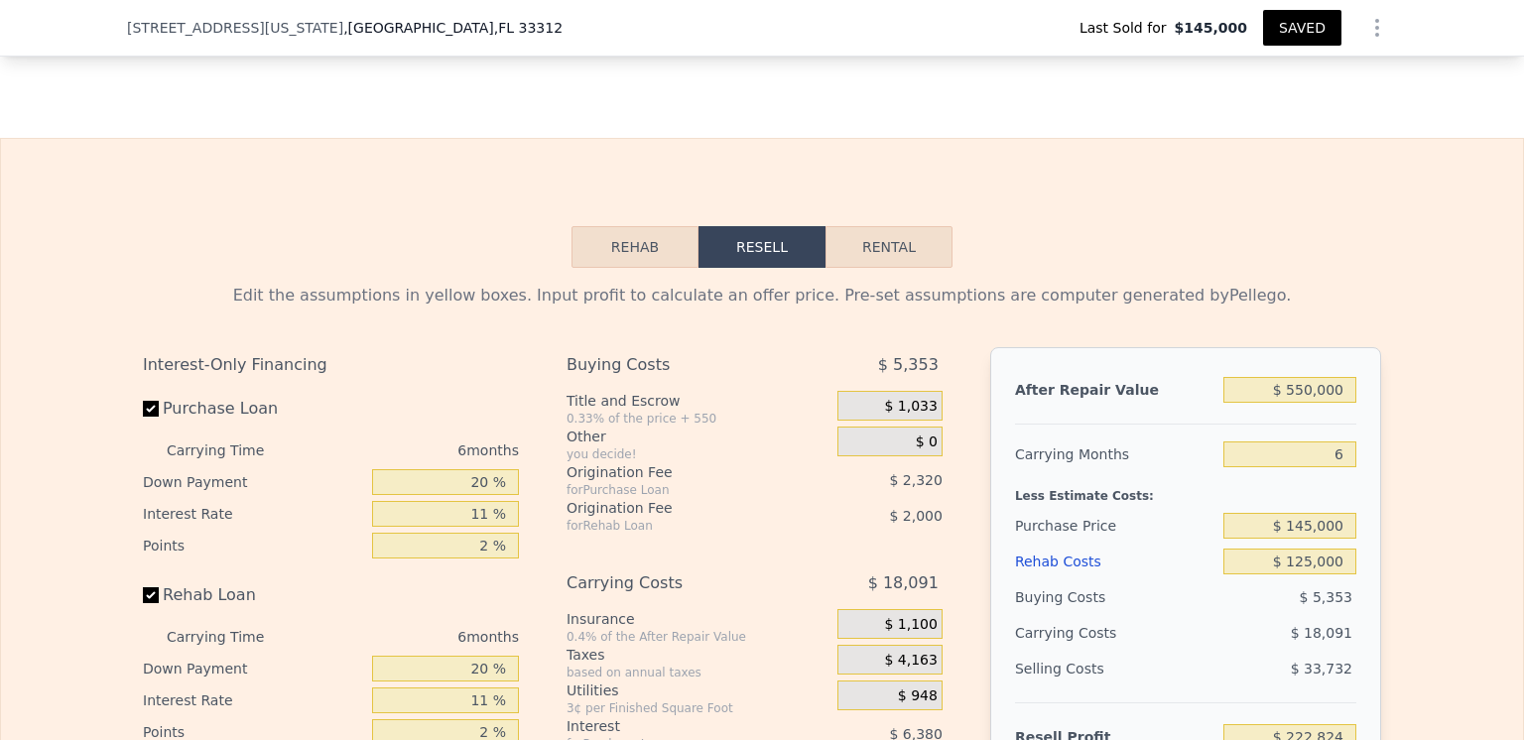
click at [1369, 25] on icon "Show Options" at bounding box center [1377, 28] width 24 height 24
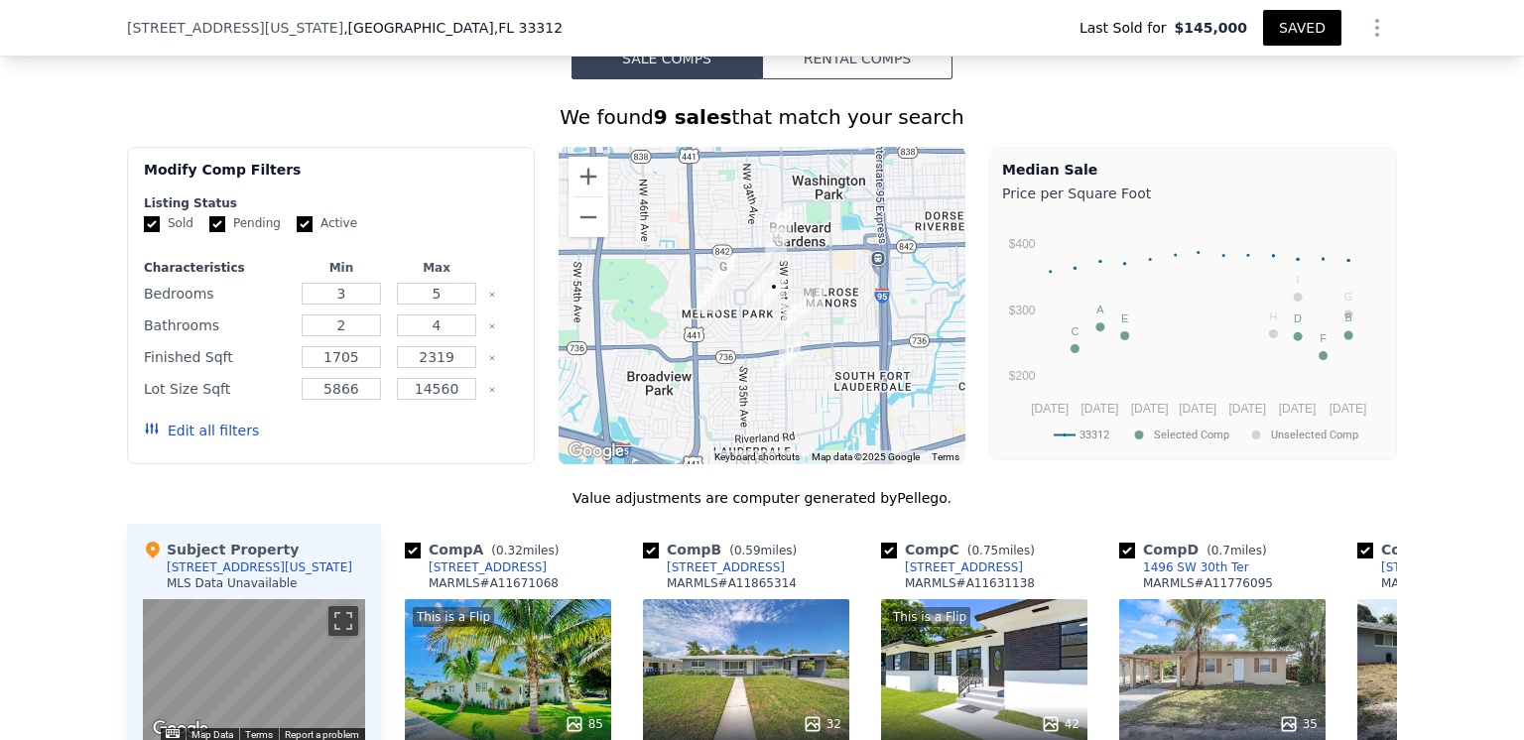
scroll to position [1480, 0]
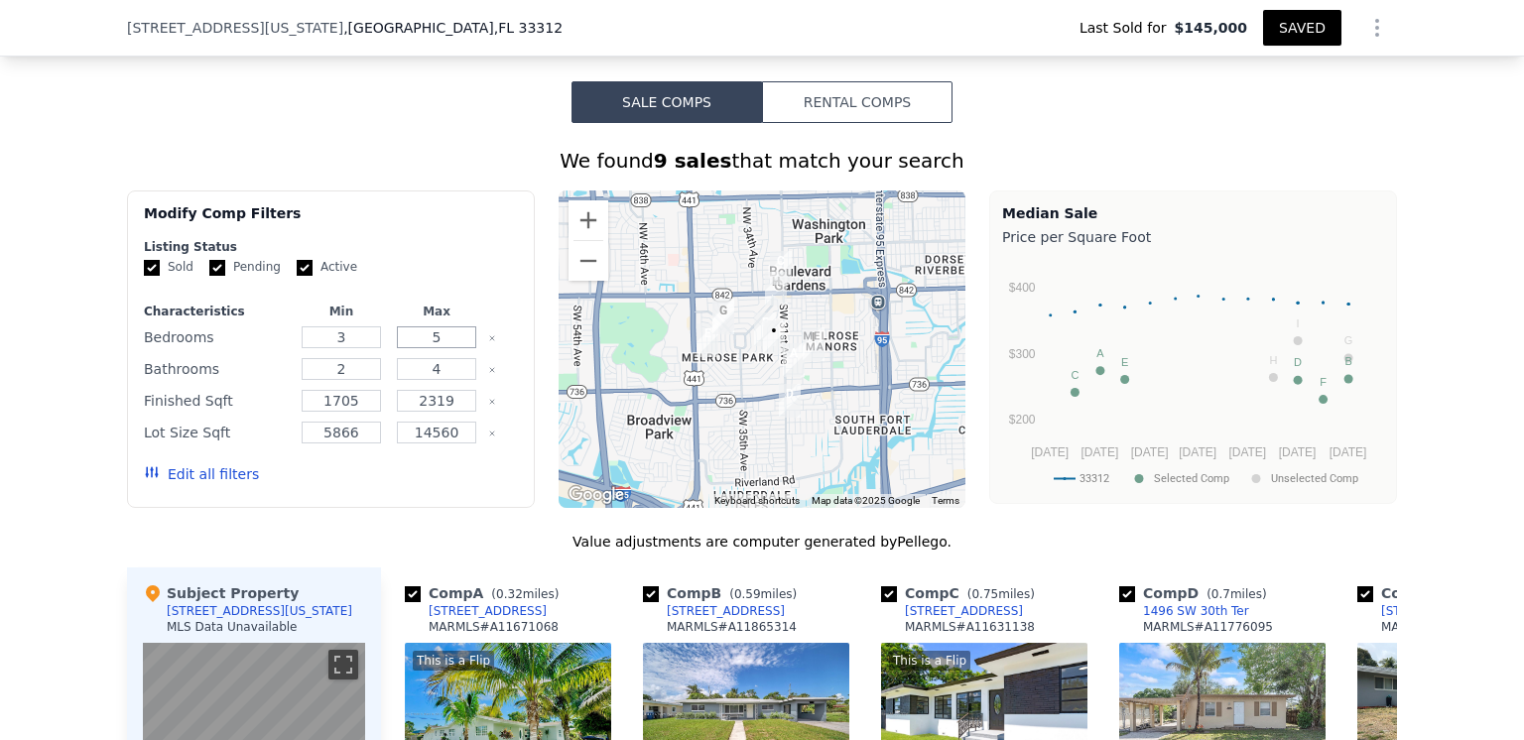
drag, startPoint x: 437, startPoint y: 350, endPoint x: 425, endPoint y: 352, distance: 12.1
click at [425, 348] on input "5" at bounding box center [436, 337] width 78 height 22
type input "3"
click at [424, 380] on input "4" at bounding box center [436, 369] width 78 height 22
type input "2"
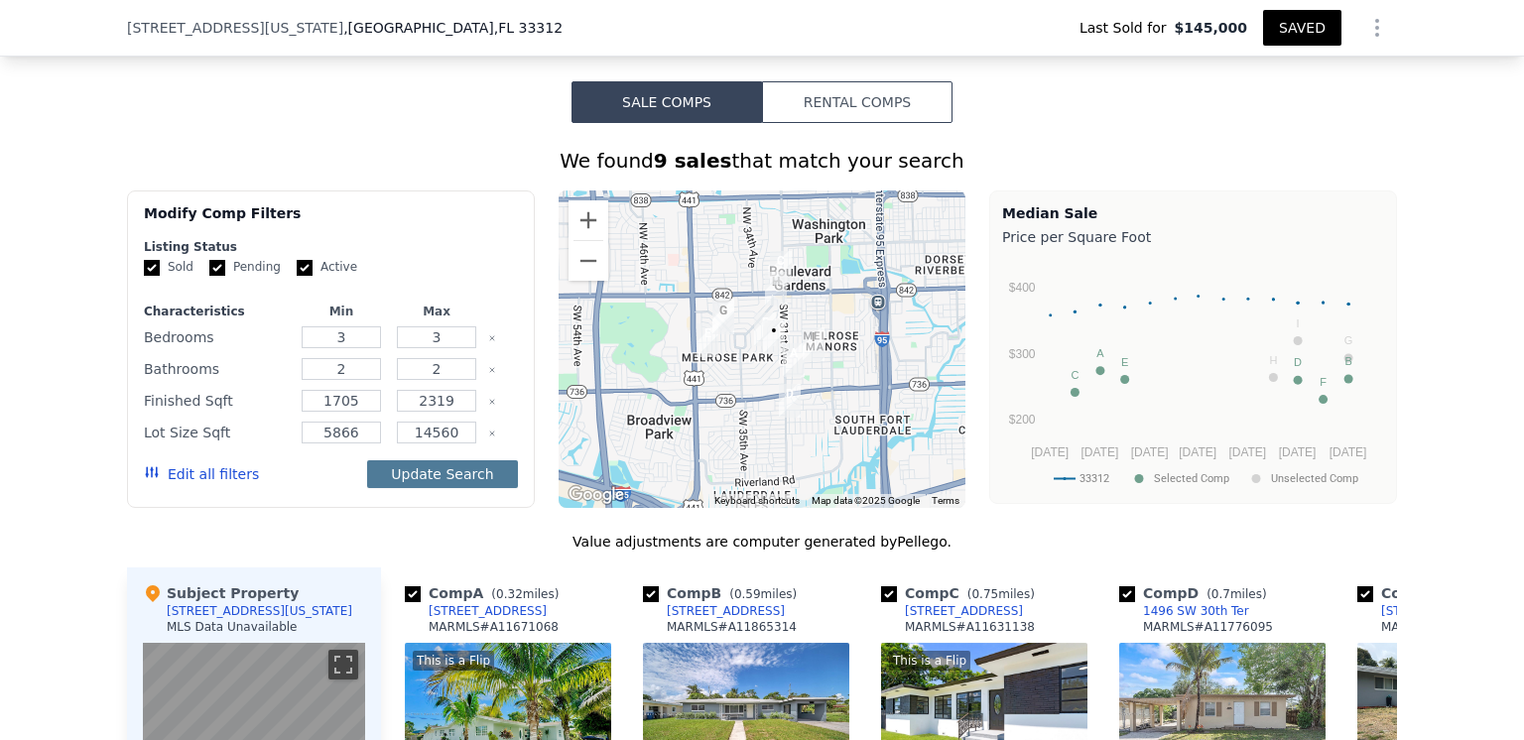
click at [428, 484] on button "Update Search" at bounding box center [442, 474] width 150 height 28
checkbox input "false"
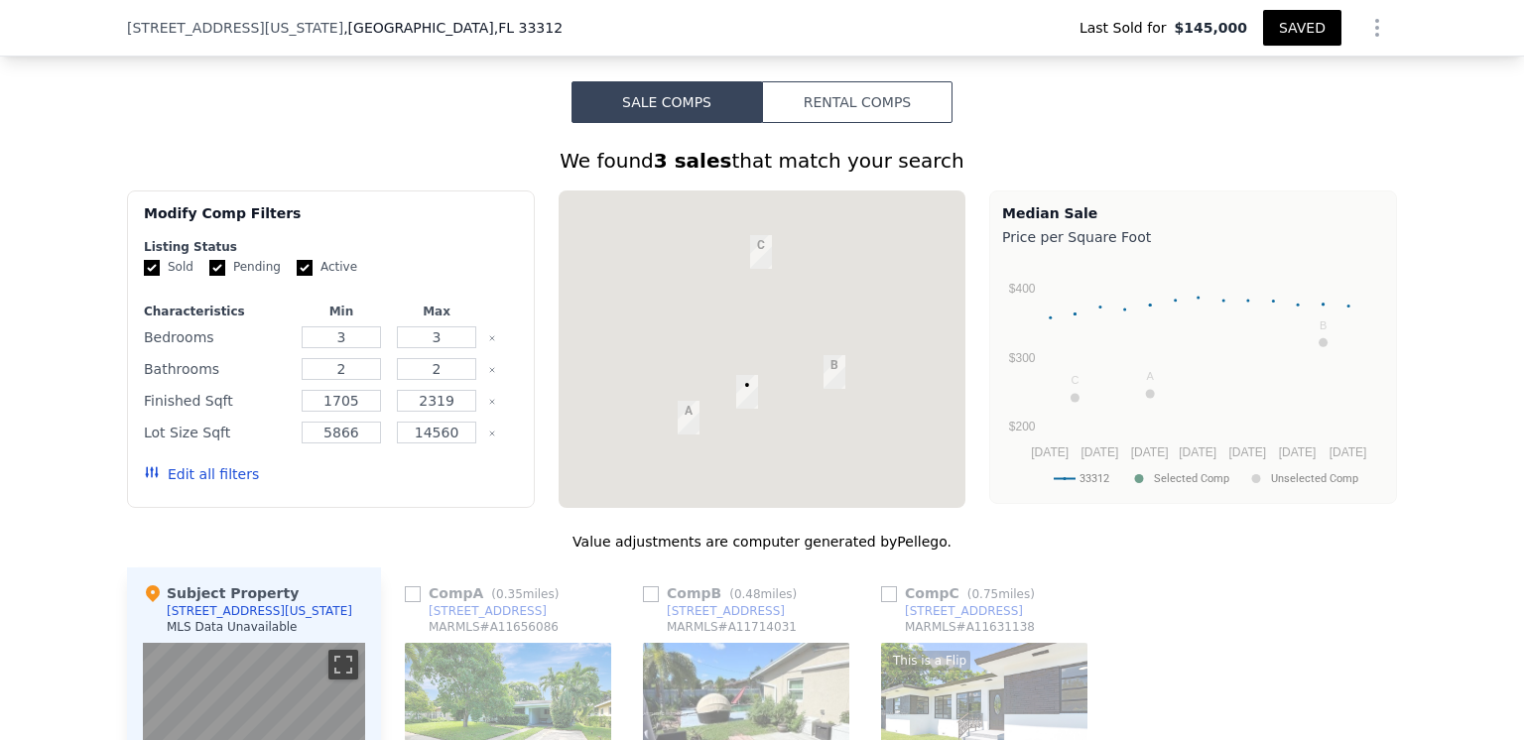
click at [297, 276] on input "Active" at bounding box center [305, 268] width 16 height 16
checkbox input "false"
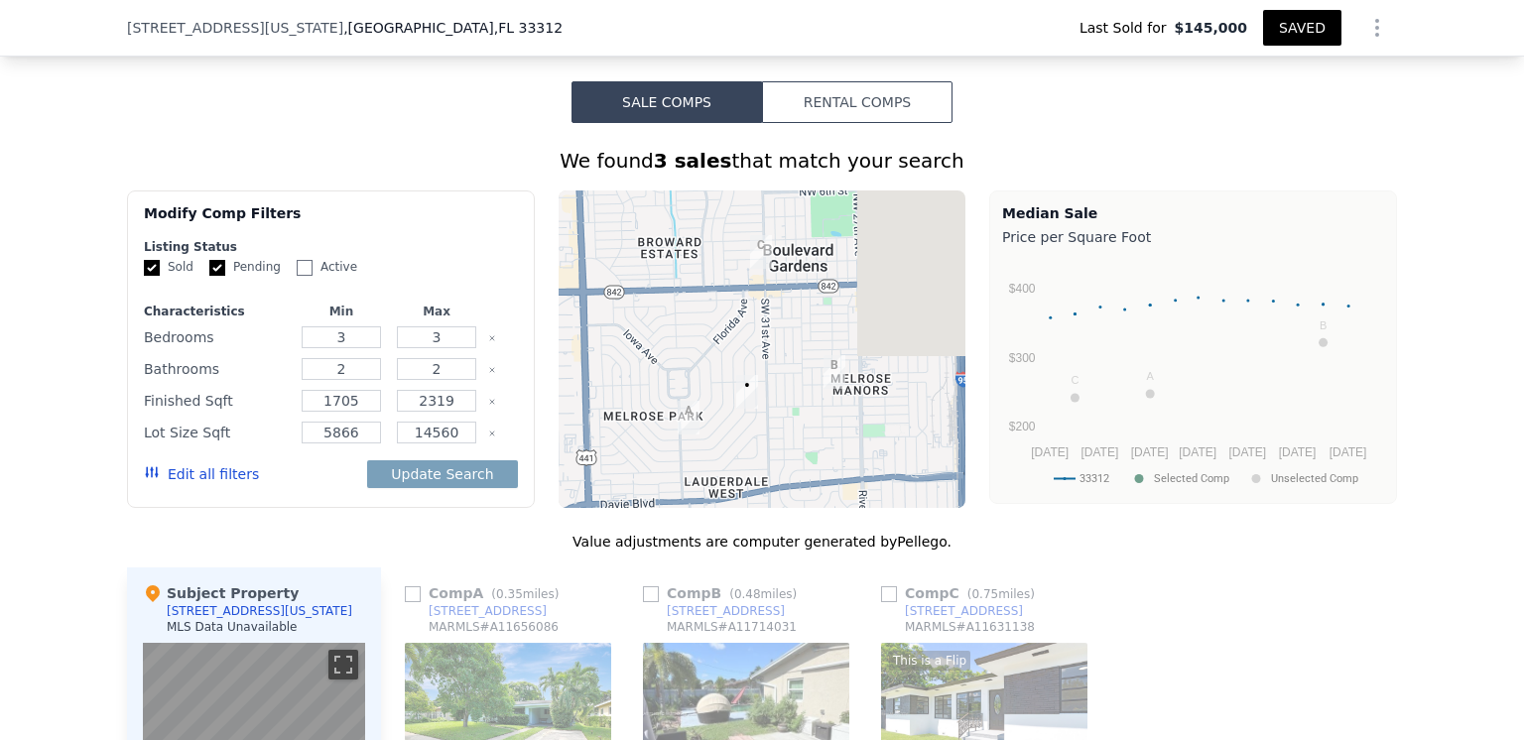
click at [209, 276] on input "Pending" at bounding box center [217, 268] width 16 height 16
checkbox input "false"
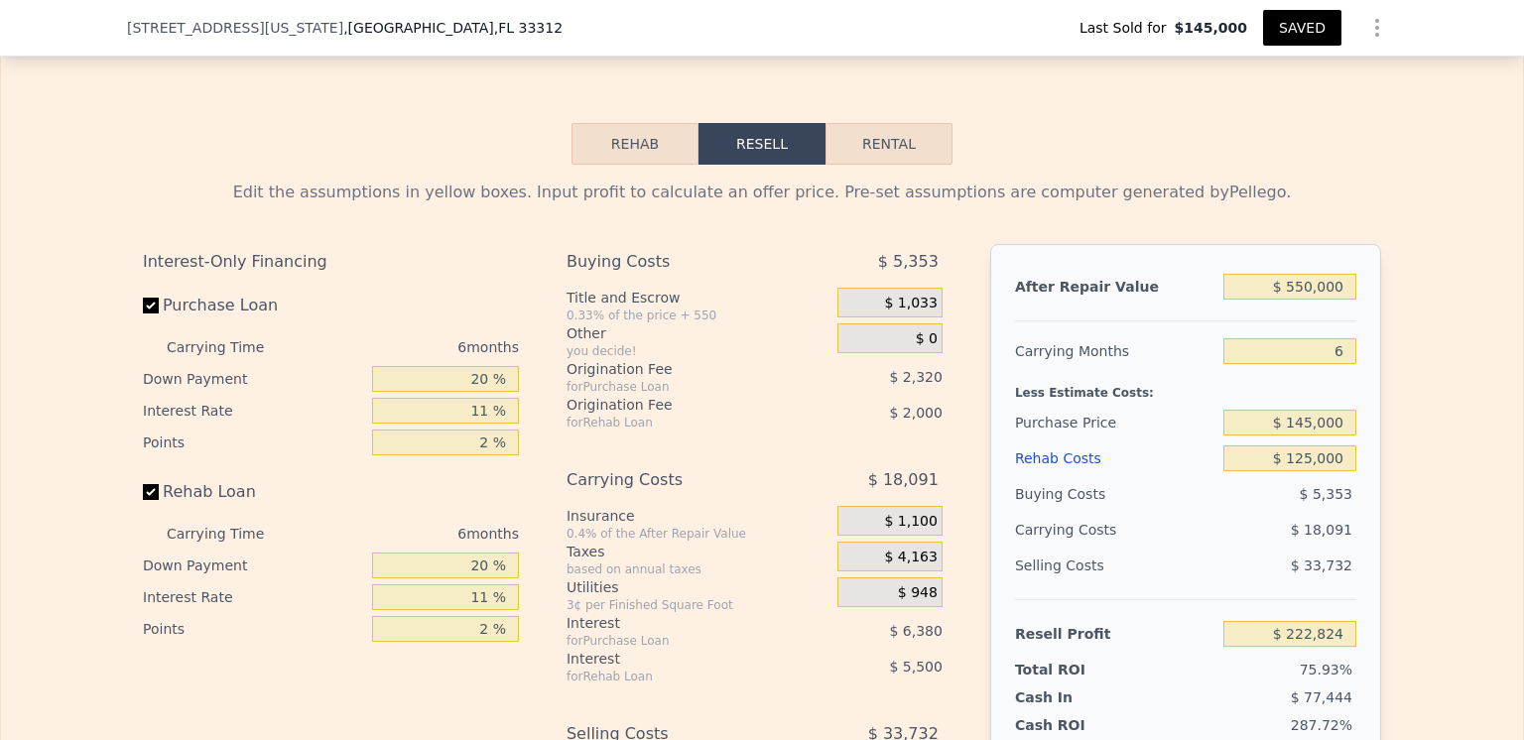
scroll to position [2770, 0]
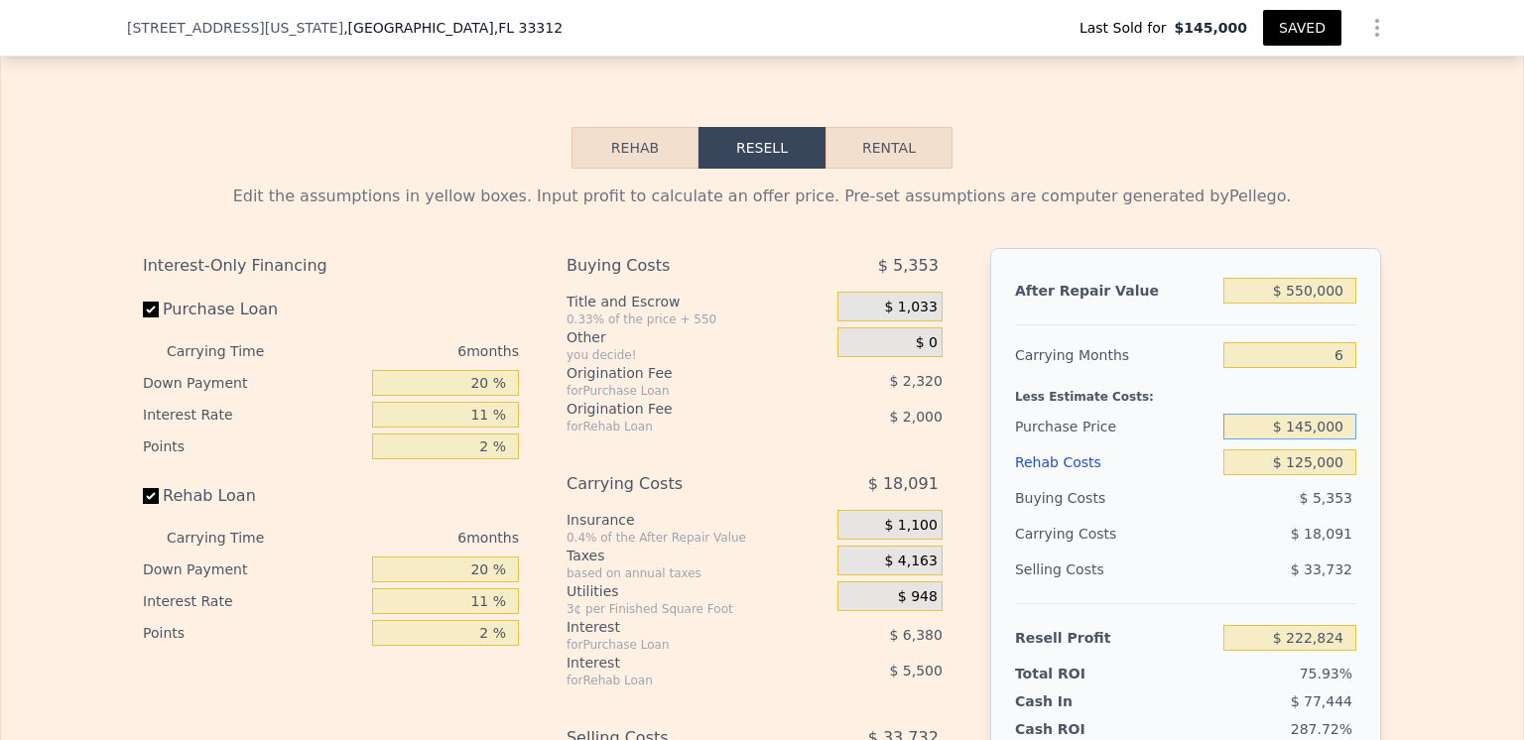
click at [1310, 436] on input "$ 145,000" at bounding box center [1289, 427] width 133 height 26
type input "$ 200,000"
click at [1422, 382] on div "Edit the assumptions in yellow boxes. Input profit to calculate an offer price.…" at bounding box center [762, 538] width 1522 height 738
type input "$ 164,337"
click at [1309, 437] on input "$ 200,000" at bounding box center [1289, 427] width 133 height 26
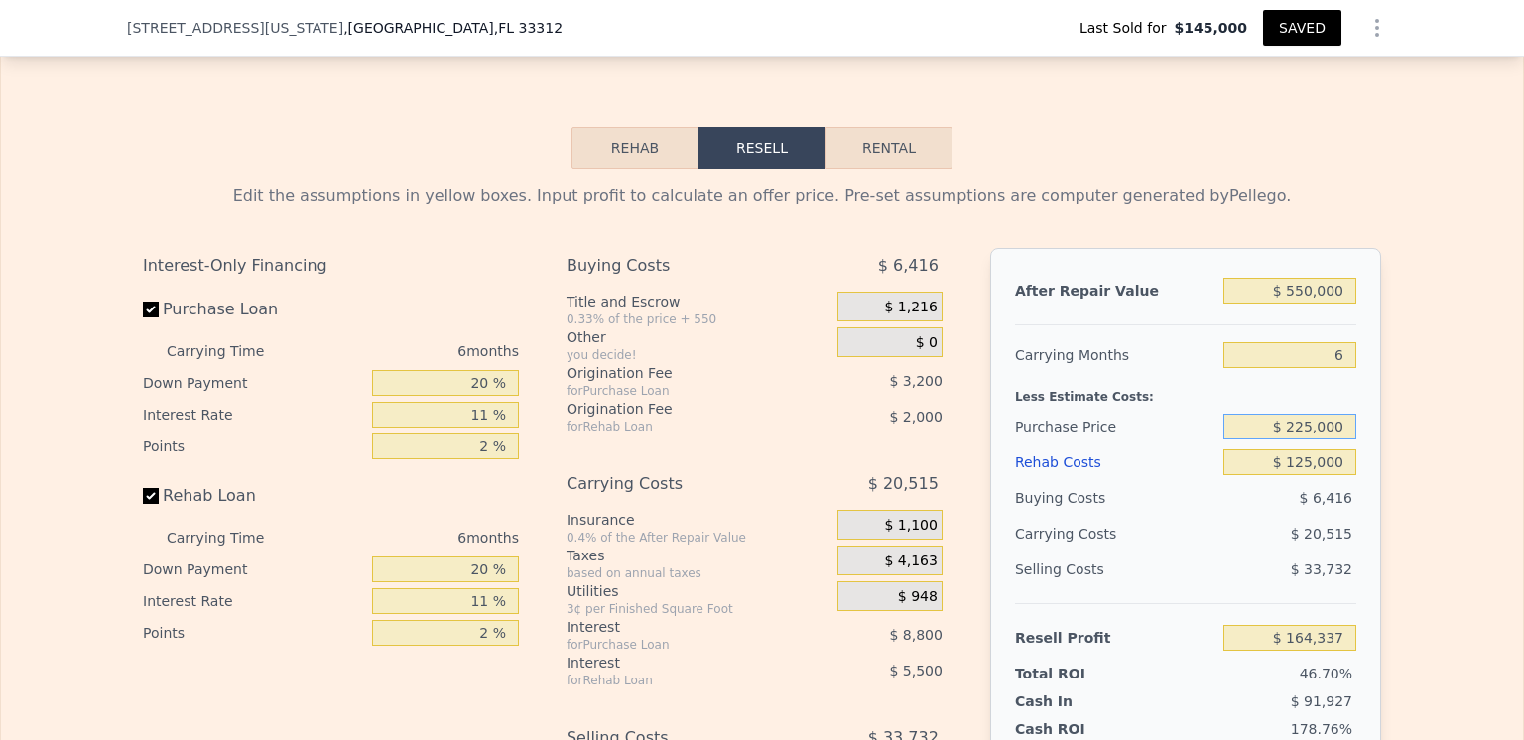
type input "$ 225,000"
click at [1224, 544] on div "$ 20,515" at bounding box center [1251, 534] width 209 height 36
type input "$ 137,756"
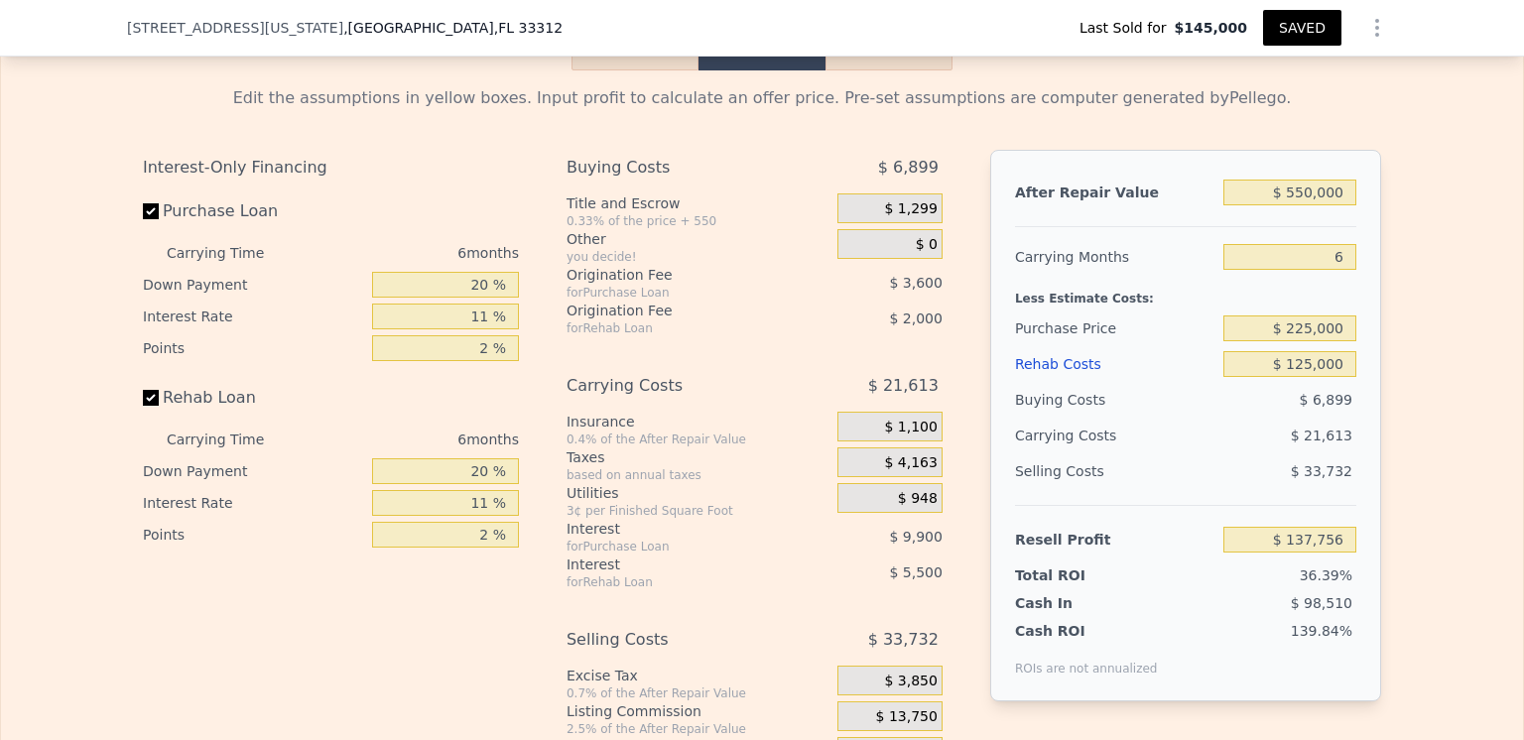
scroll to position [2869, 0]
click at [1310, 335] on input "$ 225,000" at bounding box center [1289, 328] width 133 height 26
type input "$ 250,000"
click at [1131, 362] on div "Rehab Costs" at bounding box center [1115, 363] width 200 height 36
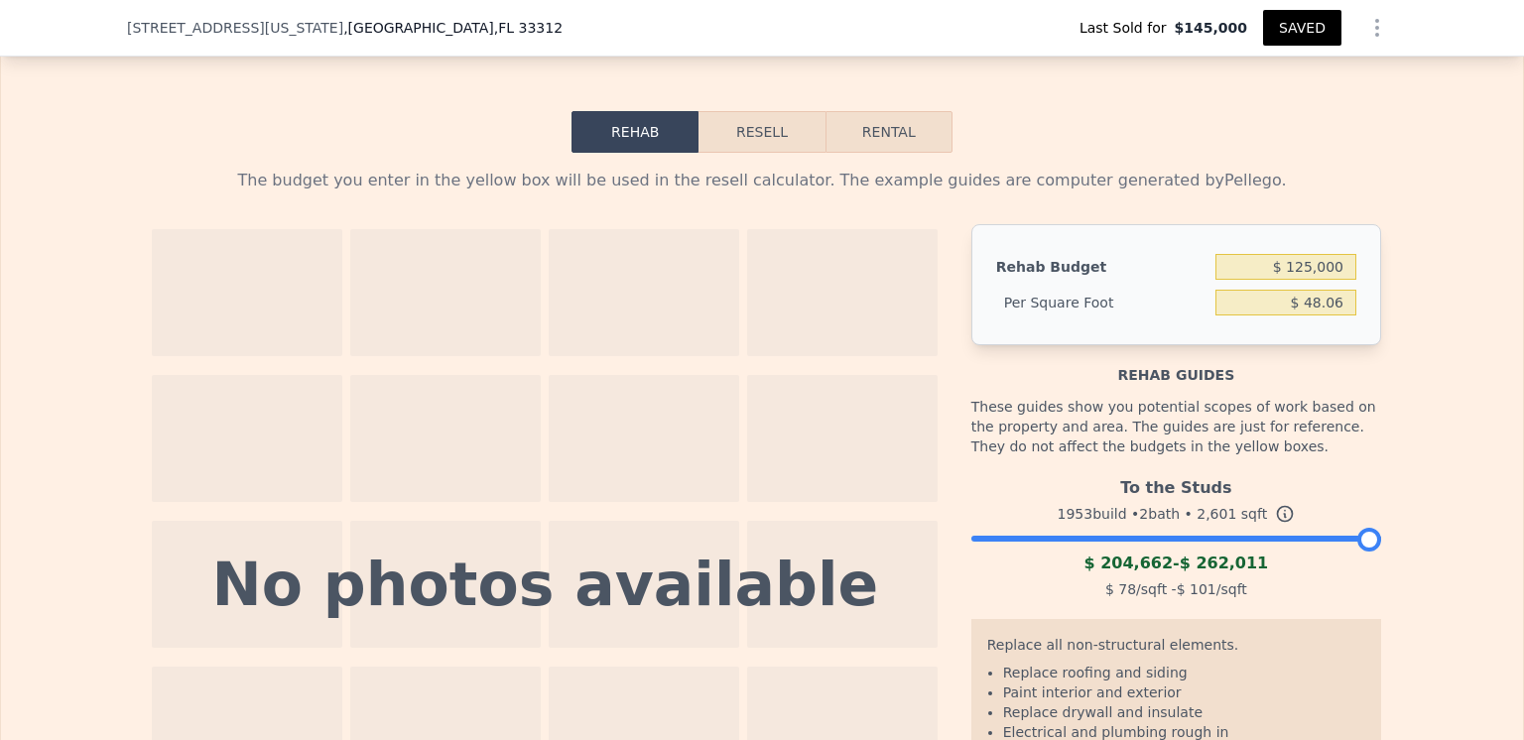
scroll to position [2572, 0]
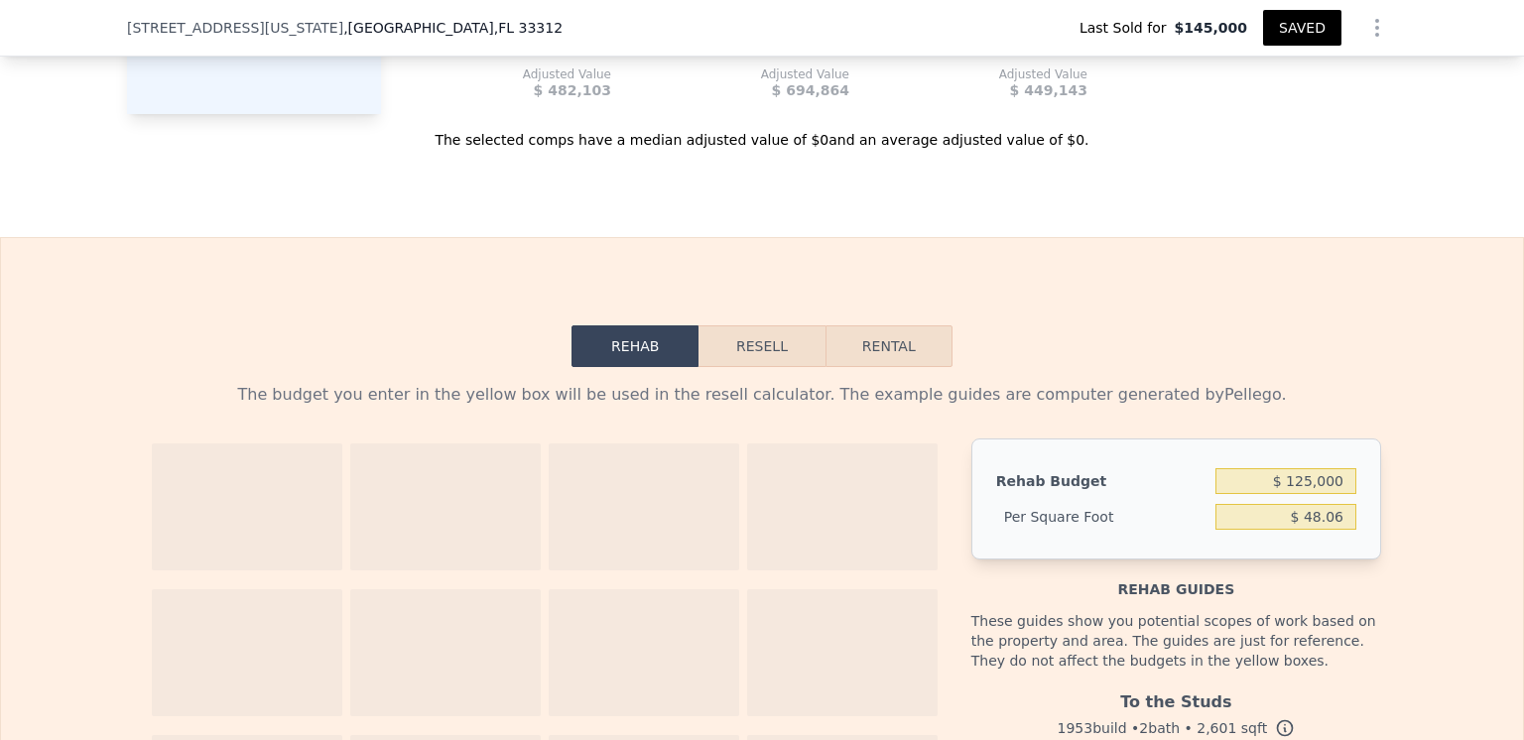
click at [758, 349] on button "Resell" at bounding box center [762, 346] width 126 height 42
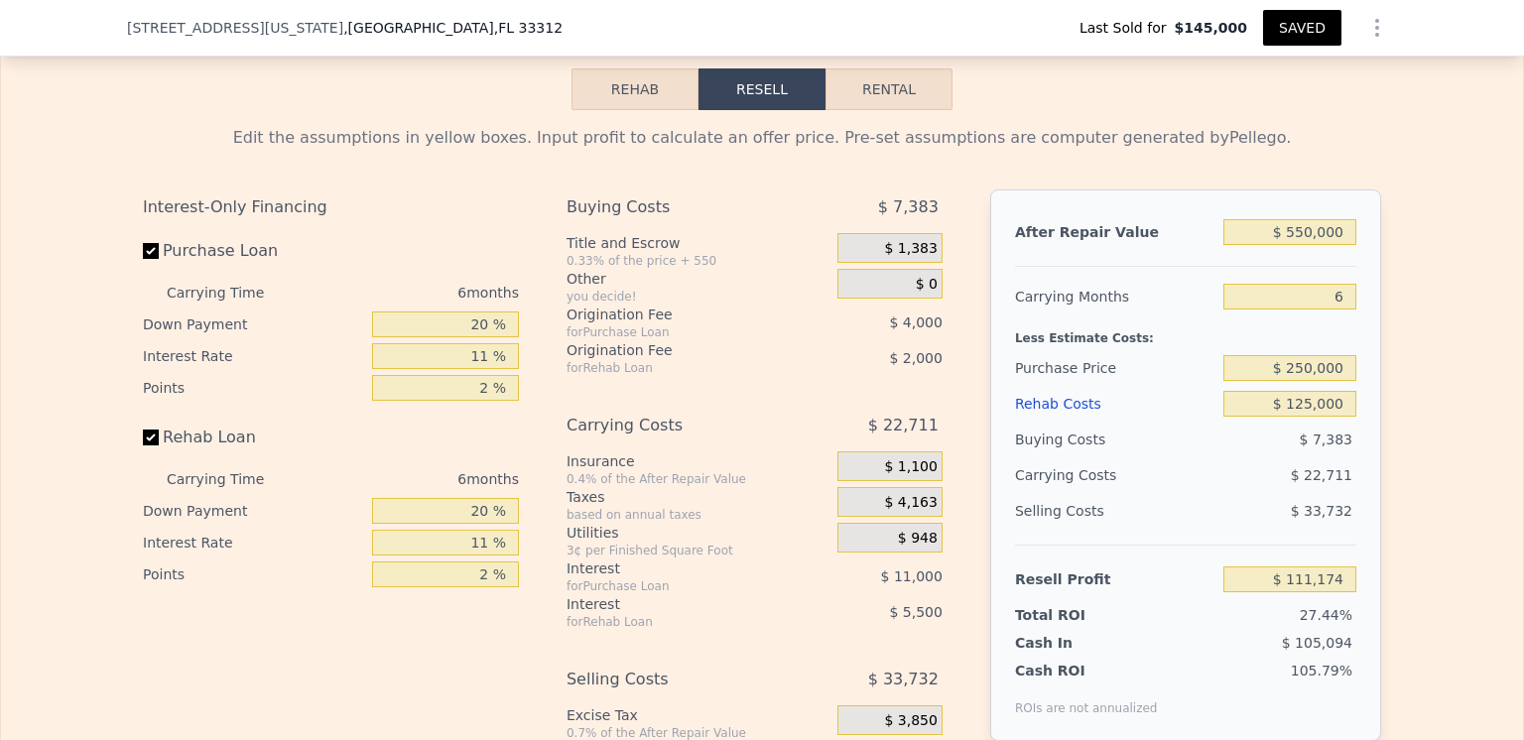
scroll to position [2869, 0]
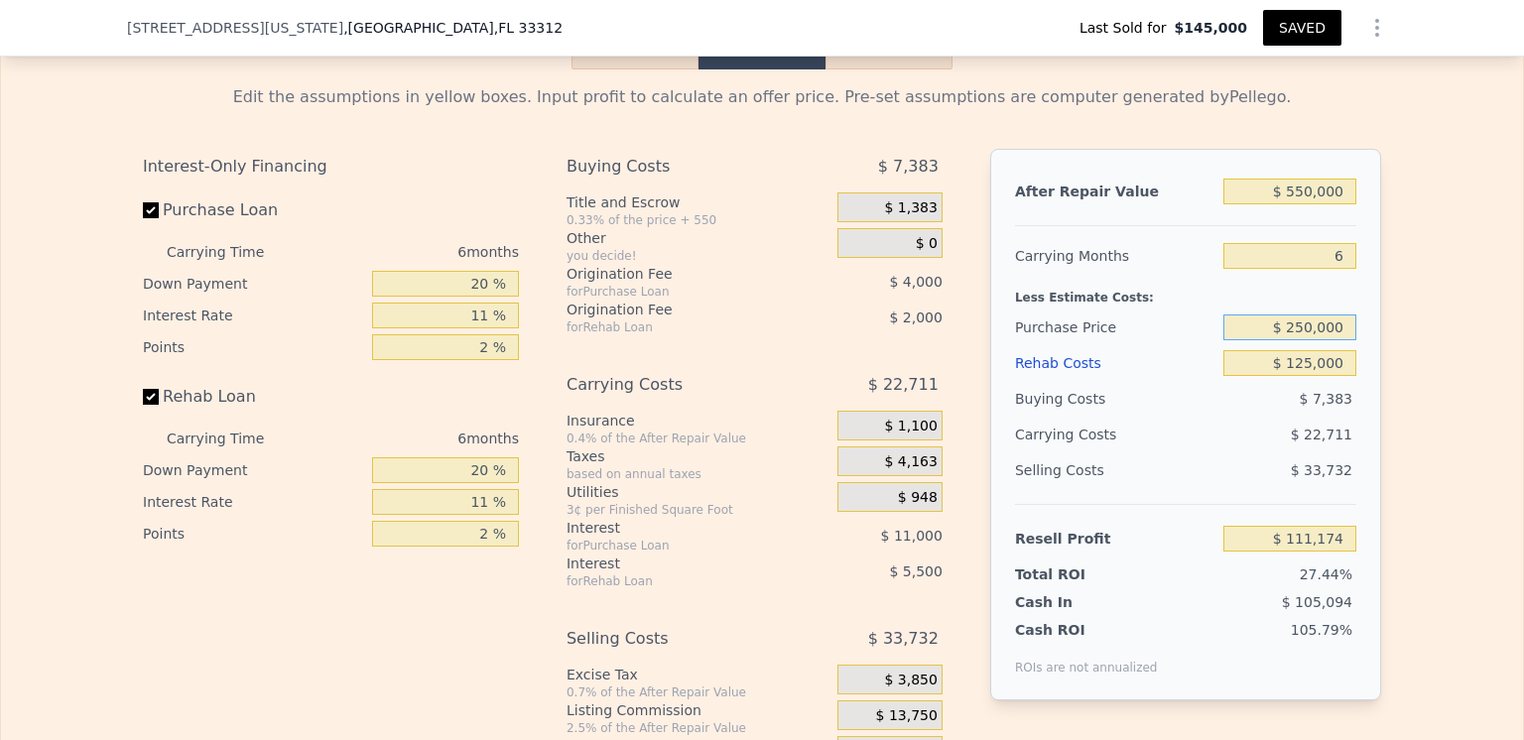
click at [1308, 337] on input "$ 250,000" at bounding box center [1289, 328] width 133 height 26
type input "$ 265,000"
click at [1164, 451] on div "$ 22,711" at bounding box center [1251, 435] width 209 height 36
type input "$ 95,225"
checkbox input "true"
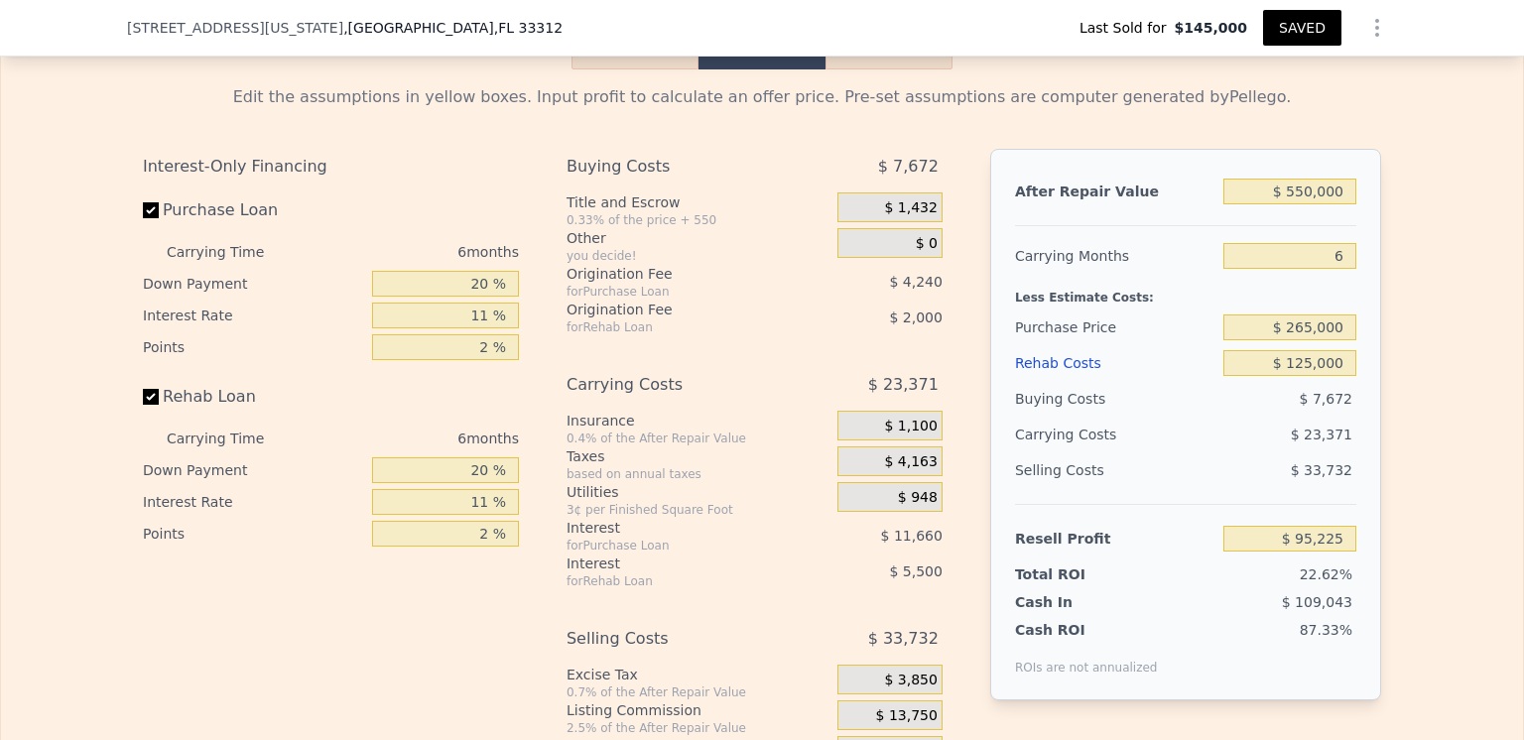
checkbox input "true"
type input "5"
type input "4"
checkbox input "true"
type input "$ 222,824"
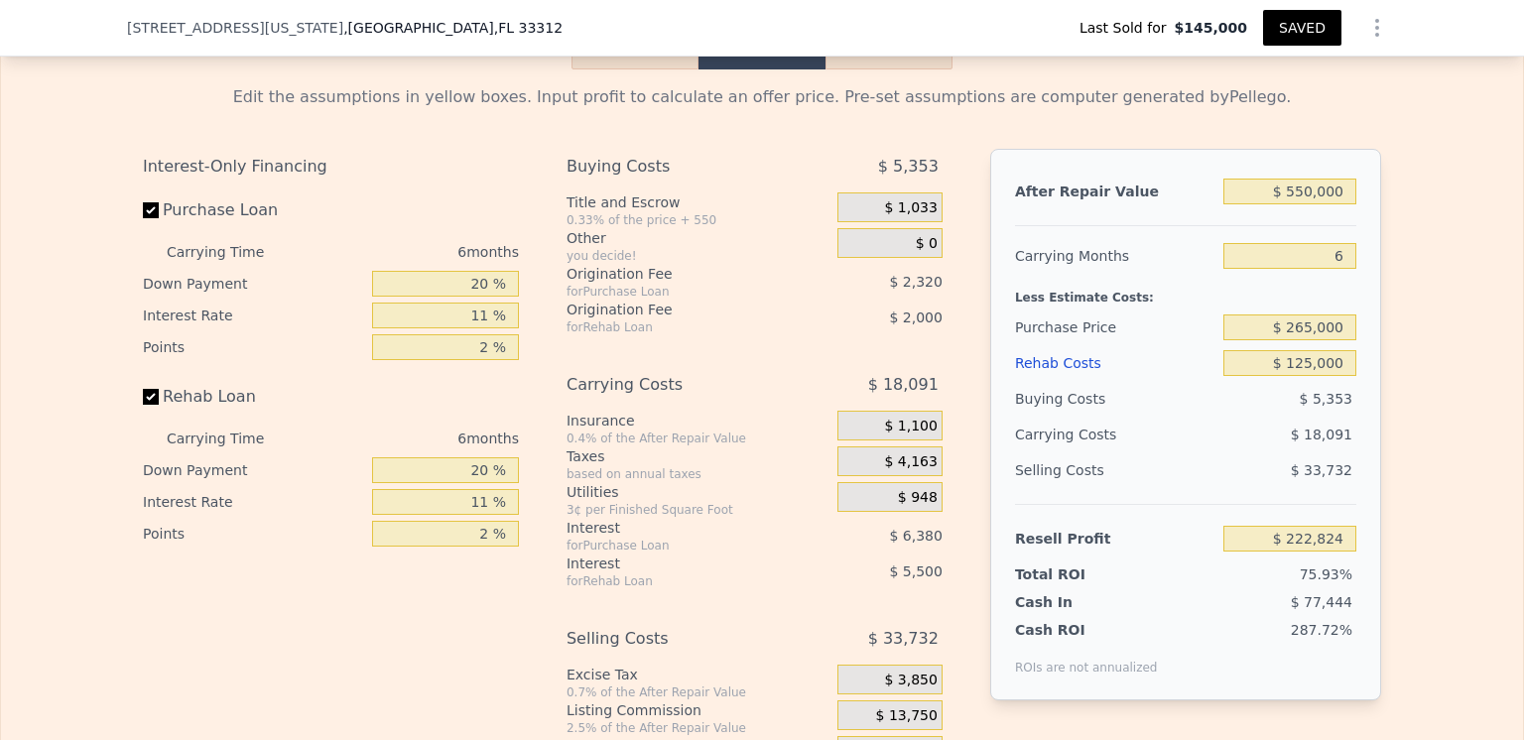
scroll to position [2885, 0]
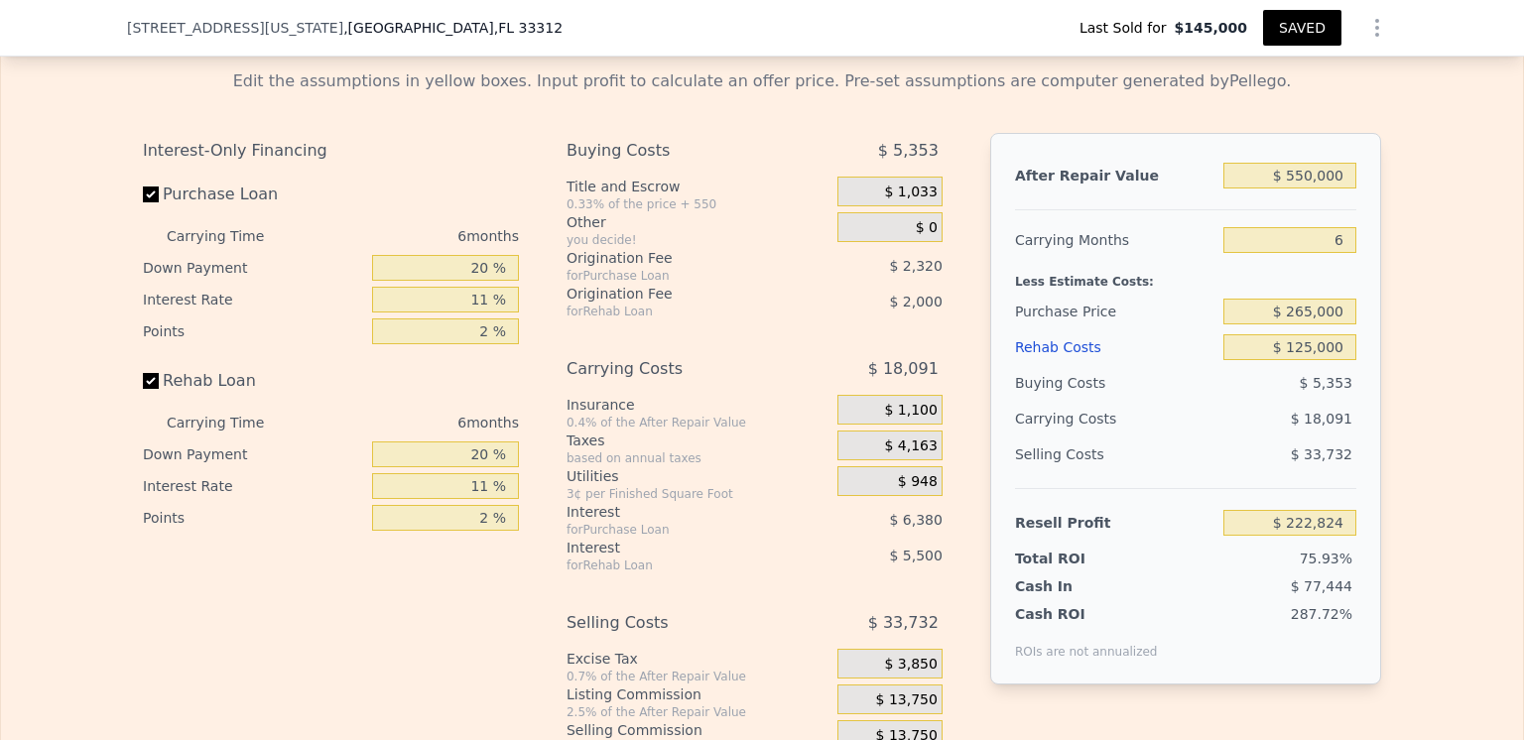
click at [1165, 255] on div "Carrying Months" at bounding box center [1115, 240] width 200 height 36
click at [1337, 253] on input "6" at bounding box center [1289, 240] width 133 height 26
type input "5"
type input "$ 225,839"
type input "5"
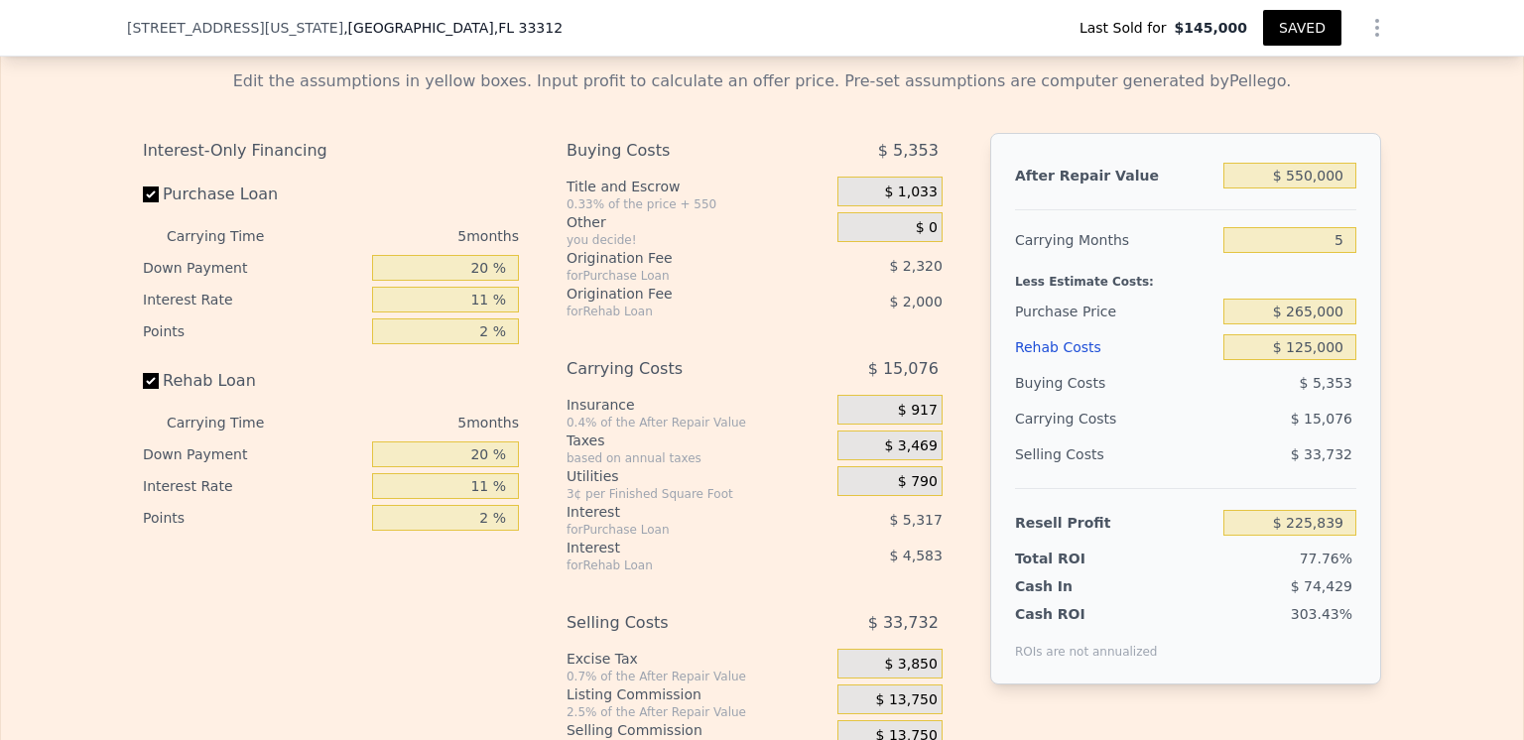
click at [1399, 262] on div "Edit the assumptions in yellow boxes. Input profit to calculate an offer price.…" at bounding box center [762, 423] width 1522 height 738
click at [1307, 324] on input "$ 265,000" at bounding box center [1289, 312] width 133 height 26
type input "$ 260,000"
click at [1195, 435] on div "$ 15,076" at bounding box center [1251, 419] width 209 height 36
type input "$ 104,396"
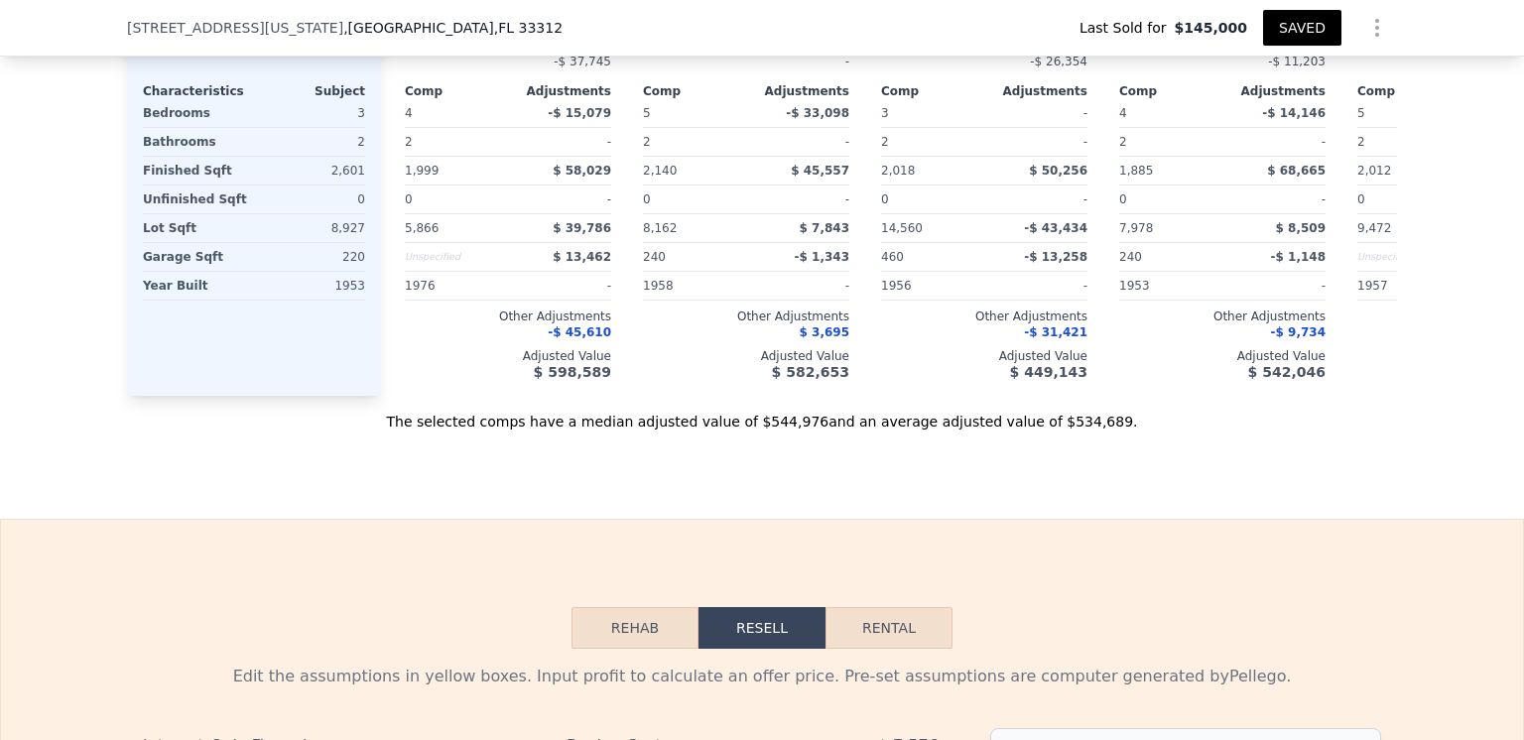
scroll to position [1794, 0]
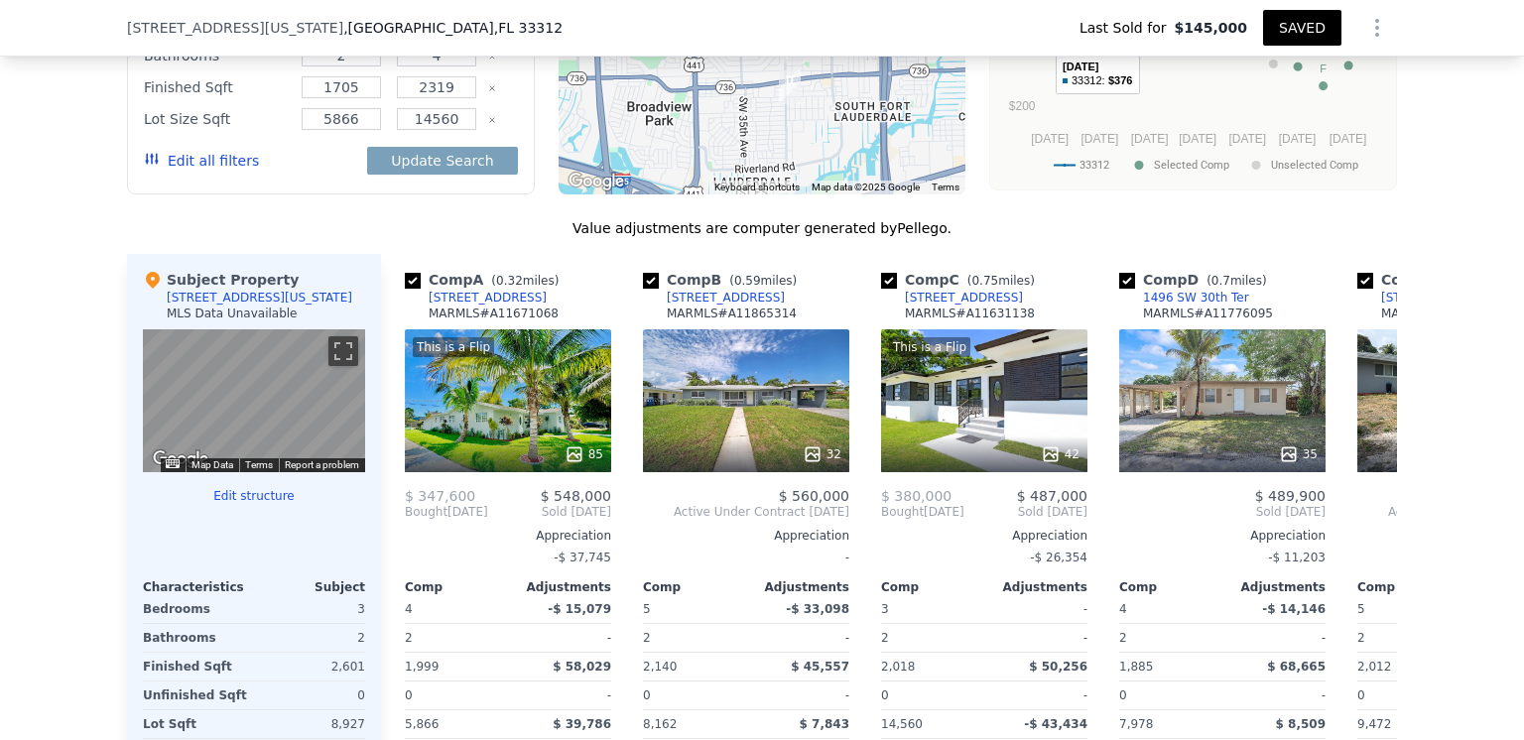
type input "6"
type input "$ 222,824"
